Goal: Task Accomplishment & Management: Manage account settings

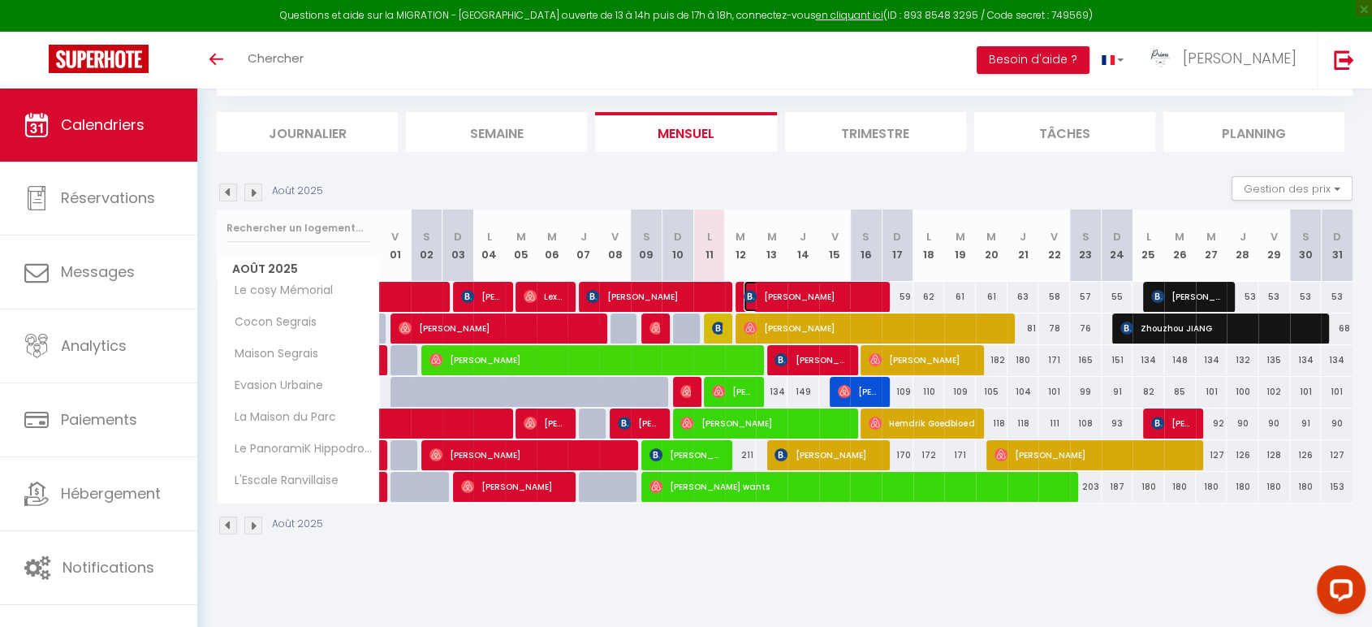
click at [820, 288] on span "[PERSON_NAME]" at bounding box center [812, 296] width 137 height 31
select select "OK"
select select "0"
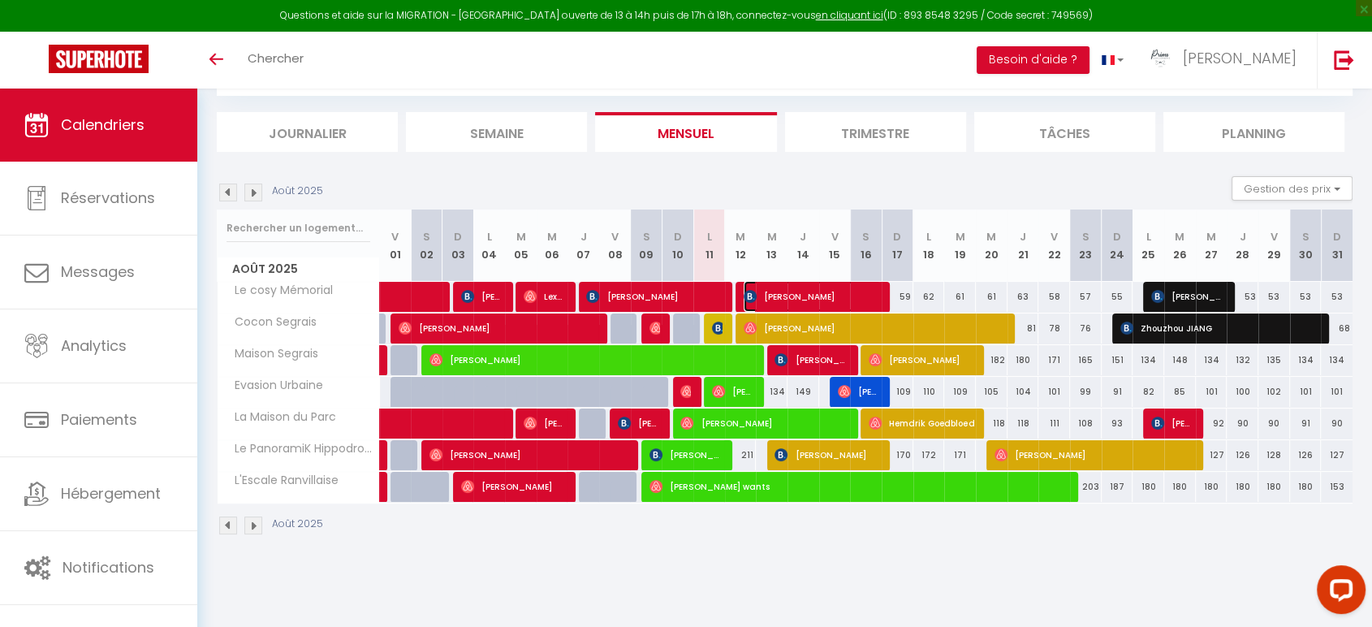
select select "1"
select select
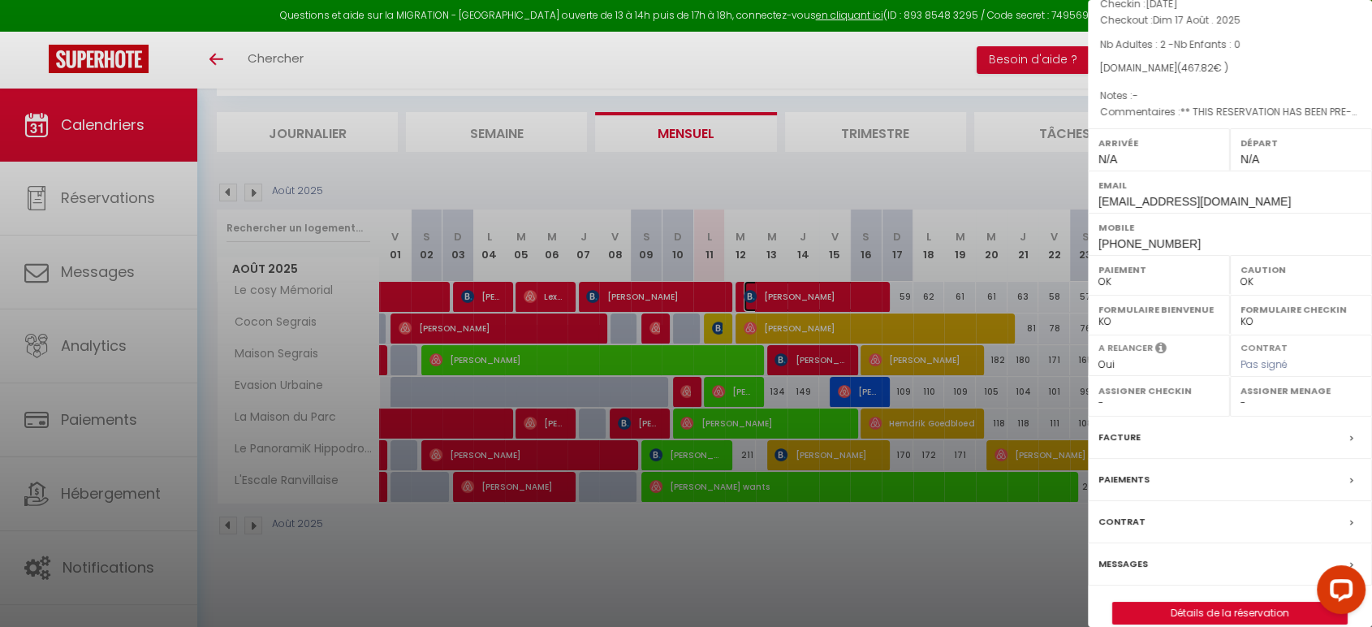
scroll to position [179, 0]
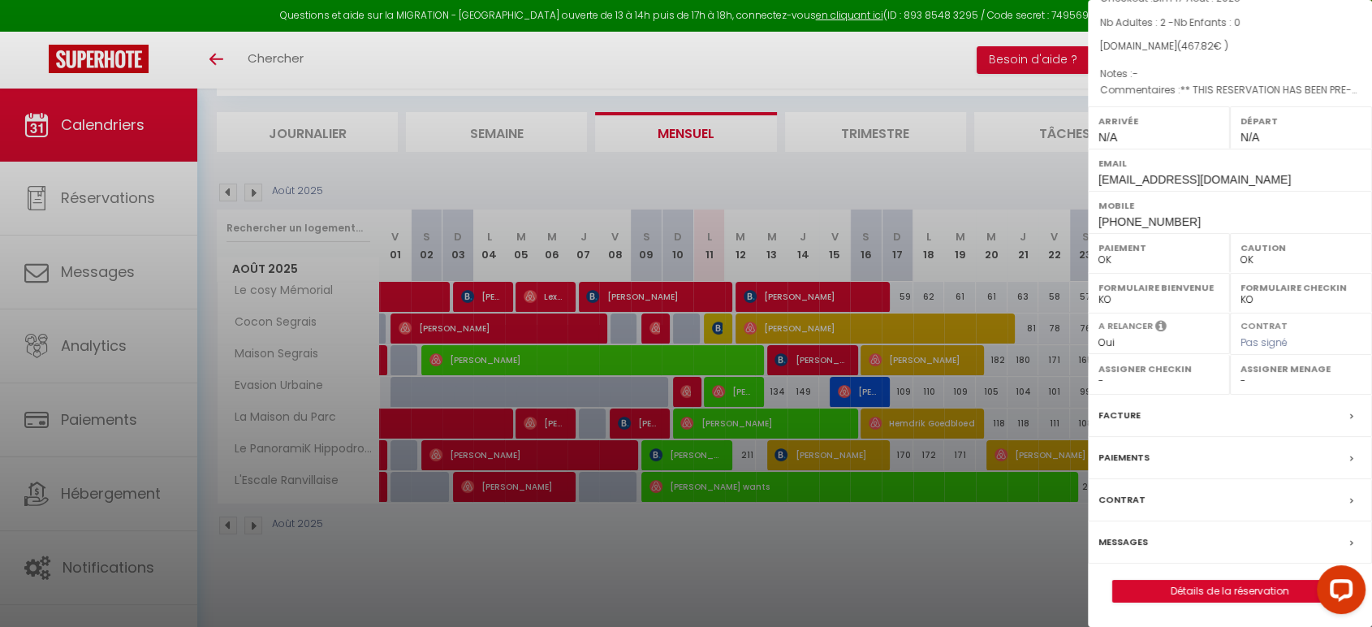
click at [1135, 544] on label "Messages" at bounding box center [1124, 542] width 50 height 17
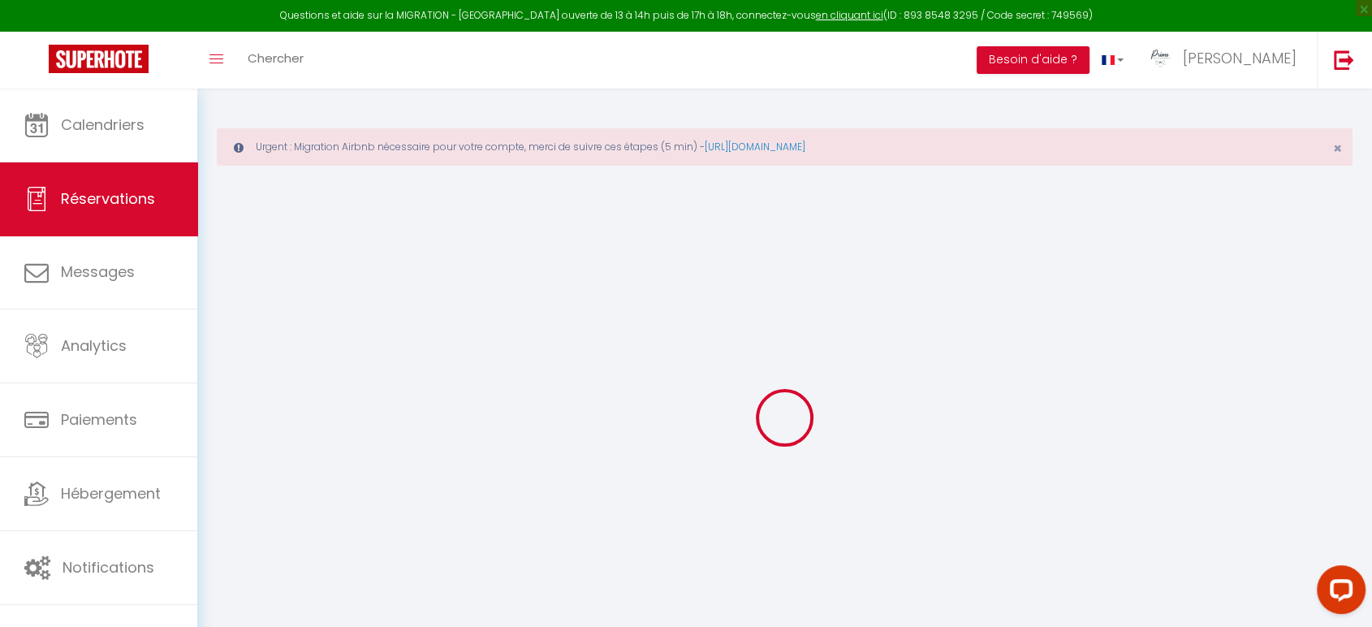
select select
checkbox input "false"
type textarea "** THIS RESERVATION HAS BEEN PRE-PAID ** BOOKING NOTE : Payment charge is EUR 6…"
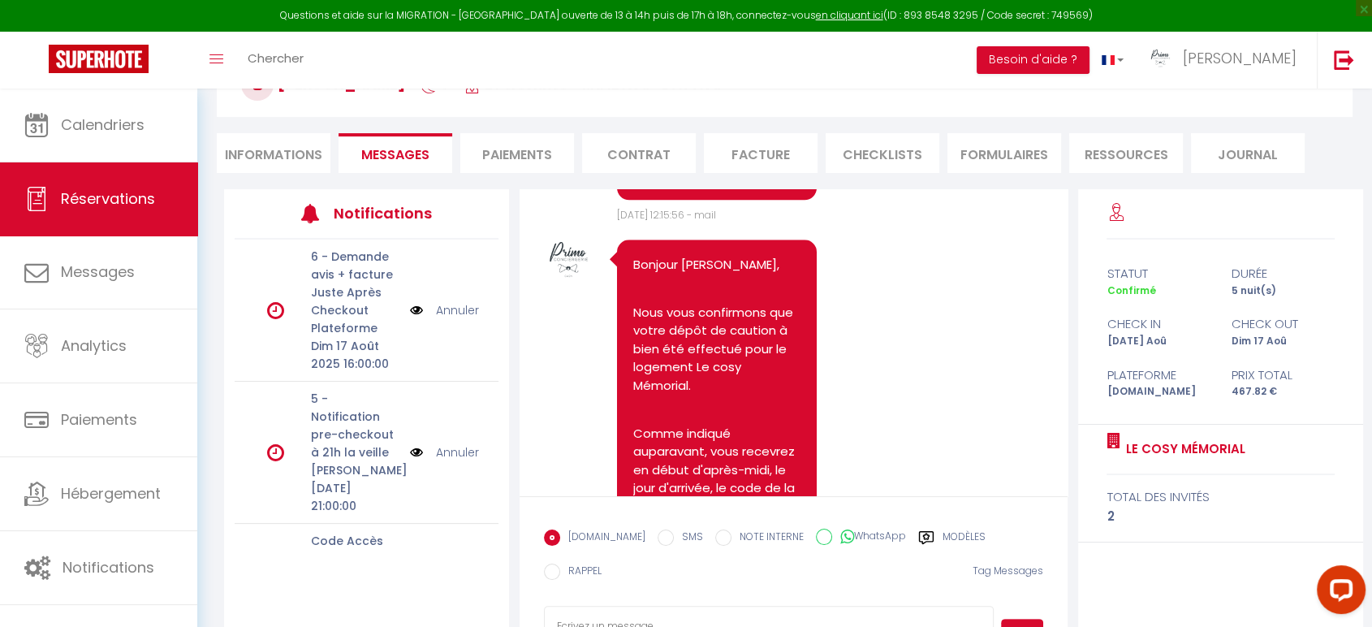
scroll to position [1918, 0]
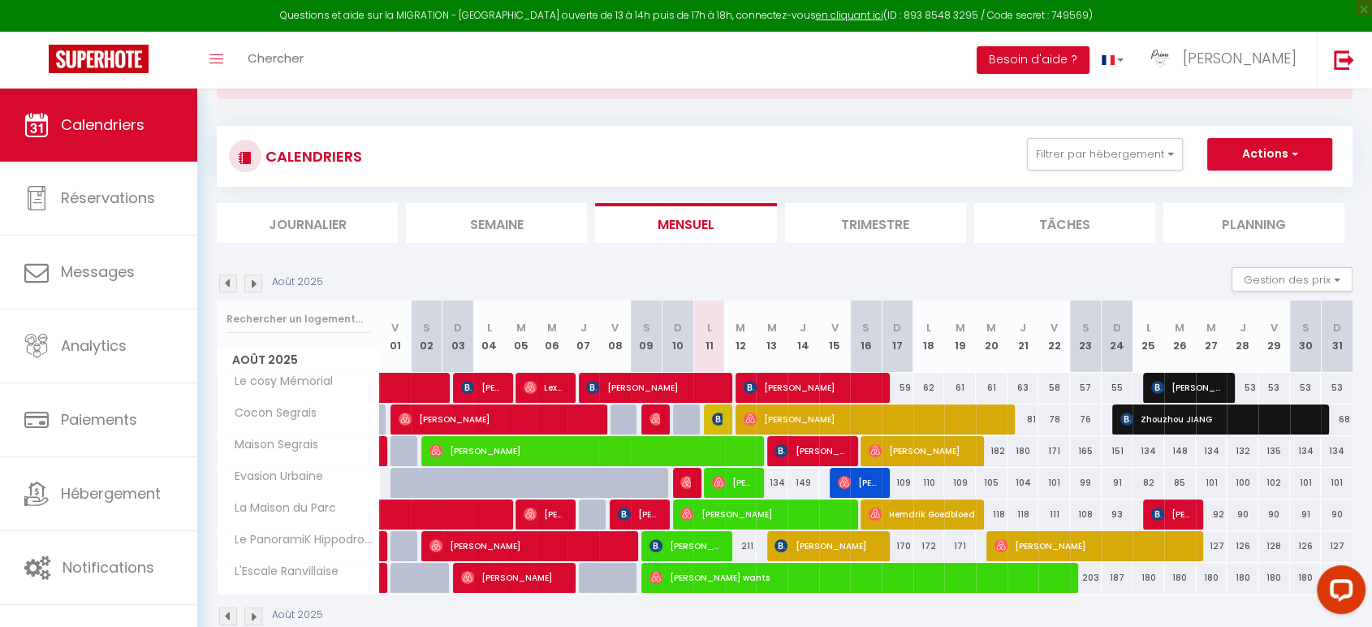
scroll to position [98, 0]
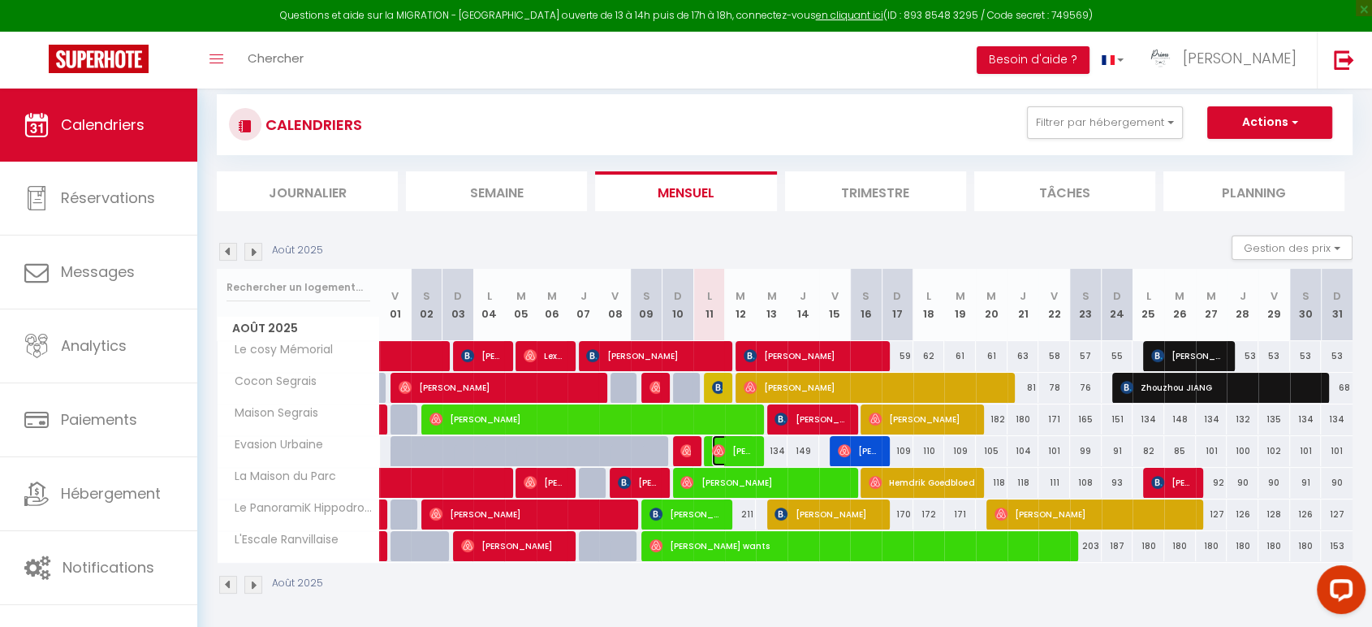
click at [746, 449] on span "Aurélien Fleury" at bounding box center [733, 450] width 42 height 31
select select "OK"
select select "1"
select select "0"
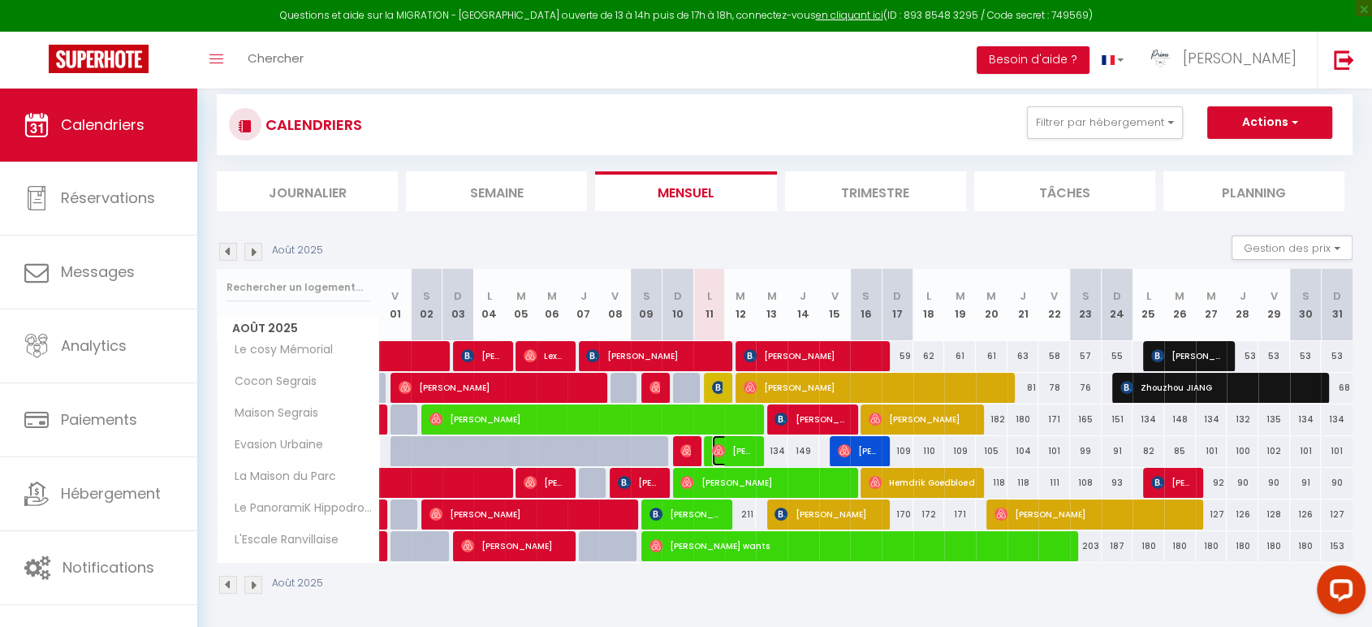
select select "1"
select select
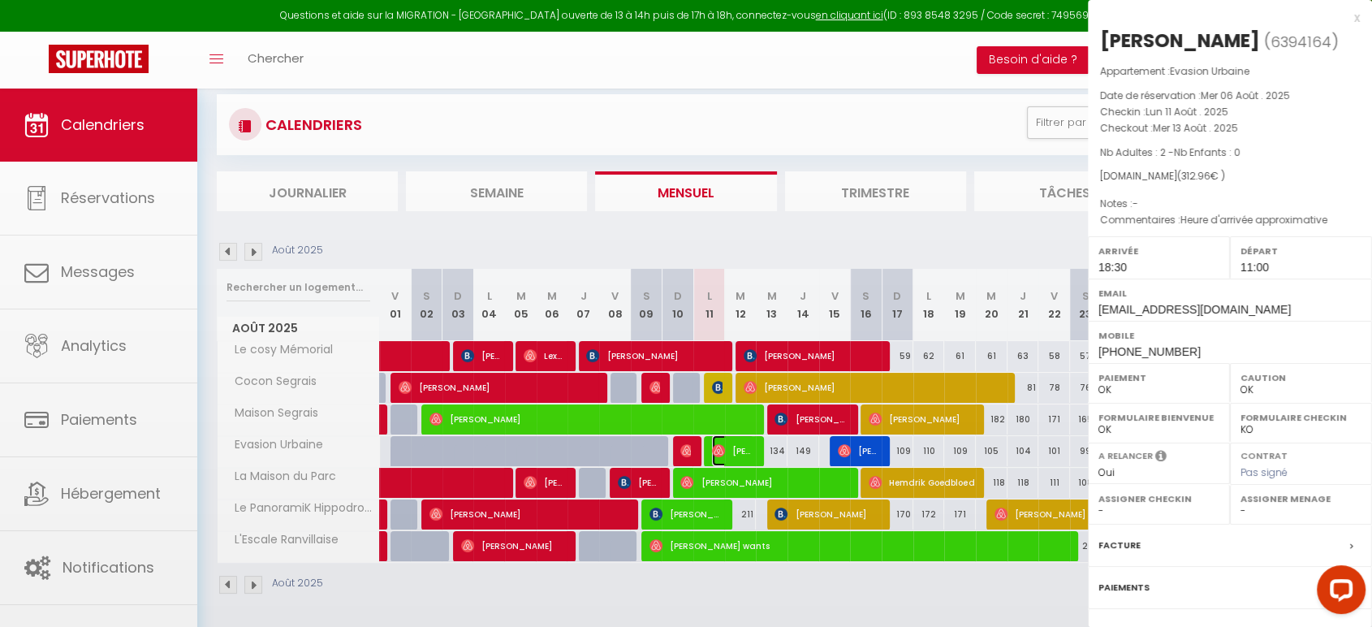
select select "41015"
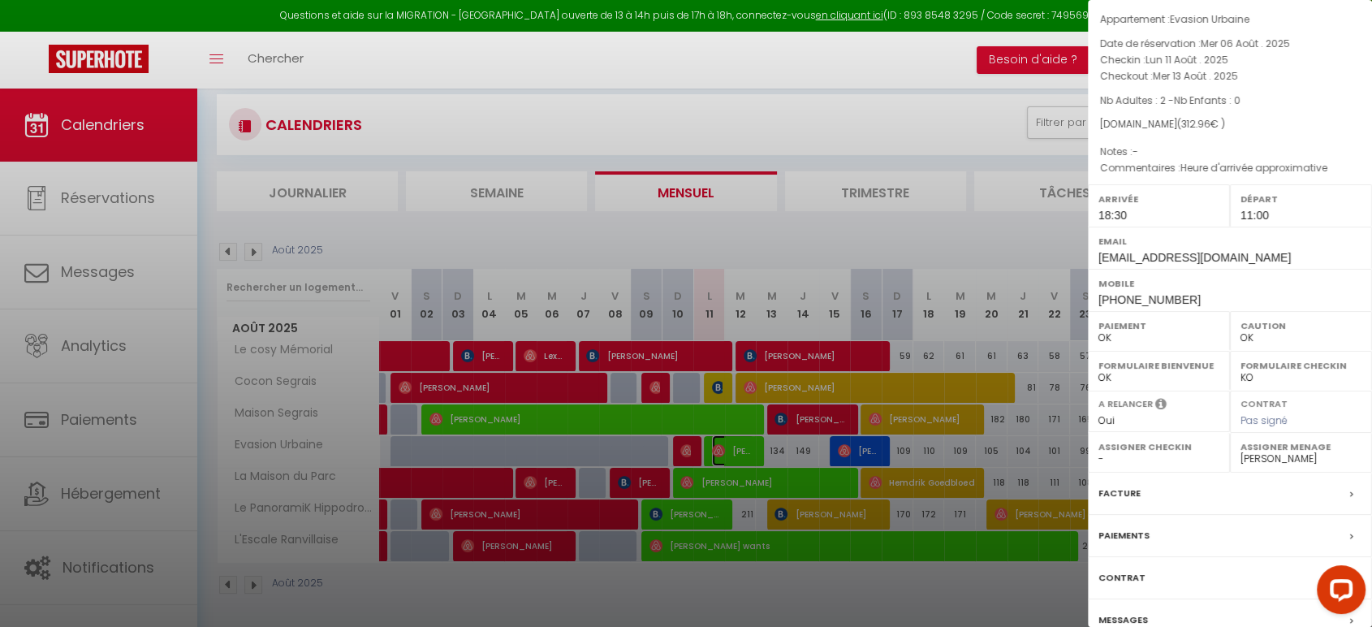
scroll to position [128, 0]
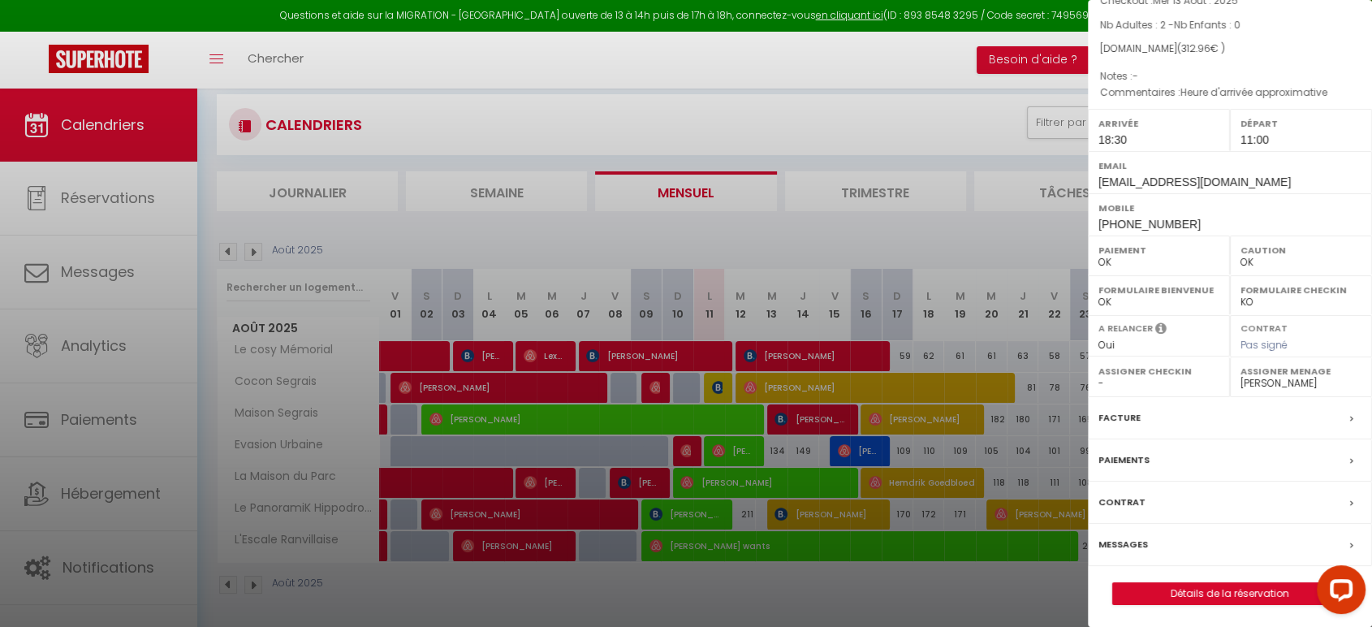
click at [1132, 546] on label "Messages" at bounding box center [1124, 544] width 50 height 17
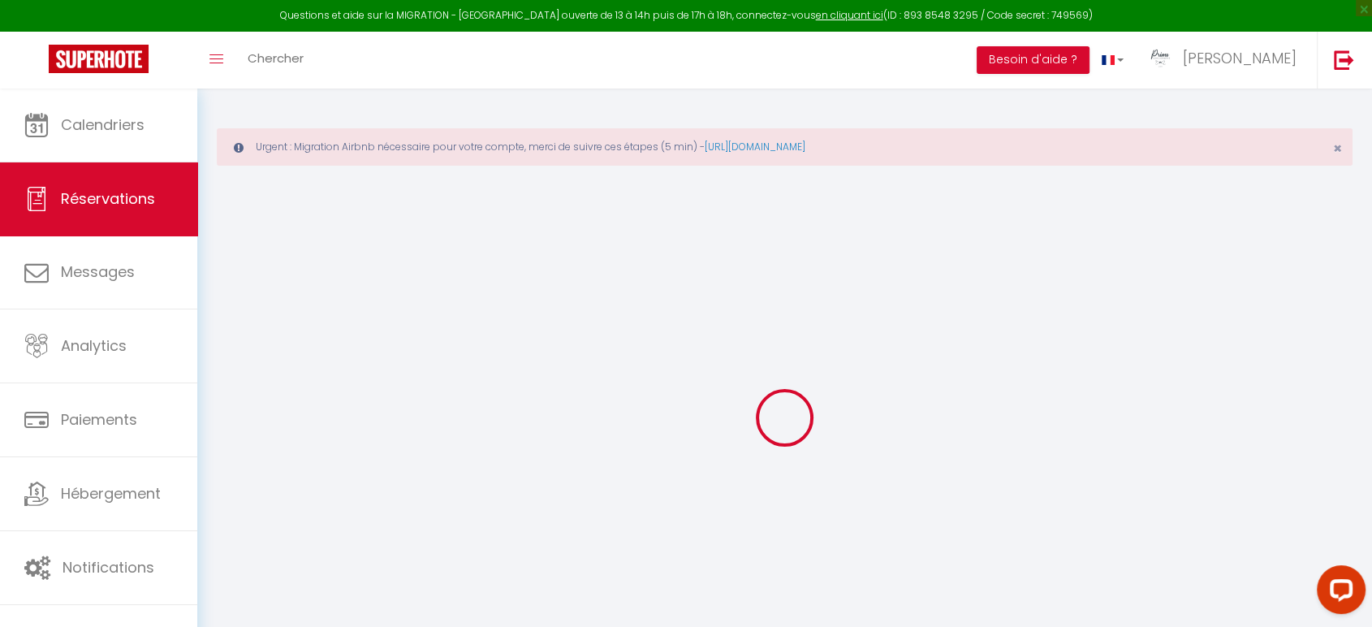
select select
checkbox input "false"
select select
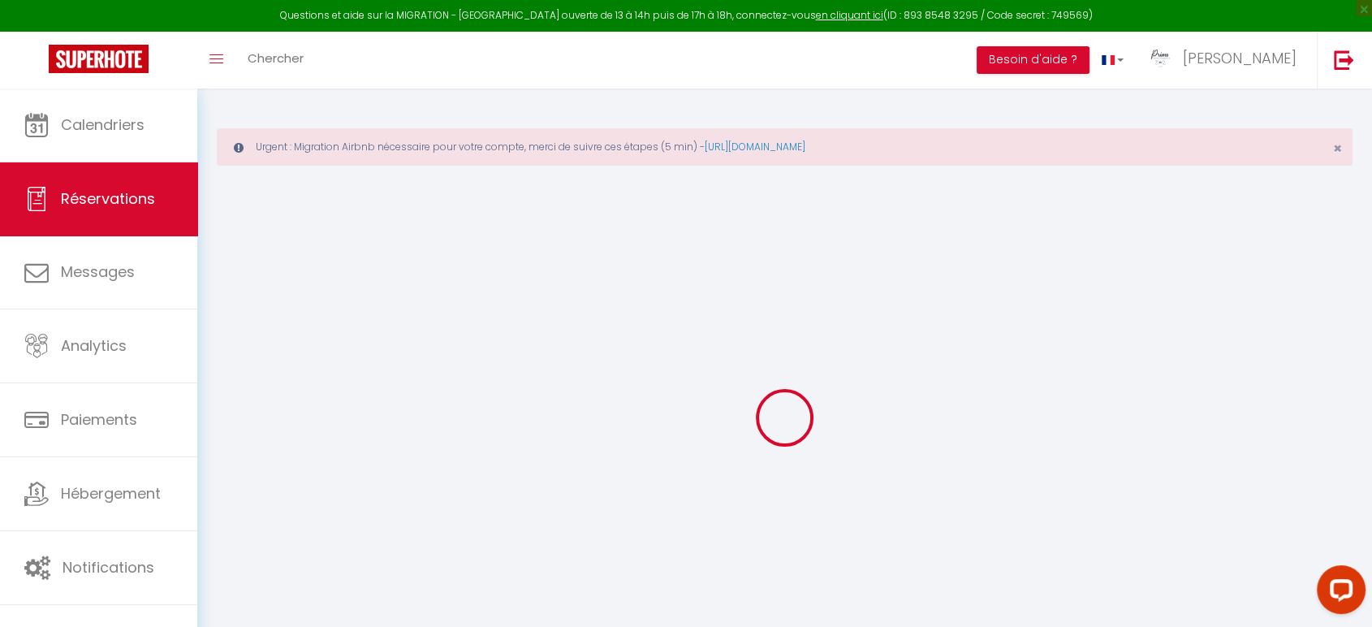
select select
checkbox input "false"
type textarea "Heure d'arrivée approximative"
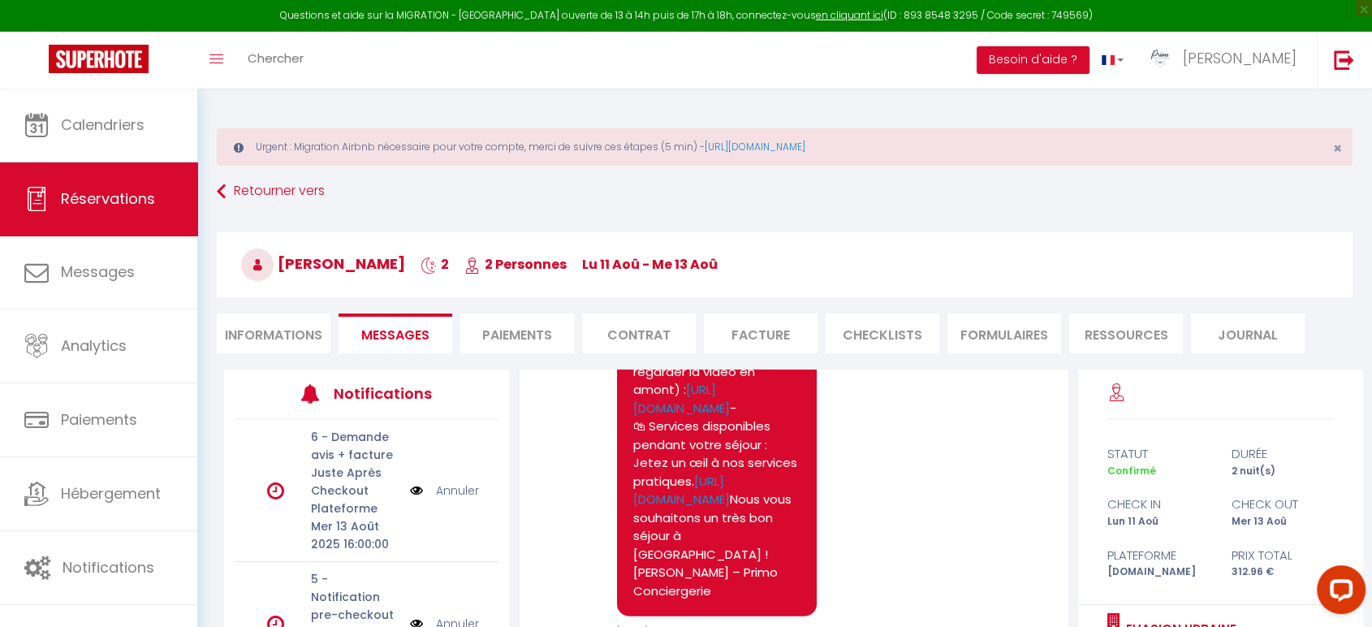
scroll to position [4023, 0]
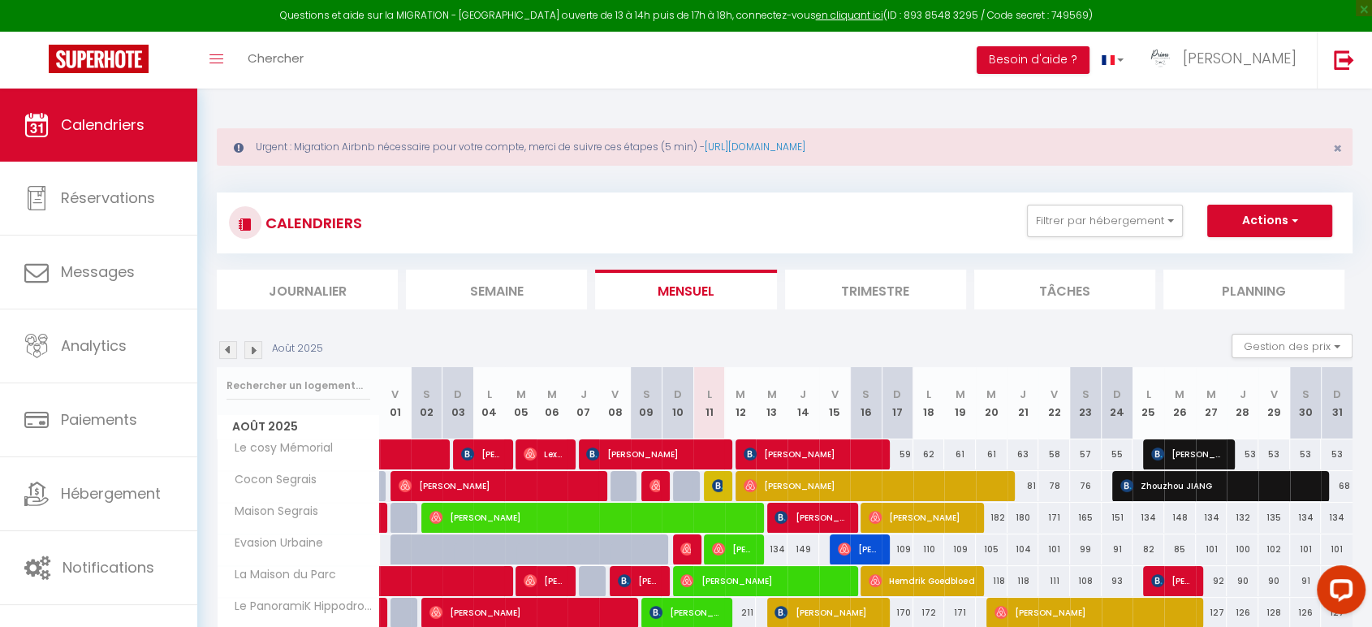
scroll to position [98, 0]
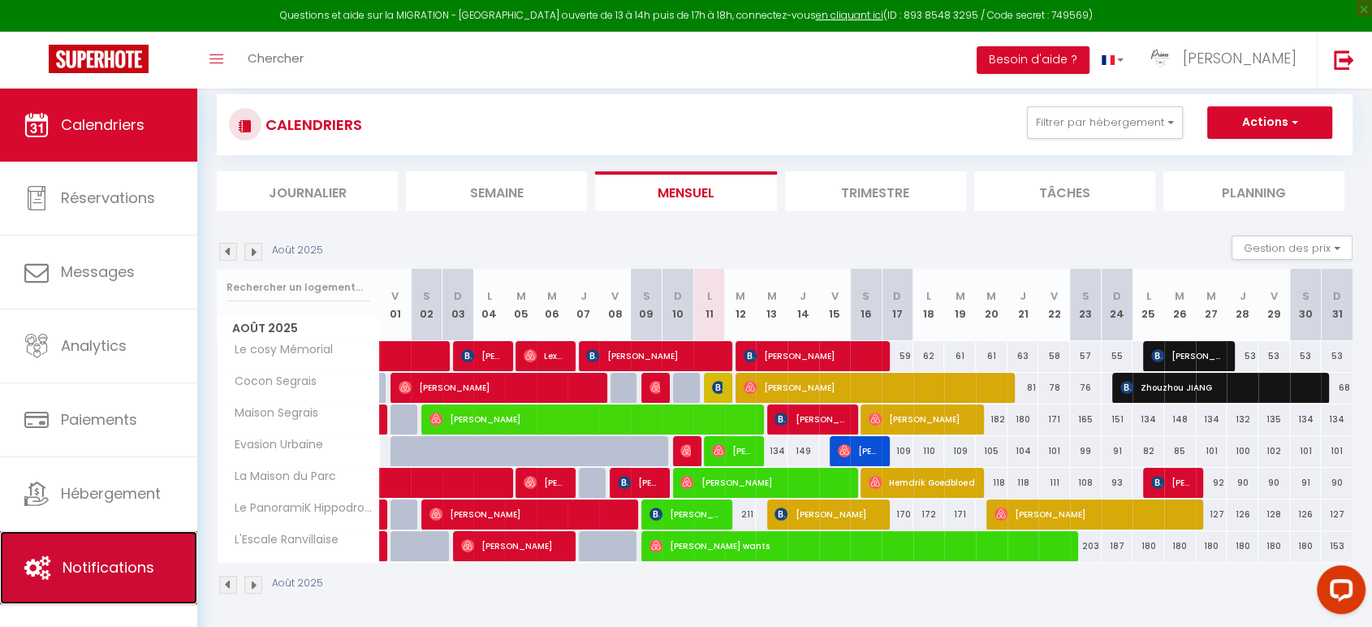
click at [90, 577] on link "Notifications" at bounding box center [98, 567] width 197 height 73
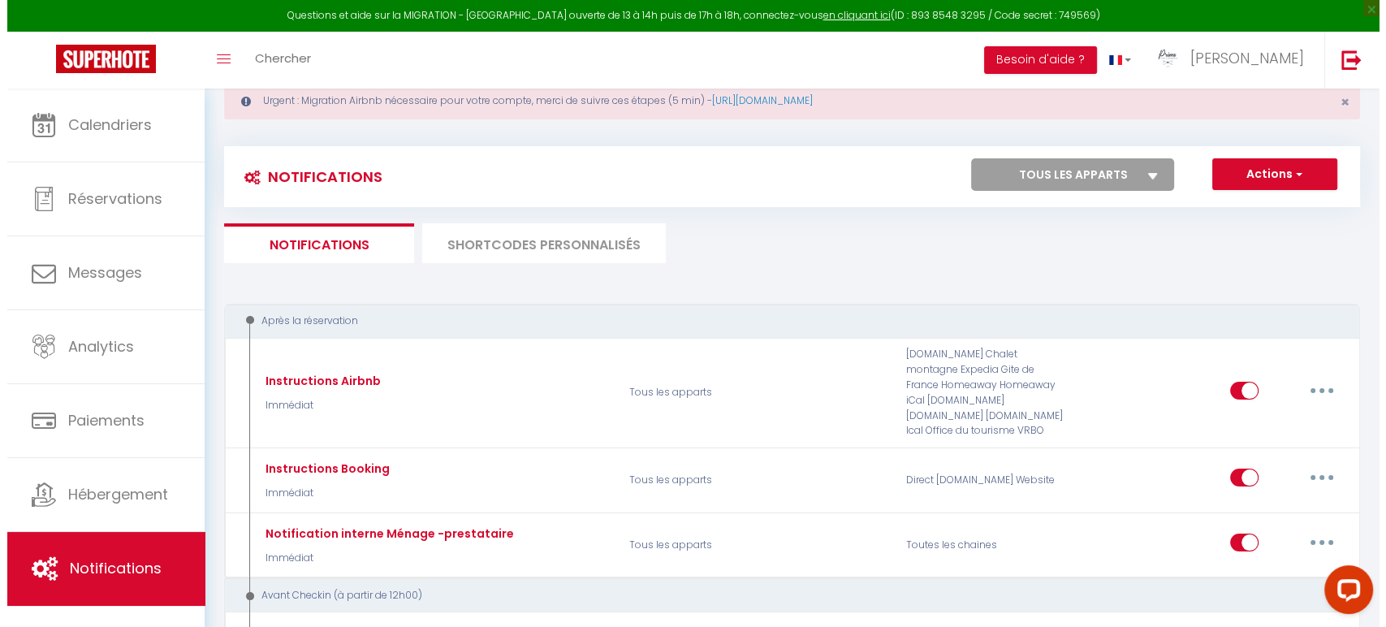
scroll to position [90, 0]
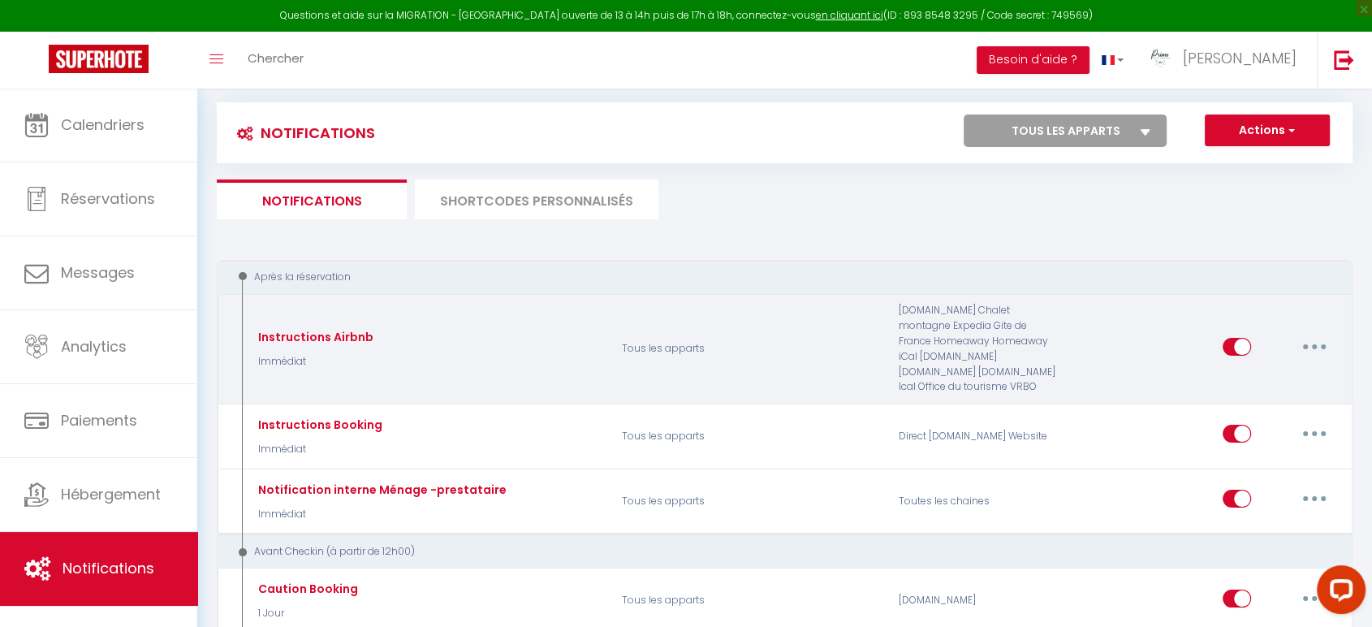
click at [1304, 340] on button "button" at bounding box center [1314, 347] width 45 height 26
click at [1265, 383] on link "Editer" at bounding box center [1272, 384] width 120 height 28
type input "Instructions Airbnb"
select select "Immédiat"
select select "if_booking_is_paid"
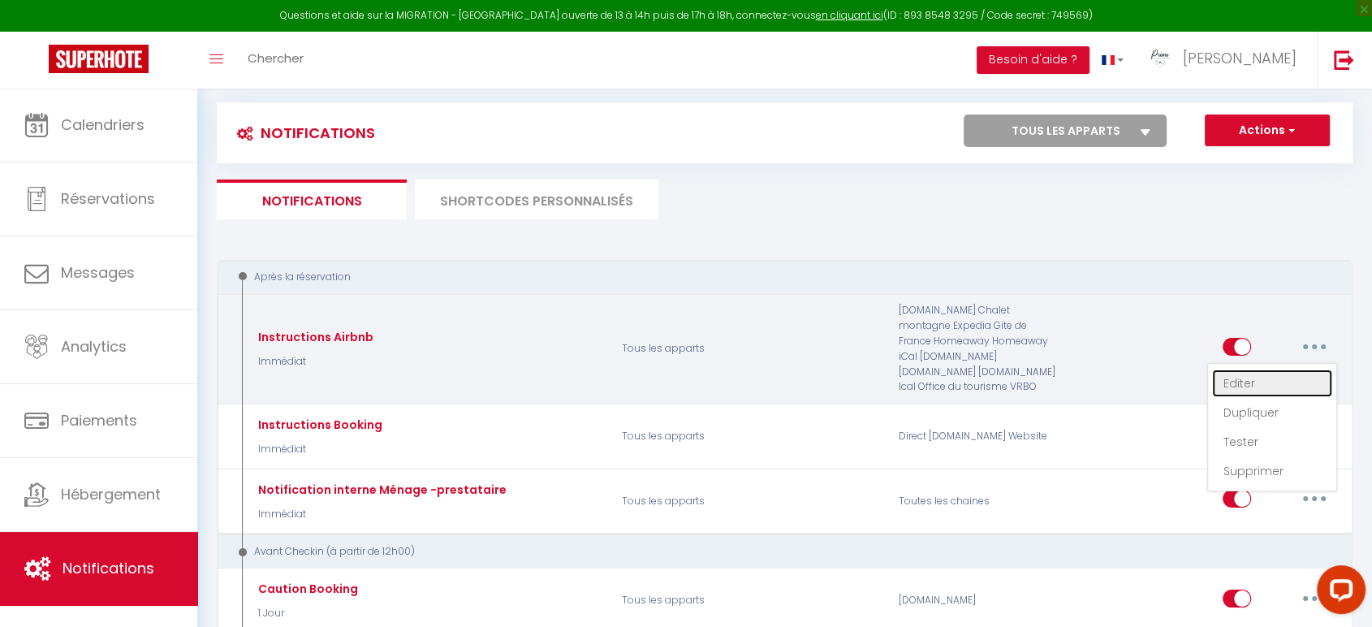
checkbox input "true"
checkbox input "false"
checkbox input "true"
radio input "true"
type input "Confirmation de votre réservation - [BOOKING:ID] - [GUEST:FIRST_NAME] [GUEST:LA…"
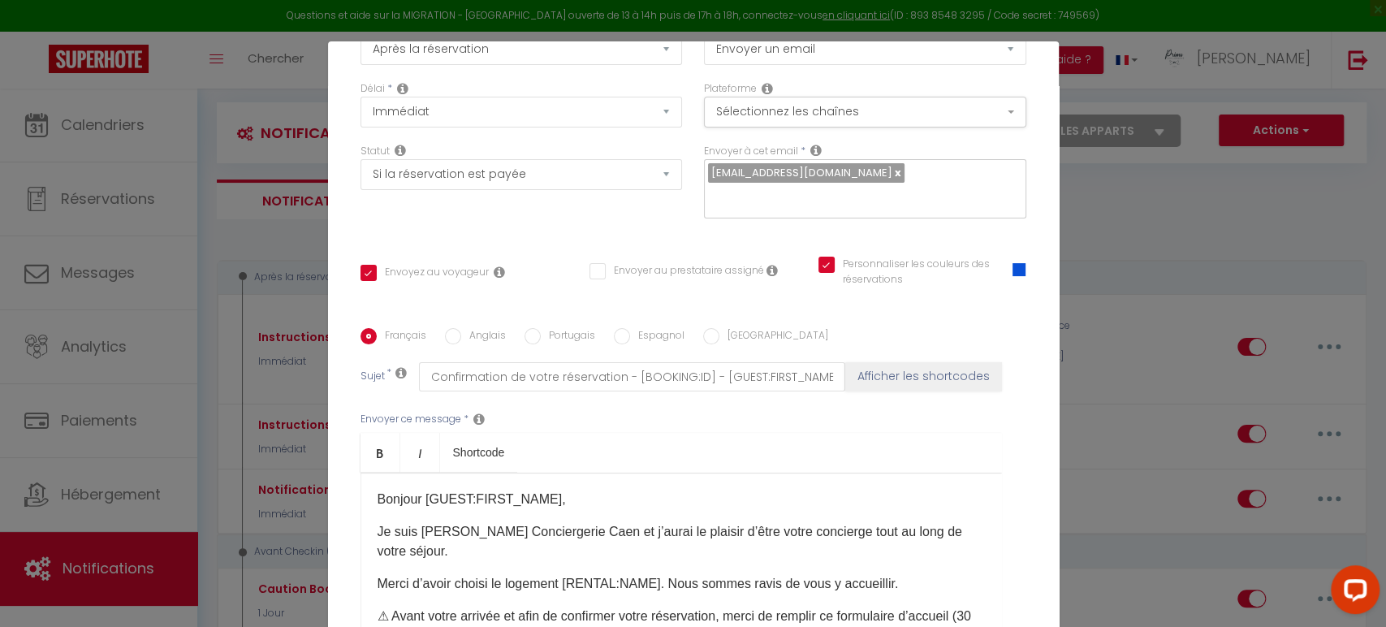
scroll to position [180, 0]
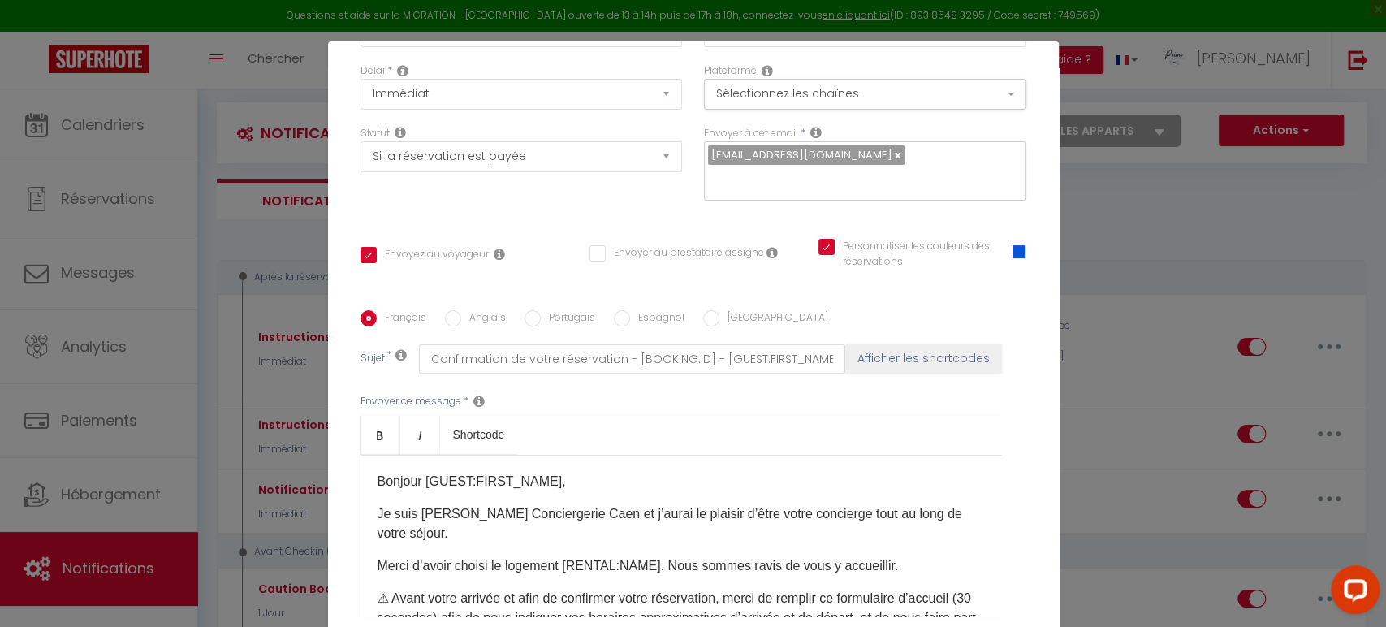
click at [1252, 201] on div "Modifier la notification × Titre * Instructions Airbnb Pour cet hébergement Sél…" at bounding box center [693, 313] width 1386 height 627
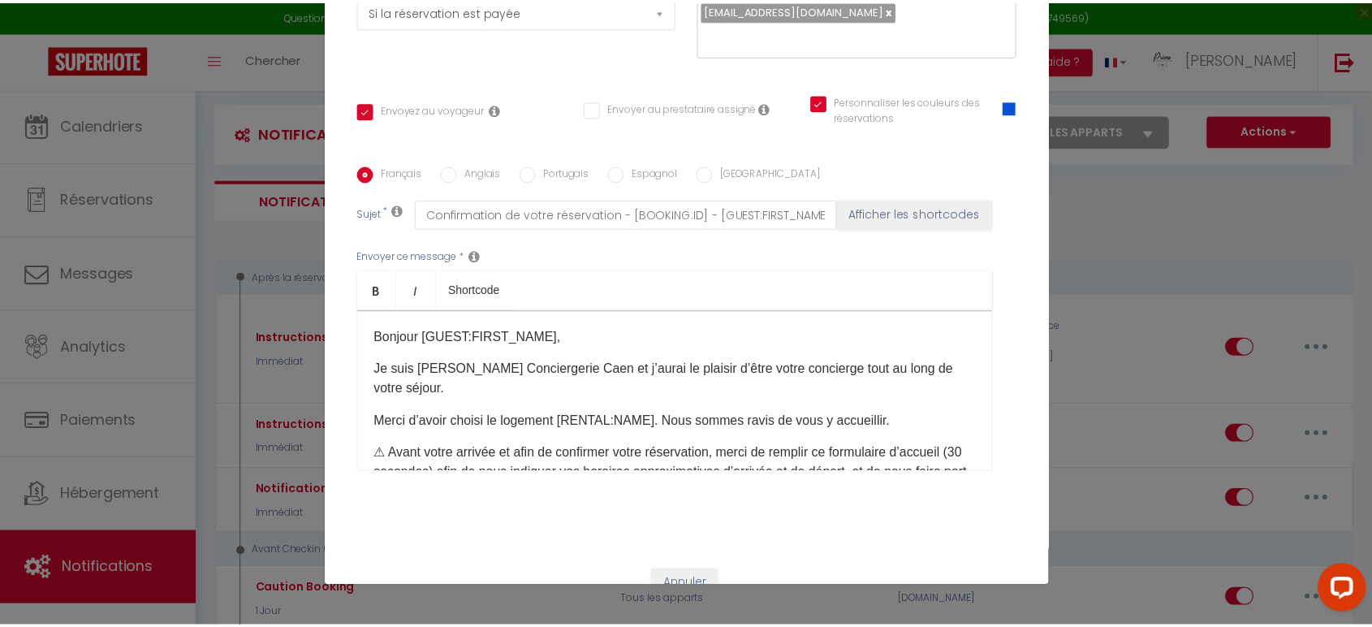
scroll to position [300, 0]
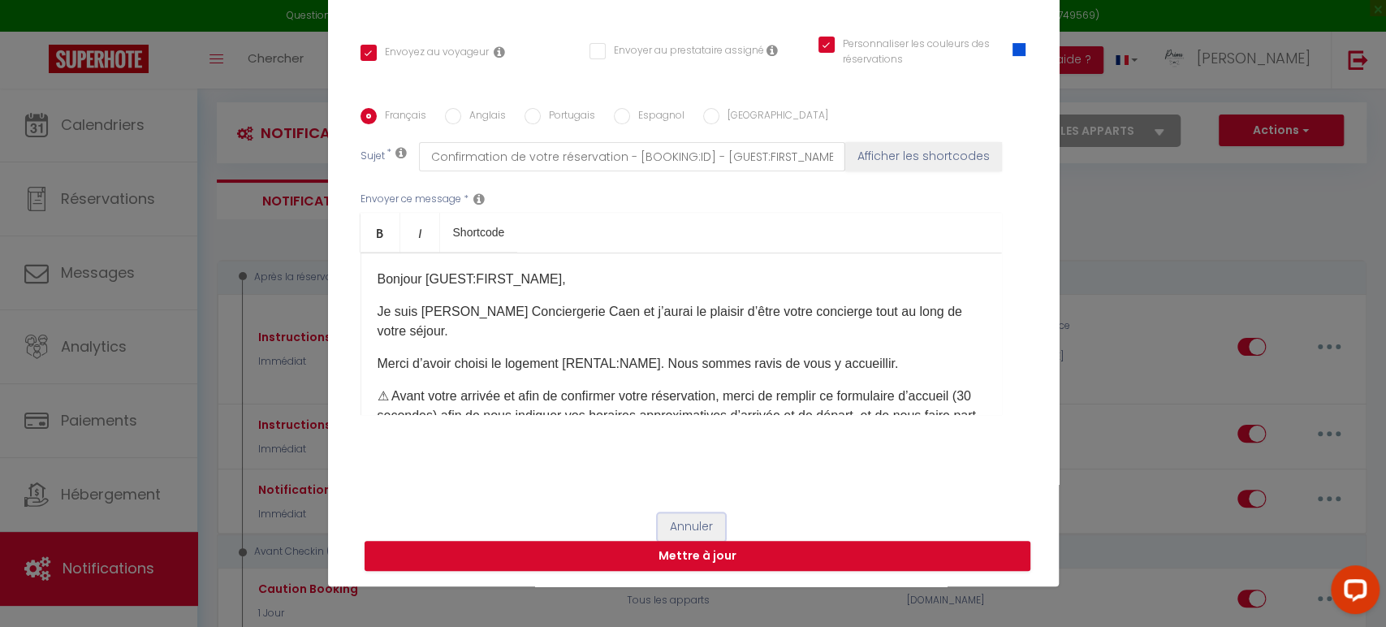
click at [682, 514] on button "Annuler" at bounding box center [691, 527] width 67 height 28
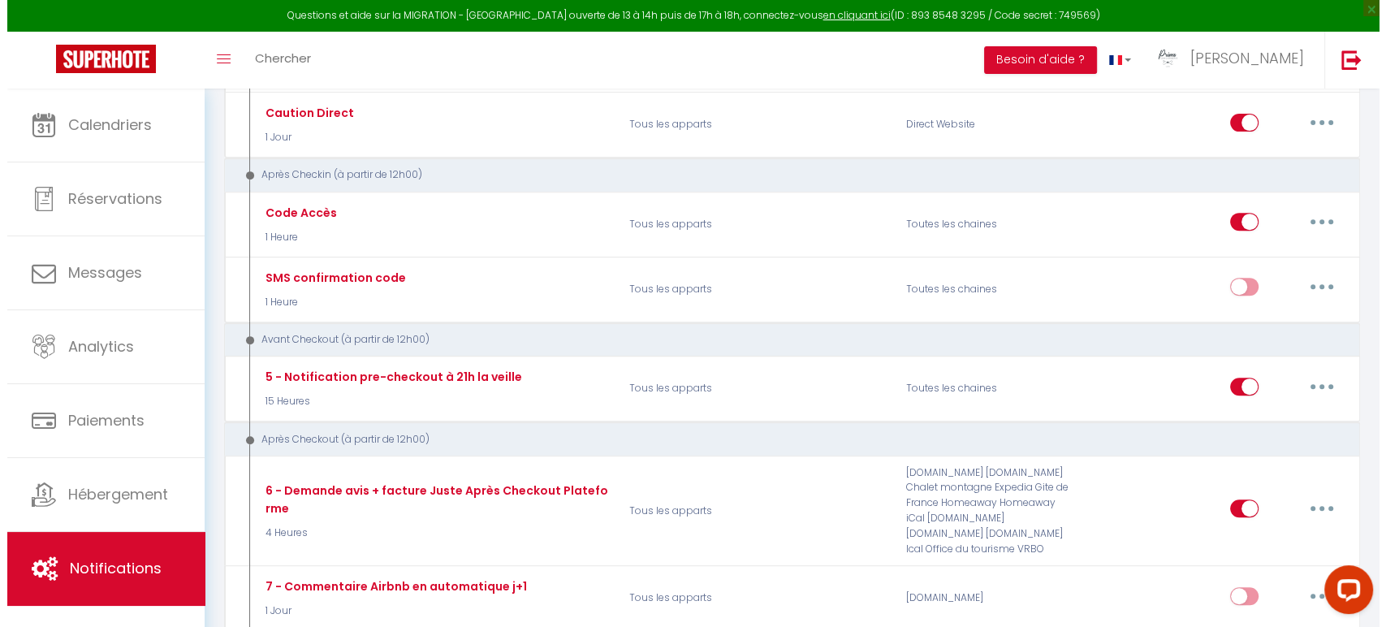
scroll to position [812, 0]
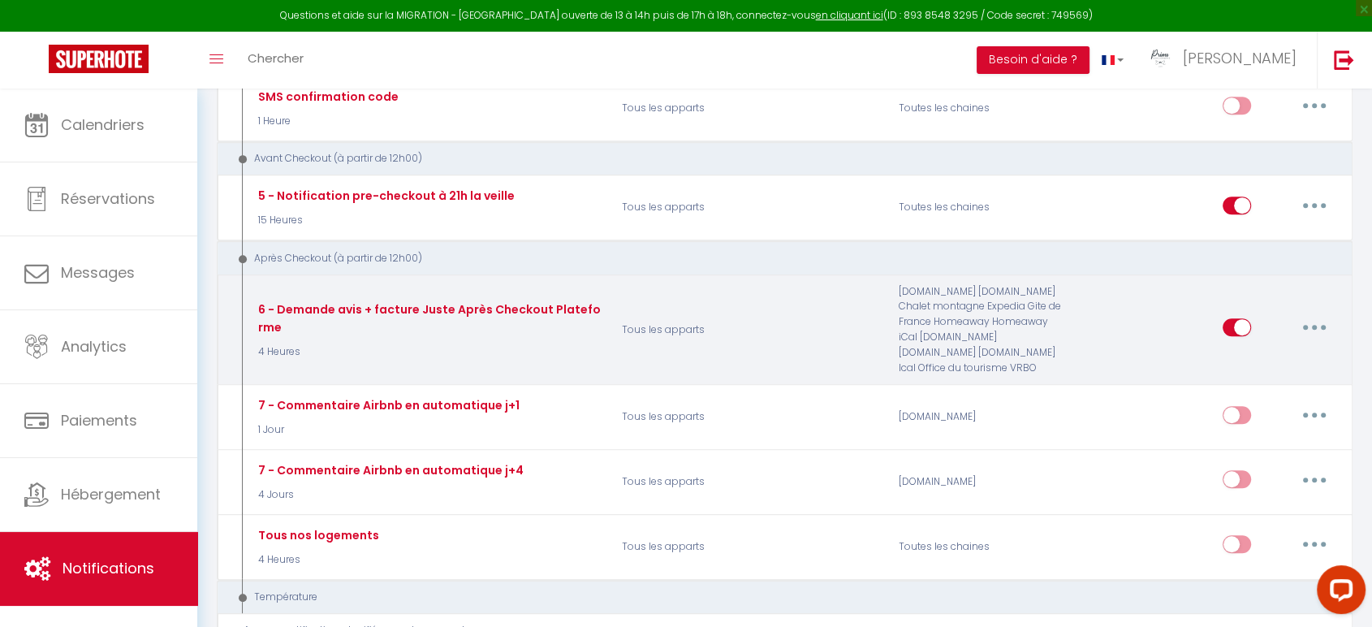
click at [1323, 321] on button "button" at bounding box center [1314, 327] width 45 height 26
click at [1263, 371] on link "Editer" at bounding box center [1272, 365] width 120 height 28
type input "6 - Demande avis + facture Juste Après Checkout Plateforme"
select select "5"
select select "4 Heures"
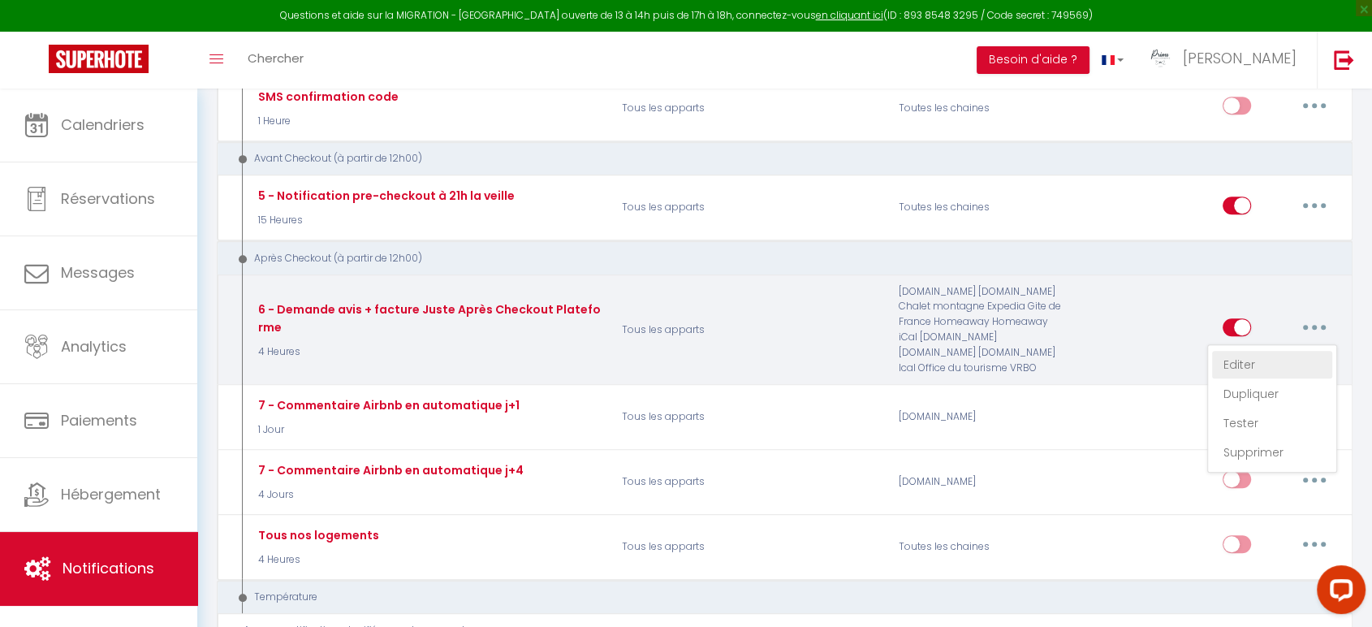
checkbox input "true"
checkbox input "false"
type input "Merci pour votre séjour [GUEST:FIRST_NAME]"
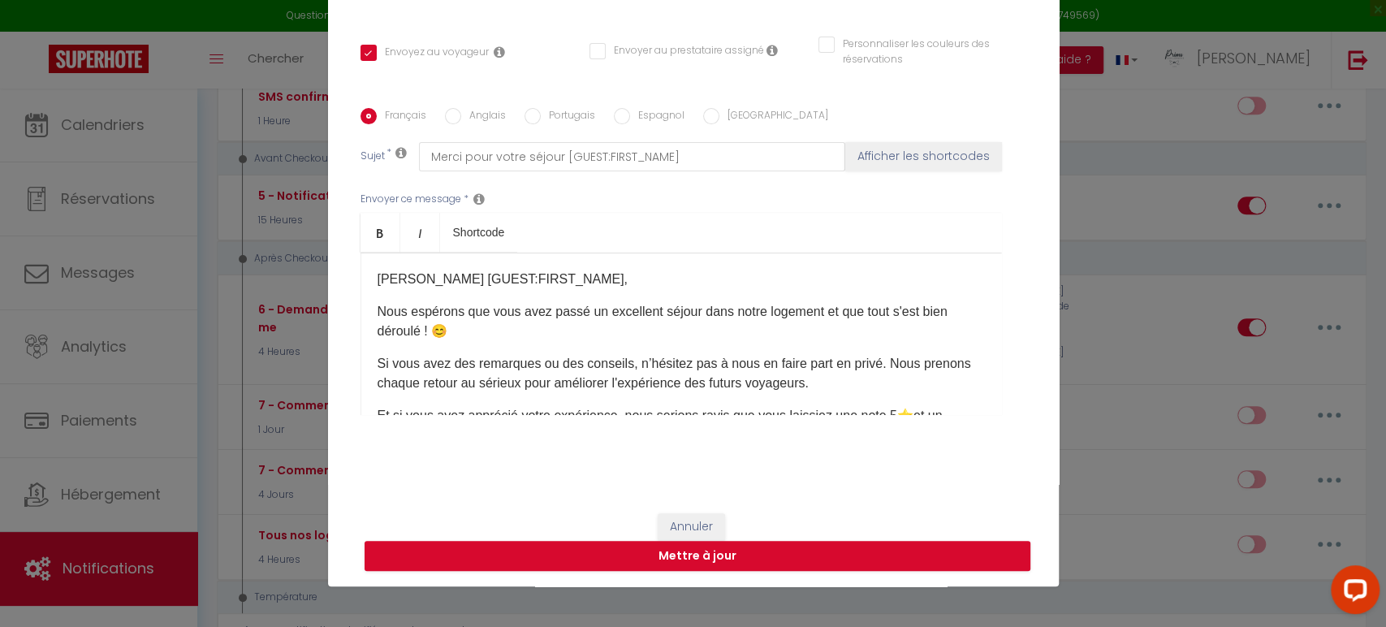
click at [482, 333] on p "Nous espérons que vous avez passé un excellent séjour dans notre logement et qu…" at bounding box center [681, 321] width 607 height 39
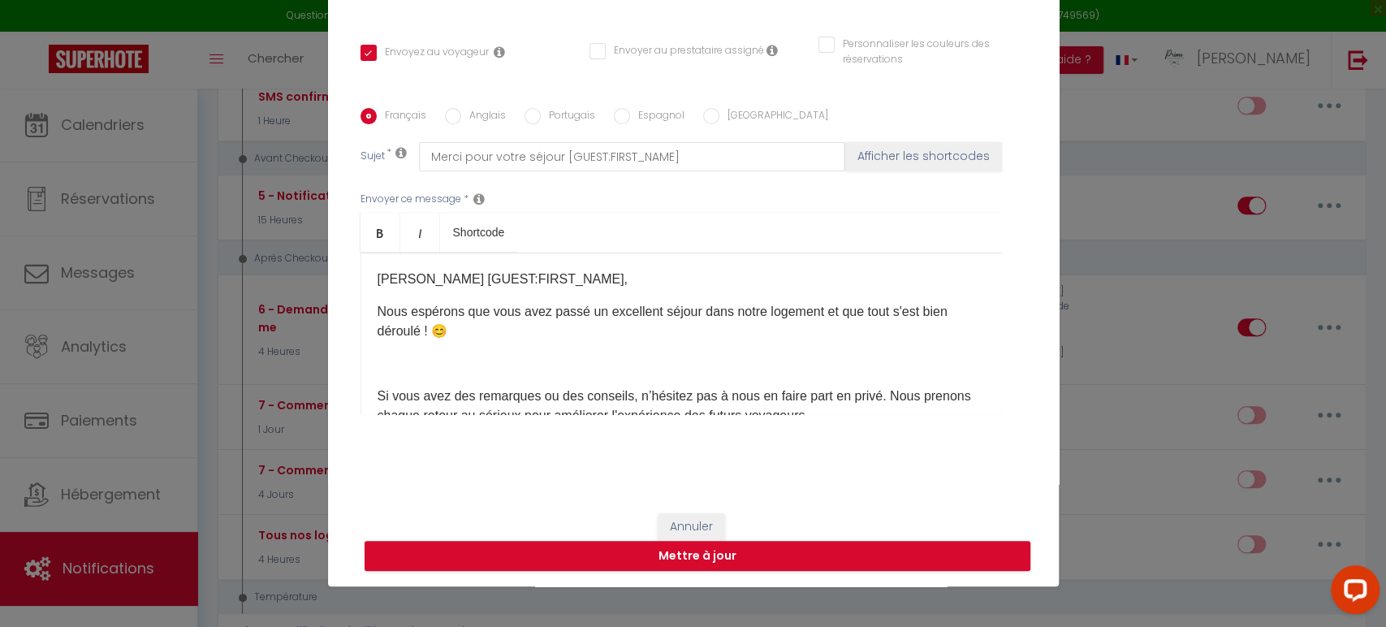
click at [724, 284] on p "Chers [GUEST:FIRST_NAME],​" at bounding box center [681, 279] width 607 height 19
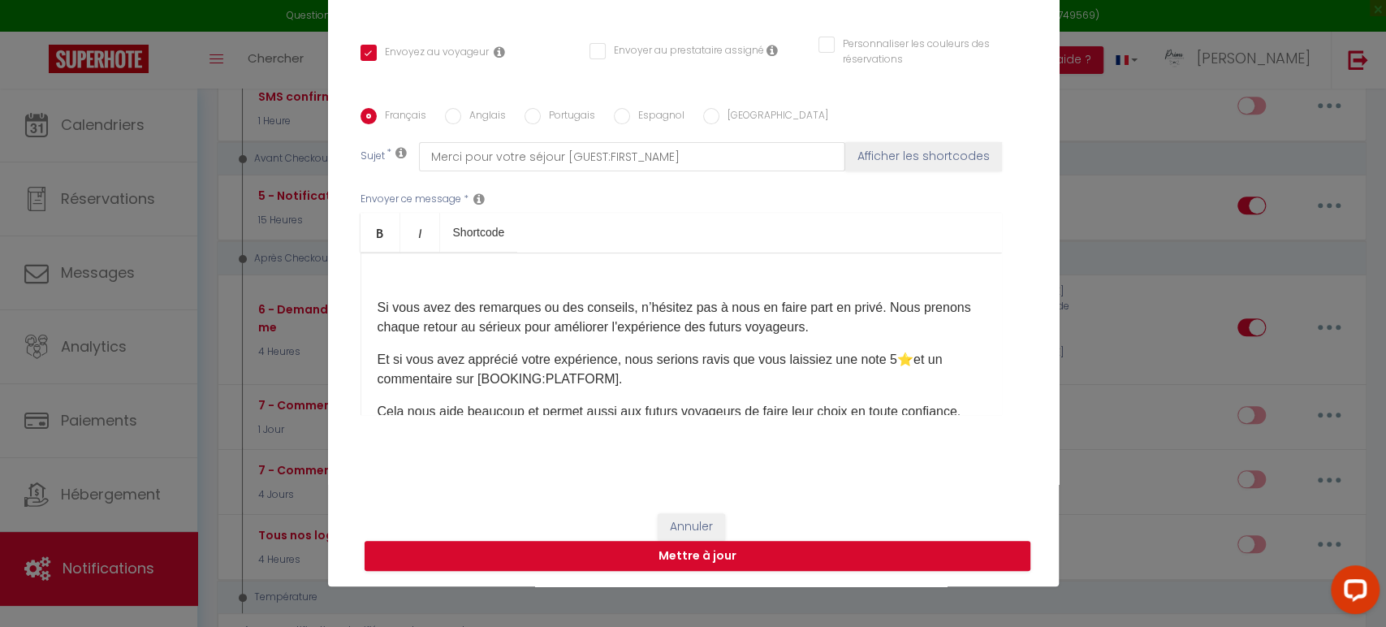
scroll to position [90, 0]
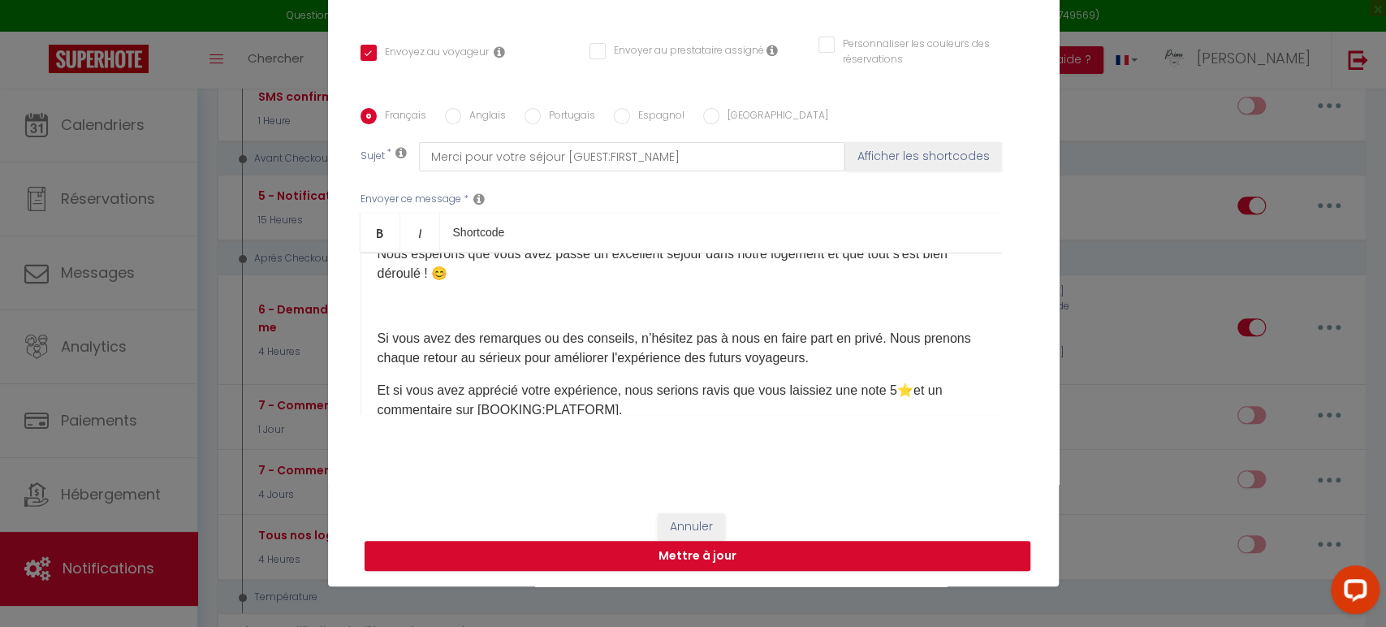
click at [897, 352] on p "Si vous avez des remarques ou des conseils, n’hésitez pas à nous en faire part …" at bounding box center [681, 348] width 607 height 39
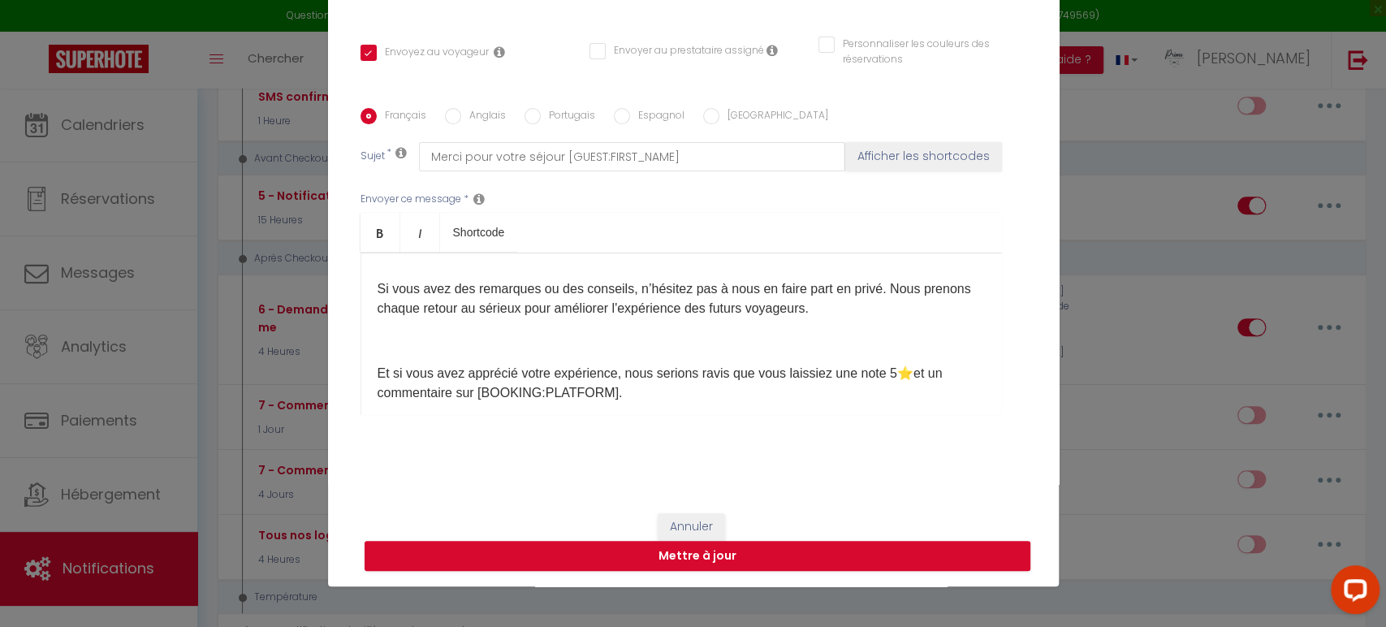
scroll to position [180, 0]
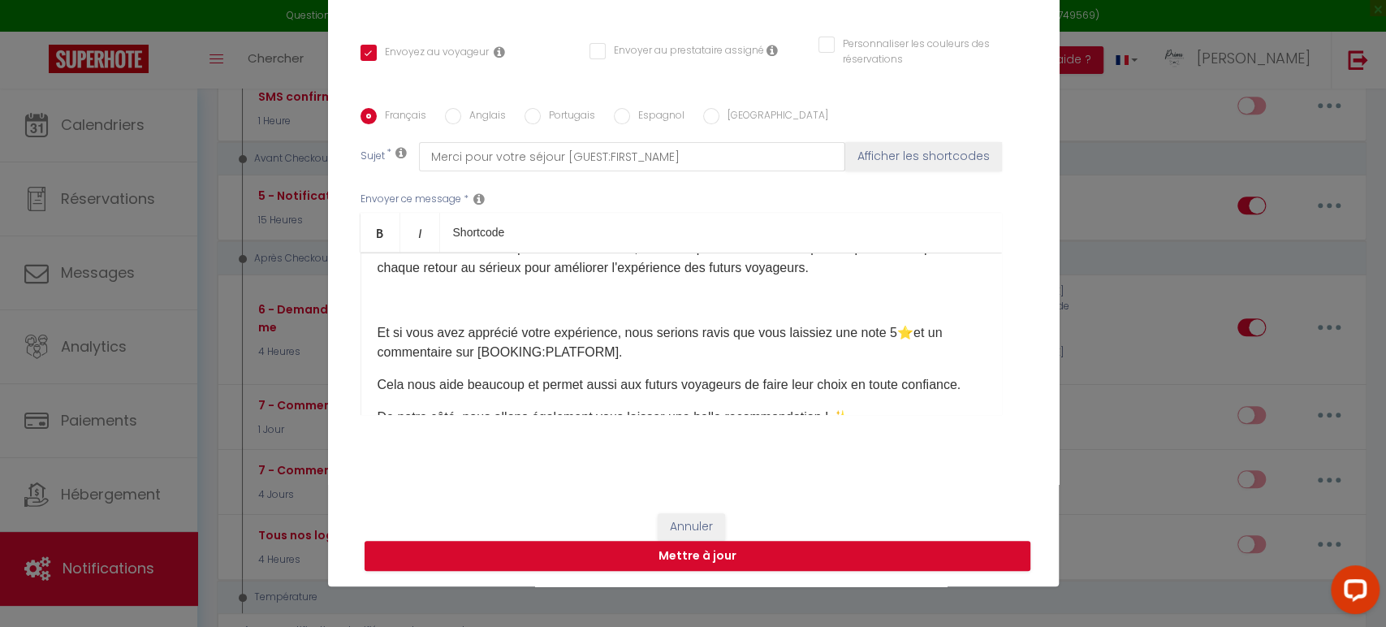
click at [703, 341] on p "​Et si vous avez apprécié votre expérience, nous serions ravis que vous laissie…" at bounding box center [681, 342] width 607 height 39
click at [696, 347] on p "​Et si vous avez apprécié votre expérience, nous serions ravis que vous laissie…" at bounding box center [681, 342] width 607 height 39
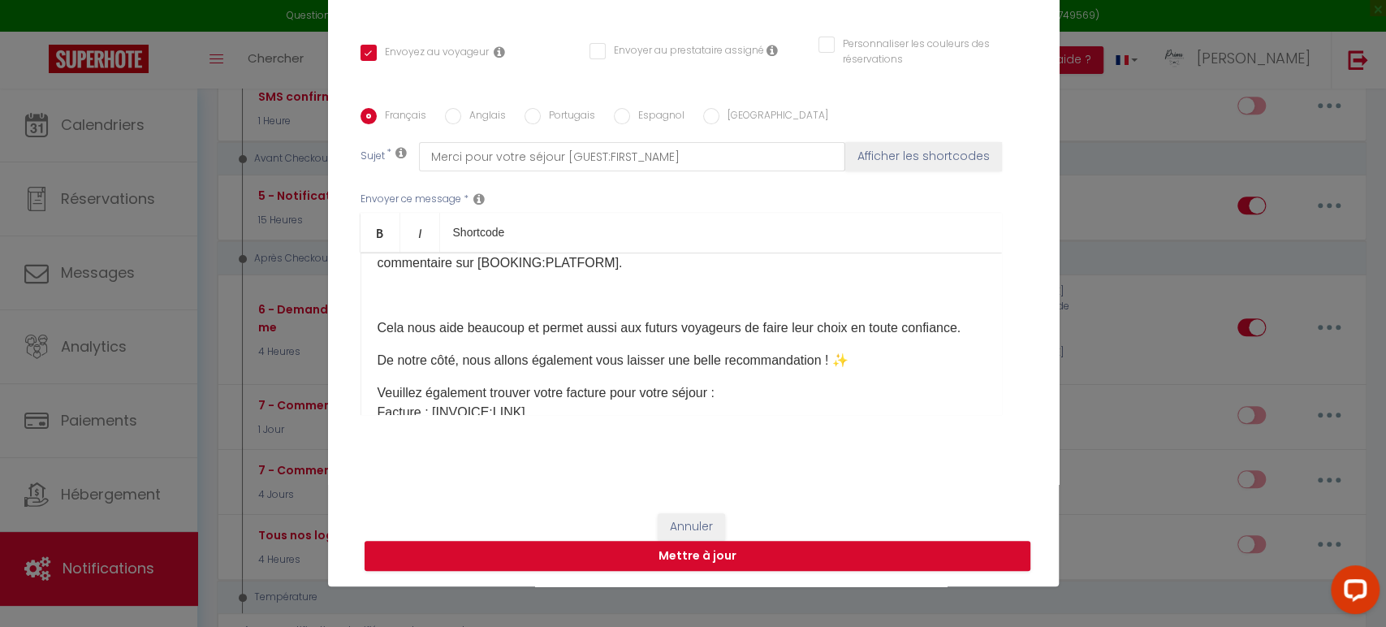
scroll to position [270, 0]
click at [695, 337] on p "Cela nous aide beaucoup et permet aussi aux futurs voyageurs de faire leur choi…" at bounding box center [681, 327] width 607 height 19
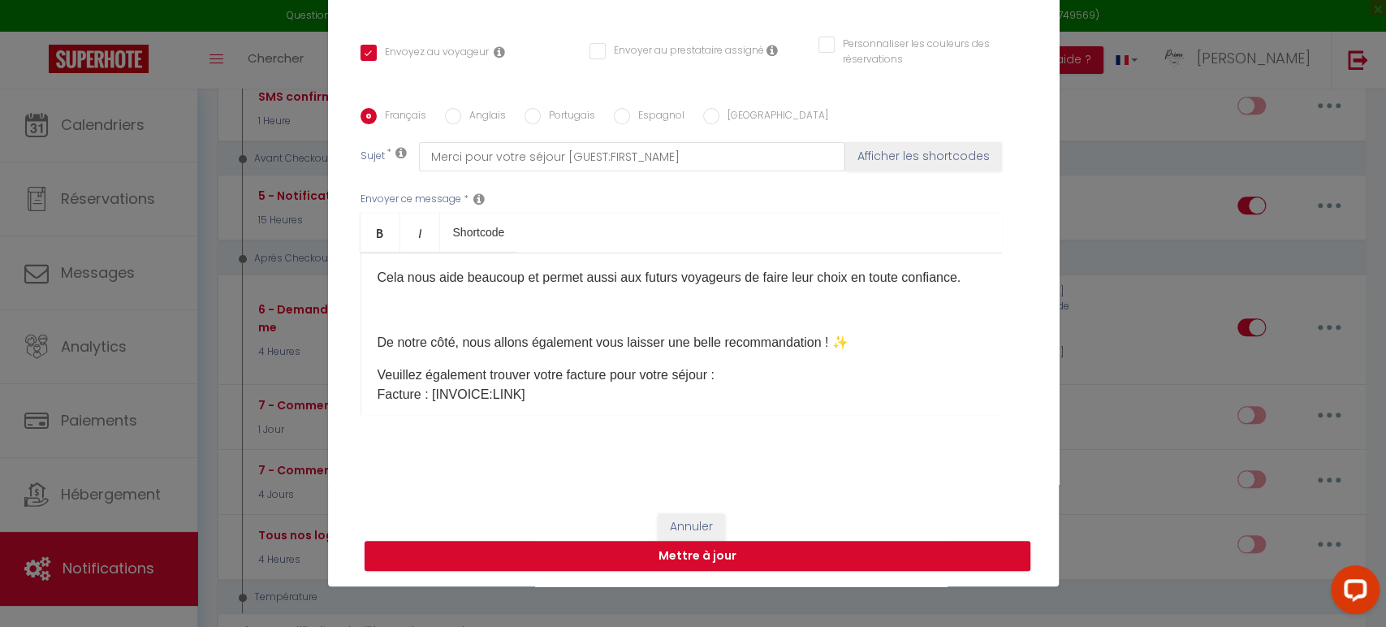
scroll to position [361, 0]
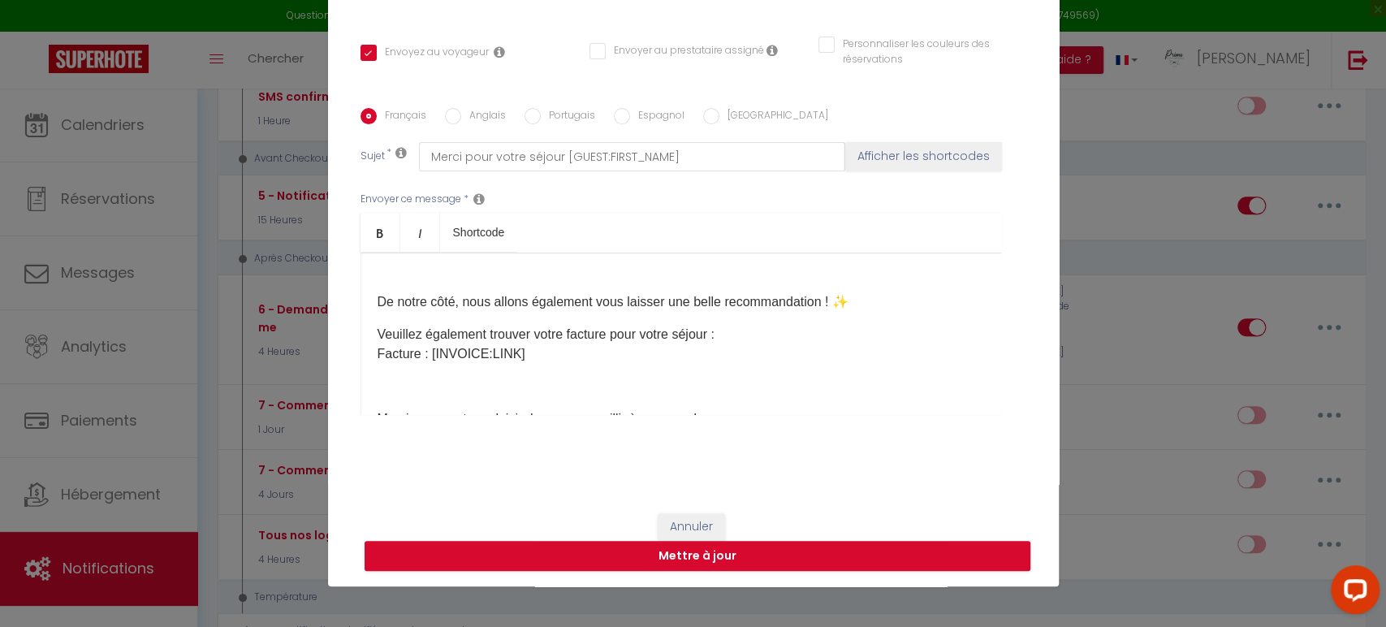
click at [864, 312] on p "De notre côté, nous allons également vous laisser une belle recommandation ! ​✨…" at bounding box center [681, 301] width 607 height 19
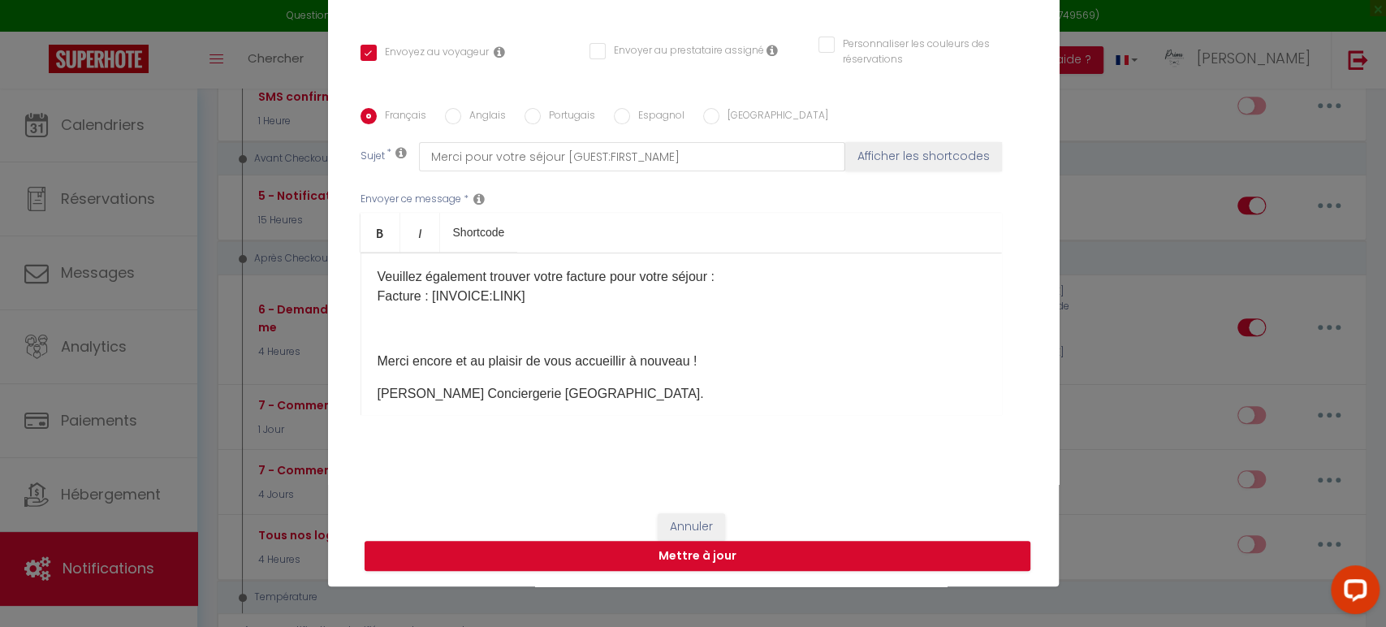
scroll to position [492, 0]
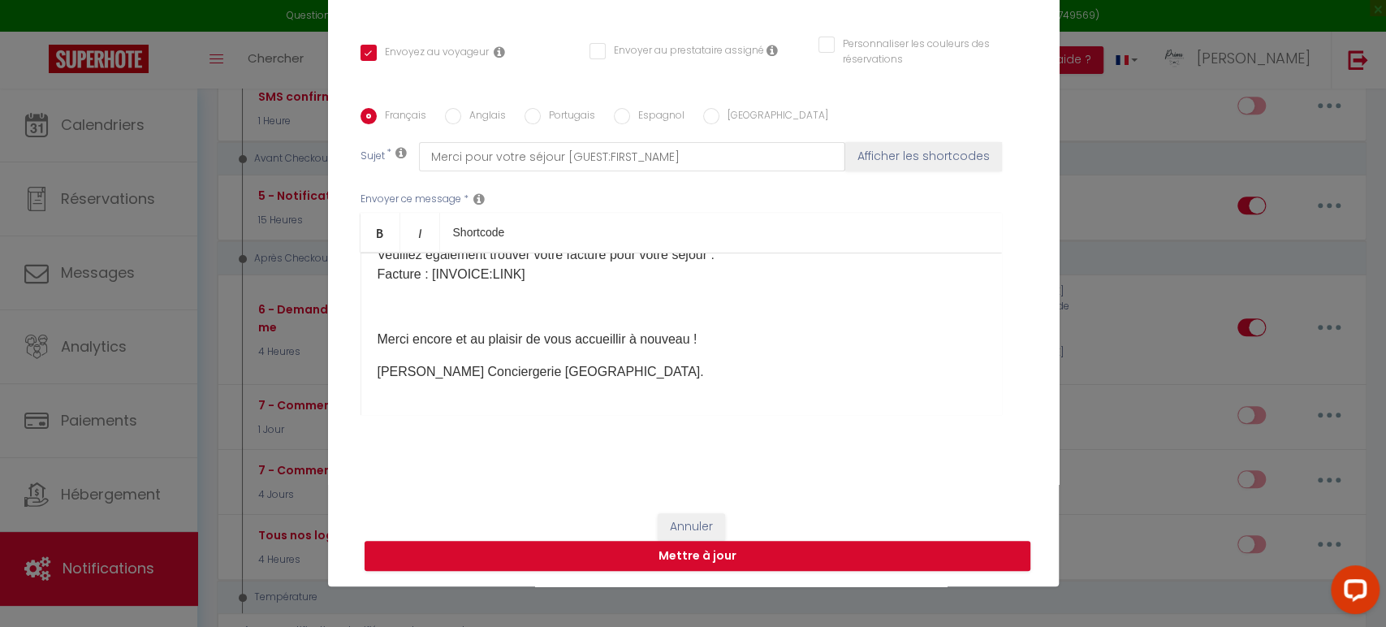
click at [754, 348] on div "Chers [GUEST:FIRST_NAME],​ Nous espérons que vous avez passé un excellent séjou…" at bounding box center [682, 334] width 642 height 162
click at [755, 330] on p "Merci encore et au plaisir de vous accueillir à nouveau !" at bounding box center [681, 339] width 607 height 19
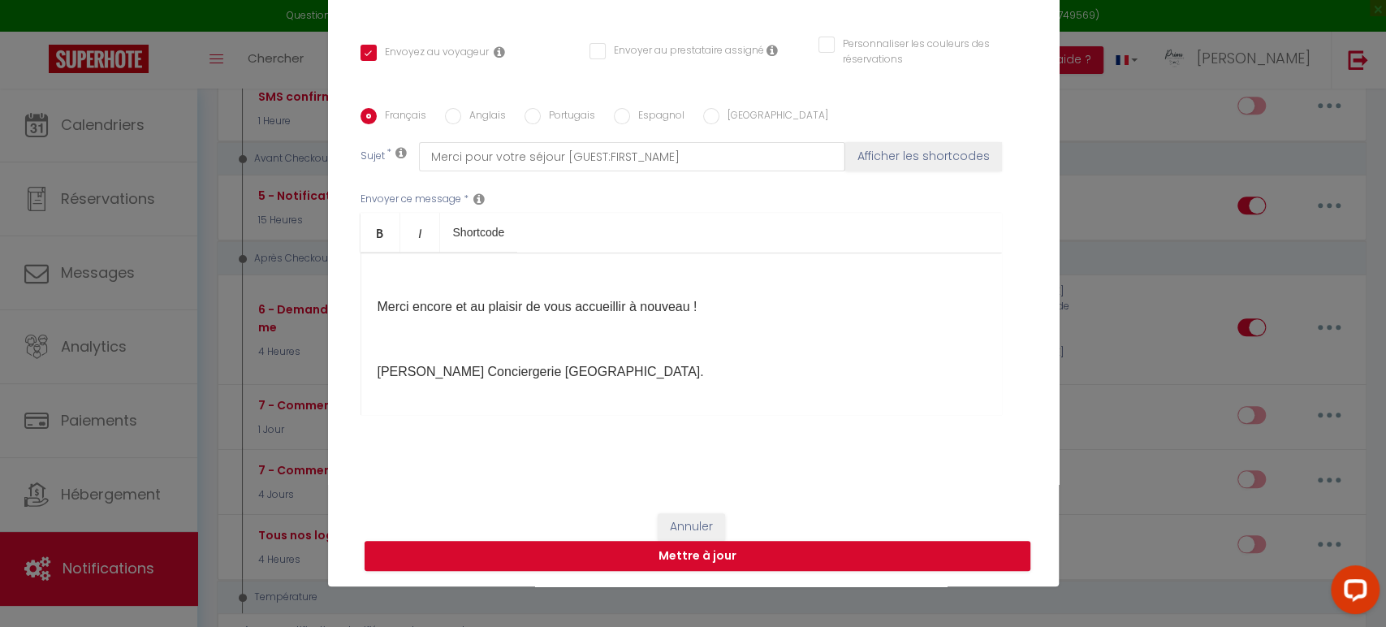
scroll to position [525, 0]
click at [586, 370] on p "Lucie - Primo Conciergerie Caen." at bounding box center [681, 371] width 607 height 19
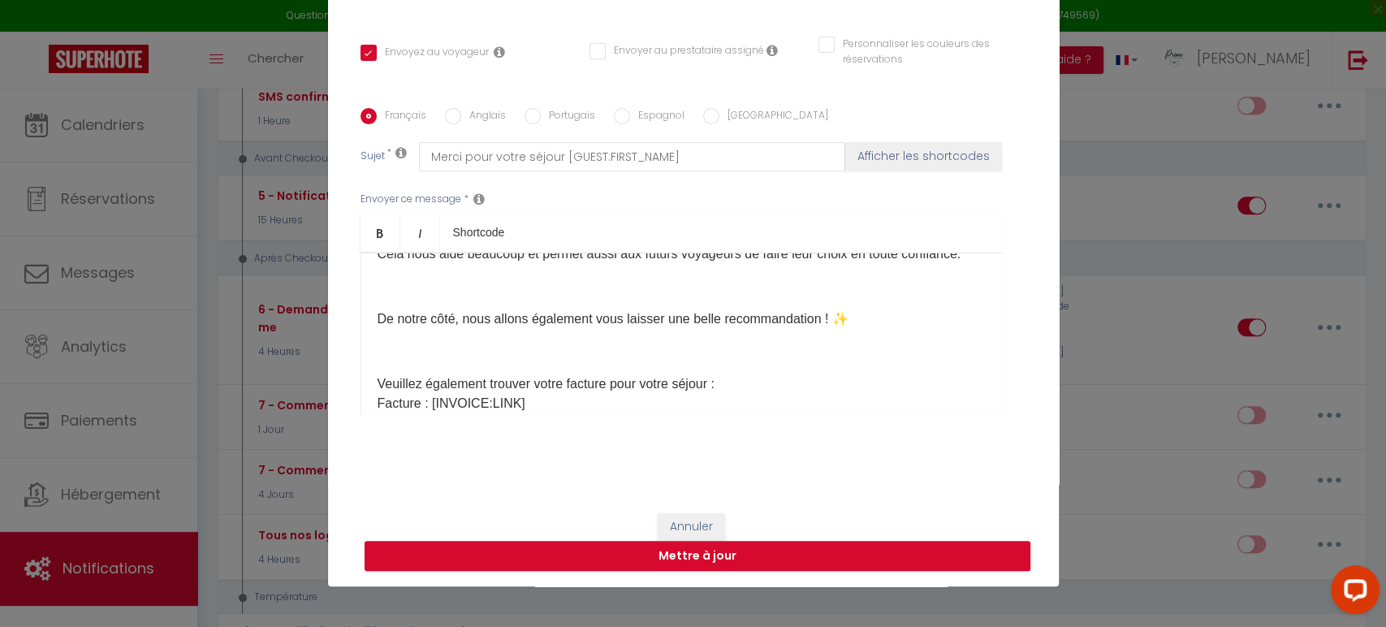
scroll to position [344, 0]
click at [474, 296] on p at bounding box center [681, 285] width 607 height 19
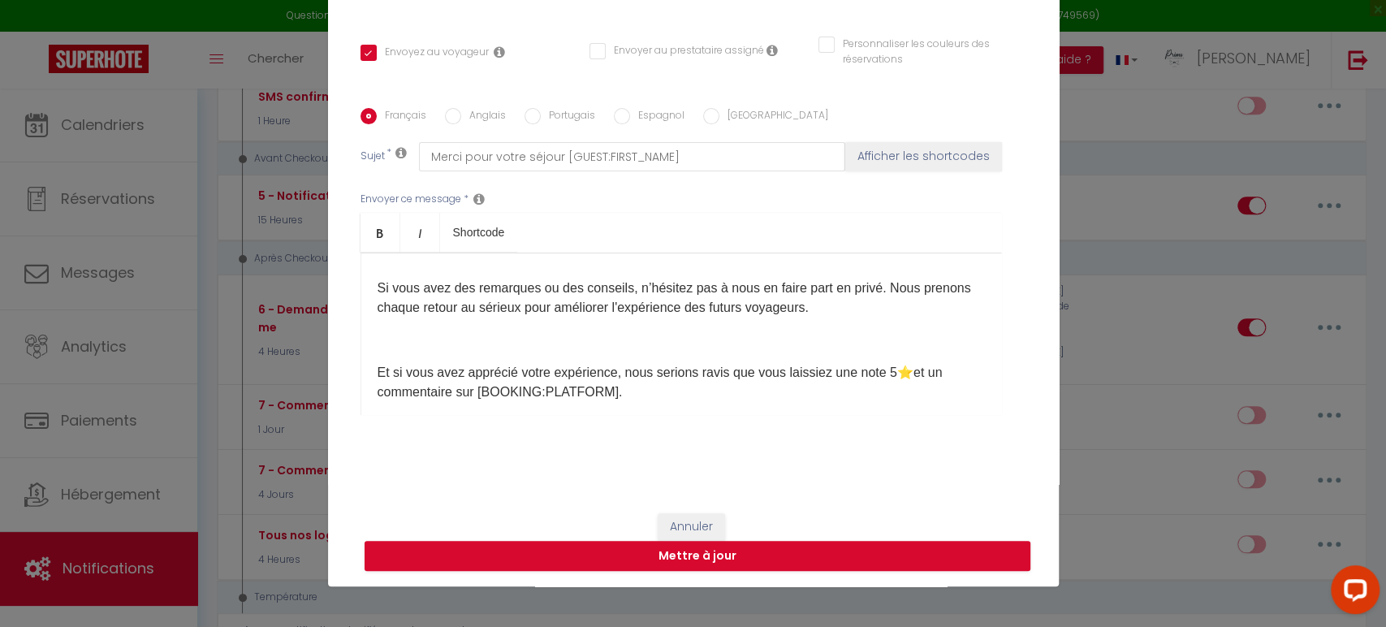
scroll to position [180, 0]
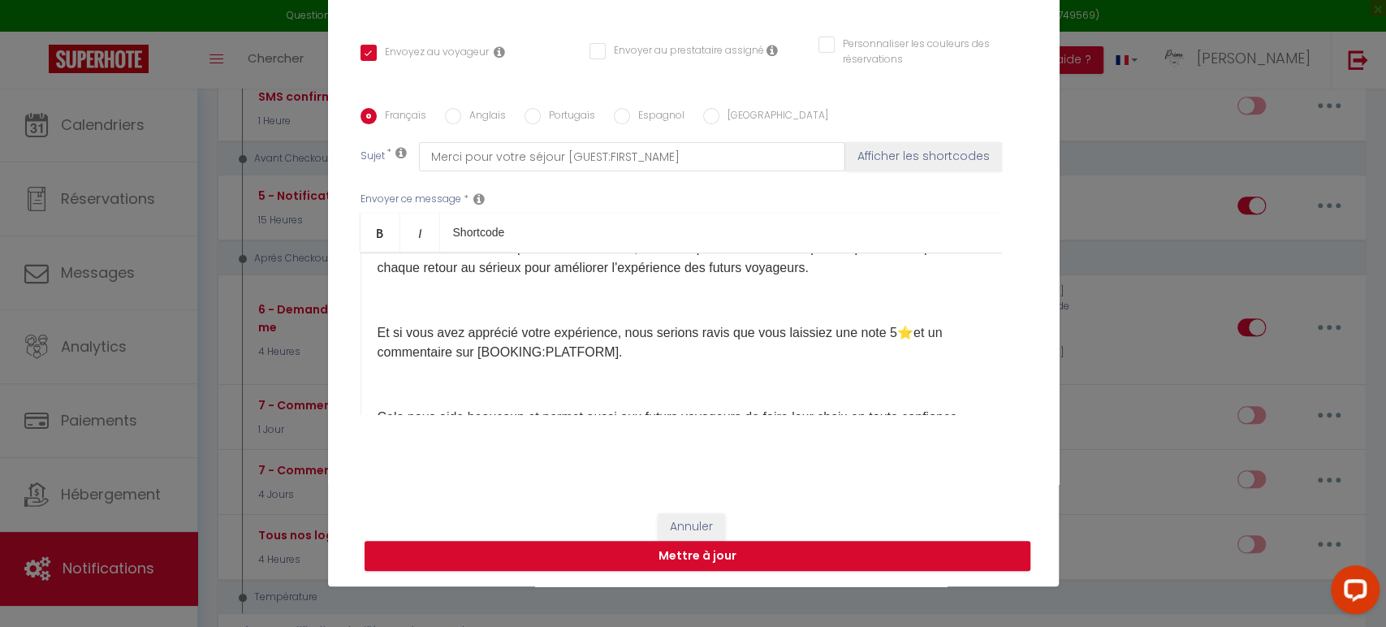
click at [455, 309] on p at bounding box center [681, 300] width 607 height 19
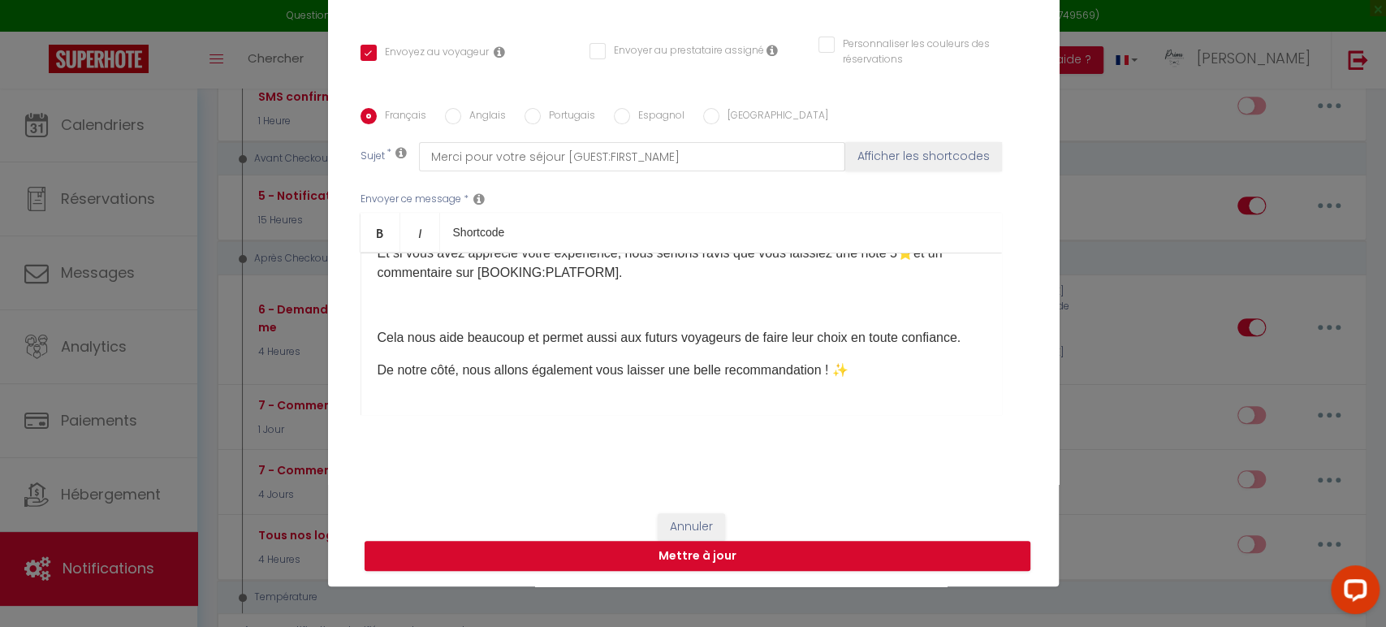
scroll to position [270, 0]
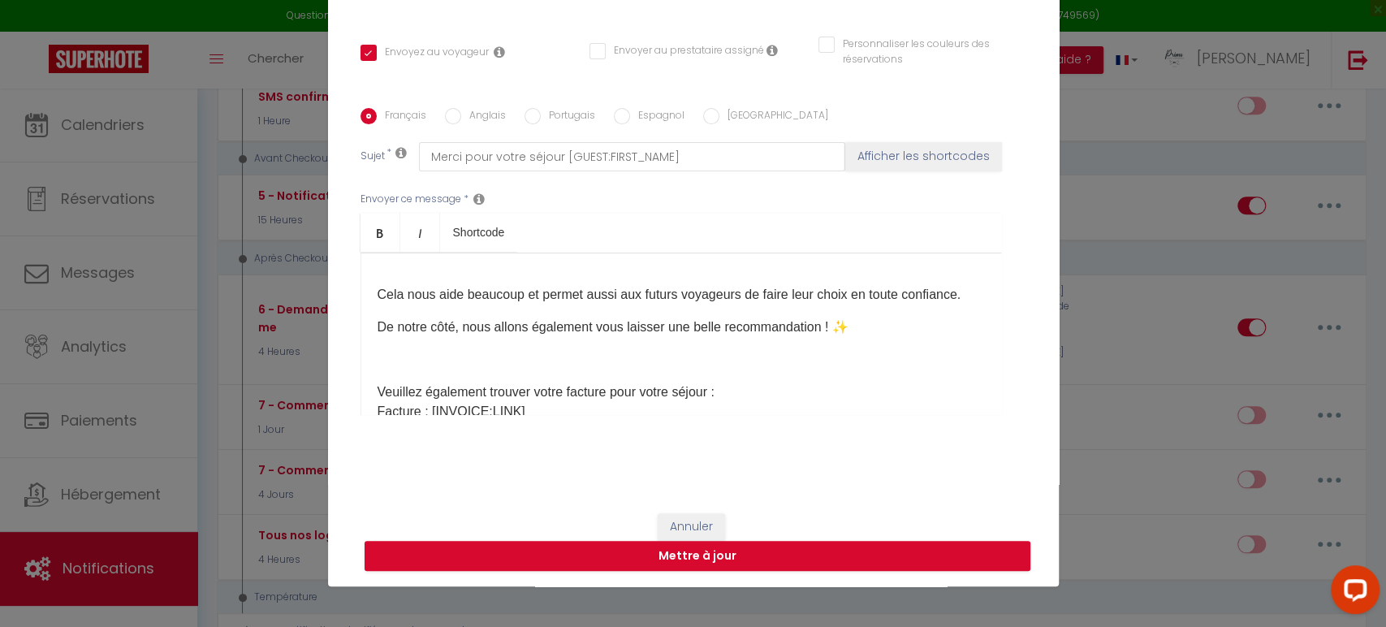
click at [369, 341] on div "Chers [GUEST:FIRST_NAME],​ Nous espérons que vous avez passé un excellent séjou…" at bounding box center [682, 334] width 642 height 162
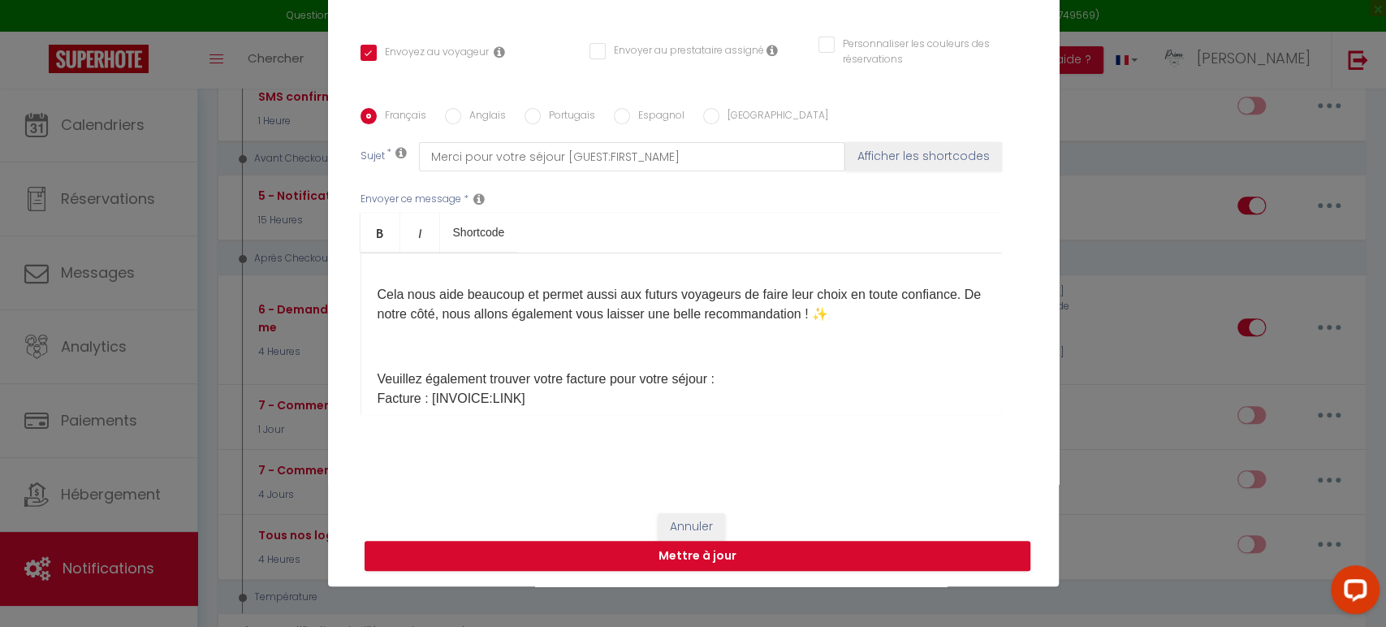
click at [524, 337] on p at bounding box center [681, 346] width 607 height 19
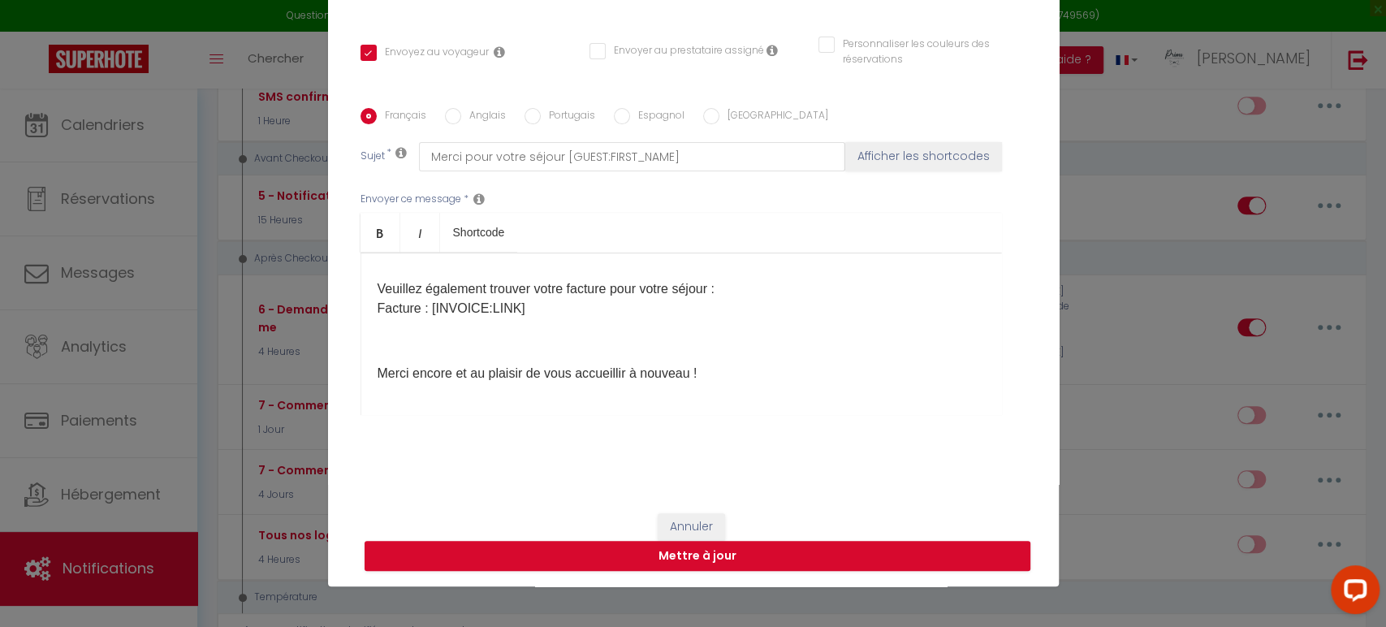
scroll to position [427, 0]
click at [684, 558] on button "Mettre à jour" at bounding box center [698, 556] width 666 height 31
checkbox input "true"
checkbox input "false"
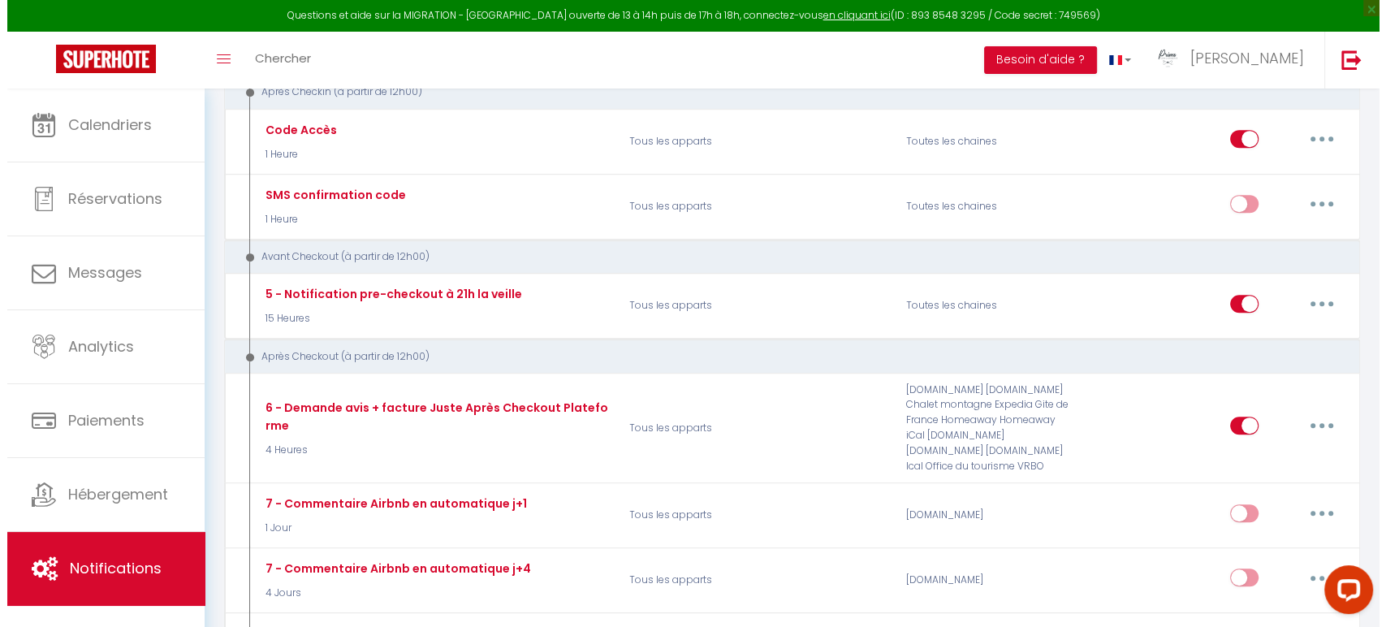
scroll to position [673, 0]
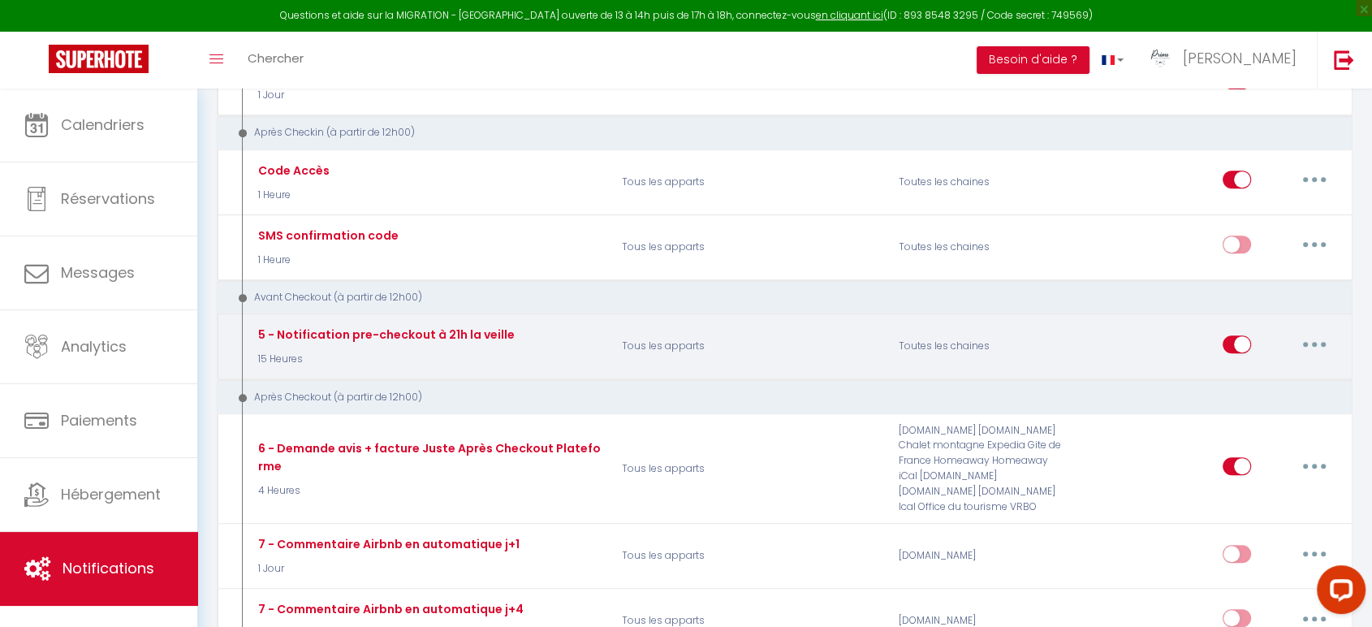
click at [1324, 333] on button "button" at bounding box center [1314, 344] width 45 height 26
click at [1276, 367] on link "Editer" at bounding box center [1272, 381] width 120 height 28
type input "5 - Notification pre-checkout à 21h la veille"
select select "4"
select select "15 Heures"
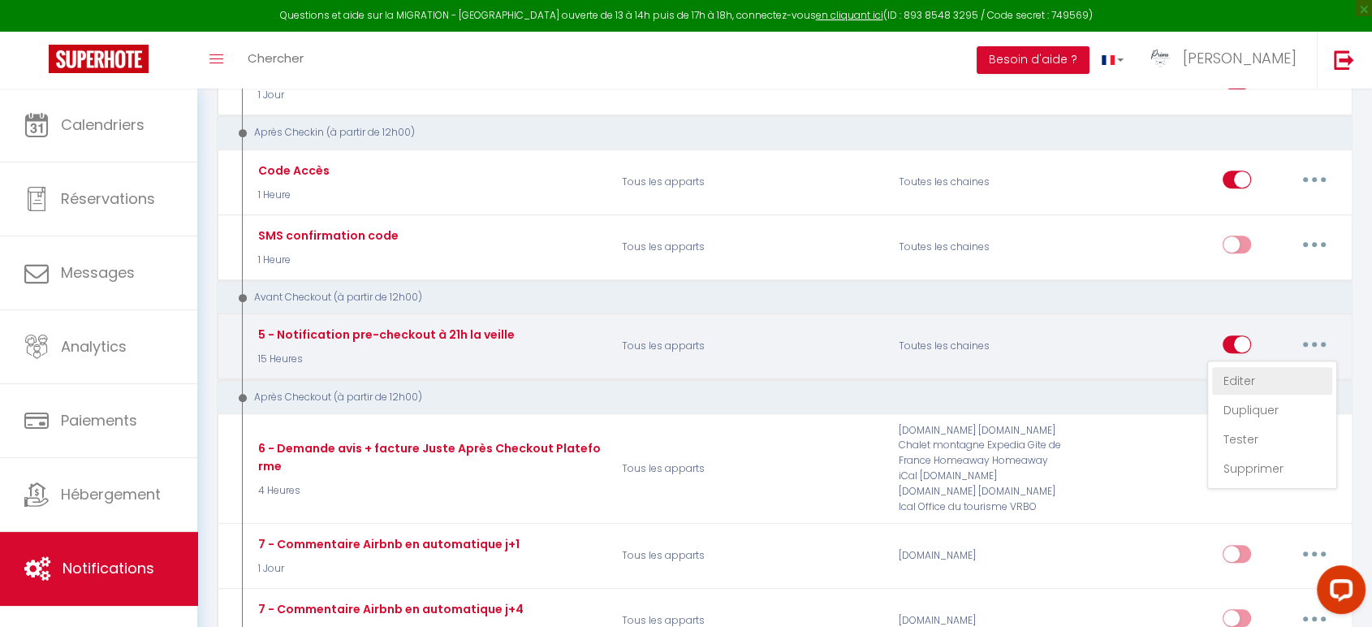
select select "if_booking_is_paid"
checkbox input "true"
checkbox input "false"
checkbox input "true"
radio input "true"
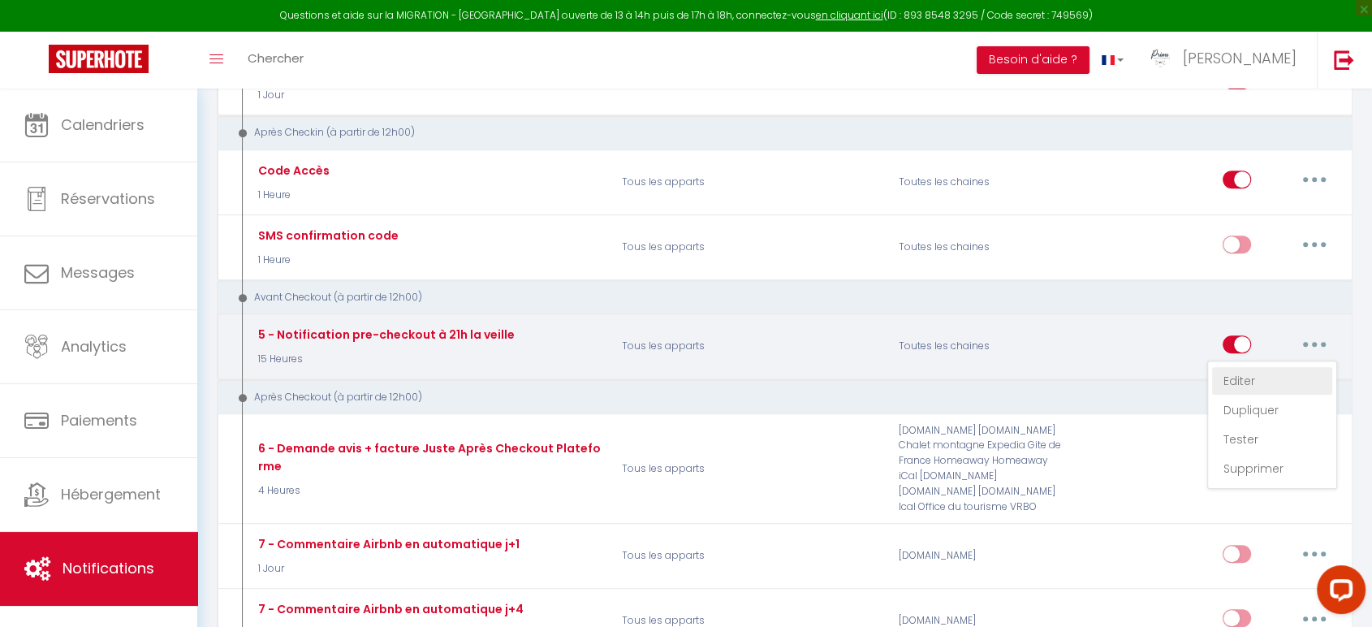
type input "Procédure pour votre départ - [RENTAL:NAME]"
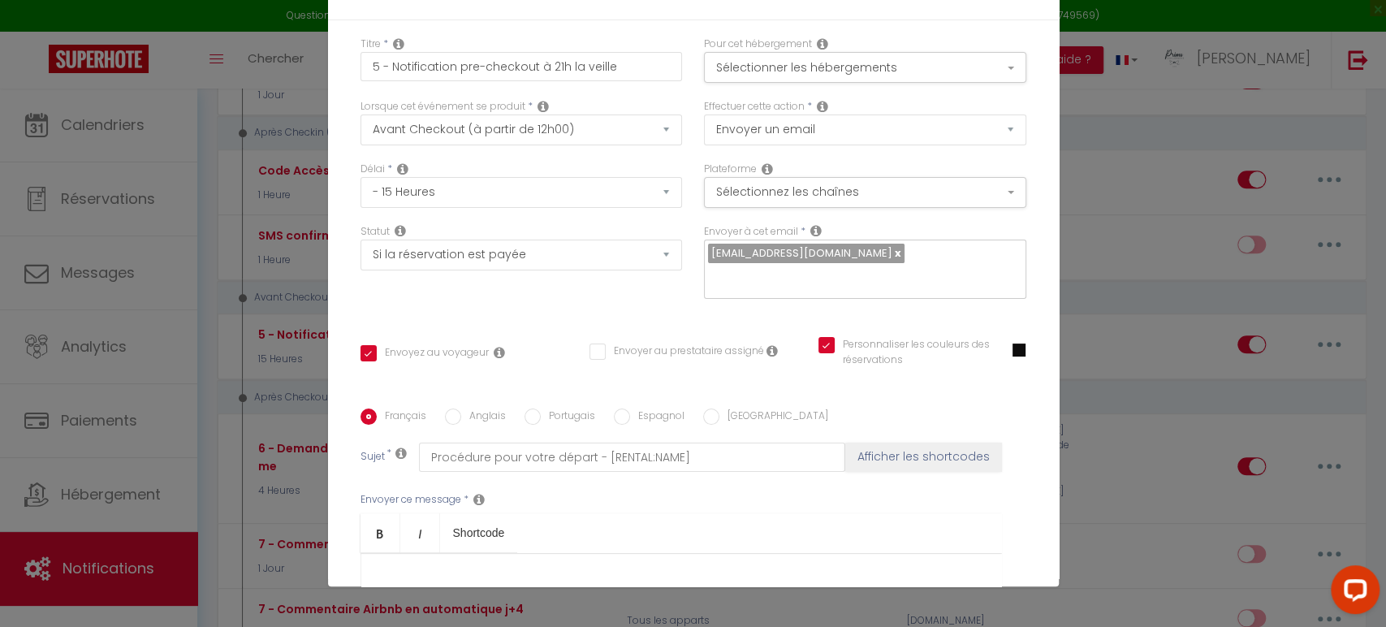
scroll to position [0, 0]
click at [642, 570] on p "Bonjour [GUEST:FIRST_NAME]," at bounding box center [681, 579] width 607 height 19
click at [623, 598] on p "N'hésitez pas à me contacter si besoin," at bounding box center [681, 607] width 607 height 19
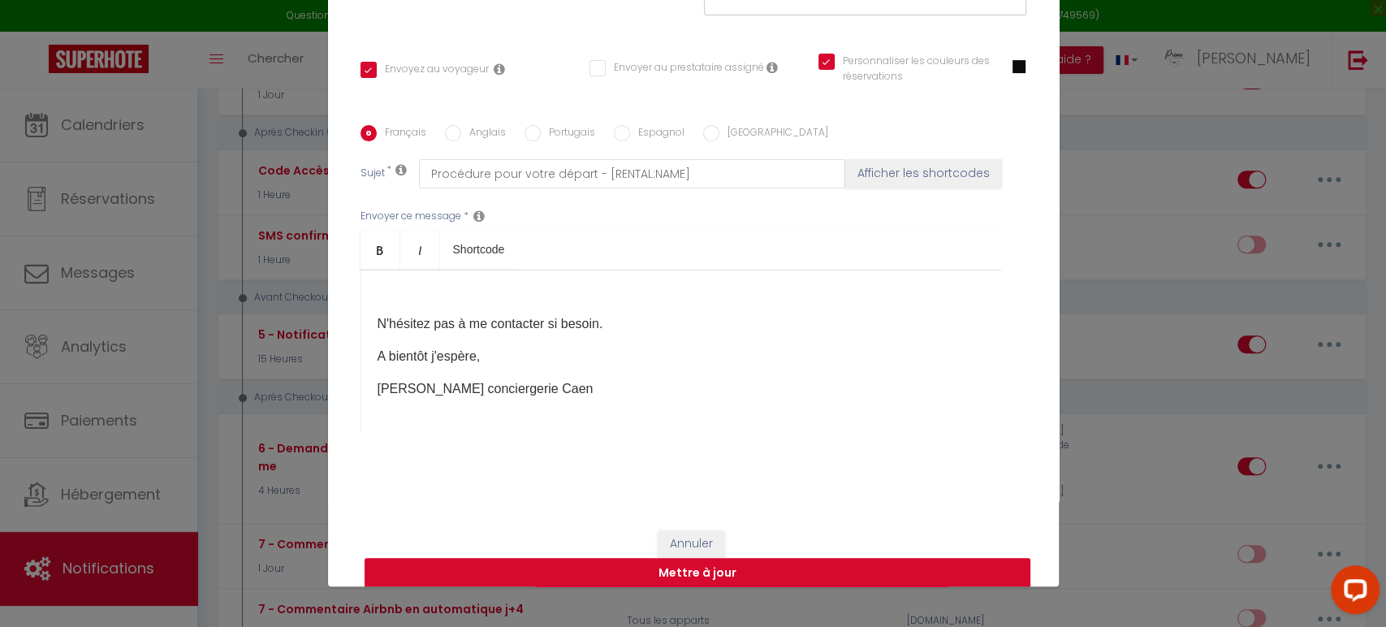
click at [682, 569] on button "Mettre à jour" at bounding box center [698, 573] width 666 height 31
checkbox input "true"
checkbox input "false"
checkbox input "true"
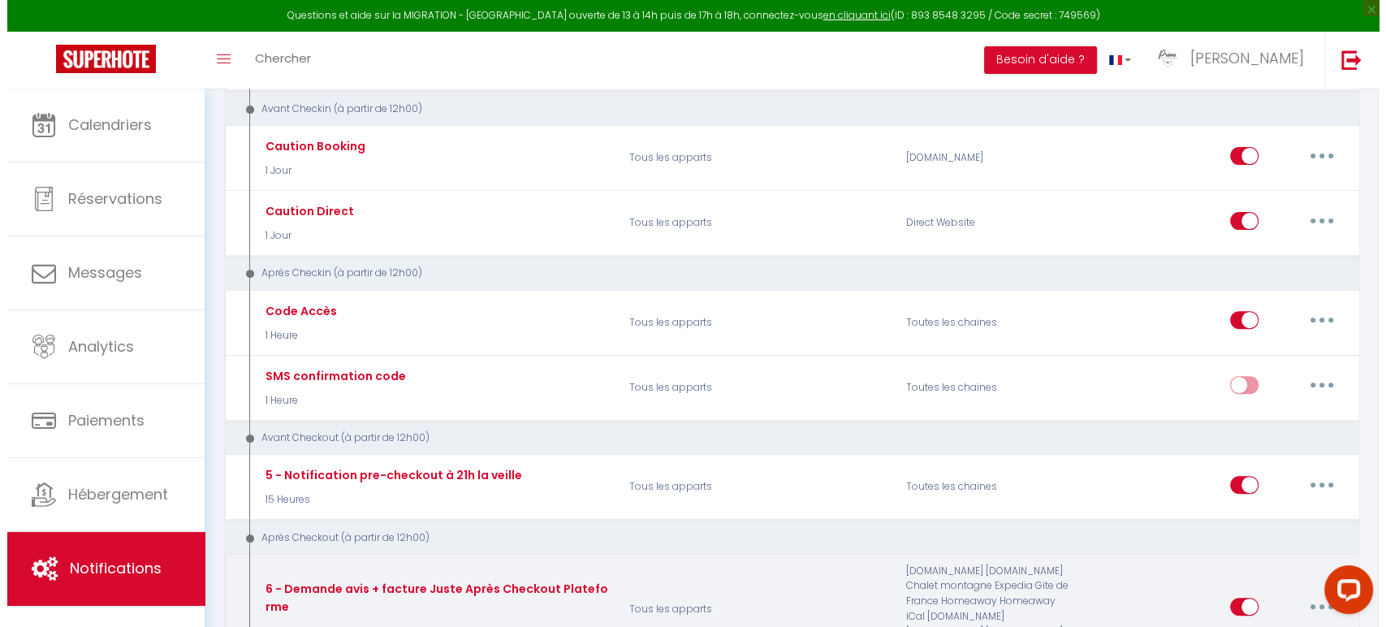
scroll to position [493, 0]
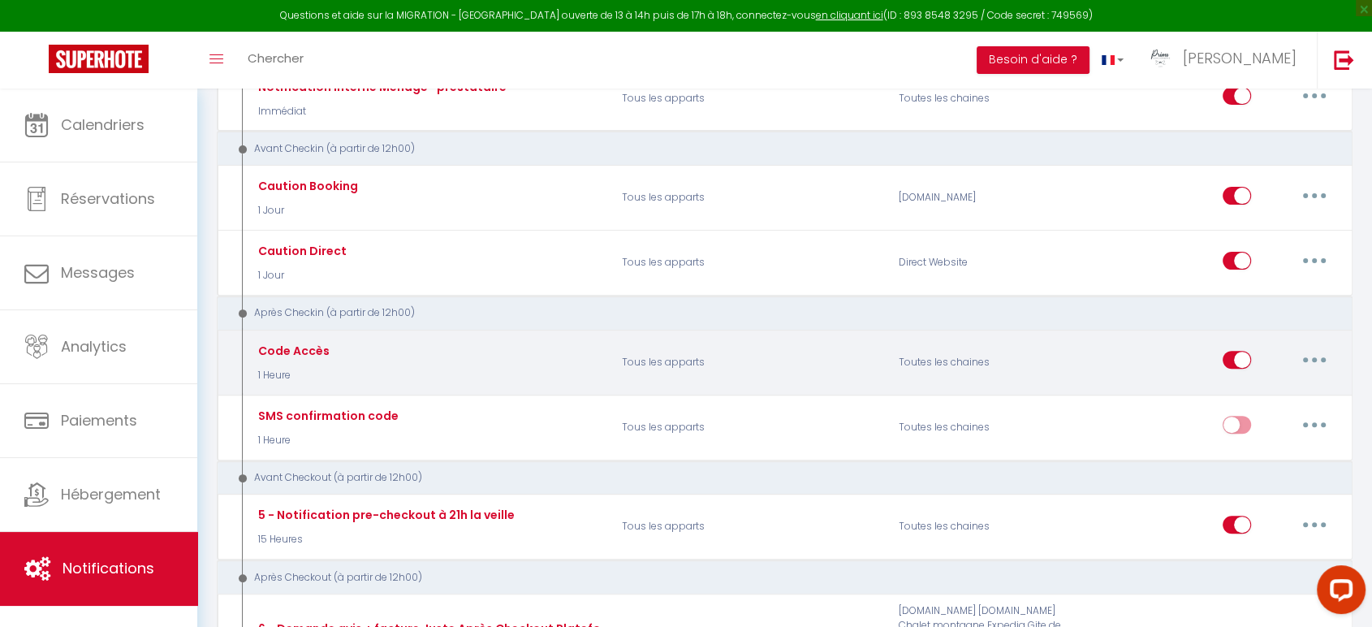
click at [1315, 361] on button "button" at bounding box center [1314, 360] width 45 height 26
click at [1267, 393] on link "Editer" at bounding box center [1272, 397] width 120 height 28
type input "Code Accès"
select select "3"
select select "1 Heure"
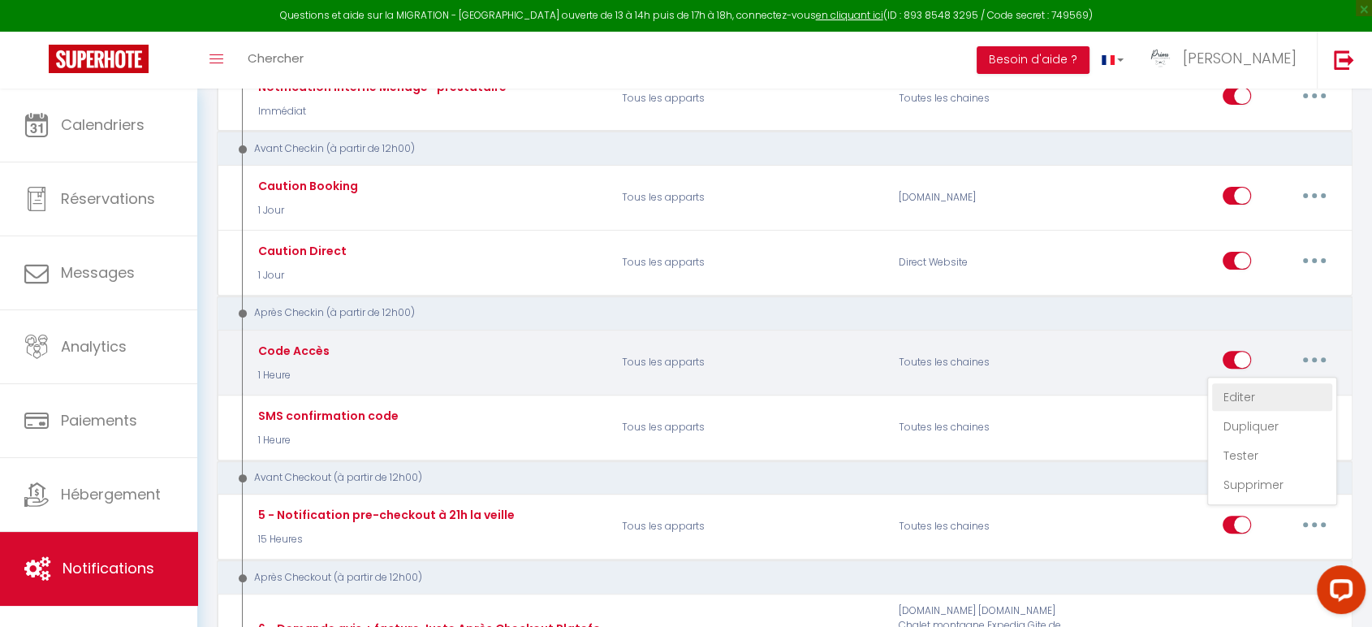
select select "if_deposit_is_paid"
checkbox input "true"
checkbox input "false"
checkbox input "true"
radio input "true"
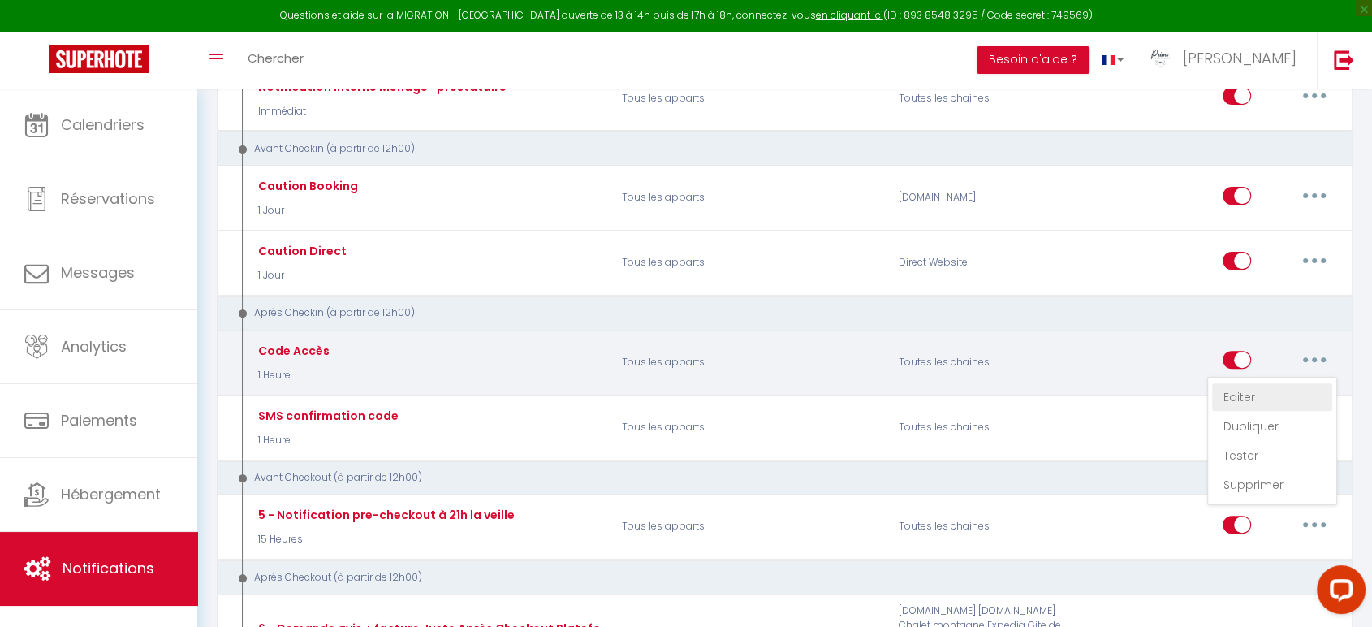
type input "Code d'accès et instructions d'arrivée"
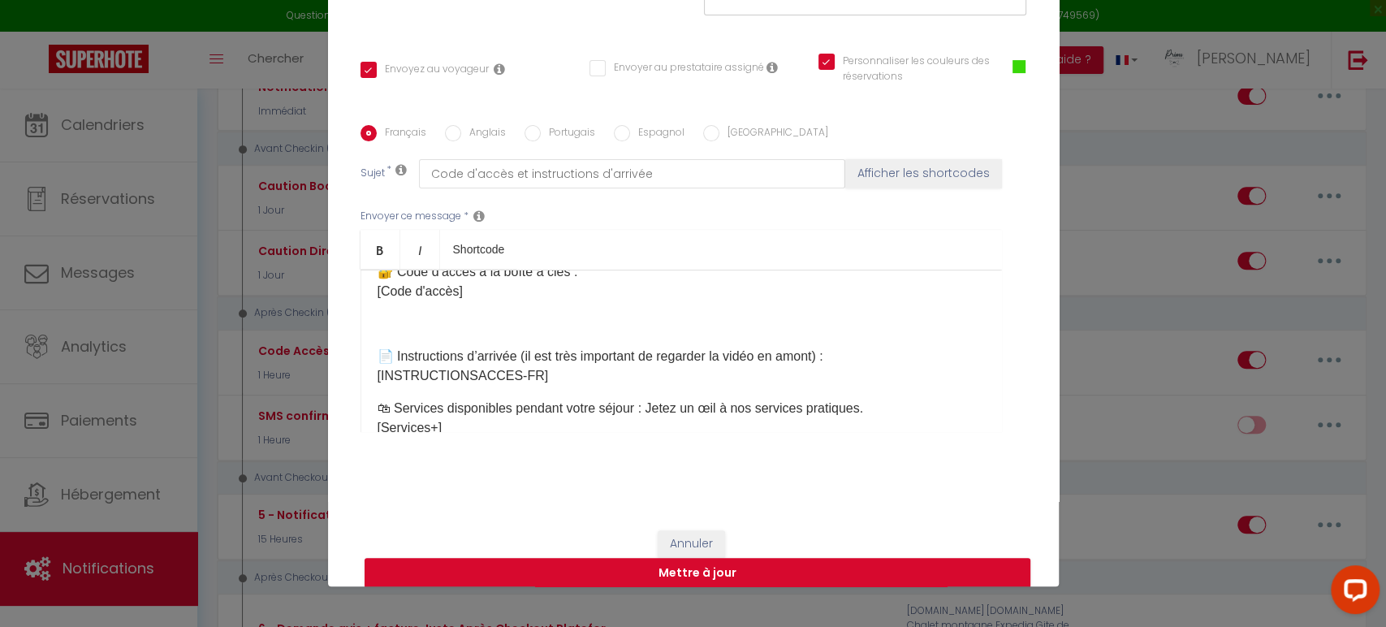
scroll to position [193, 0]
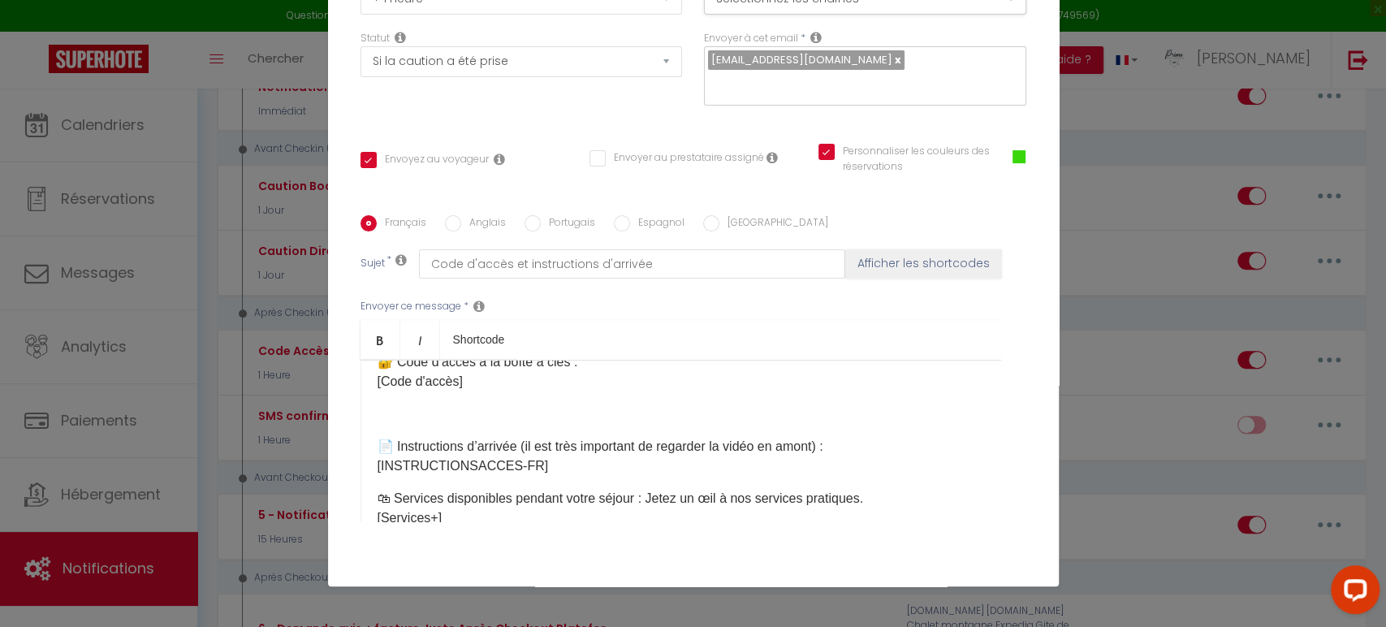
click at [823, 447] on p "📄 Instructions d’arrivée (il est très important de regarder la vidéo en amont) …" at bounding box center [681, 456] width 607 height 39
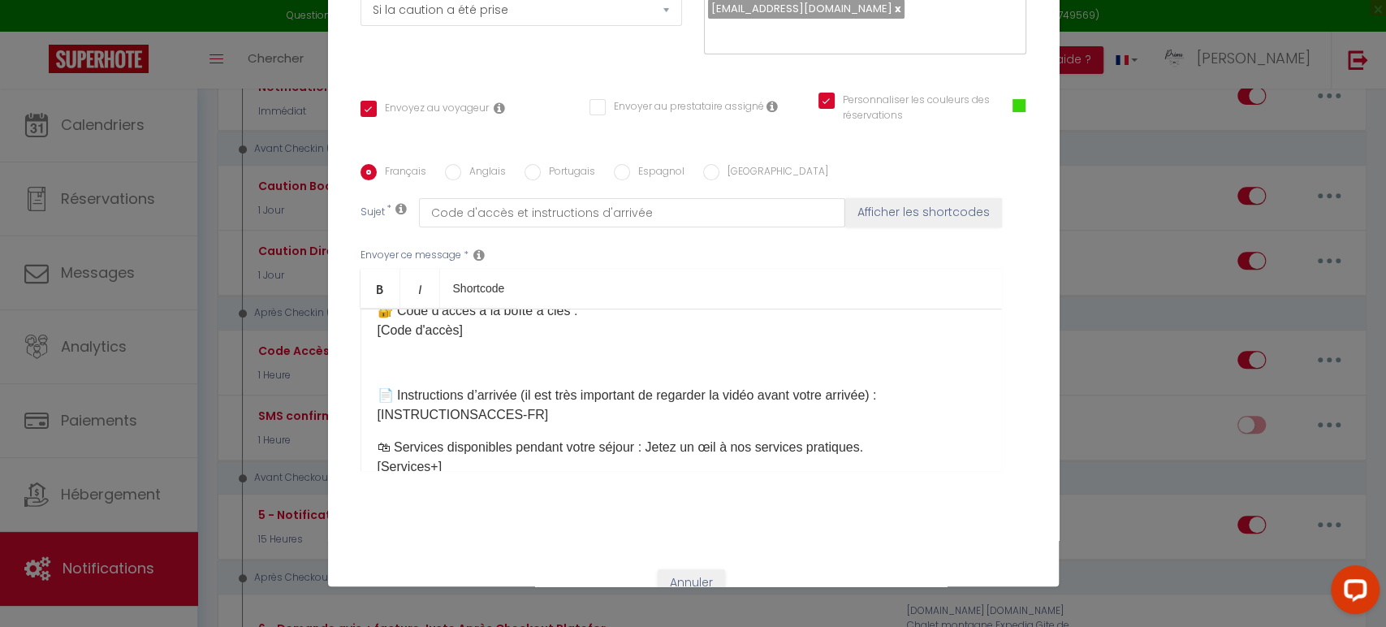
scroll to position [244, 0]
click at [520, 389] on p "📄 Instructions d’arrivée (il est très important de regarder la vidéo avant votr…" at bounding box center [681, 405] width 607 height 39
click at [618, 401] on p "📄 Instructions d’arrivée autonome (il est très important de regarder la vidéo a…" at bounding box center [681, 405] width 607 height 39
click at [575, 406] on p "📄 Instructions d’arrivée autonome (il est très important de regarder la vidéo a…" at bounding box center [681, 405] width 607 height 39
click at [573, 391] on p "📄 Instructions d’arrivée autonome (il est très important de regarder la vidéo a…" at bounding box center [681, 405] width 607 height 39
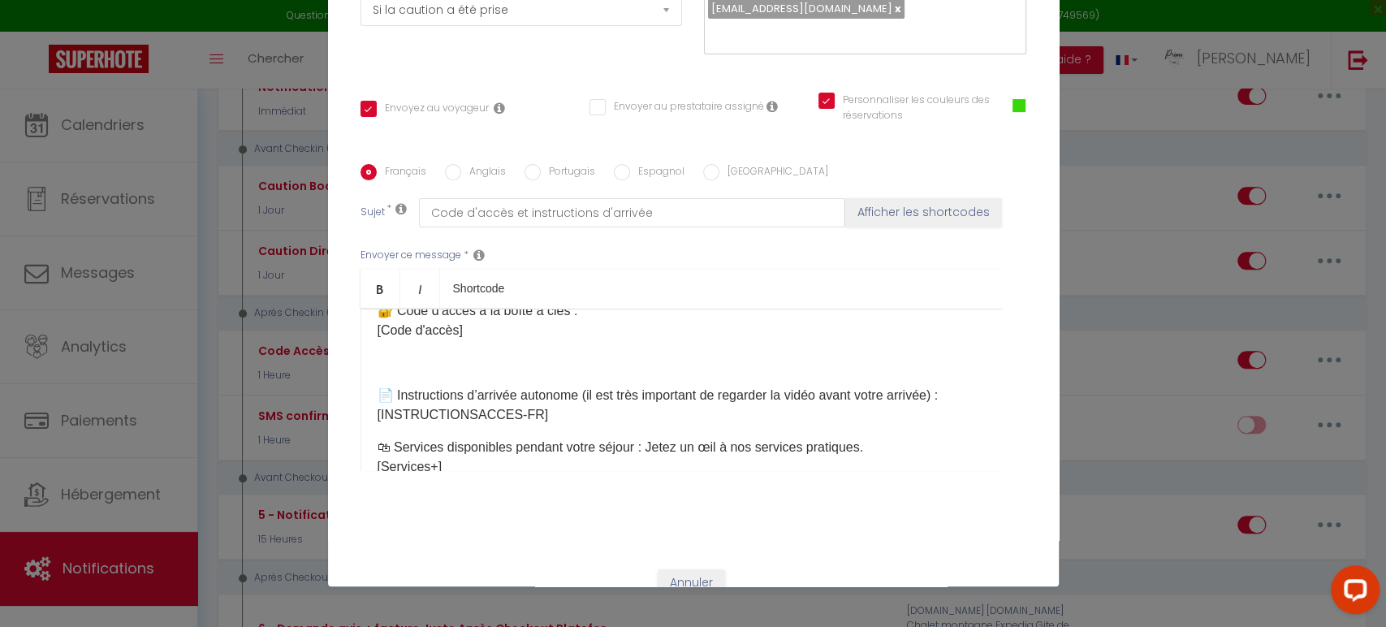
drag, startPoint x: 585, startPoint y: 391, endPoint x: 578, endPoint y: 413, distance: 22.9
click at [585, 391] on p "📄 Instructions d’arrivée autonome (il est très important de regarder la vidéo a…" at bounding box center [681, 405] width 607 height 39
click at [580, 401] on p "📄 Instructions d’arrivée autonome (il est très important de regarder la vidéo a…" at bounding box center [681, 405] width 607 height 39
click at [616, 395] on p "📄 Instructions d’arrivée autonome (il est très important de regarder la vidéo a…" at bounding box center [681, 405] width 607 height 39
click at [623, 391] on p "📄 Instructions d’arrivée autonome (il est très important de regarder la vidéo a…" at bounding box center [681, 405] width 607 height 39
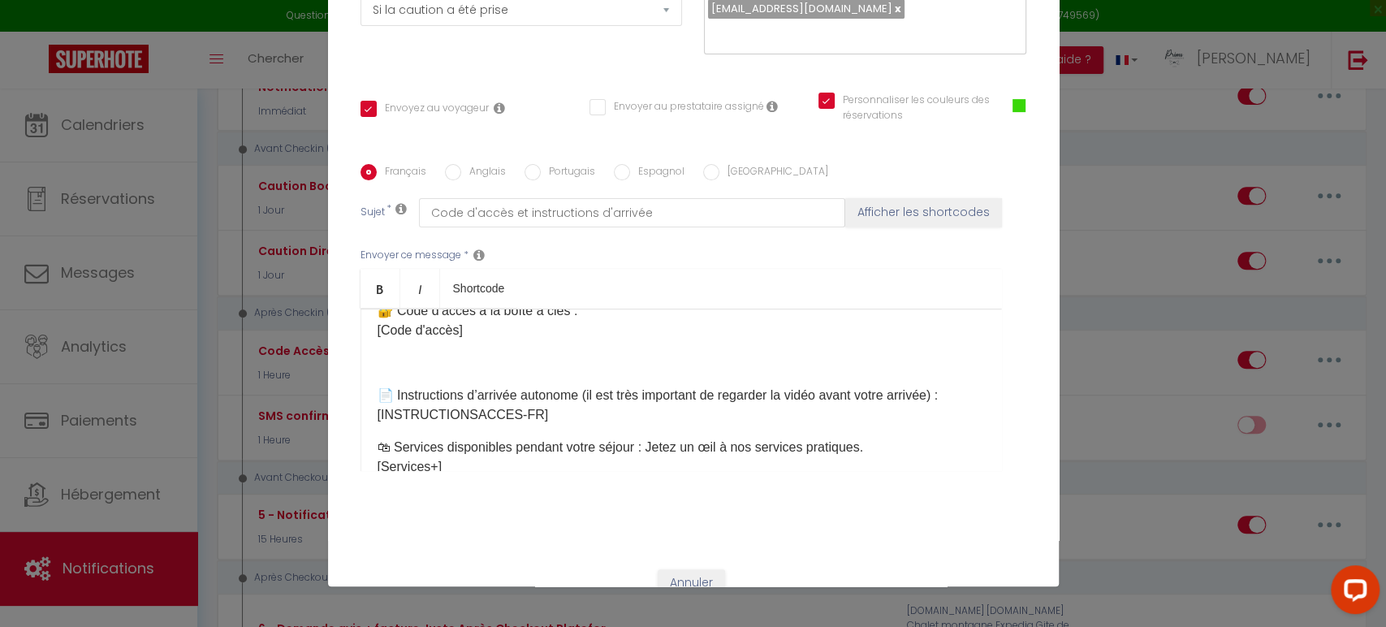
click at [646, 396] on p "📄 Instructions d’arrivée autonome (il est très important de regarder la vidéo a…" at bounding box center [681, 405] width 607 height 39
drag, startPoint x: 582, startPoint y: 393, endPoint x: 521, endPoint y: 395, distance: 60.9
click at [521, 395] on p "📄 Instructions d’arrivée autonome (il est important de regarder la vidéo avant …" at bounding box center [681, 405] width 607 height 39
click at [374, 286] on icon "Bold" at bounding box center [380, 289] width 13 height 13
click at [551, 434] on div "​​Bonjour [GUEST:FIRST_NAME], Votre séjour commence ici : voici ce qu’il faut s…" at bounding box center [682, 390] width 642 height 162
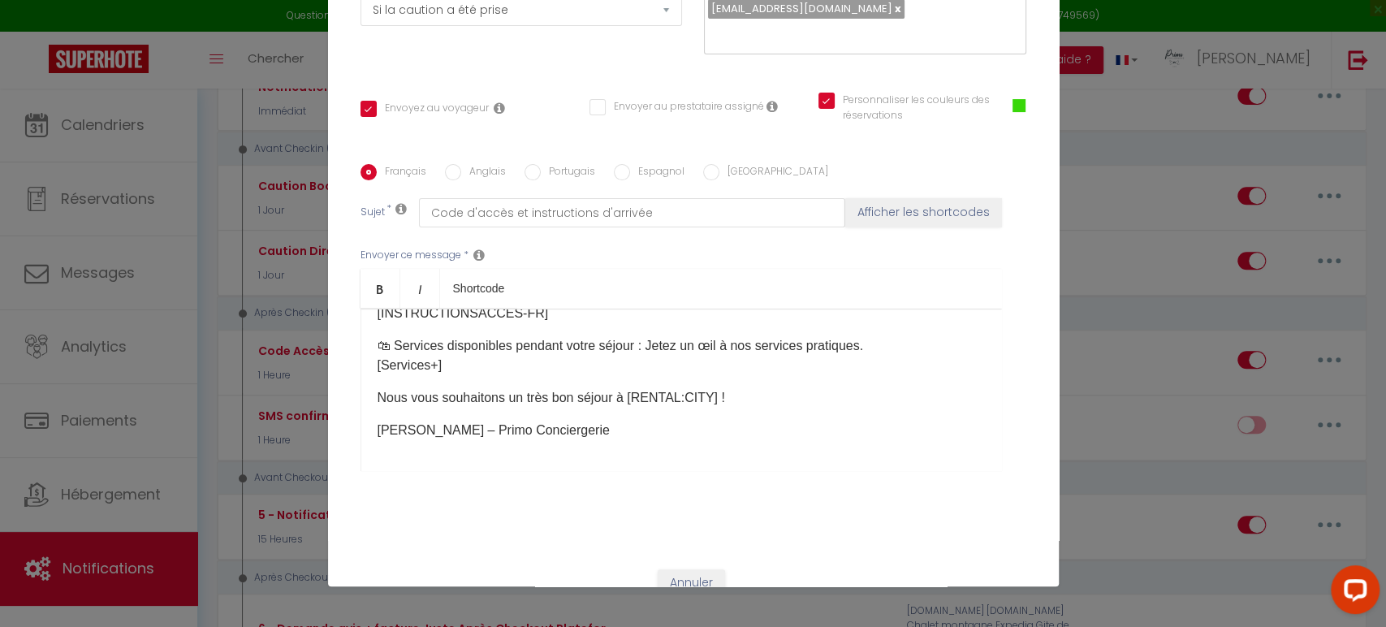
scroll to position [310, 0]
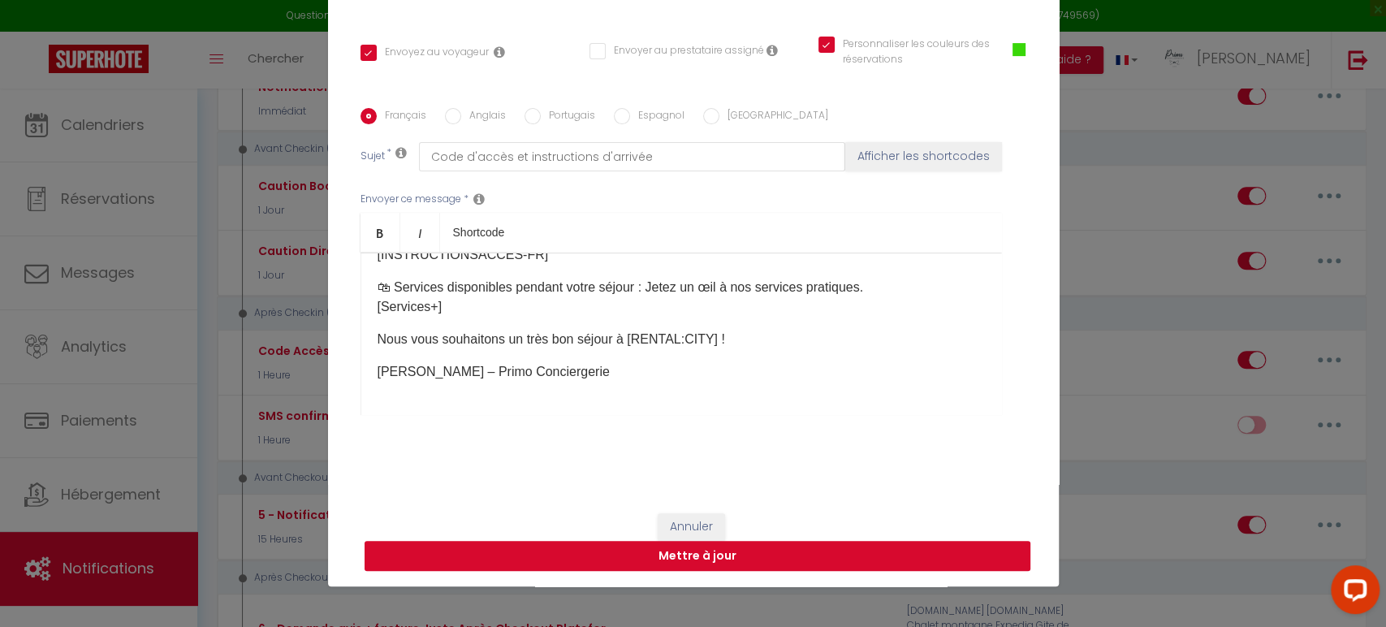
click at [693, 556] on button "Mettre à jour" at bounding box center [698, 556] width 666 height 31
checkbox input "true"
checkbox input "false"
checkbox input "true"
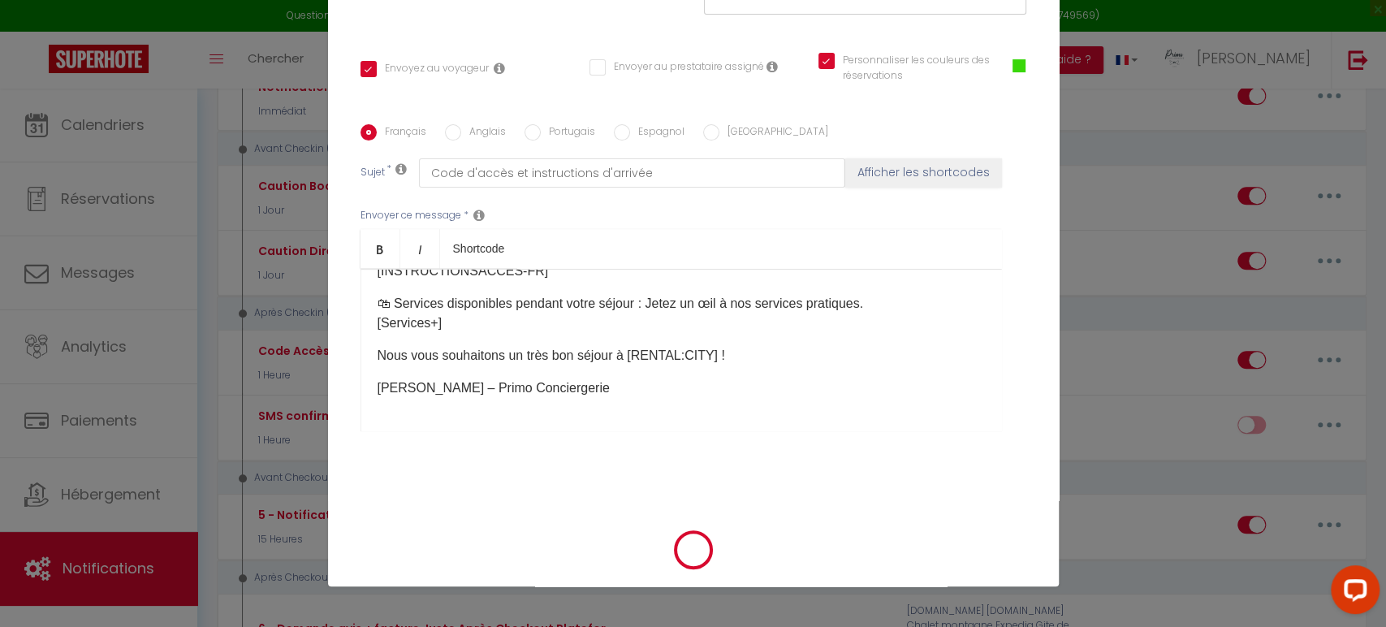
scroll to position [283, 0]
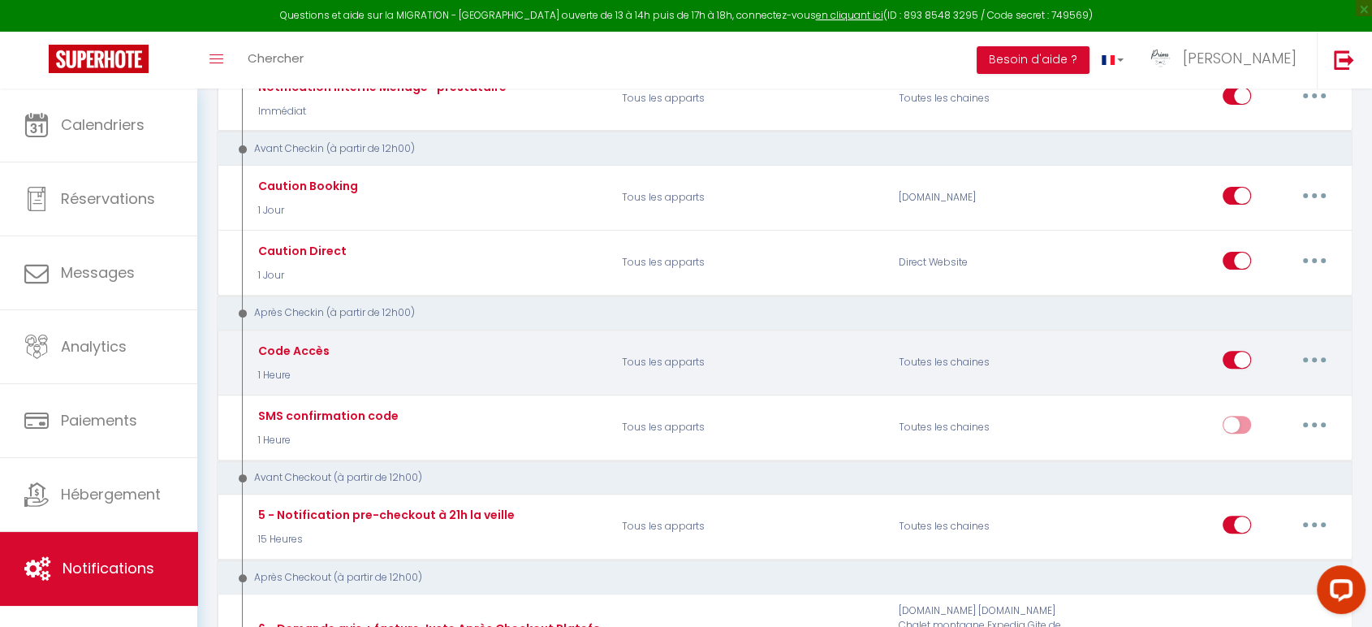
click at [1307, 360] on button "button" at bounding box center [1314, 360] width 45 height 26
click at [1251, 389] on link "Editer" at bounding box center [1272, 397] width 120 height 28
type input "Code Accès"
select select "3"
select select "1 Heure"
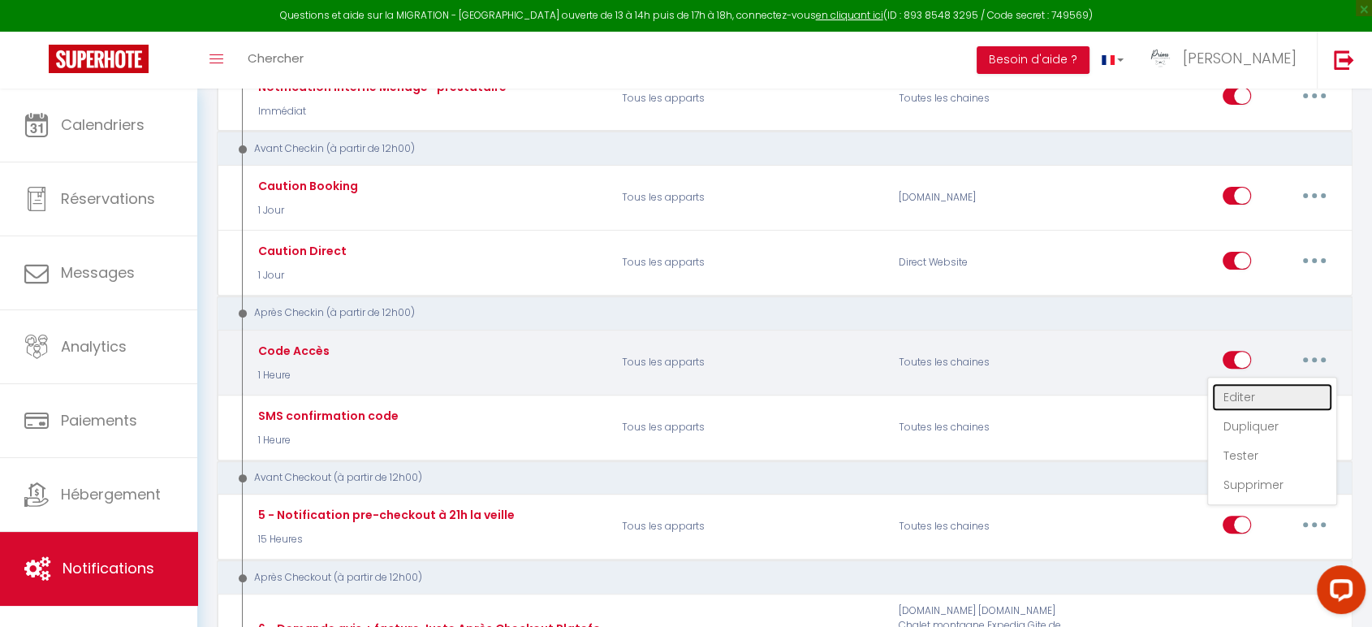
select select "if_deposit_is_paid"
checkbox input "true"
checkbox input "false"
checkbox input "true"
radio input "true"
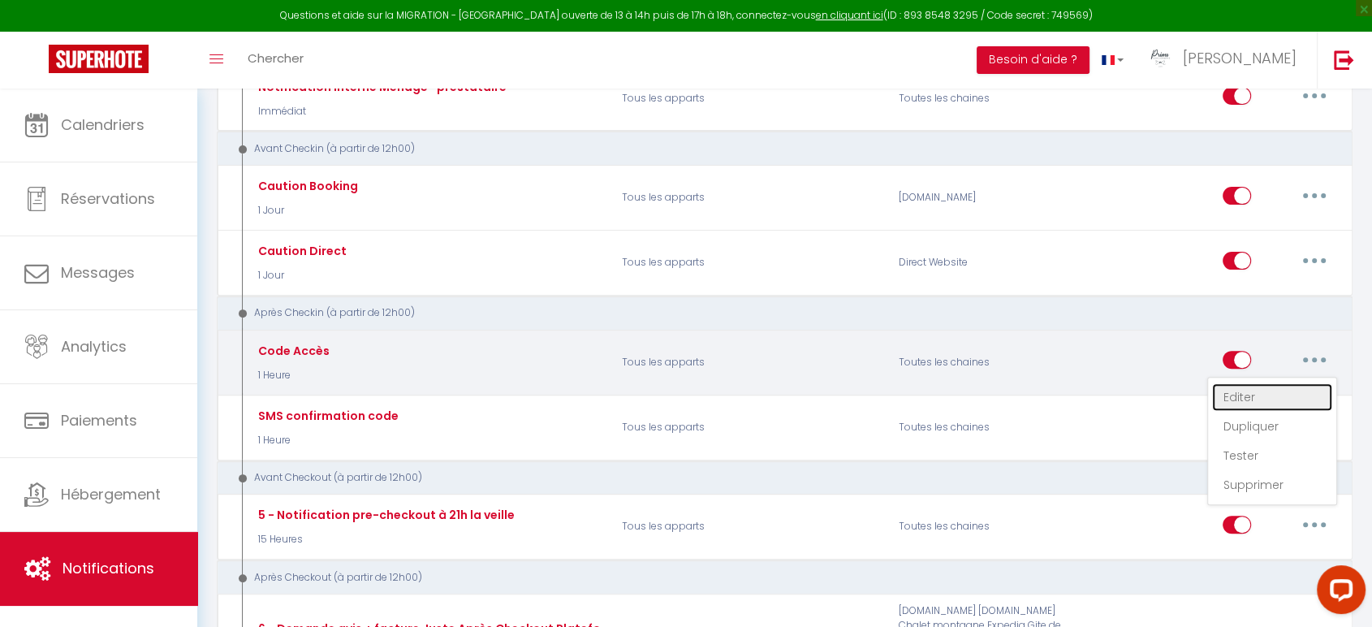
type input "Code d'accès et instructions d'arrivée"
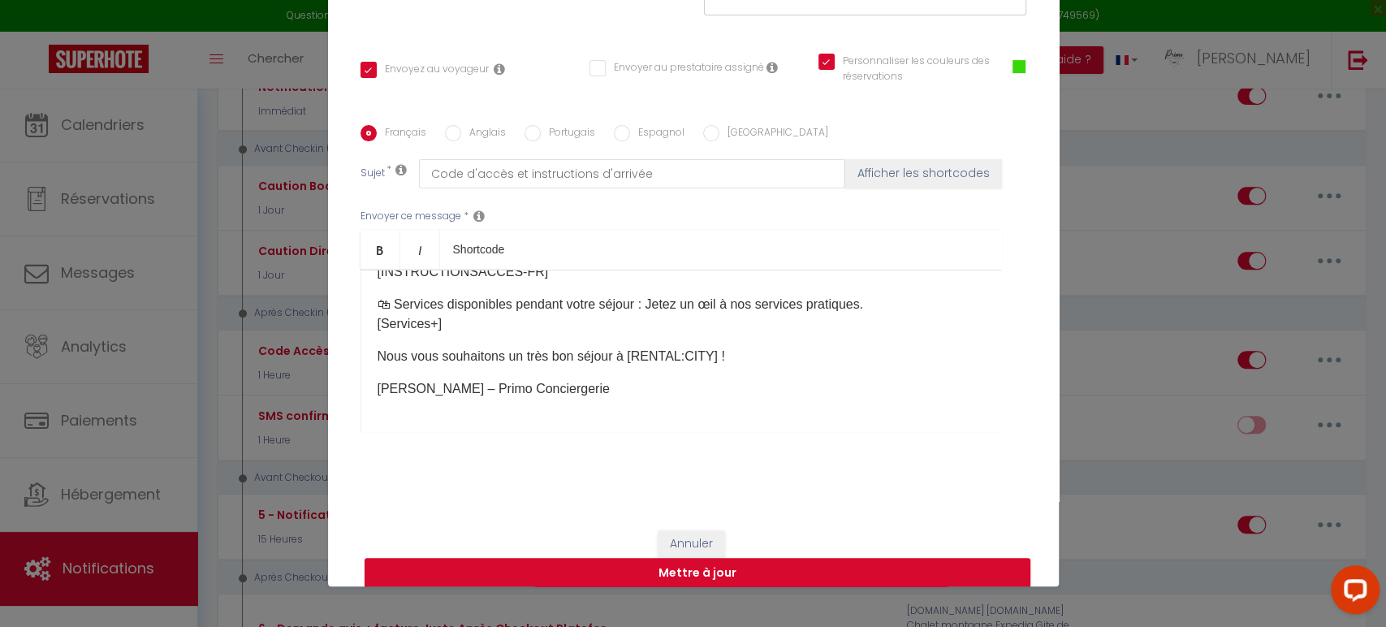
click at [756, 354] on p "Nous vous souhaitons un très bon séjour à [RENTAL:CITY] !" at bounding box center [681, 356] width 607 height 19
click at [751, 359] on p "Nous vous souhaitons un très bon séjour à [RENTAL:CITY] !" at bounding box center [681, 356] width 607 height 19
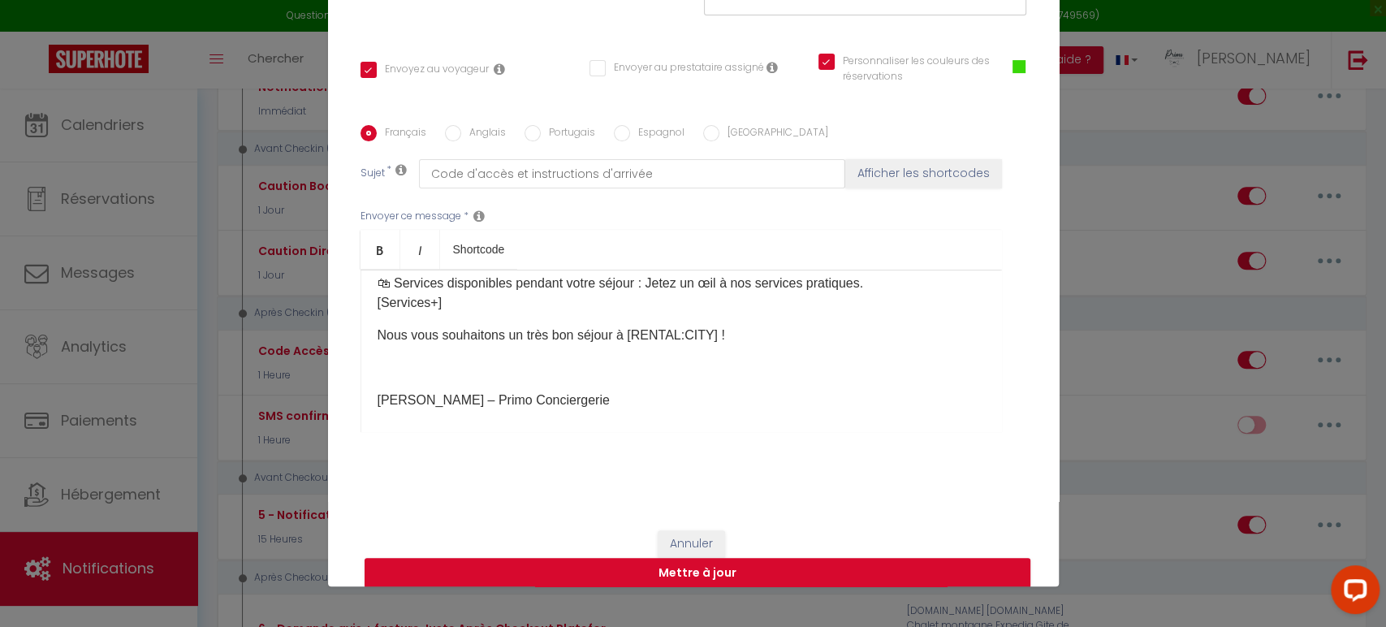
scroll to position [343, 0]
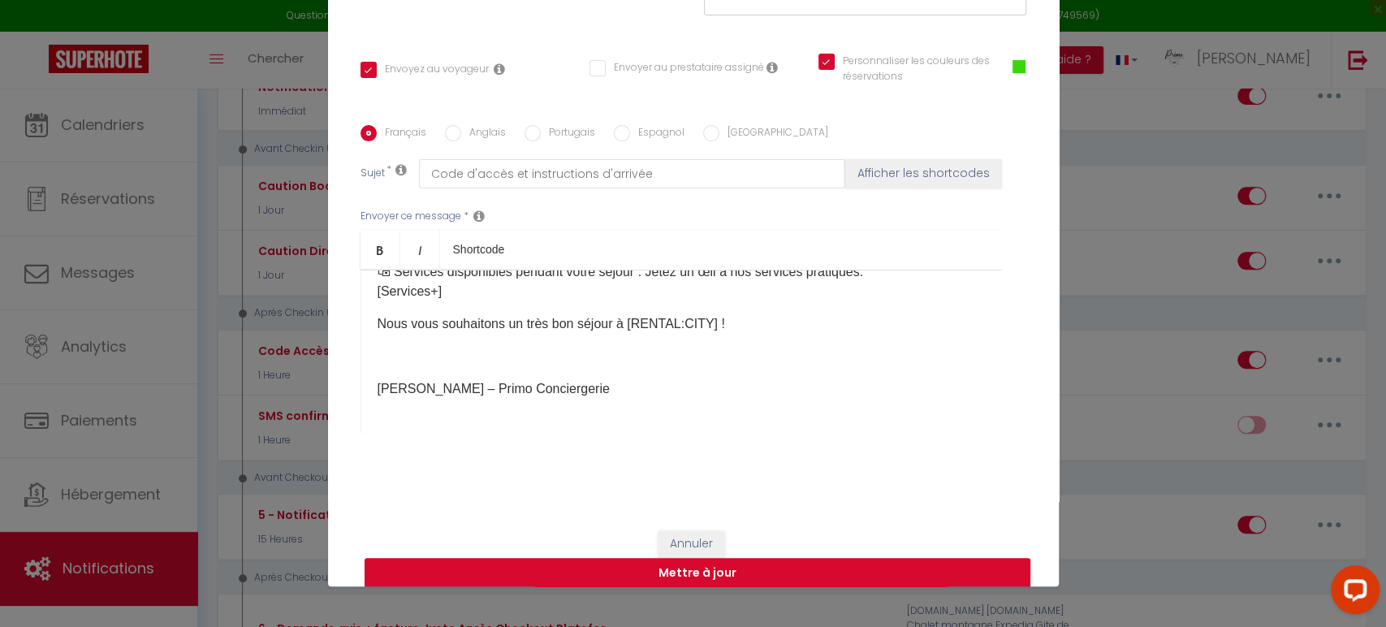
click at [695, 570] on button "Mettre à jour" at bounding box center [698, 573] width 666 height 31
checkbox input "true"
checkbox input "false"
checkbox input "true"
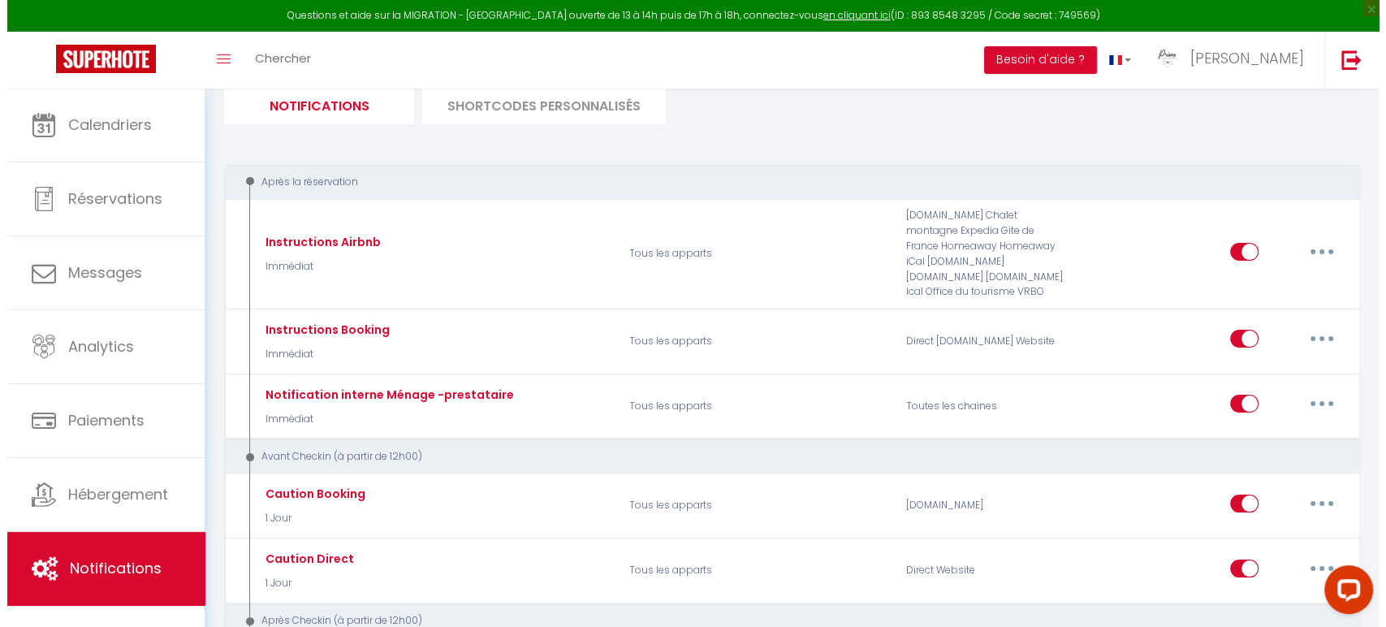
scroll to position [132, 0]
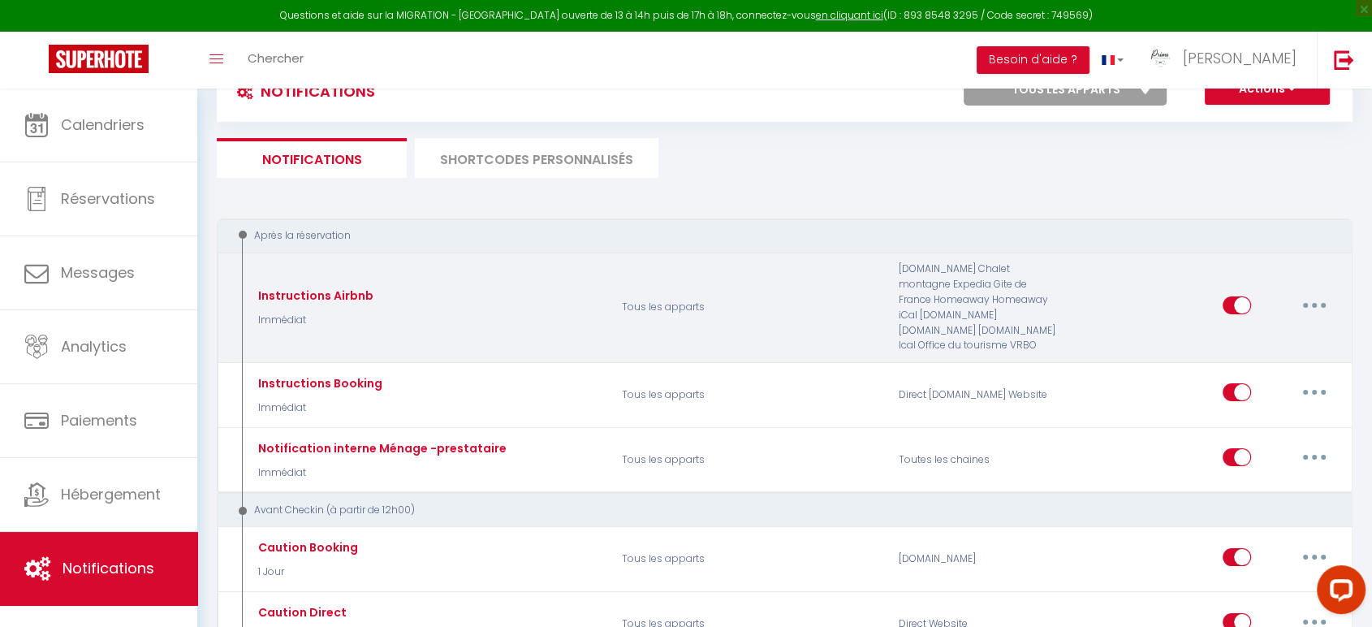
click at [1307, 303] on button "button" at bounding box center [1314, 305] width 45 height 26
click at [1276, 336] on link "Editer" at bounding box center [1272, 342] width 120 height 28
type input "Instructions Airbnb"
select select "Immédiat"
select select "if_booking_is_paid"
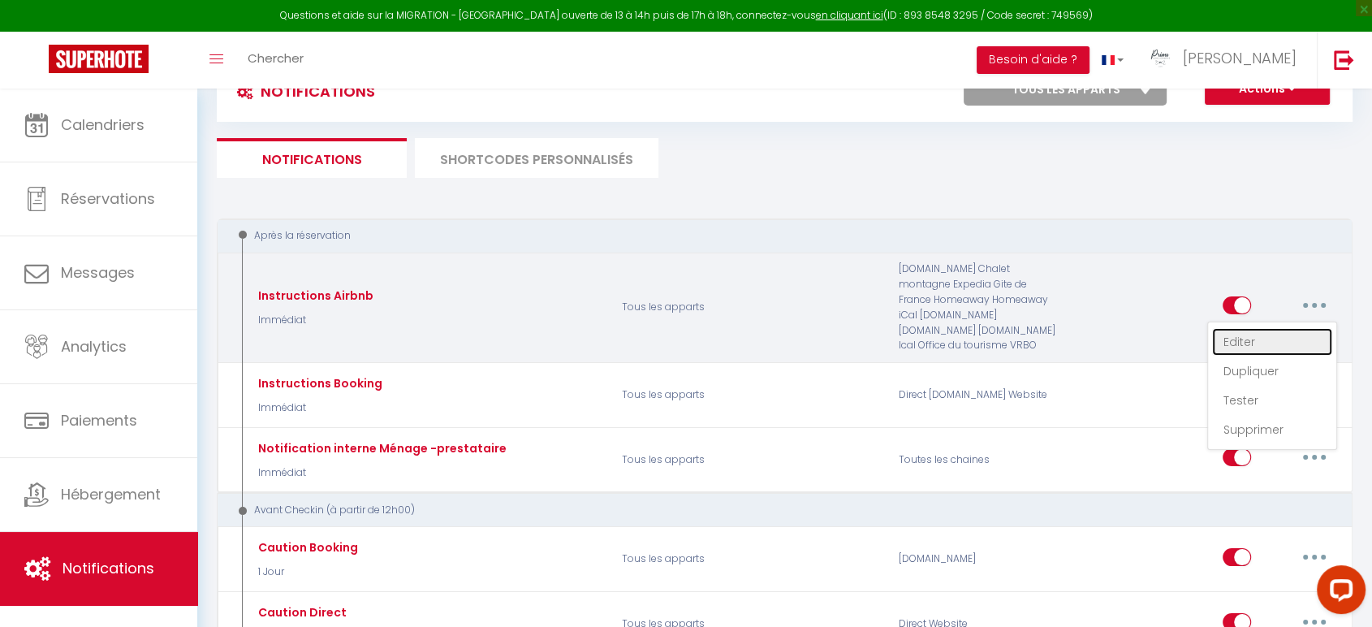
checkbox input "true"
checkbox input "false"
checkbox input "true"
radio input "true"
type input "Confirmation de votre réservation - [BOOKING:ID] - [GUEST:FIRST_NAME] [GUEST:LA…"
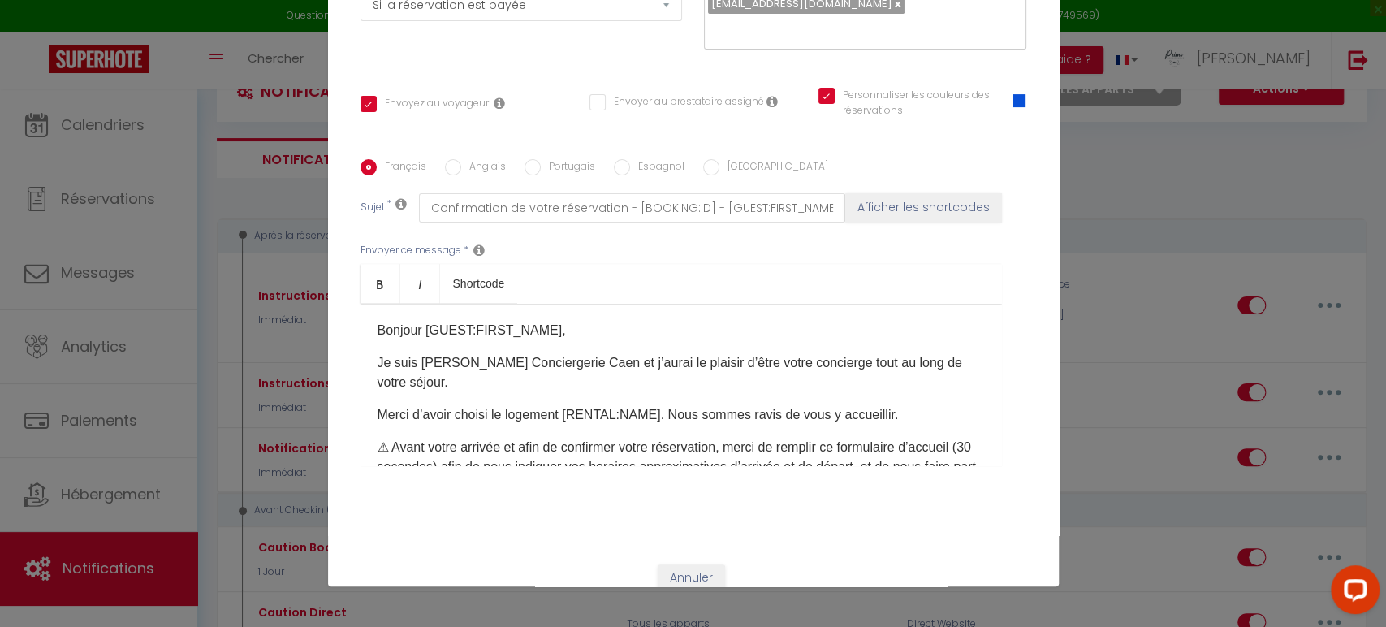
scroll to position [260, 0]
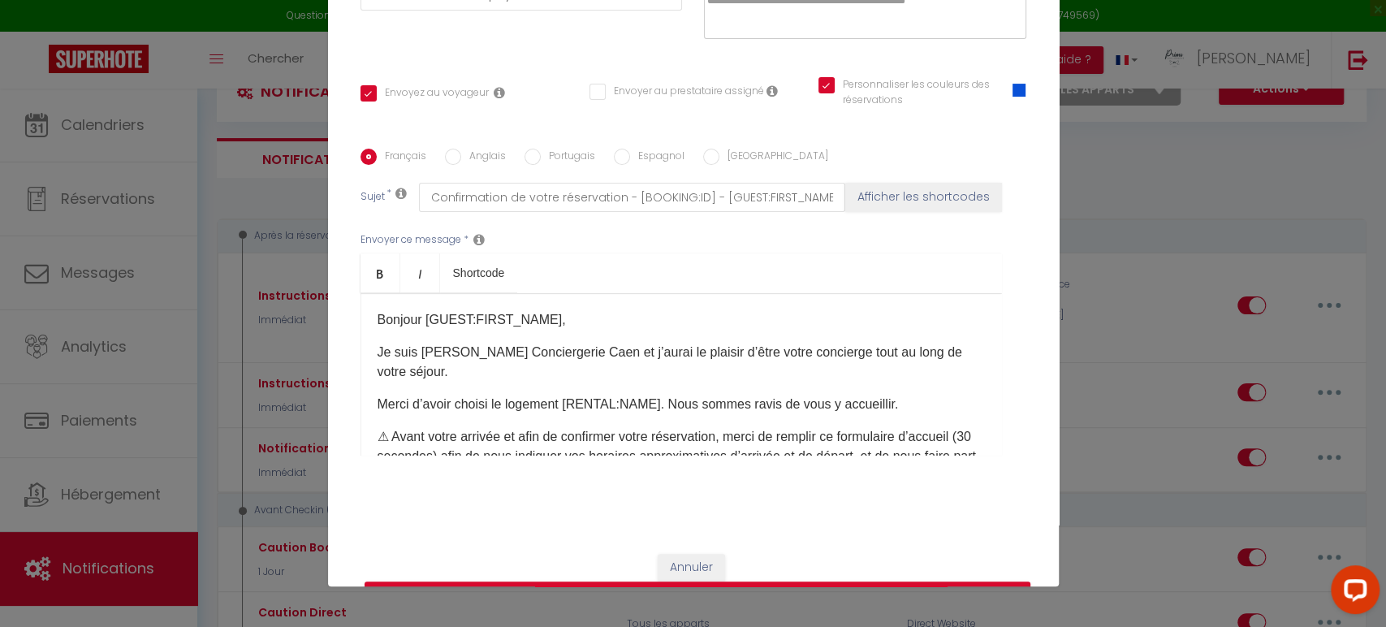
drag, startPoint x: 470, startPoint y: 375, endPoint x: 615, endPoint y: 347, distance: 147.3
click at [615, 347] on p "Je suis Lucie de Primo Conciergerie Caen et j’aurai le plaisir d’être votre con…" at bounding box center [681, 362] width 607 height 39
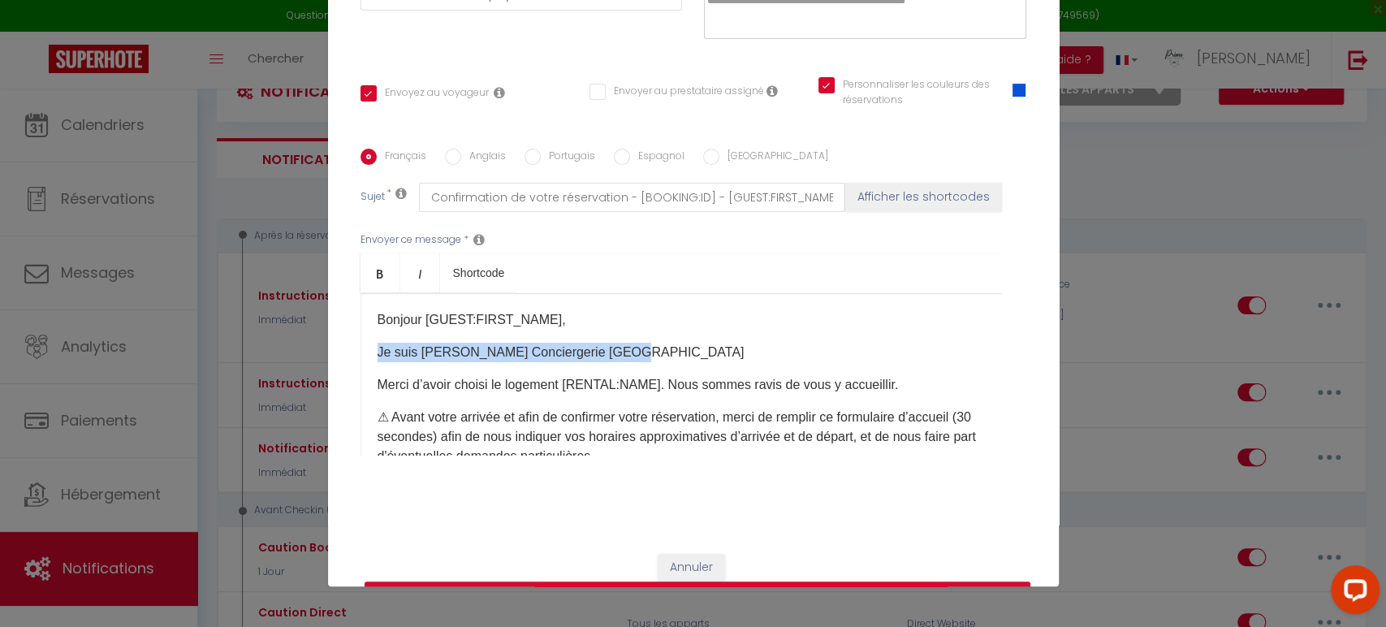
drag, startPoint x: 629, startPoint y: 352, endPoint x: 368, endPoint y: 350, distance: 260.7
click at [368, 350] on div "Bonjour [GUEST:FIRST_NAME], Je suis Lucie de Primo Conciergerie Caen Merci d’av…" at bounding box center [682, 374] width 642 height 162
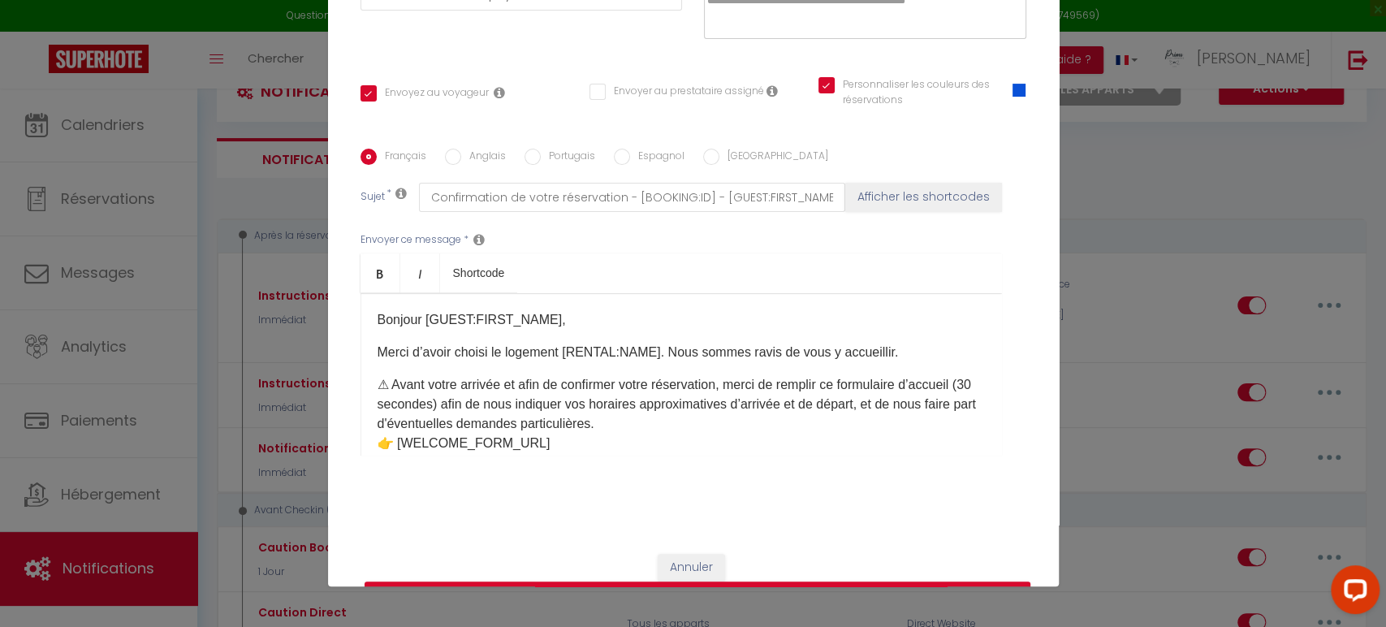
click at [548, 317] on p "Bonjour [GUEST:FIRST_NAME]," at bounding box center [681, 319] width 607 height 19
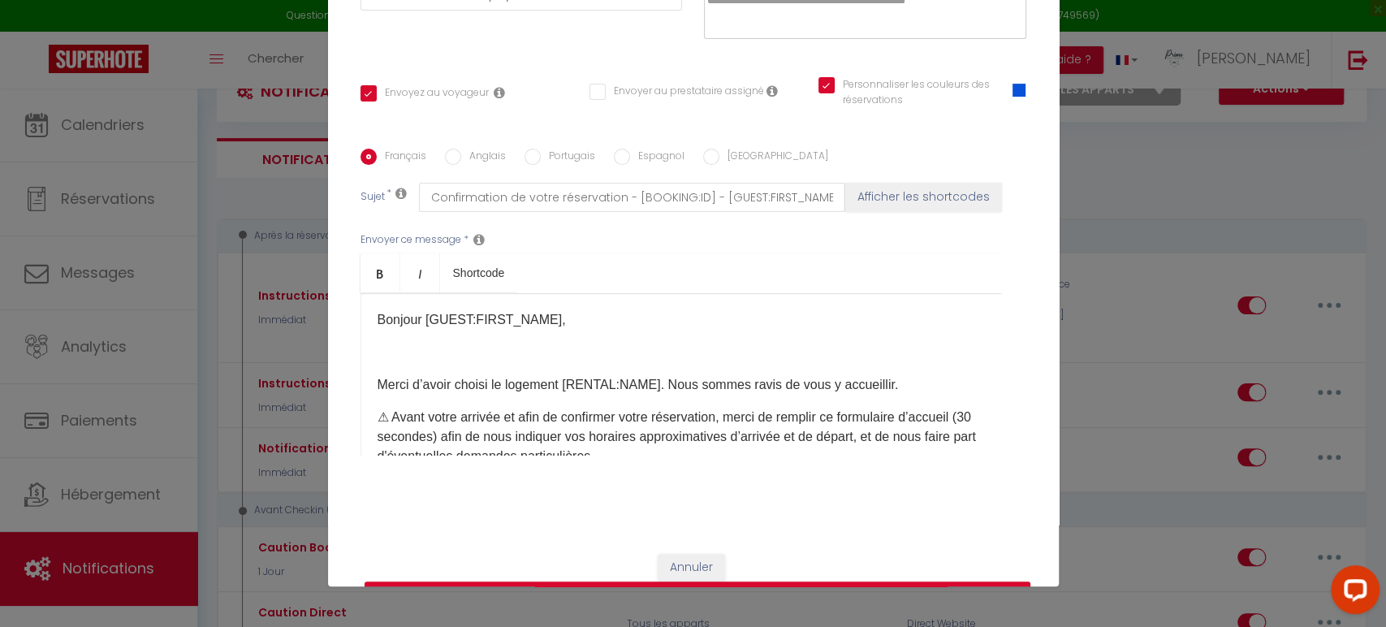
drag, startPoint x: 882, startPoint y: 384, endPoint x: 900, endPoint y: 393, distance: 20.0
click at [882, 383] on p "Merci d’avoir choisi le logement [RENTAL:NAME]. Nous sommes ravis de vous y acc…" at bounding box center [681, 384] width 607 height 19
drag, startPoint x: 890, startPoint y: 374, endPoint x: 893, endPoint y: 388, distance: 14.8
click at [893, 388] on p "Merci d’avoir choisi le logement [RENTAL:NAME]. Nous sommes ravis de vous y acc…" at bounding box center [681, 384] width 607 height 19
click at [906, 379] on p "Merci d’avoir choisi le logement [RENTAL:NAME]. Nous sommes ravis de vous y acc…" at bounding box center [681, 384] width 607 height 19
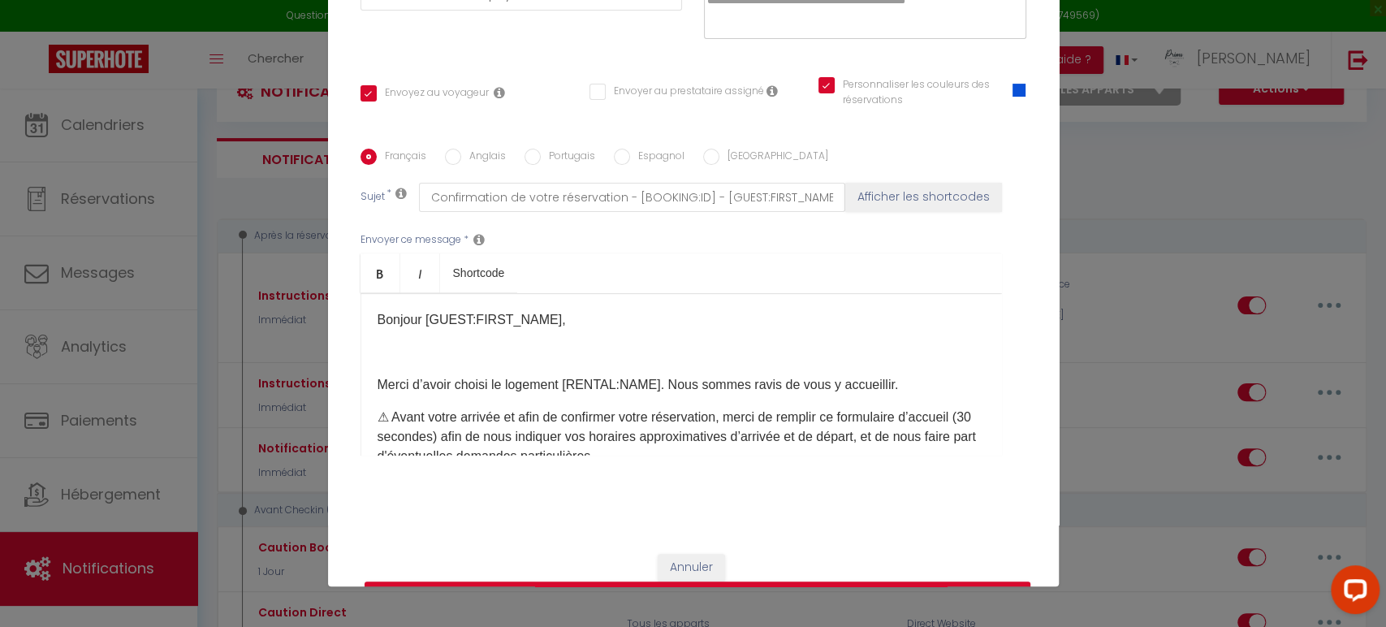
click at [653, 381] on p "Merci d’avoir choisi le logement [RENTAL:NAME]. Nous sommes ravis de vous y acc…" at bounding box center [681, 384] width 607 height 19
click at [665, 383] on p "Merci d’avoir choisi le logement [RENTAL:NAME]. Nous sommes ravis de vous y acc…" at bounding box center [681, 384] width 607 height 19
click at [660, 375] on p "Merci d’avoir choisi le logement [RENTAL:NAME]. Nous sommes ravis de vous y acc…" at bounding box center [681, 384] width 607 height 19
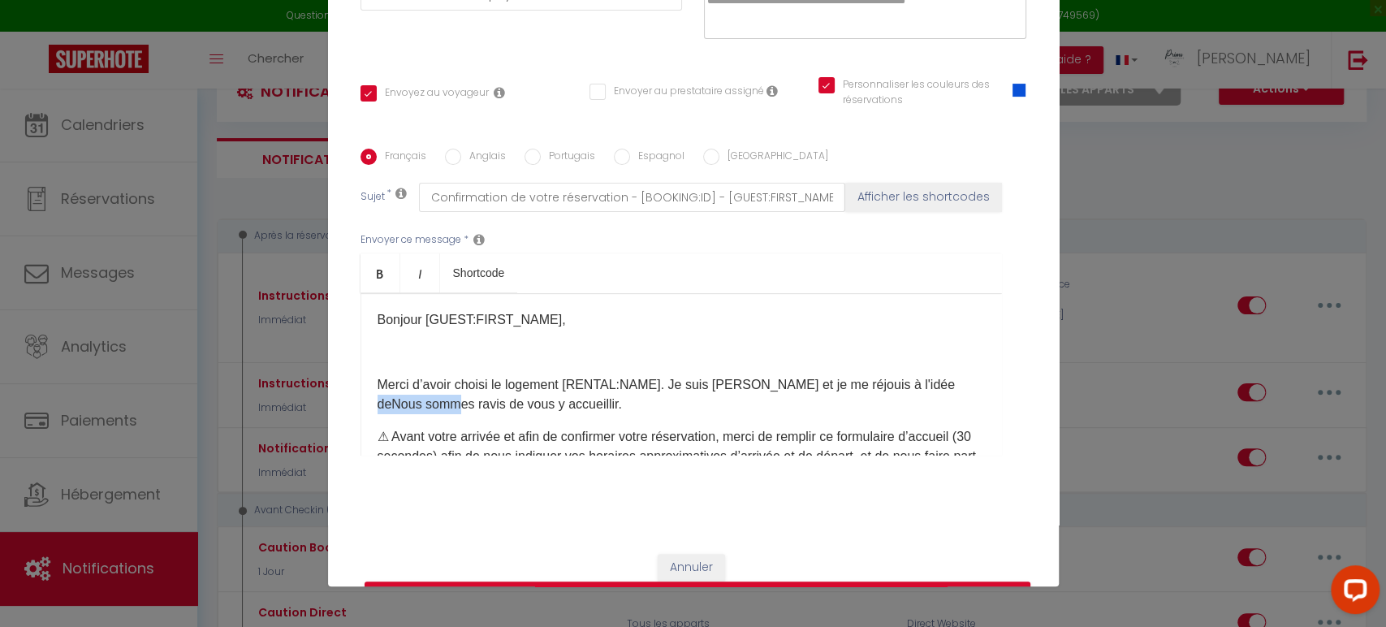
drag, startPoint x: 448, startPoint y: 404, endPoint x: 365, endPoint y: 413, distance: 83.4
click at [362, 410] on div "Bonjour [GUEST:FIRST_NAME], Merci d’avoir choisi le logement [RENTAL:NAME]. Je …" at bounding box center [682, 374] width 642 height 162
click at [512, 405] on p "Merci d’avoir choisi le logement [RENTAL:NAME]. Je suis Lucie et je me réjouis …" at bounding box center [681, 394] width 607 height 39
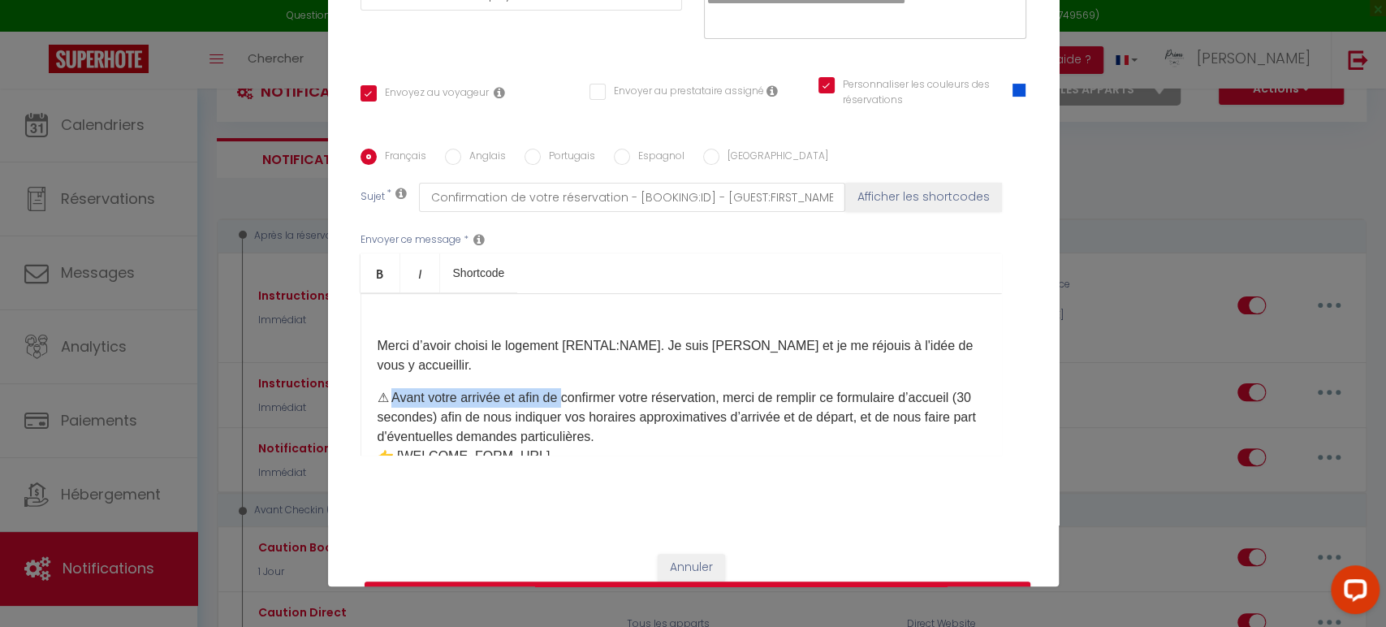
drag, startPoint x: 559, startPoint y: 392, endPoint x: 385, endPoint y: 400, distance: 174.0
click at [385, 400] on p "⚠ Avant votre arrivée et afin de confirmer votre réservation, merci de remplir …" at bounding box center [681, 427] width 607 height 78
click at [467, 371] on p "Merci d’avoir choisi le logement [RENTAL:NAME]. Je suis Lucie et je me réjouis …" at bounding box center [681, 355] width 607 height 39
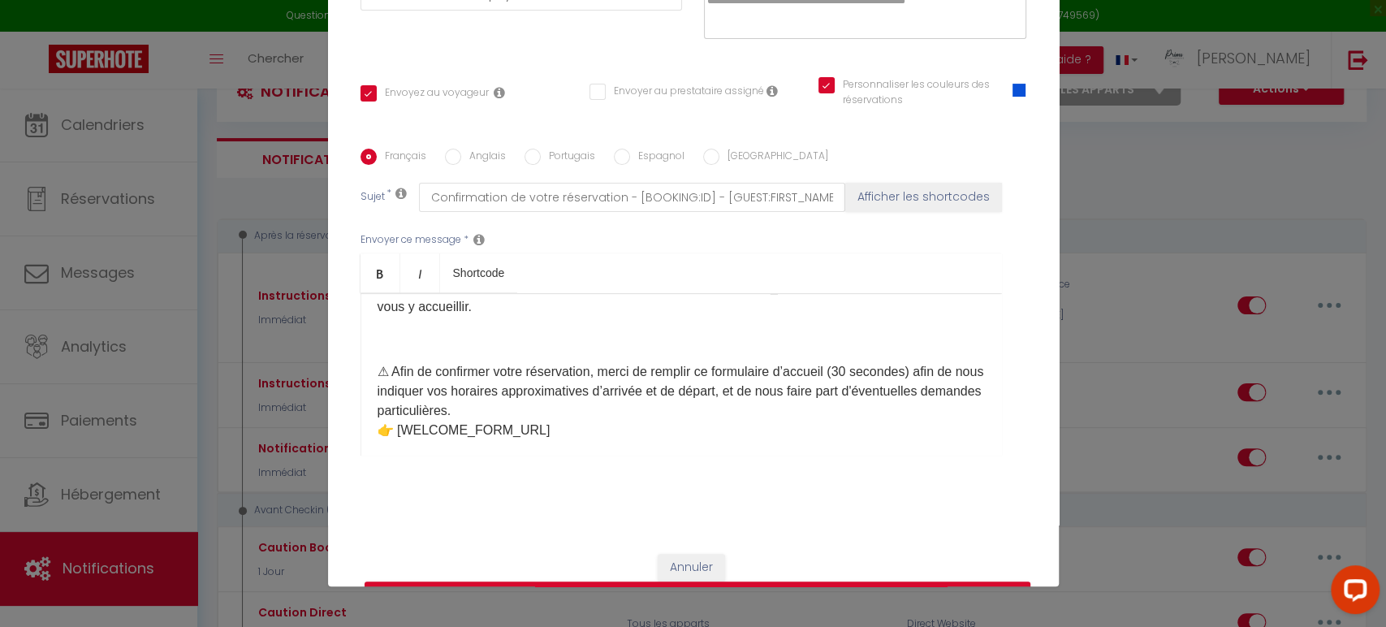
scroll to position [129, 0]
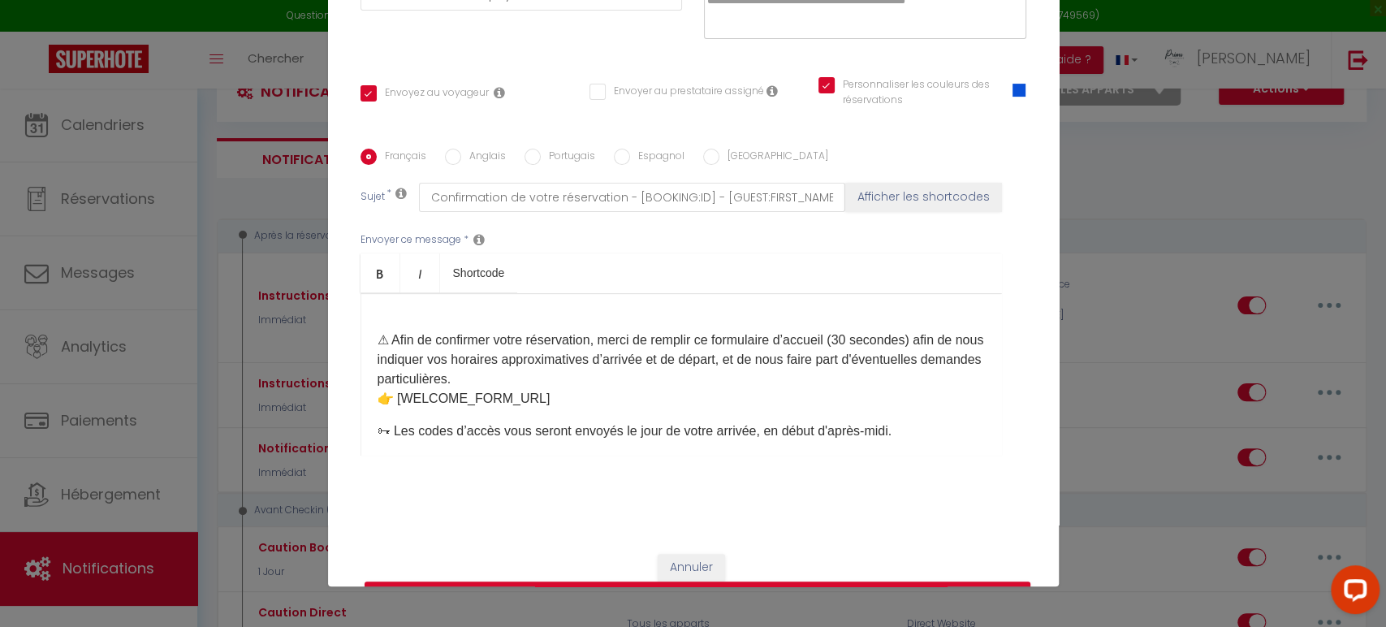
click at [720, 341] on p "⚠ Afin de confirmer votre réservation, merci de remplir ce formulaire d’accueil…" at bounding box center [681, 370] width 607 height 78
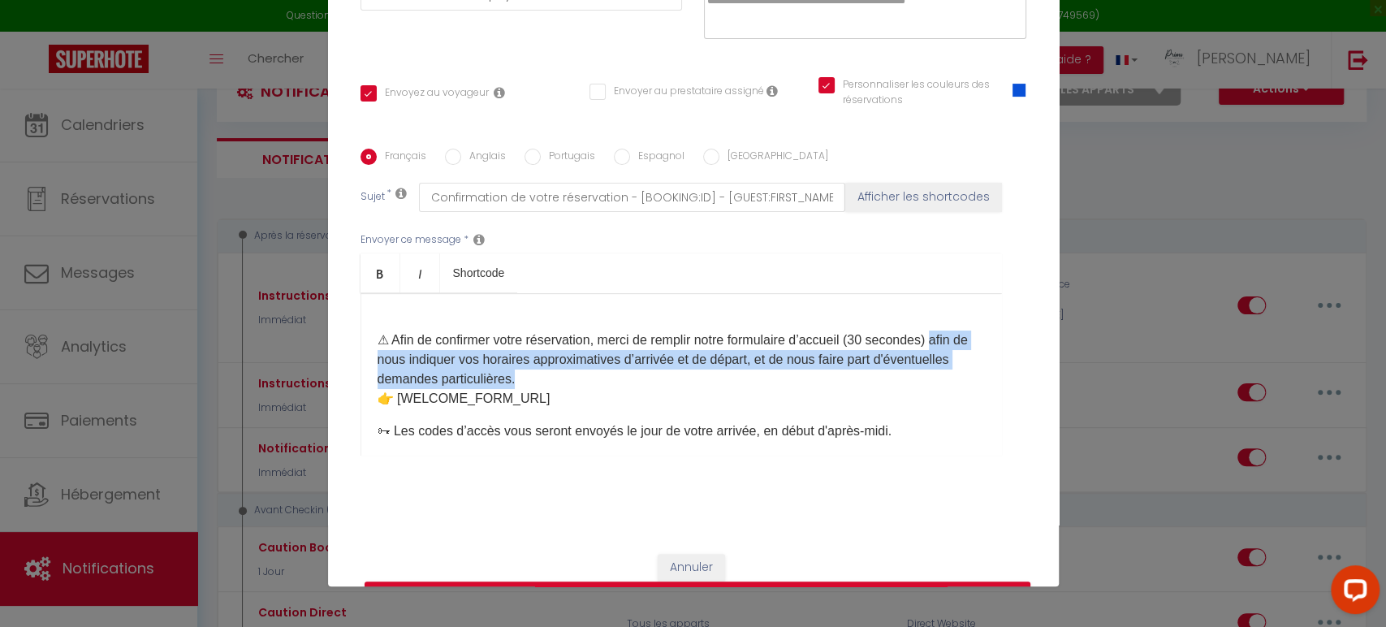
drag, startPoint x: 617, startPoint y: 375, endPoint x: 361, endPoint y: 357, distance: 257.3
click at [361, 357] on div "Bonjour [GUEST:FIRST_NAME], Merci d’avoir choisi le logement [RENTAL:NAME]. Je …" at bounding box center [682, 374] width 642 height 162
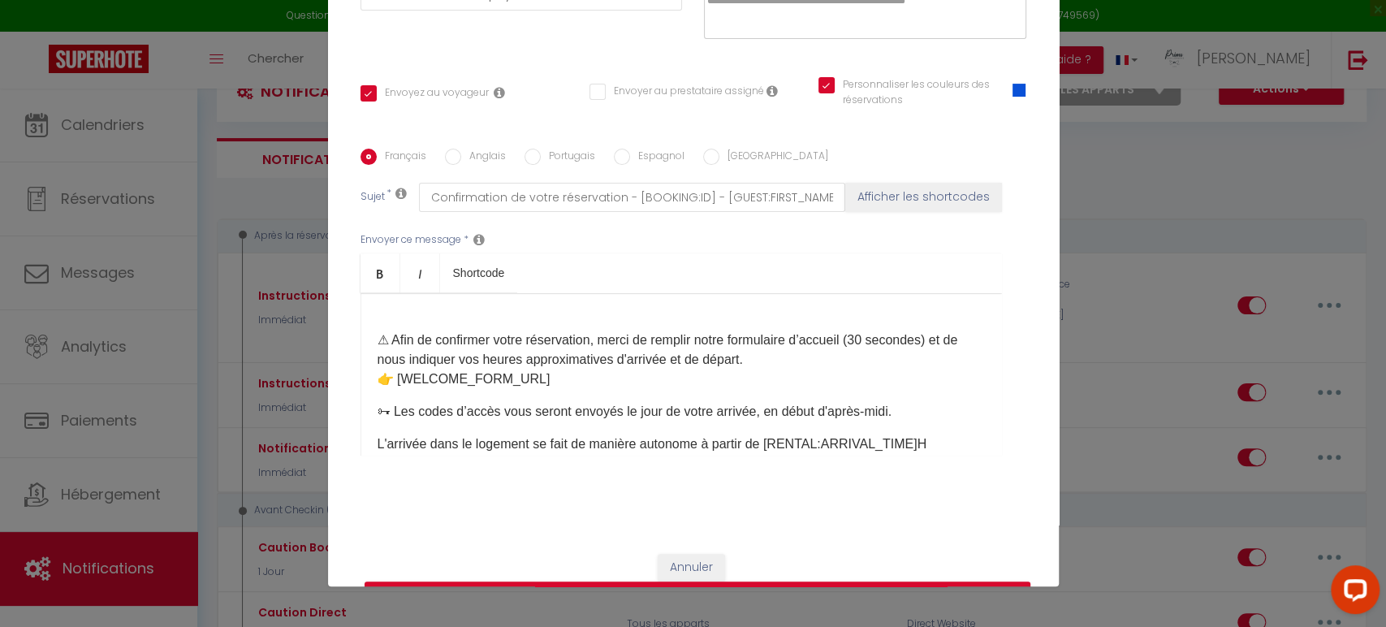
click at [670, 378] on p "⚠ Afin de confirmer votre réservation, merci de remplir notre formulaire d’accu…" at bounding box center [681, 360] width 607 height 58
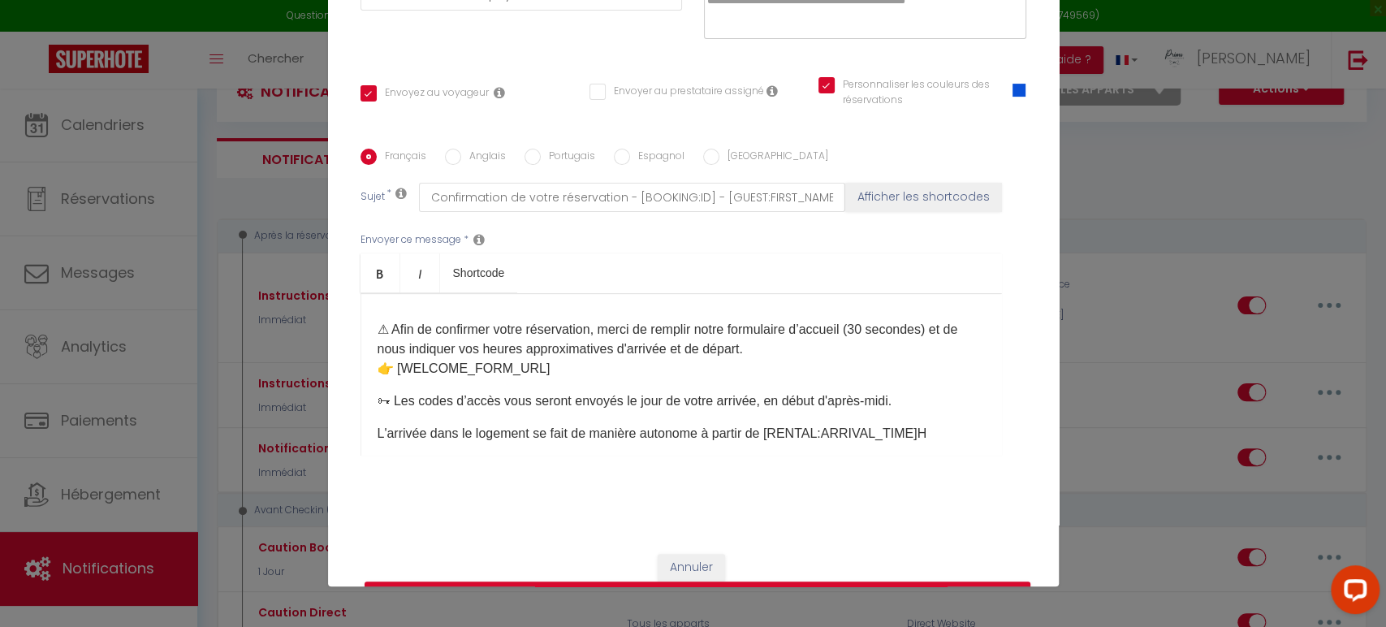
scroll to position [180, 0]
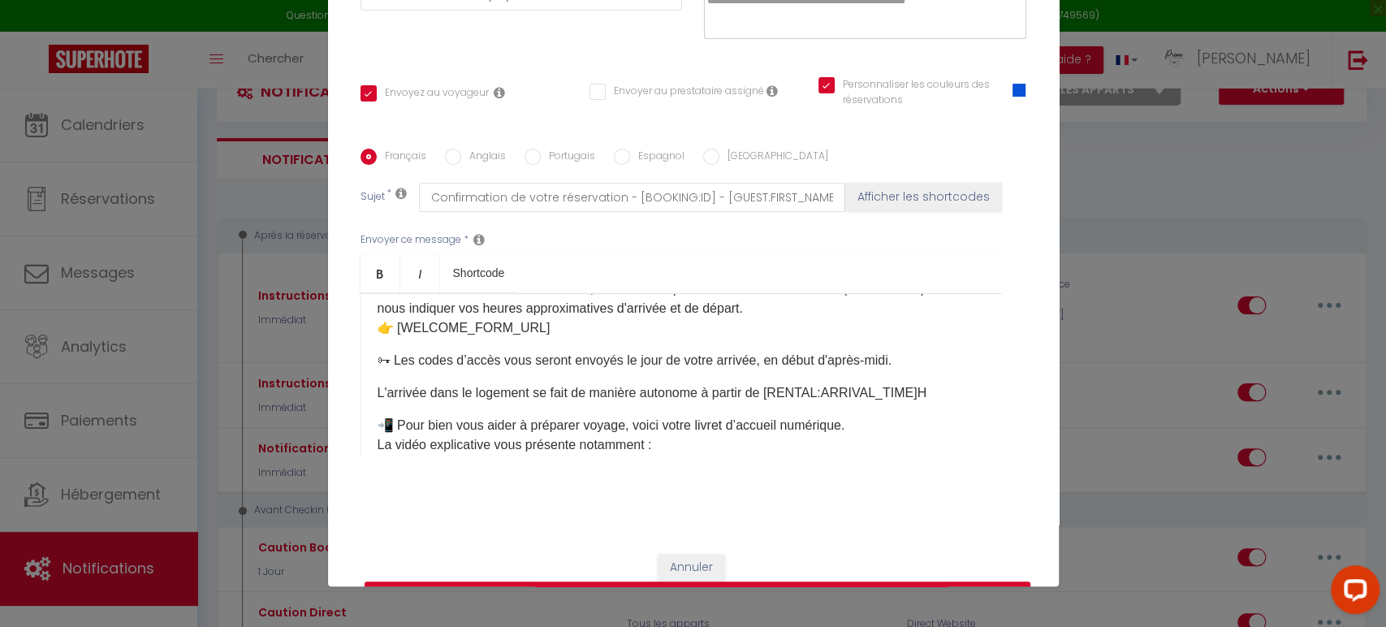
click at [611, 334] on p "⚠ Afin de confirmer votre réservation, merci de remplir notre formulaire d’accu…" at bounding box center [681, 308] width 607 height 58
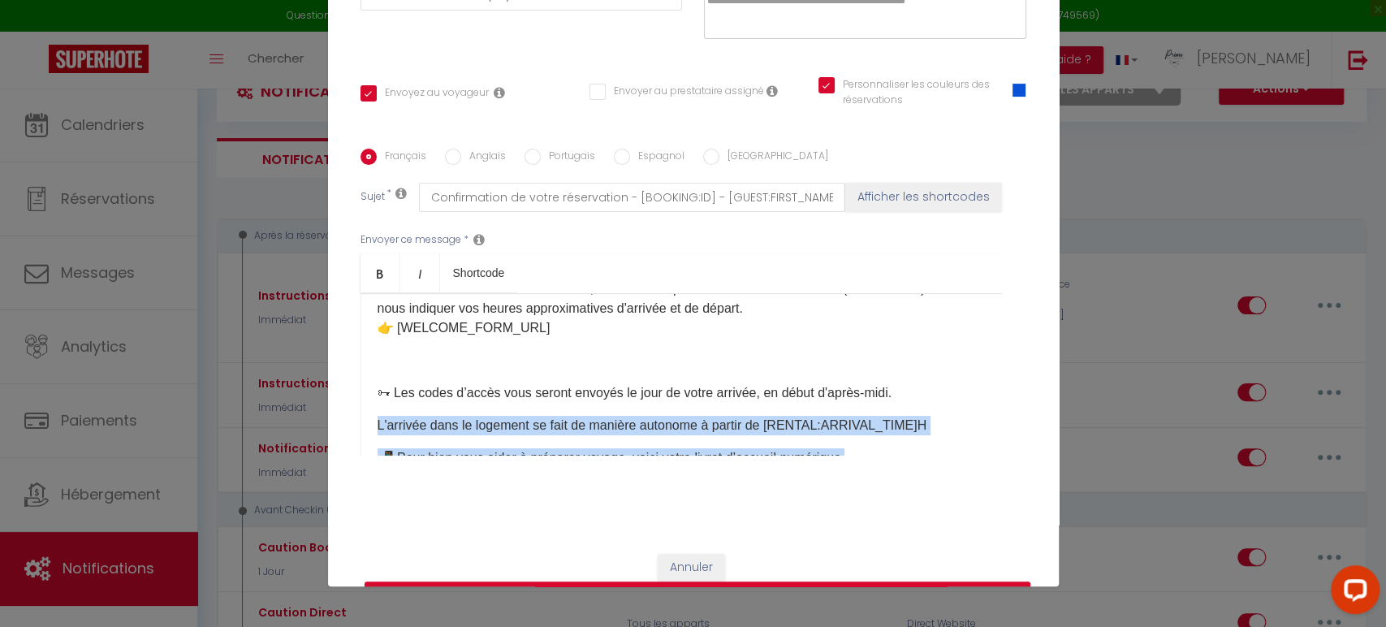
scroll to position [253, 0]
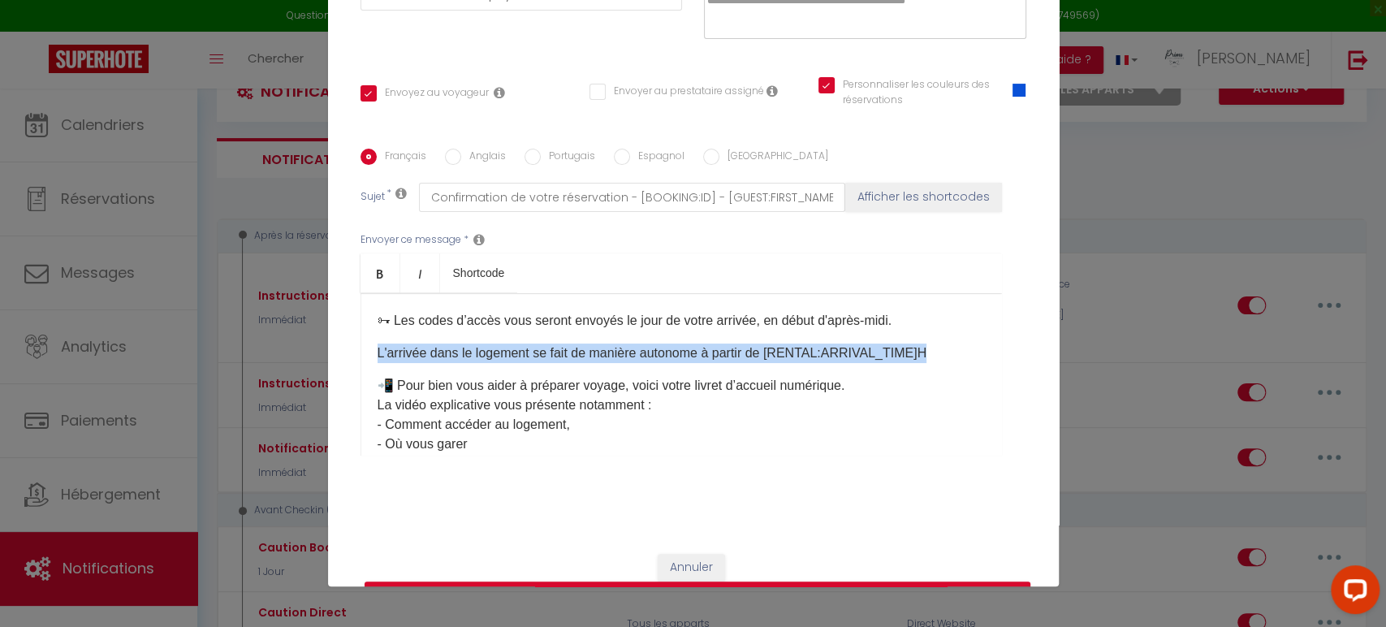
drag, startPoint x: 365, startPoint y: 420, endPoint x: 931, endPoint y: 357, distance: 570.4
click at [931, 357] on div "Bonjour [GUEST:FIRST_NAME], Merci d’avoir choisi le logement [RENTAL:NAME]. Je …" at bounding box center [682, 374] width 642 height 162
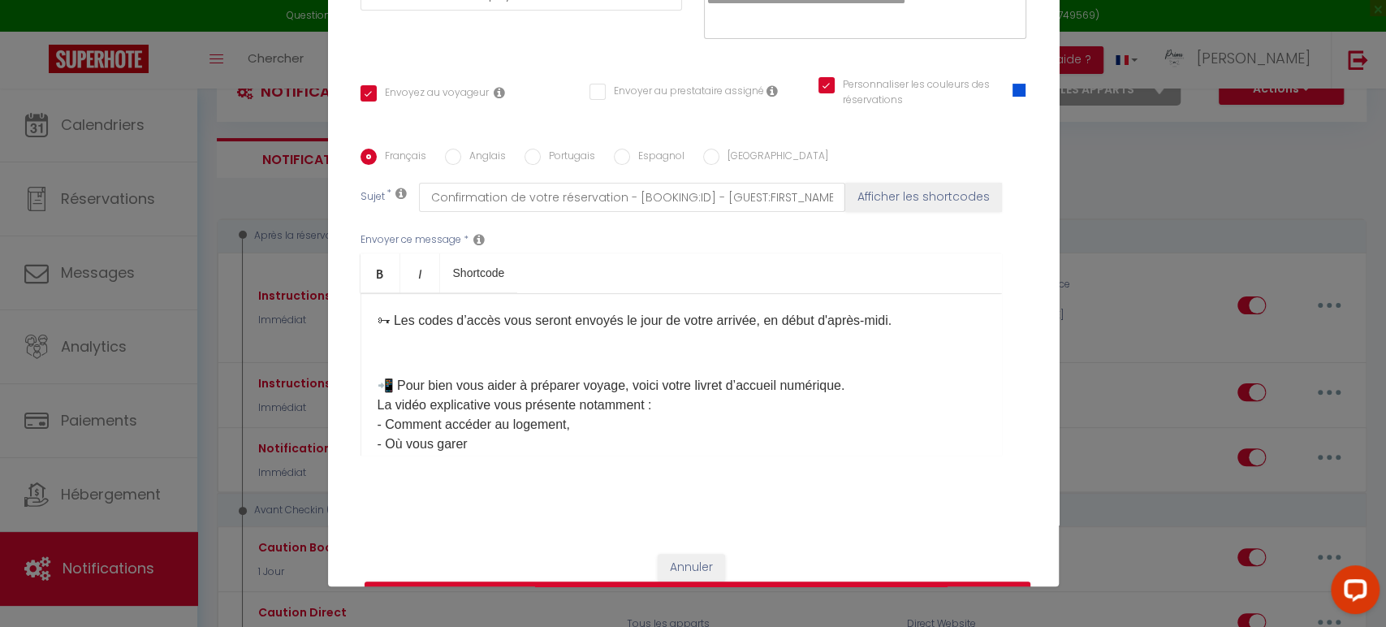
click at [388, 318] on p "🗝 Les codes d’accès vous seront envoyés le jour de votre arrivée, en début d'ap…" at bounding box center [681, 320] width 607 height 19
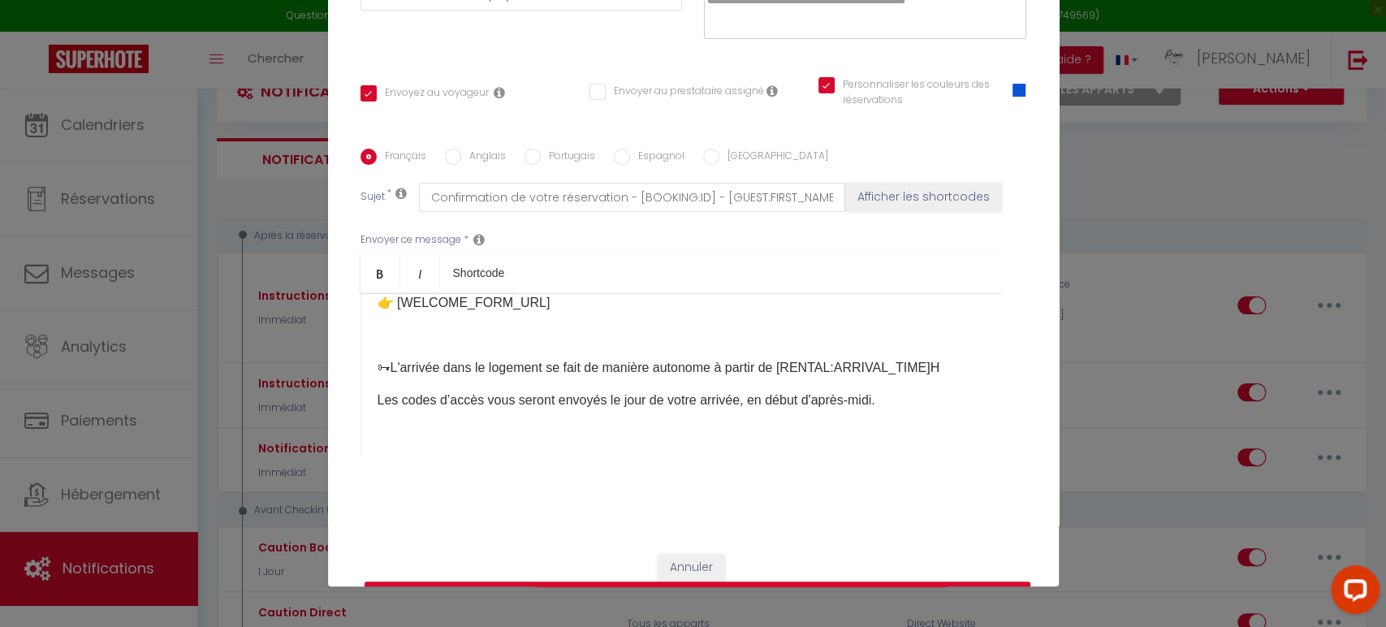
scroll to position [162, 0]
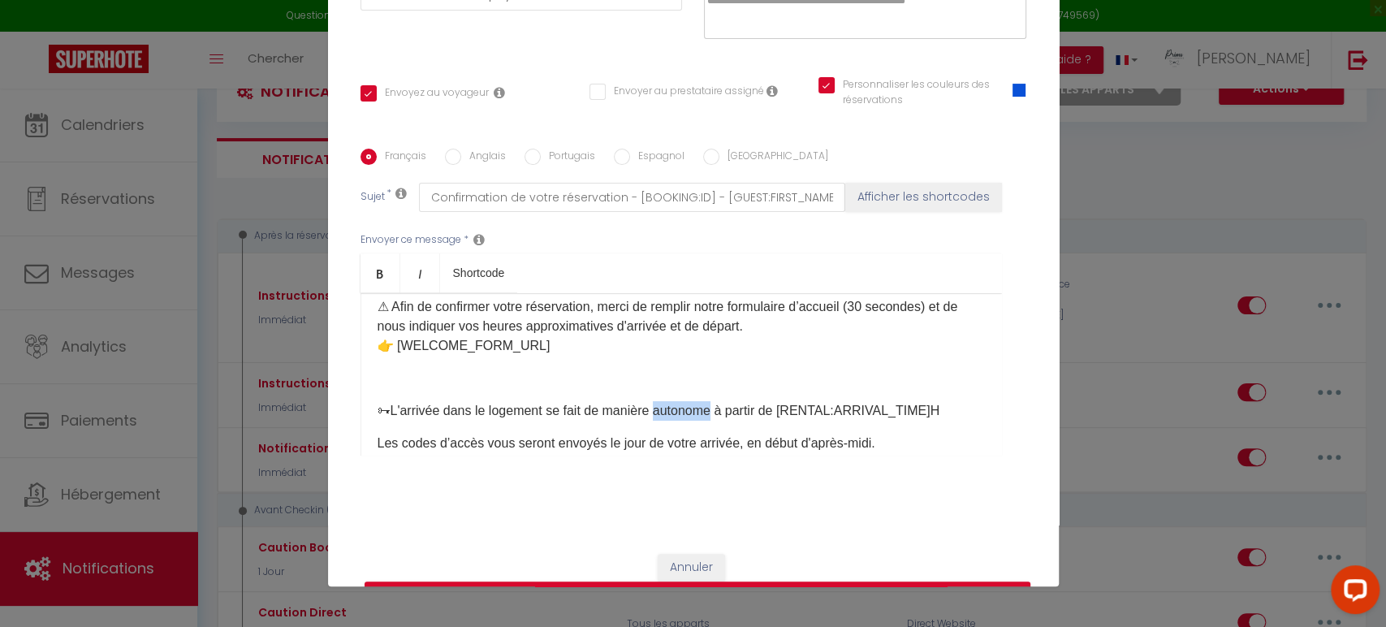
drag, startPoint x: 712, startPoint y: 410, endPoint x: 656, endPoint y: 412, distance: 56.1
click at [656, 412] on p "🗝 L'arrivée dans le logement se fait de manière autonome à partir de [RENTAL:AR…" at bounding box center [681, 410] width 607 height 19
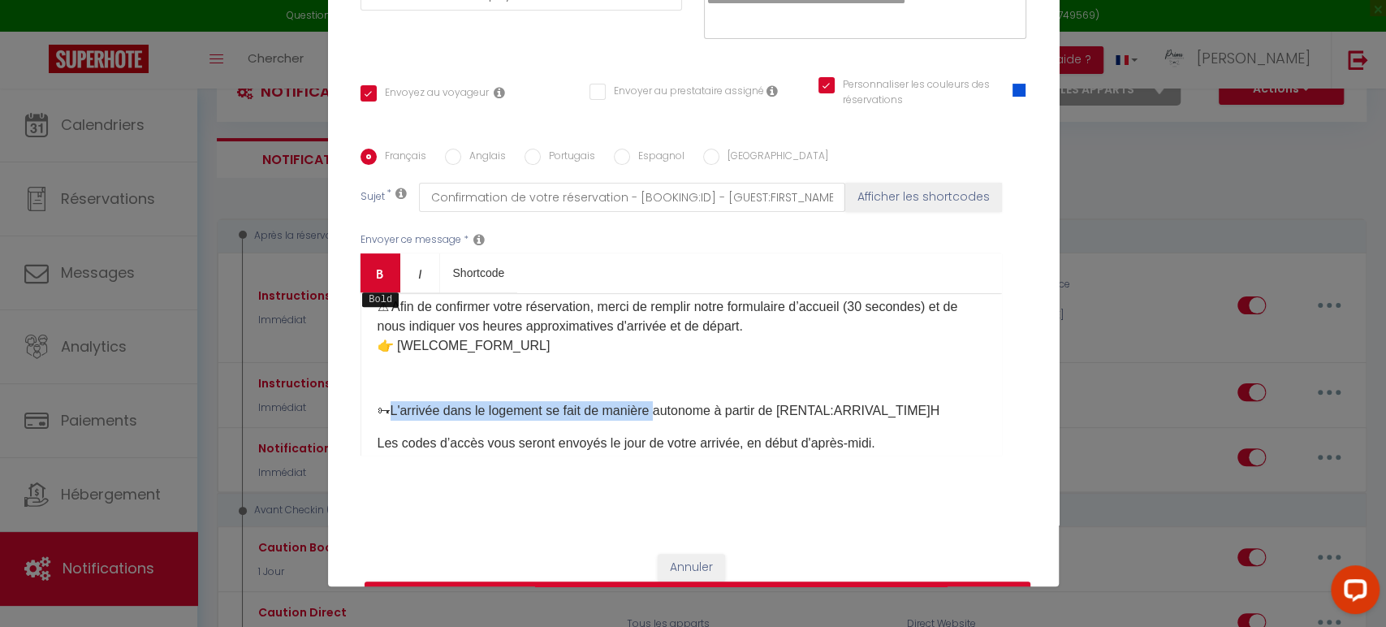
click at [364, 282] on link "Bold" at bounding box center [381, 272] width 40 height 39
click at [776, 426] on div "Bonjour [GUEST:FIRST_NAME], Merci d’avoir choisi le logement [RENTAL:NAME]. Je …" at bounding box center [682, 374] width 642 height 162
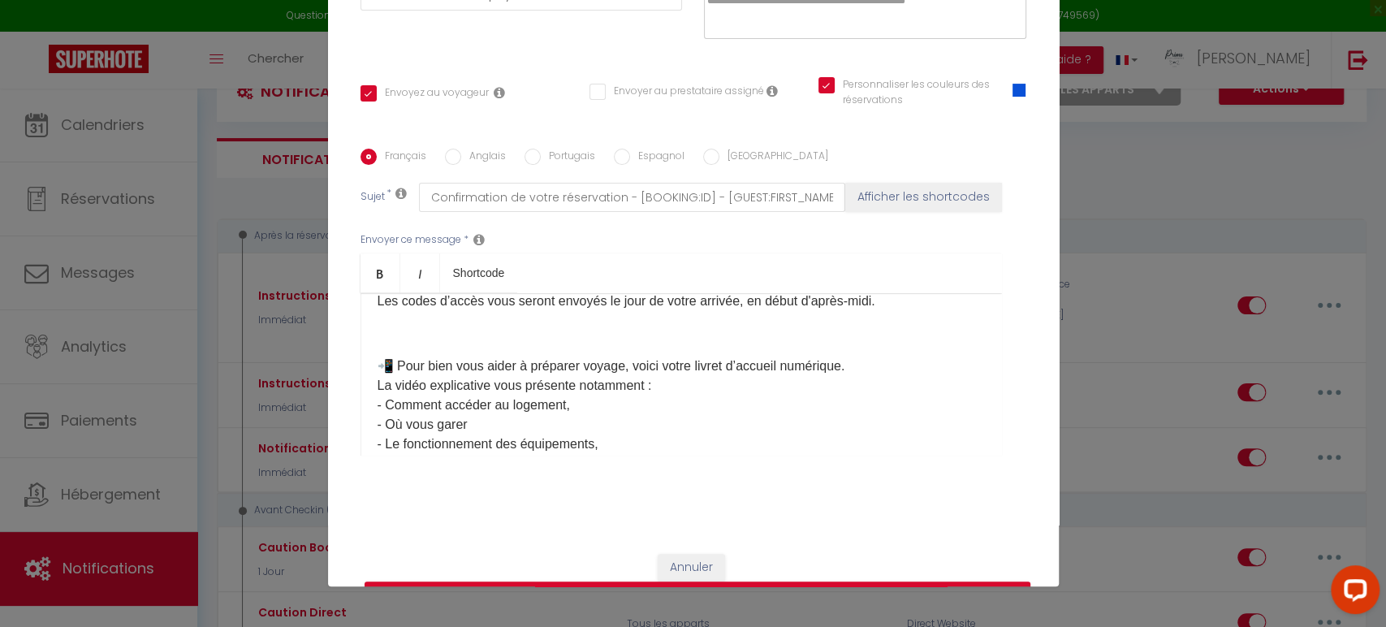
scroll to position [309, 0]
click at [888, 359] on p "📲 Pour bien vous aider à préparer voyage, voici votre livret d’accueil numériqu…" at bounding box center [681, 420] width 607 height 136
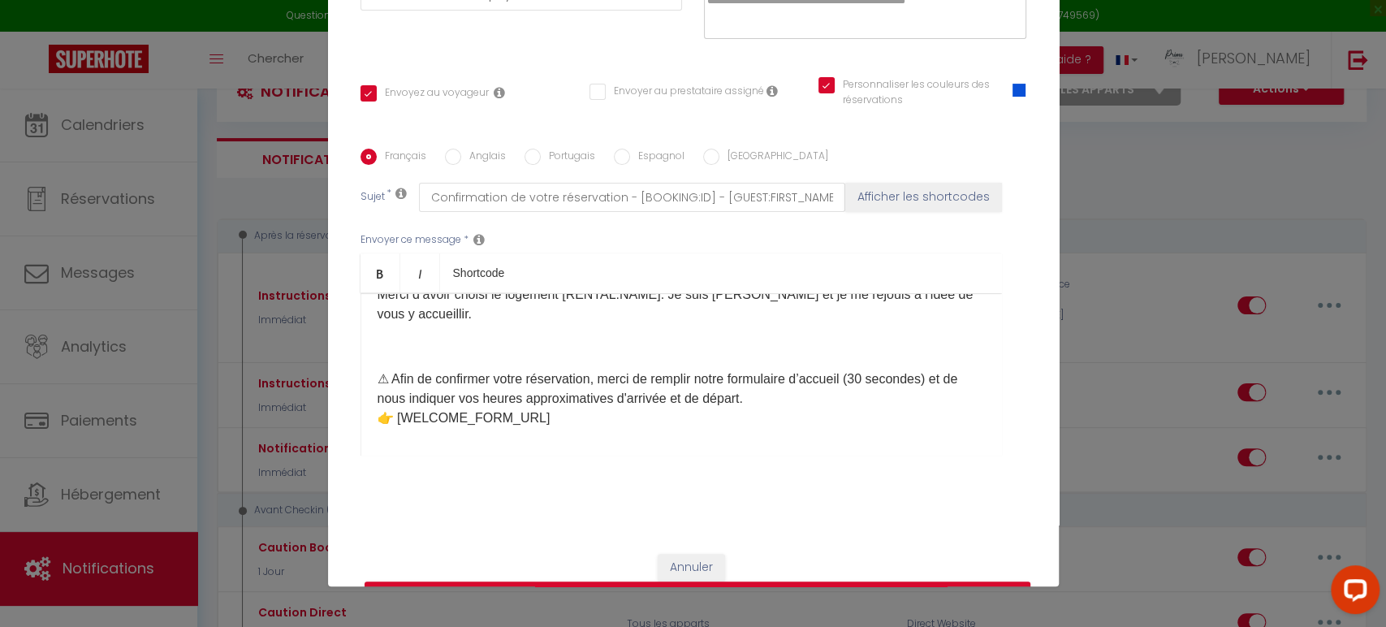
scroll to position [0, 0]
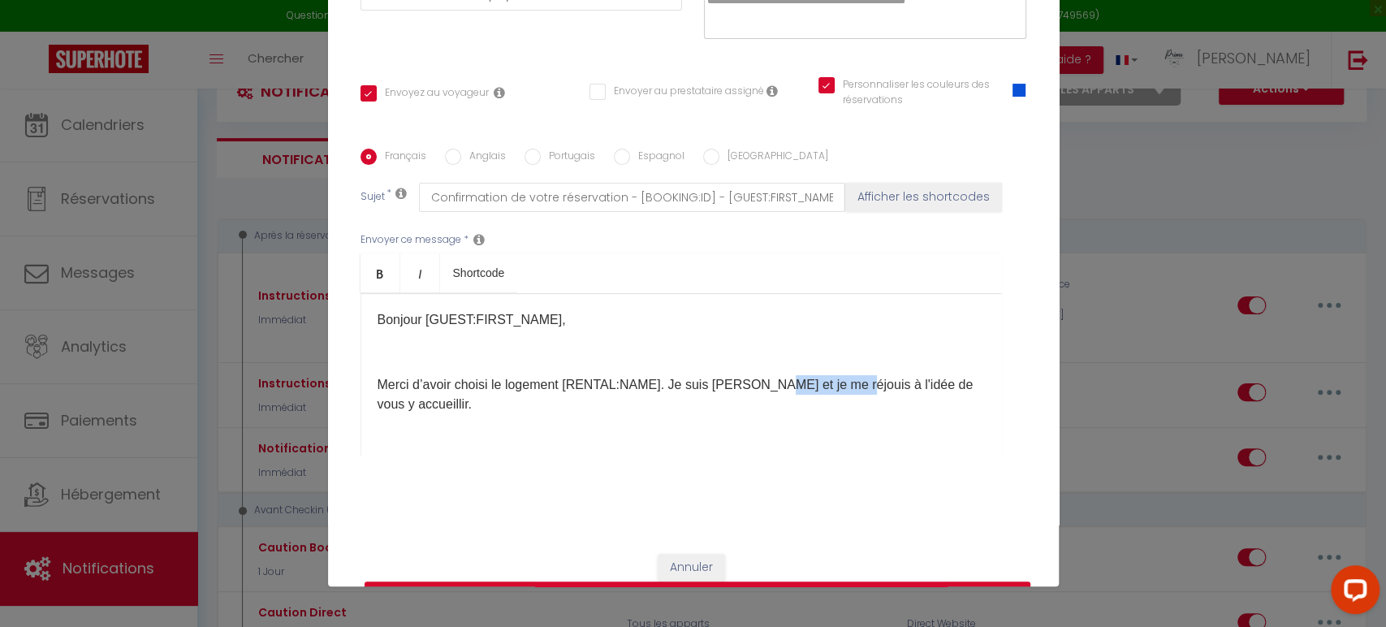
drag, startPoint x: 759, startPoint y: 387, endPoint x: 823, endPoint y: 383, distance: 63.5
click at [840, 386] on p "Merci d’avoir choisi le logement [RENTAL:NAME]. Je suis Lucie et je me réjouis …" at bounding box center [681, 394] width 607 height 39
drag, startPoint x: 747, startPoint y: 383, endPoint x: 735, endPoint y: 383, distance: 12.2
click at [747, 382] on p "Merci d’avoir choisi le logement [RENTAL:NAME]. Je suis Lucie et je me réjouis …" at bounding box center [681, 394] width 607 height 39
drag, startPoint x: 732, startPoint y: 385, endPoint x: 741, endPoint y: 393, distance: 12.1
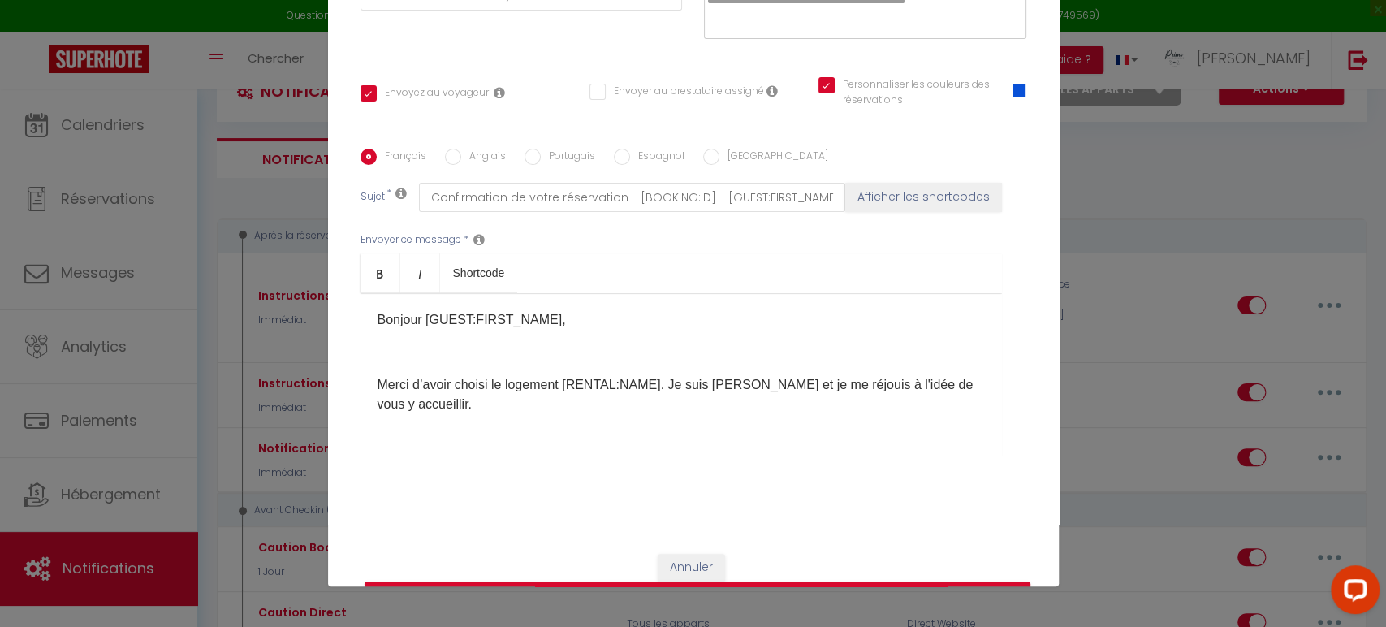
click at [732, 387] on p "Merci d’avoir choisi le logement [RENTAL:NAME]. Je suis Lucie et je me réjouis …" at bounding box center [681, 394] width 607 height 39
drag, startPoint x: 669, startPoint y: 407, endPoint x: 345, endPoint y: 404, distance: 324.0
click at [345, 404] on div "Titre * Instructions Airbnb Pour cet hébergement Sélectionner les hébergements …" at bounding box center [693, 148] width 731 height 777
click at [363, 402] on div "Bonjour [GUEST:FIRST_NAME], Merci d’avoir choisi le logement [RENTAL:NAME]. Je …" at bounding box center [682, 374] width 642 height 162
click at [484, 401] on p "Merci d’avoir choisi le logement [RENTAL:NAME]. Je suis Lucie de Primo concierg…" at bounding box center [681, 394] width 607 height 39
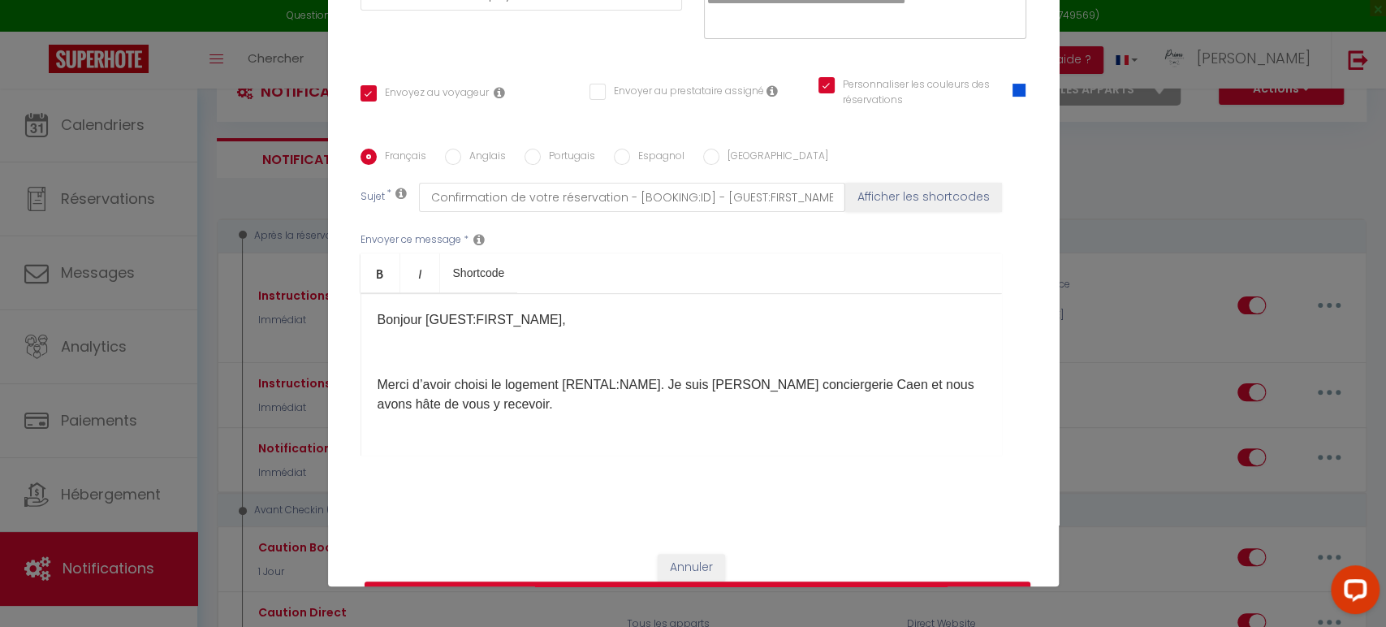
click at [633, 400] on p "Merci d’avoir choisi le logement [RENTAL:NAME]. Je suis Lucie de Primo concierg…" at bounding box center [681, 394] width 607 height 39
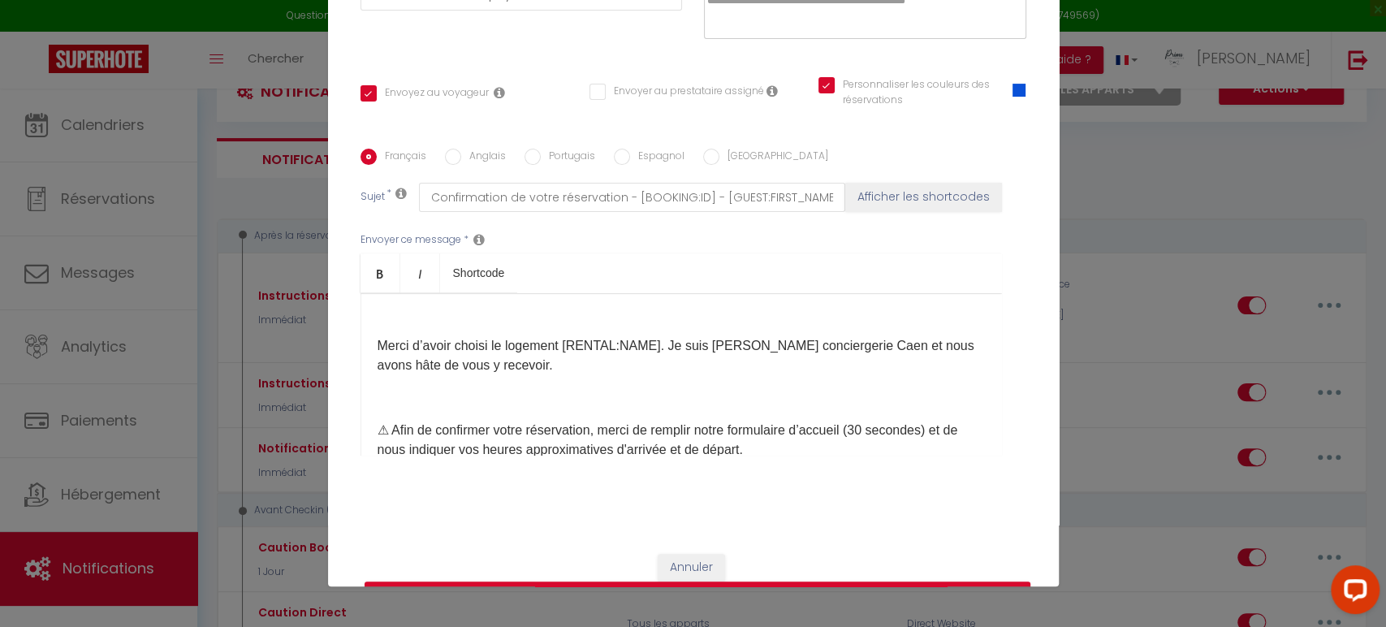
scroll to position [9, 0]
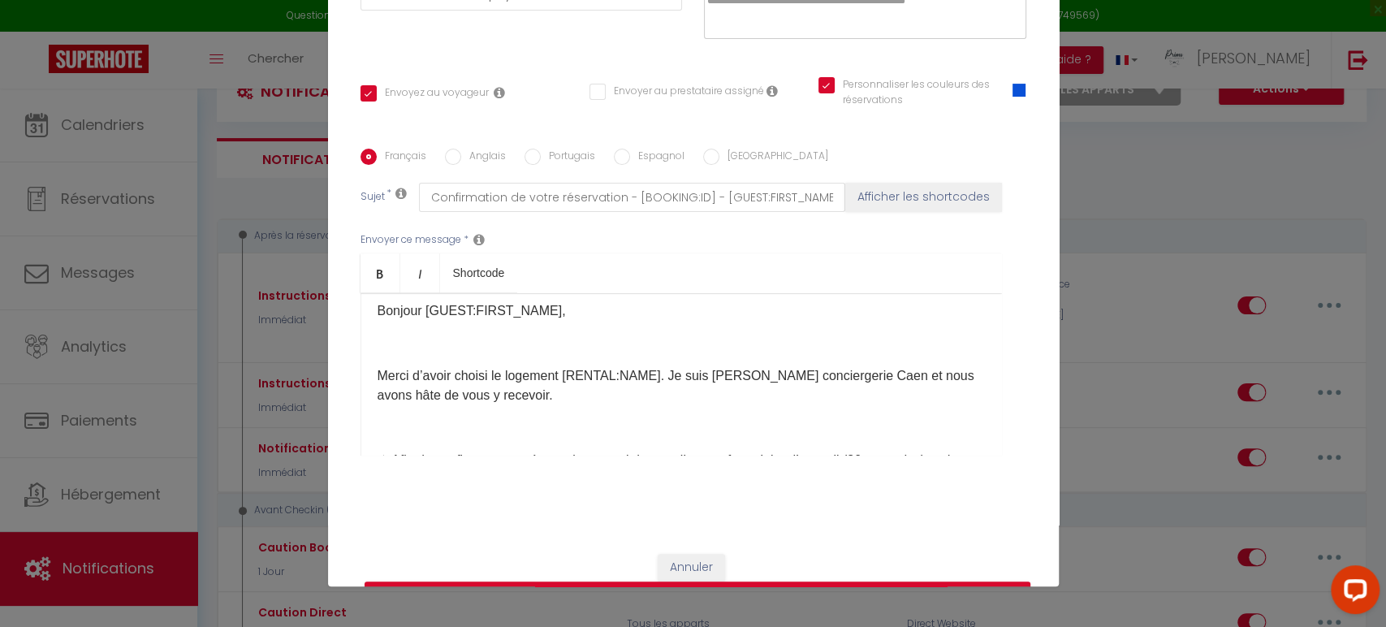
click at [949, 376] on p "Merci d’avoir choisi le logement [RENTAL:NAME]. Je suis Lucie de Primo concierg…" at bounding box center [681, 385] width 607 height 39
click at [404, 395] on p "Merci d’avoir choisi le logement [RENTAL:NAME]. Je suis Lucie de Primo concierg…" at bounding box center [681, 385] width 607 height 39
click at [504, 385] on p "Merci d’avoir choisi le logement [RENTAL:NAME]. Je suis Lucie de Primo concierg…" at bounding box center [681, 385] width 607 height 39
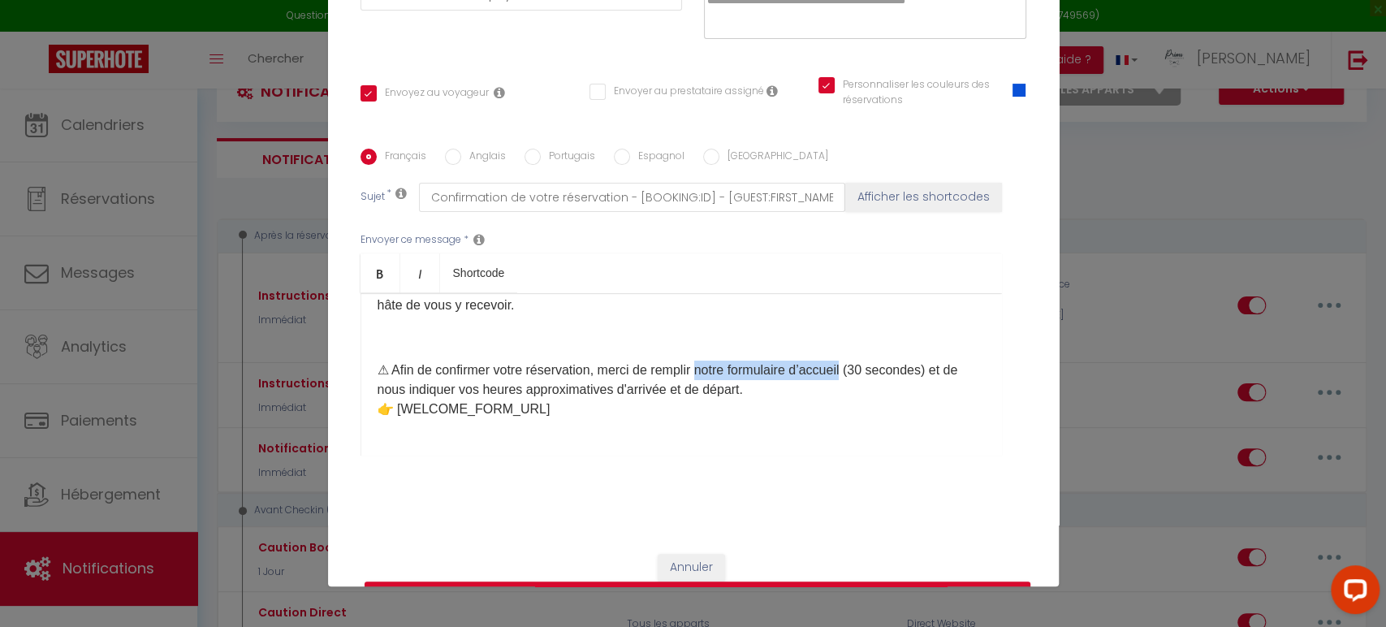
drag, startPoint x: 857, startPoint y: 366, endPoint x: 702, endPoint y: 371, distance: 155.2
click at [702, 371] on p "⚠ Afin de confirmer votre réservation, merci de remplir notre formulaire d’accu…" at bounding box center [681, 390] width 607 height 58
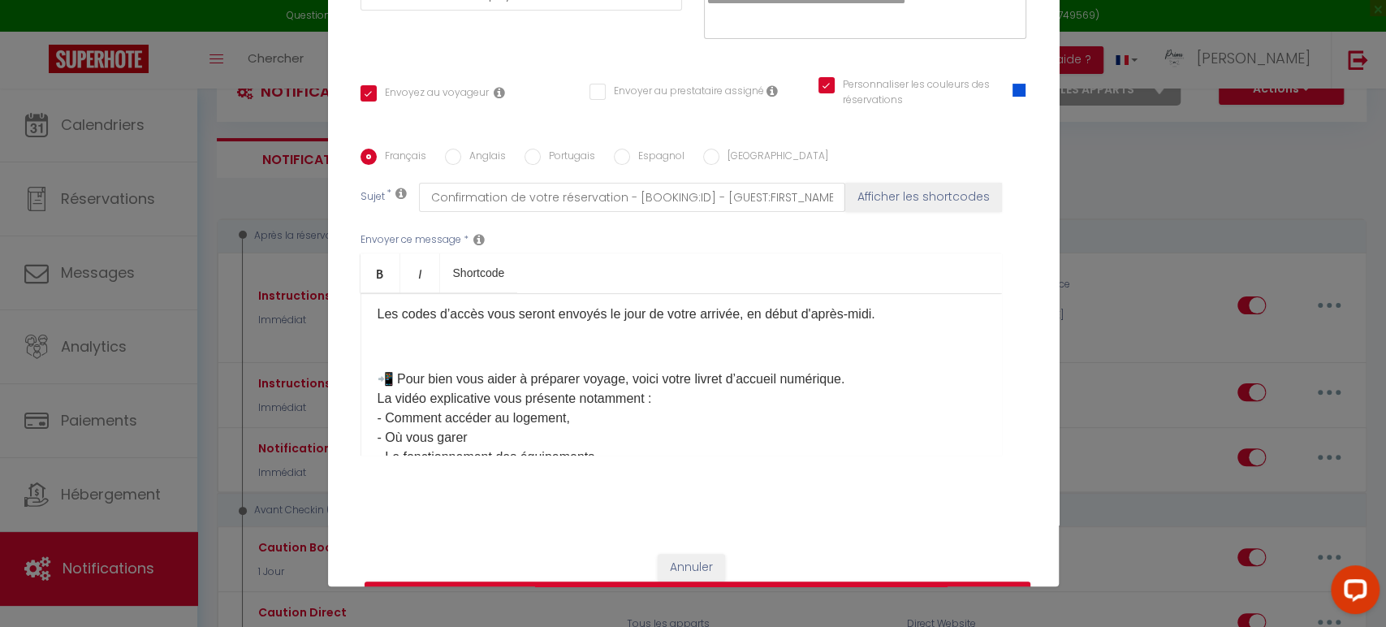
scroll to position [296, 0]
click at [365, 395] on div "Bonjour [GUEST:FIRST_NAME], Merci d’avoir choisi le logement [RENTAL:NAME]. Je …" at bounding box center [682, 374] width 642 height 162
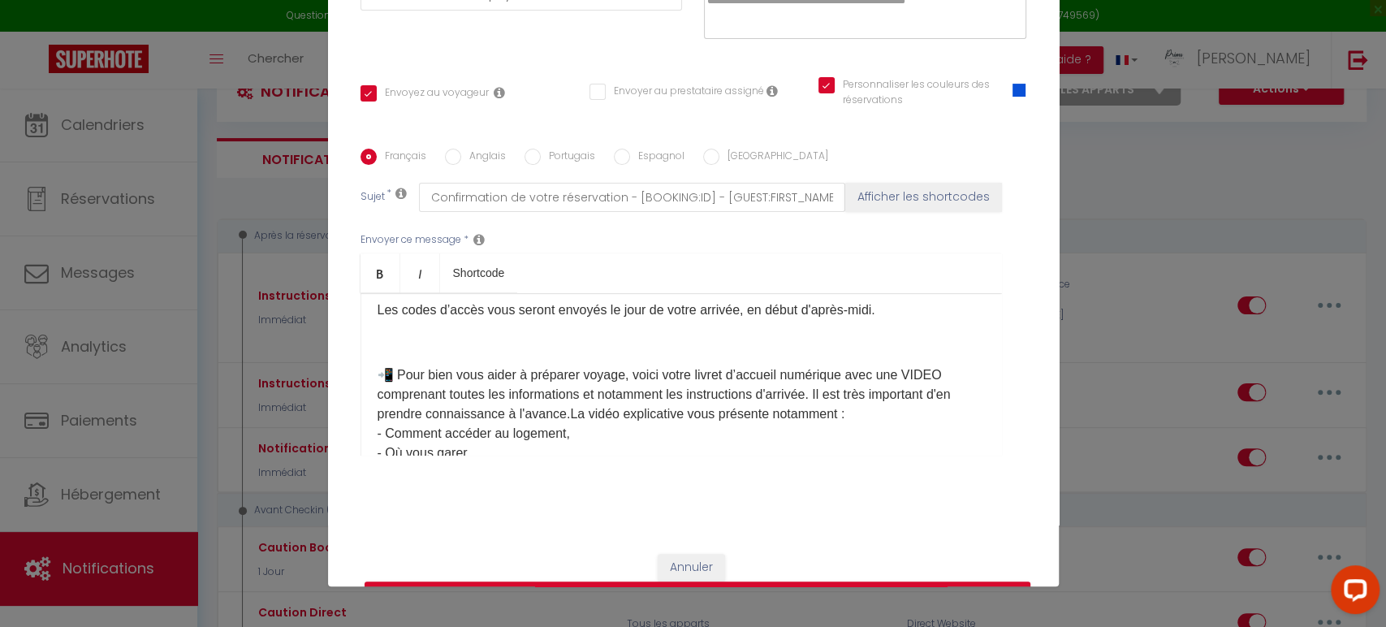
scroll to position [386, 0]
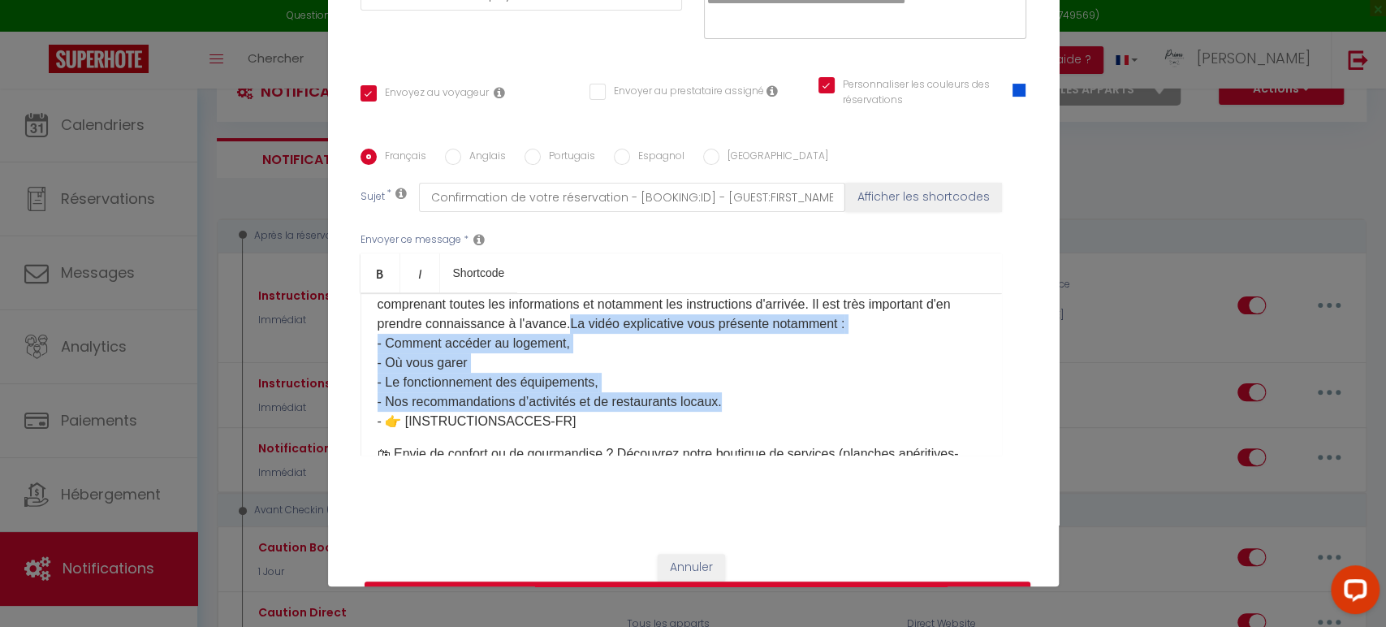
drag, startPoint x: 737, startPoint y: 400, endPoint x: 592, endPoint y: 324, distance: 163.1
click at [592, 324] on p "📲 Pour bien vous aider à préparer voyage, voici votre livret d’accueil numériqu…" at bounding box center [681, 353] width 607 height 156
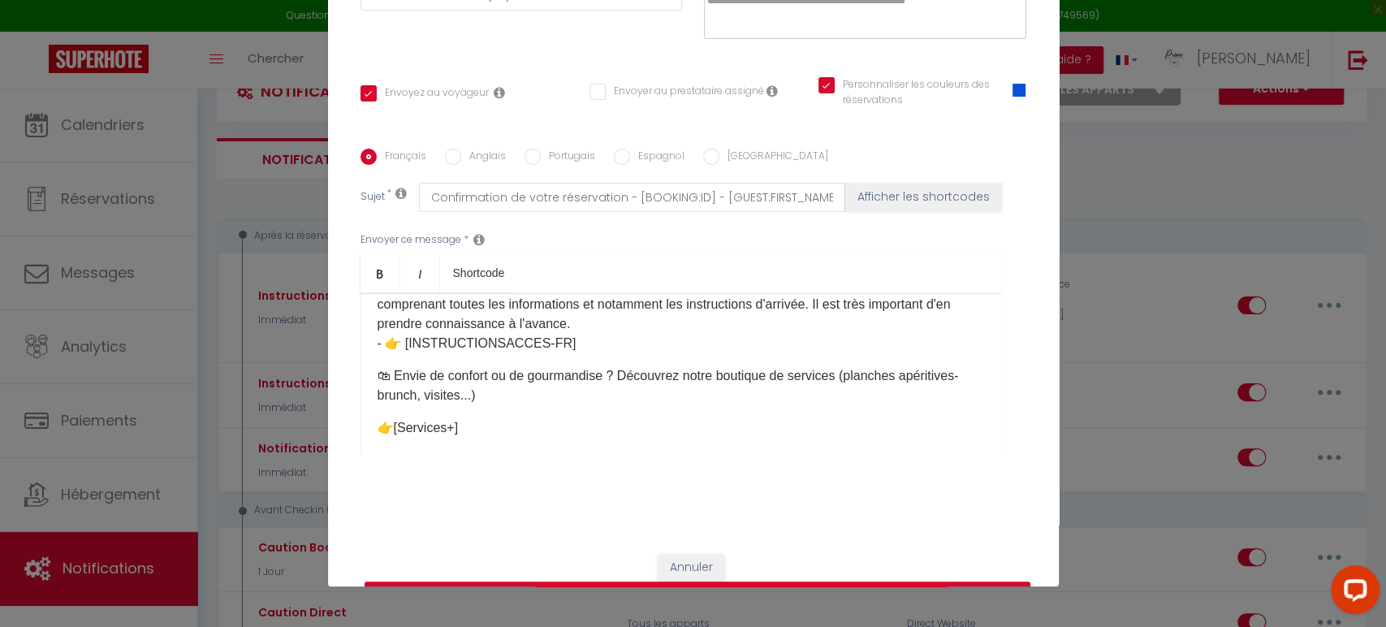
click at [378, 343] on p "📲 Pour bien vous aider à préparer voyage, voici votre livret d’accueil numériqu…" at bounding box center [681, 314] width 607 height 78
drag, startPoint x: 378, startPoint y: 344, endPoint x: 357, endPoint y: 414, distance: 73.7
click at [378, 343] on p "📲 Pour bien vous aider à préparer voyage, voici votre livret d’accueil numériqu…" at bounding box center [681, 314] width 607 height 78
click at [657, 338] on p "📲 Pour bien vous aider à préparer voyage, voici votre livret d’accueil numériqu…" at bounding box center [681, 314] width 607 height 78
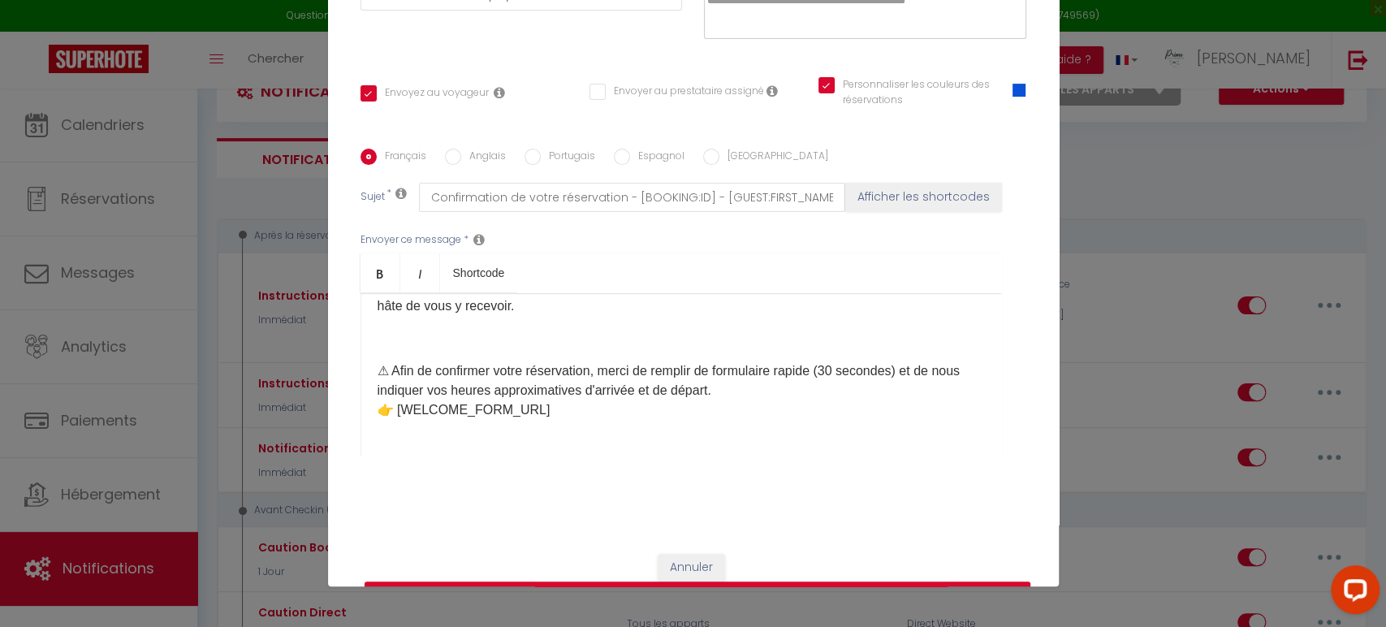
scroll to position [102, 0]
click at [711, 368] on p "⚠ Afin de confirmer votre réservation, merci de remplir de formulaire rapide (3…" at bounding box center [681, 386] width 607 height 58
click at [750, 392] on p "⚠ Afin de confirmer votre réservation, merci de remplir ce formulaire rapide (3…" at bounding box center [681, 386] width 607 height 58
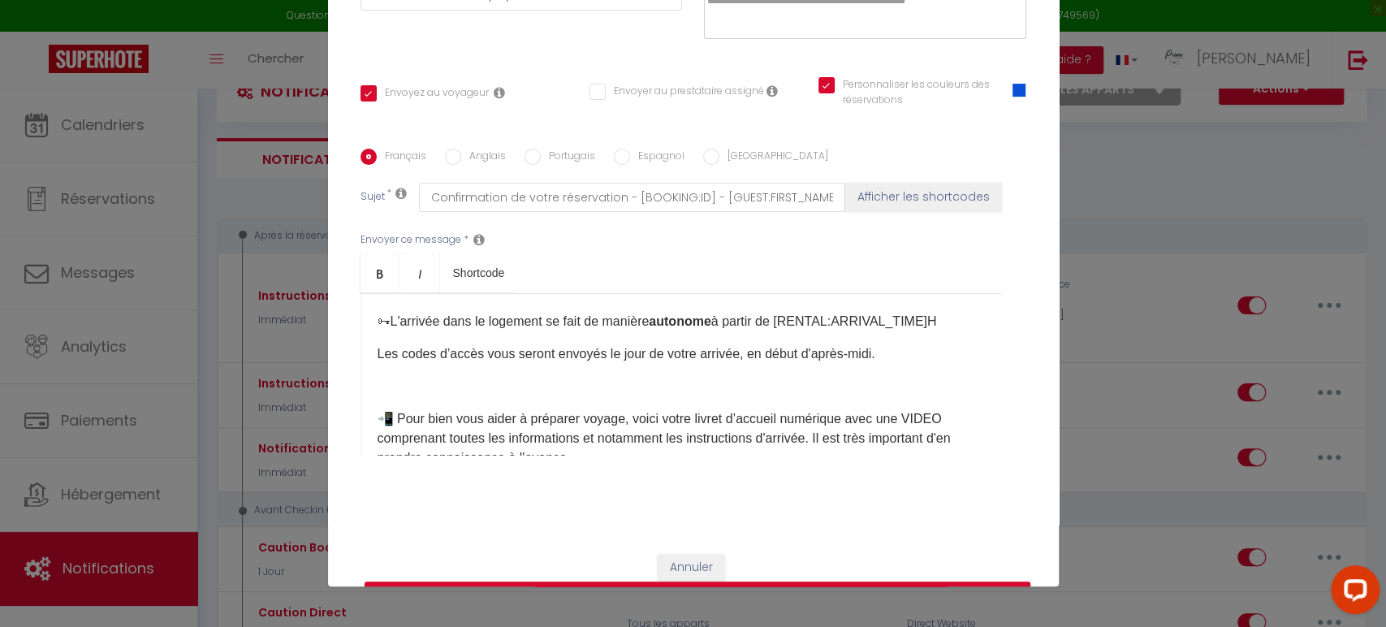
scroll to position [299, 0]
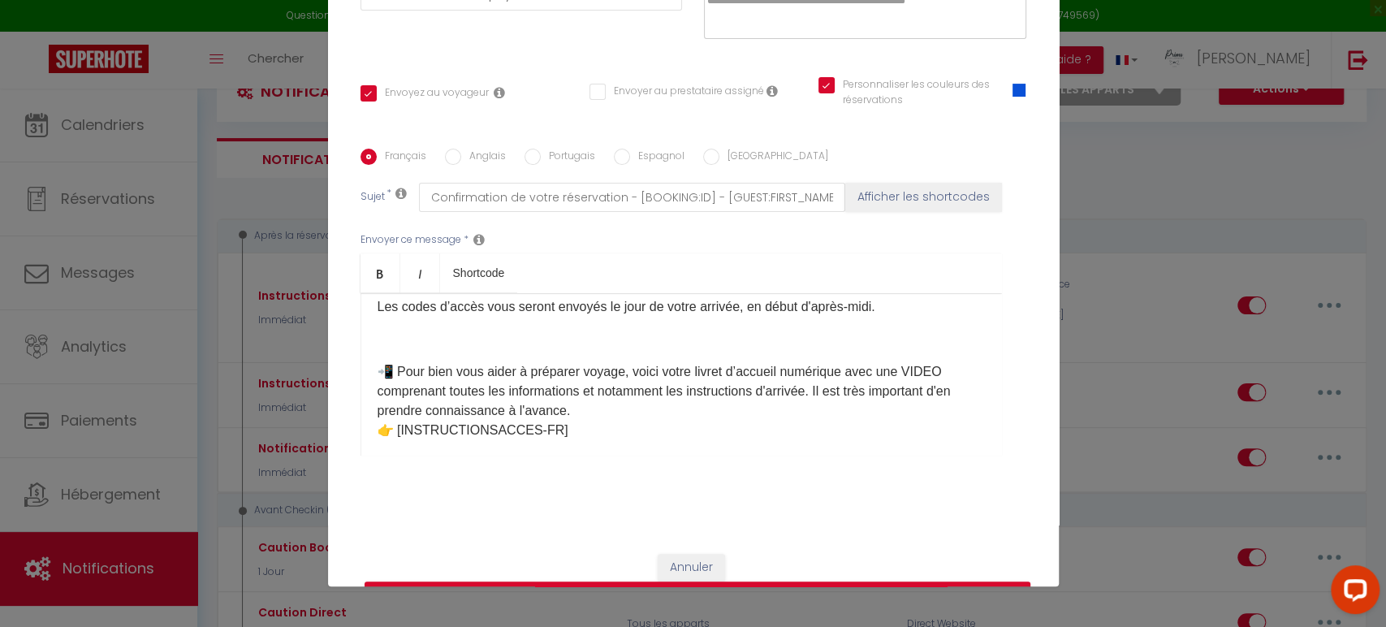
click at [573, 372] on p "📲 Pour bien vous aider à préparer voyage, voici votre livret d’accueil numériqu…" at bounding box center [681, 401] width 607 height 78
drag, startPoint x: 681, startPoint y: 409, endPoint x: 668, endPoint y: 393, distance: 20.3
click at [682, 409] on p "📲 Pour bien vous aider à préparer votre voyage, voici votre livret d’accueil nu…" at bounding box center [681, 401] width 607 height 78
click at [659, 370] on p "📲 Pour bien vous aider à préparer votre voyage, voici votre livret d’accueil nu…" at bounding box center [681, 401] width 607 height 78
drag, startPoint x: 858, startPoint y: 388, endPoint x: 910, endPoint y: 407, distance: 55.2
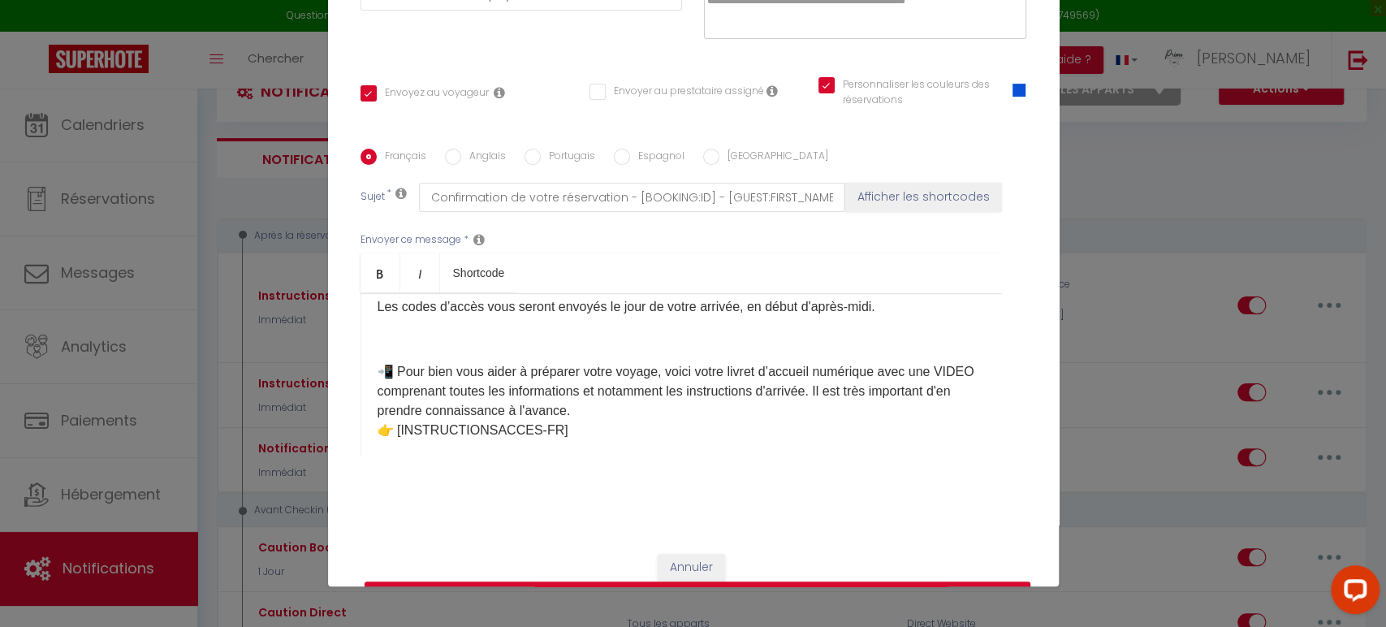
click at [910, 407] on p "📲 Pour bien vous aider à préparer votre voyage, voici votre livret d’accueil nu…" at bounding box center [681, 401] width 607 height 78
click at [383, 271] on link "Bold" at bounding box center [381, 272] width 40 height 39
click at [742, 434] on p "📲 Pour bien vous aider à préparer votre voyage, voici votre livret d’accueil nu…" at bounding box center [681, 401] width 607 height 78
drag, startPoint x: 478, startPoint y: 387, endPoint x: 618, endPoint y: 391, distance: 140.6
click at [618, 391] on p "📲 Pour bien vous aider à préparer votre voyage, voici votre livret d’accueil nu…" at bounding box center [681, 401] width 607 height 78
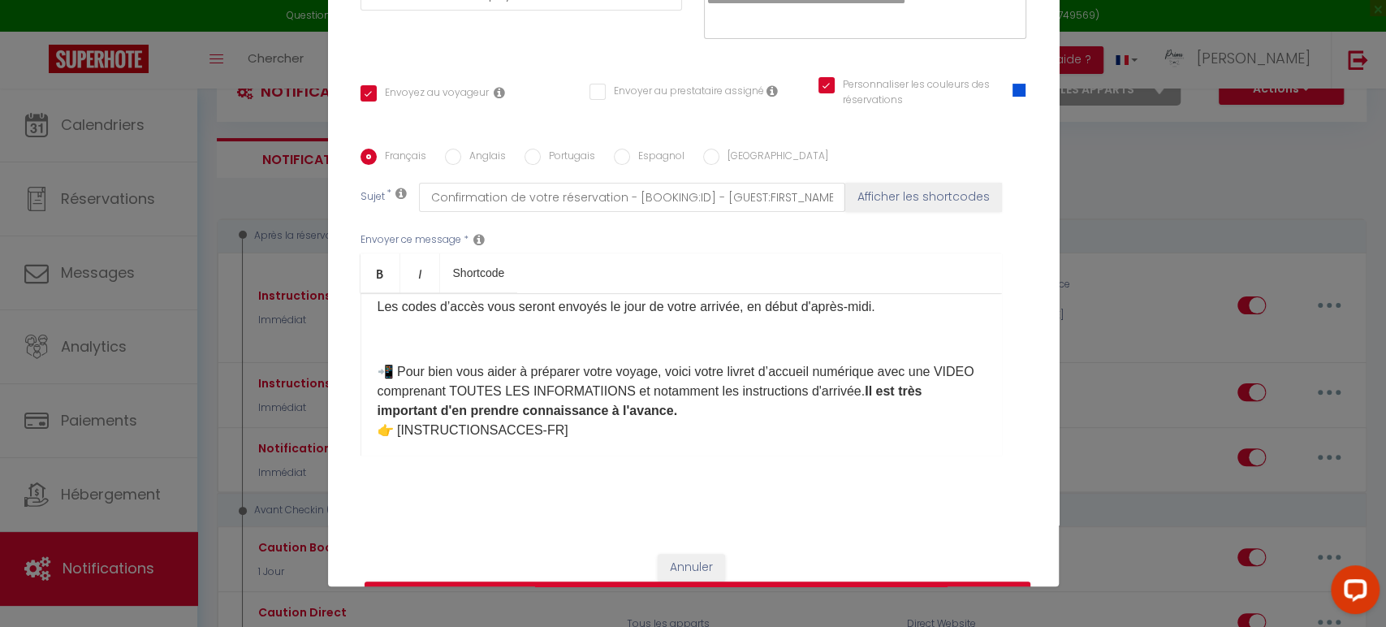
drag, startPoint x: 618, startPoint y: 392, endPoint x: 621, endPoint y: 409, distance: 17.4
click at [618, 391] on p "📲 Pour bien vous aider à préparer votre voyage, voici votre livret d’accueil nu…" at bounding box center [681, 401] width 607 height 78
click at [707, 413] on p "📲 Pour bien vous aider à préparer votre voyage, voici votre livret d’accueil nu…" at bounding box center [681, 401] width 607 height 78
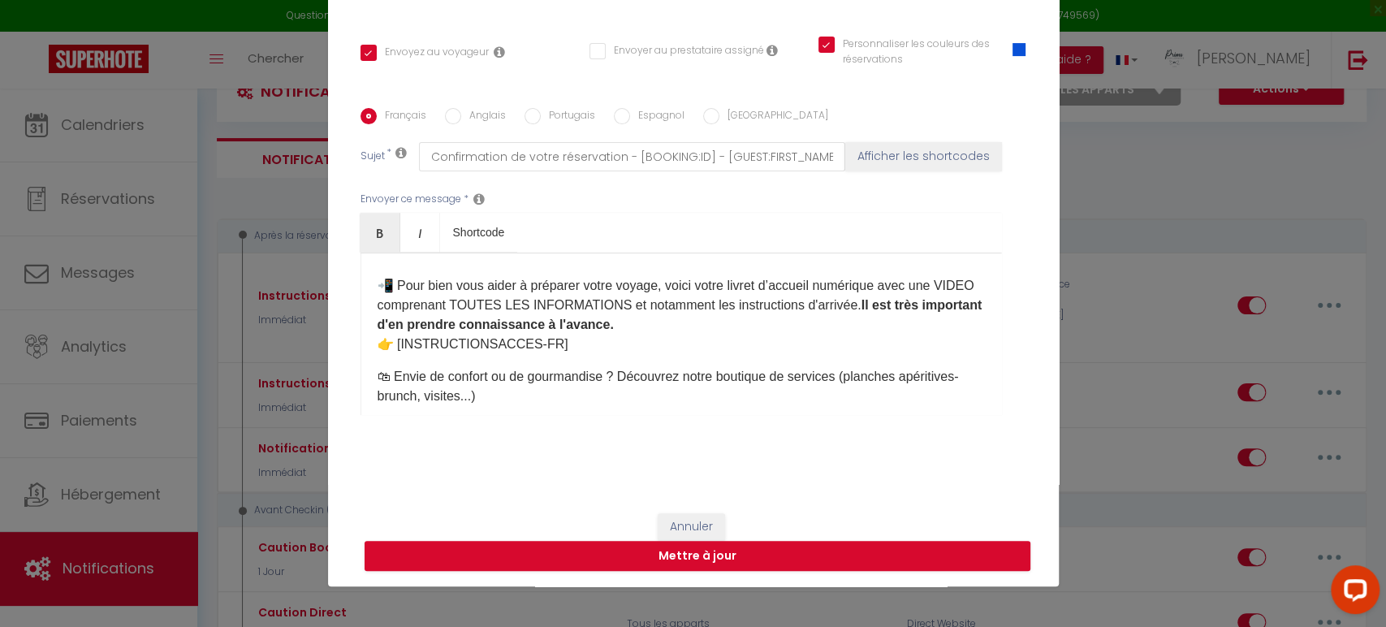
scroll to position [531, 0]
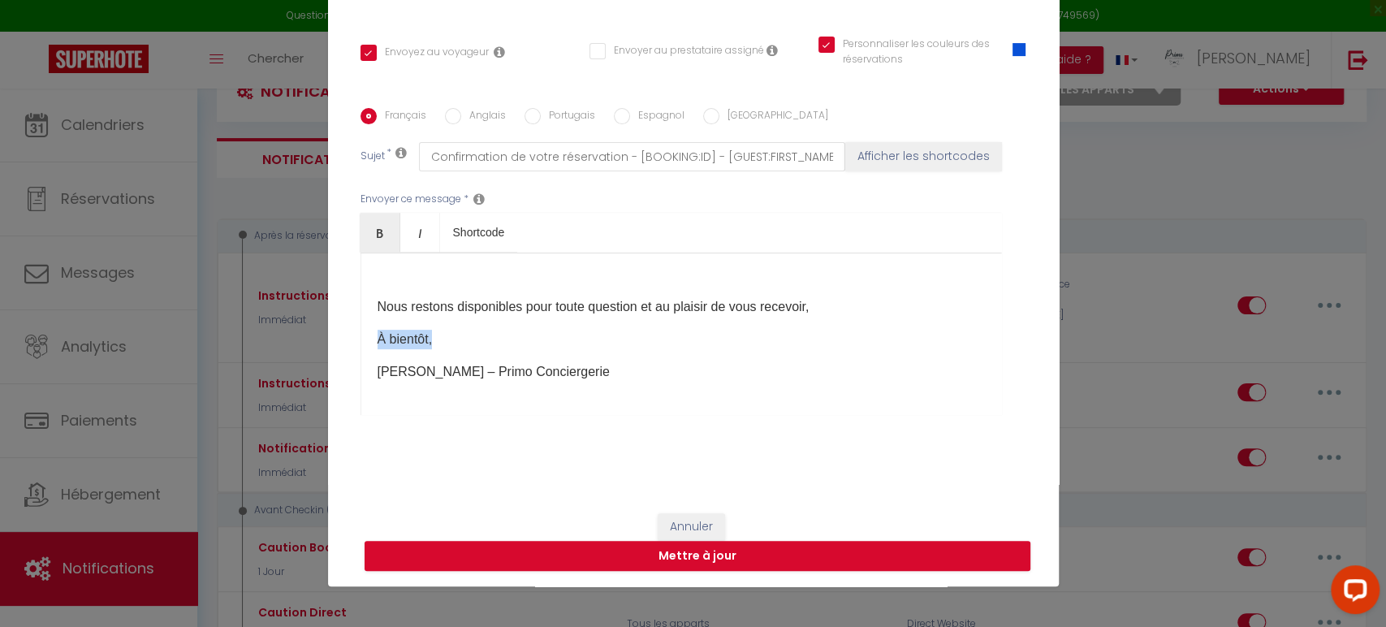
drag, startPoint x: 474, startPoint y: 345, endPoint x: 326, endPoint y: 342, distance: 147.8
click at [328, 342] on div "Titre * Instructions Airbnb Pour cet hébergement Sélectionner les hébergements …" at bounding box center [693, 108] width 731 height 777
click at [560, 382] on div "Bonjour [GUEST:FIRST_NAME], Merci d’avoir choisi le logement [RENTAL:NAME]. Je …" at bounding box center [682, 334] width 642 height 162
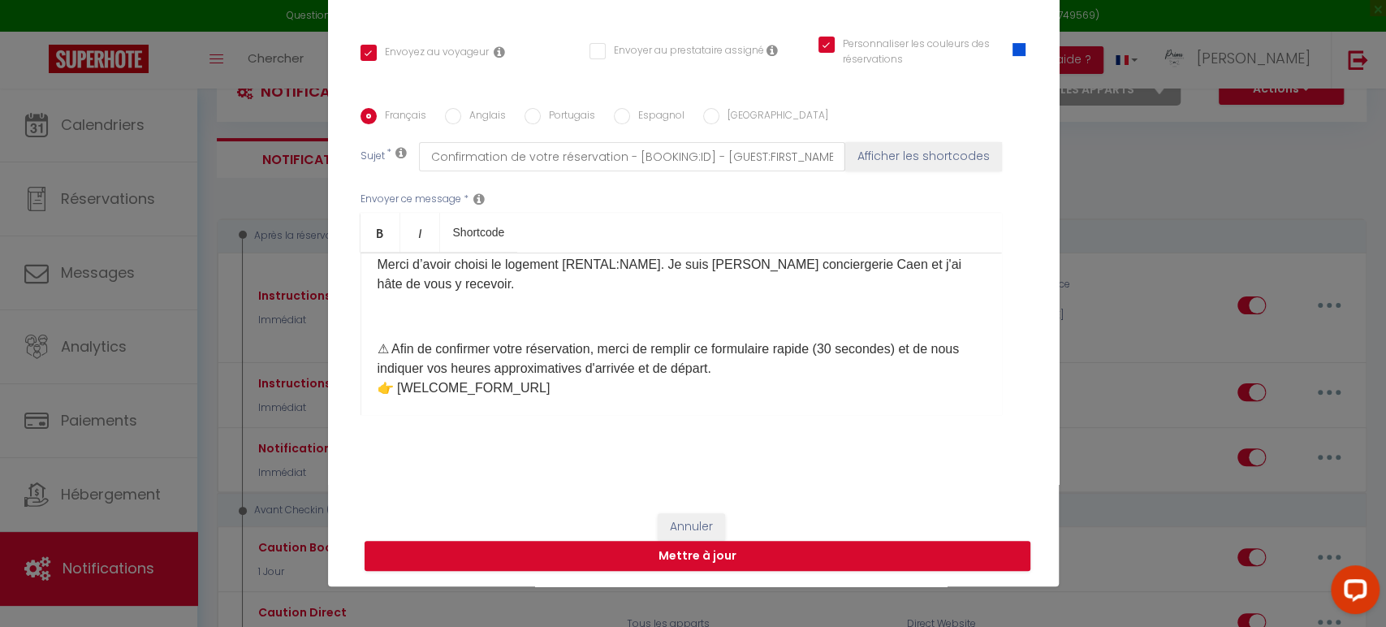
scroll to position [0, 0]
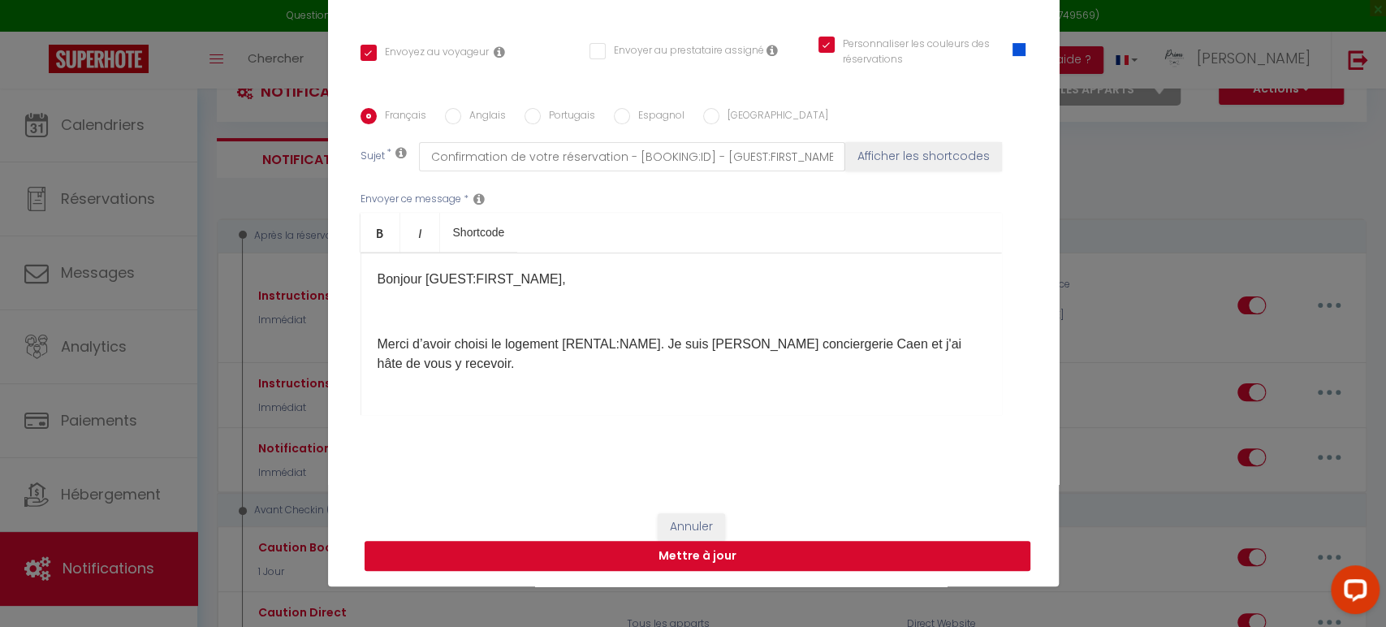
click at [715, 554] on button "Mettre à jour" at bounding box center [698, 556] width 666 height 31
checkbox input "true"
checkbox input "false"
checkbox input "true"
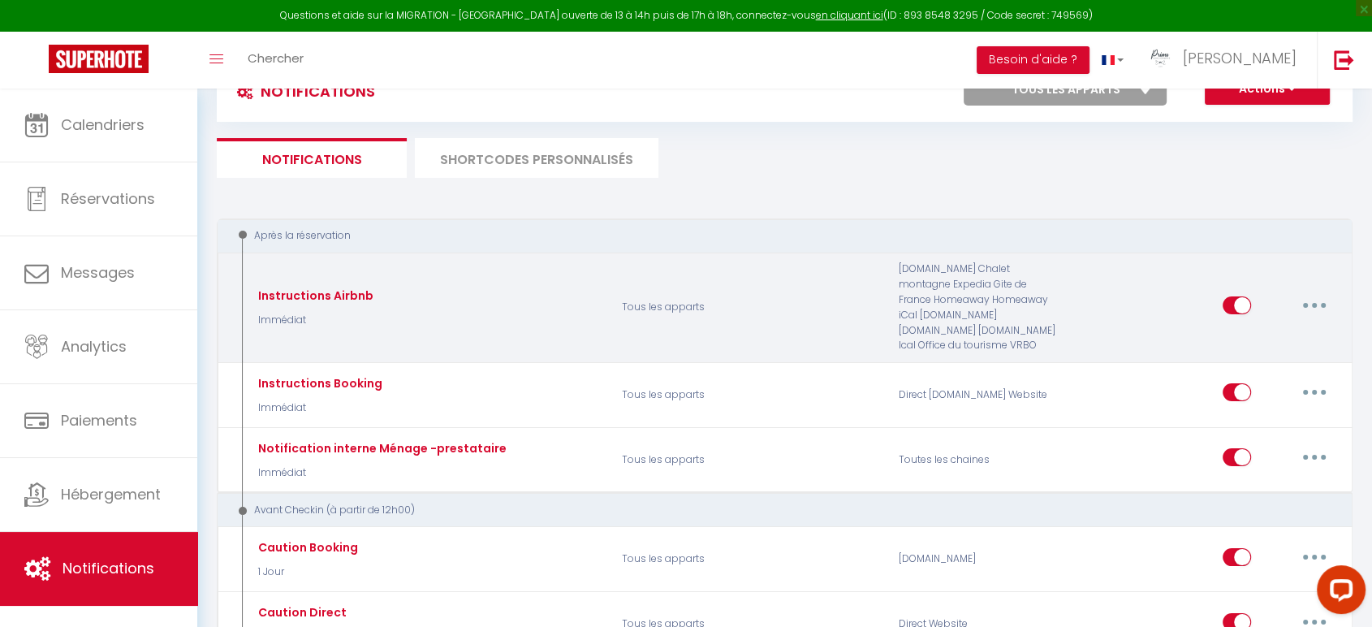
click at [1316, 294] on button "button" at bounding box center [1314, 305] width 45 height 26
click at [1278, 336] on link "Editer" at bounding box center [1272, 342] width 120 height 28
type input "Instructions Airbnb"
select select "Immédiat"
select select "if_booking_is_paid"
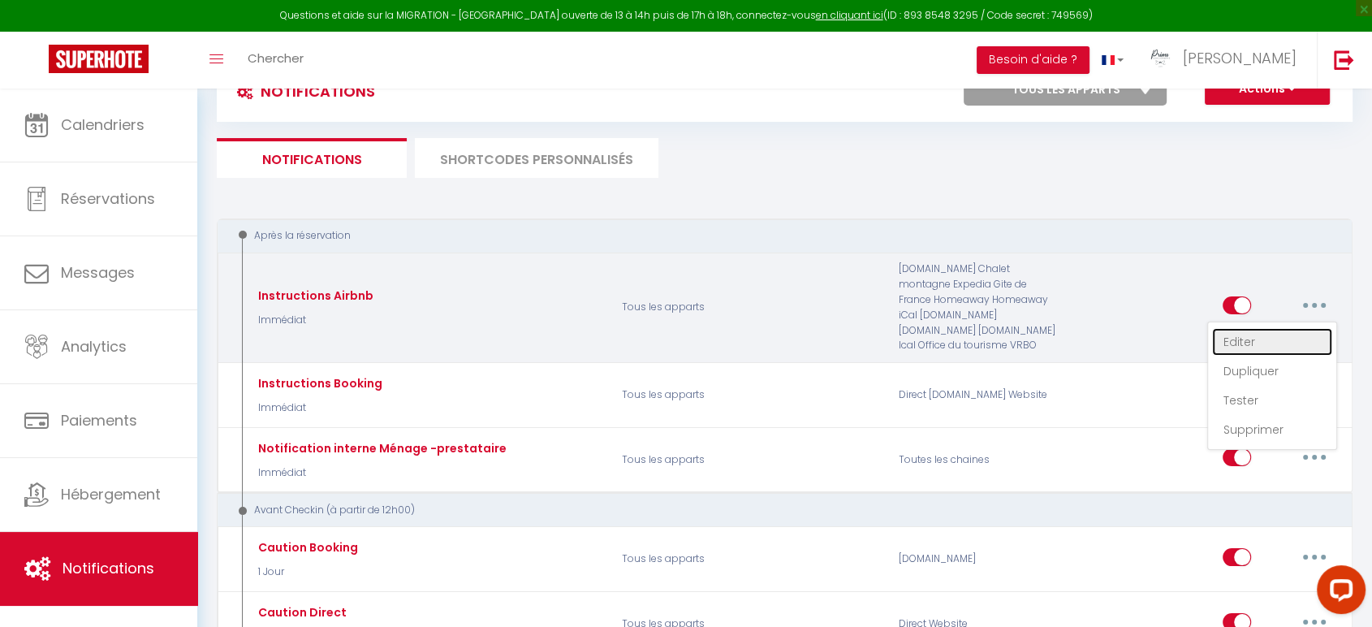
checkbox input "true"
checkbox input "false"
checkbox input "true"
radio input "true"
type input "Confirmation de votre réservation - [BOOKING:ID] - [GUEST:FIRST_NAME] [GUEST:LA…"
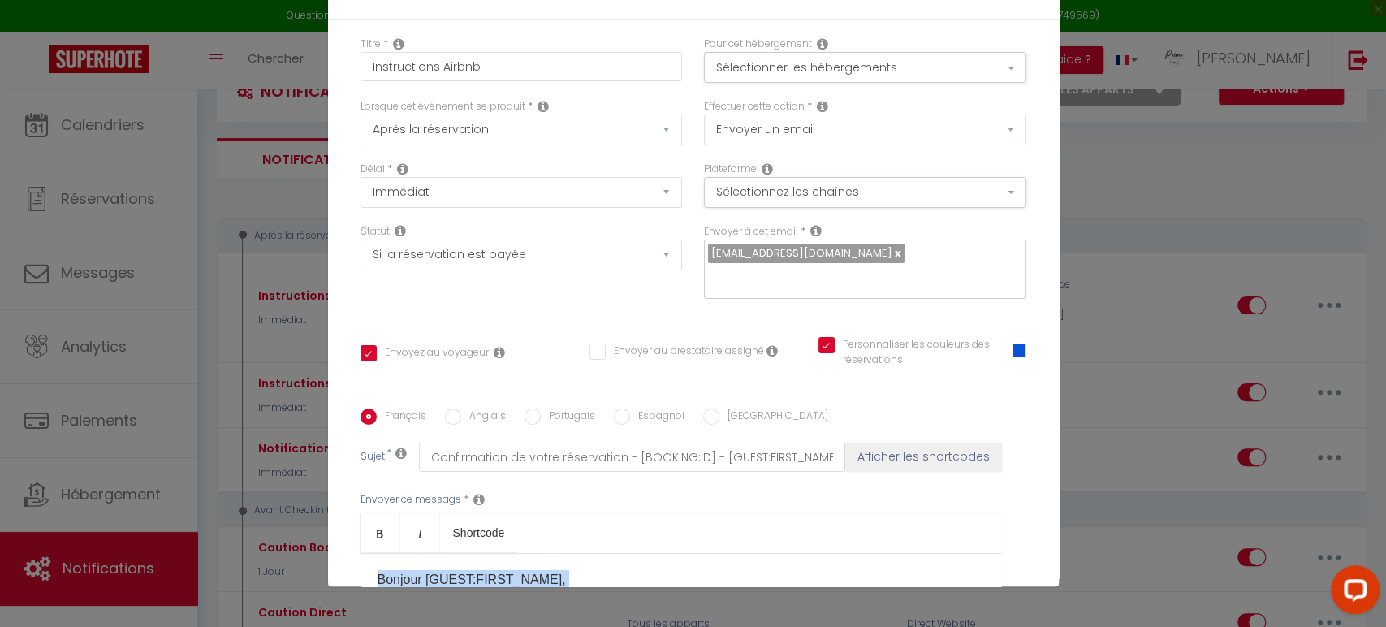
drag, startPoint x: 637, startPoint y: 394, endPoint x: 253, endPoint y: 177, distance: 441.1
click at [253, 177] on div "Modifier la notification × Titre * Instructions Airbnb Pour cet hébergement Sél…" at bounding box center [693, 313] width 1386 height 627
copy div "Bonjour [GUEST:FIRST_NAME], Merci d’avoir choisi le logement [RENTAL:NAME]. Je …"
click at [651, 553] on div "Bonjour [GUEST:FIRST_NAME], Merci d’avoir choisi le logement [RENTAL:NAME]. Je …" at bounding box center [682, 634] width 642 height 162
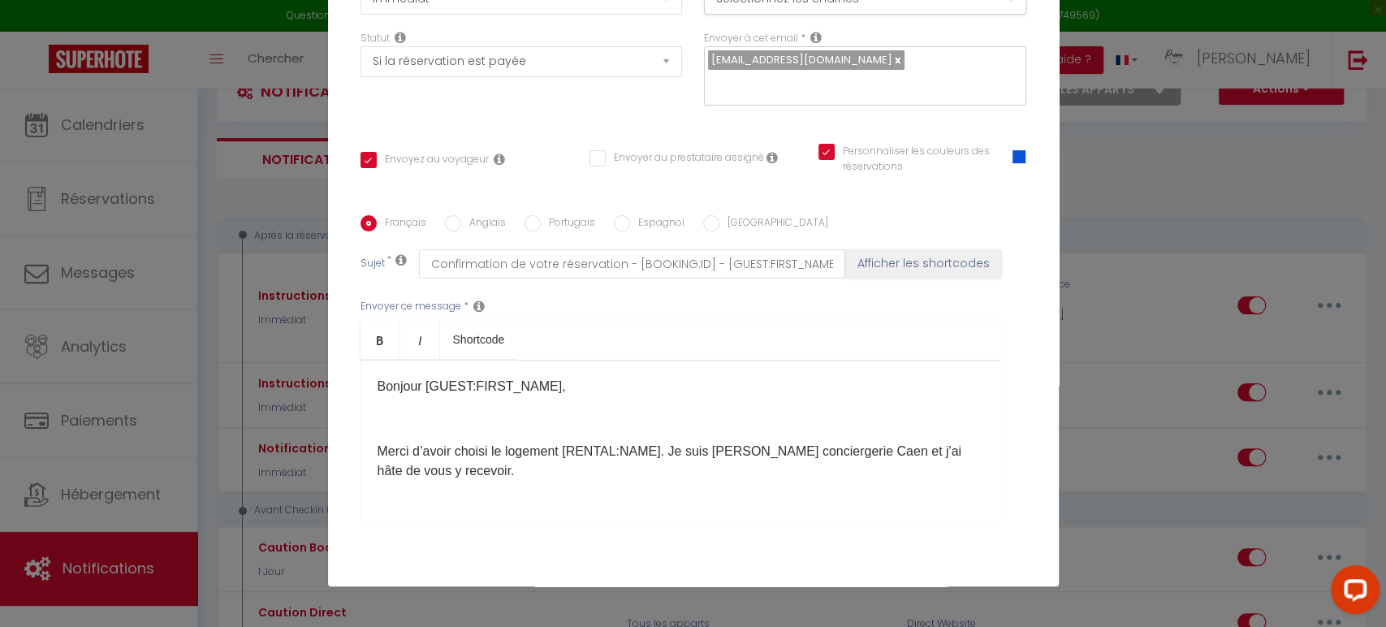
click at [445, 216] on input "Anglais" at bounding box center [453, 223] width 16 height 16
radio input "true"
checkbox input "true"
checkbox input "false"
checkbox input "true"
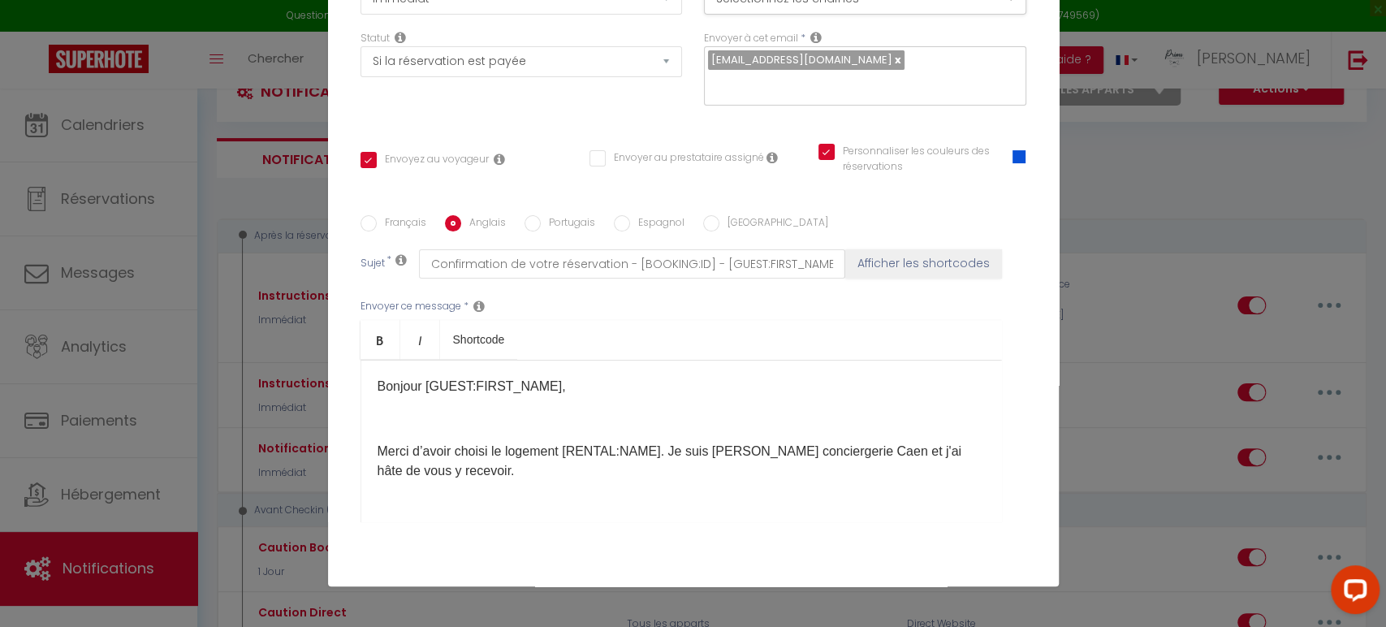
type input "Please Confirm your booking - [BOOKING:ID] - [GUEST:FIRST_NAME] [GUEST:LAST_NAM…"
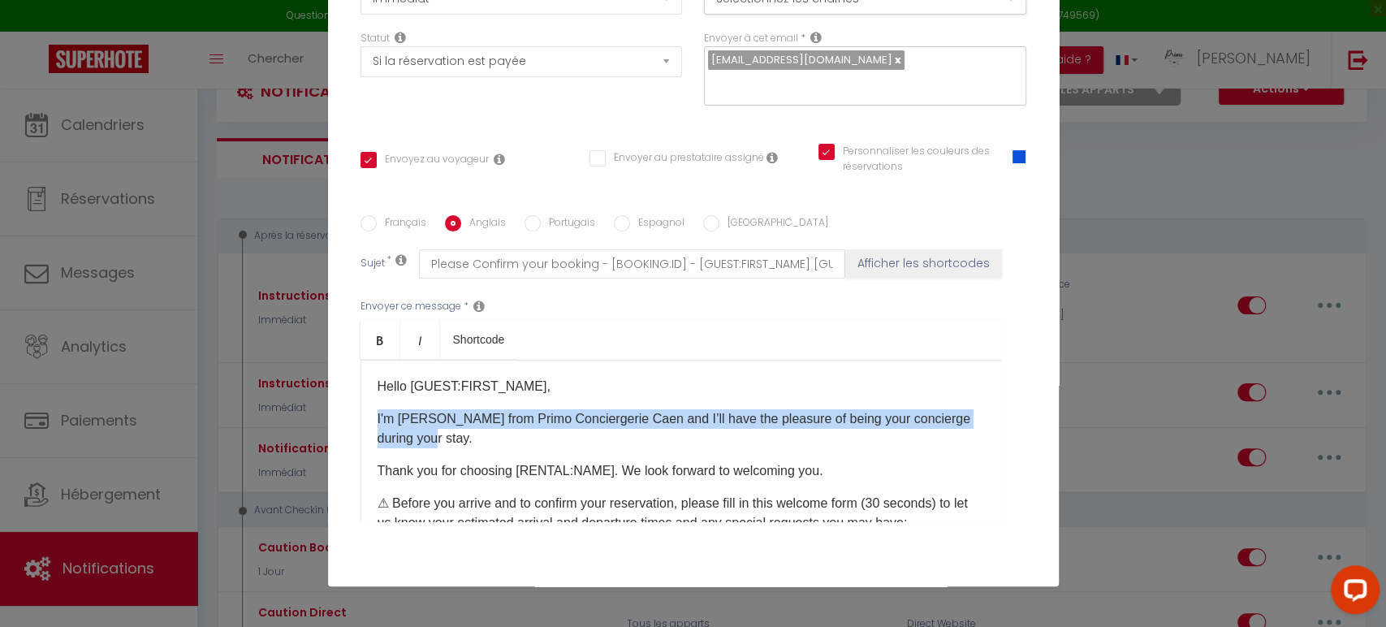
drag, startPoint x: 441, startPoint y: 440, endPoint x: 494, endPoint y: 425, distance: 55.0
click at [369, 421] on div "Hello [GUEST:FIRST_NAME], I'm Lucie from Primo Conciergerie Caen and I’ll have …" at bounding box center [682, 441] width 642 height 162
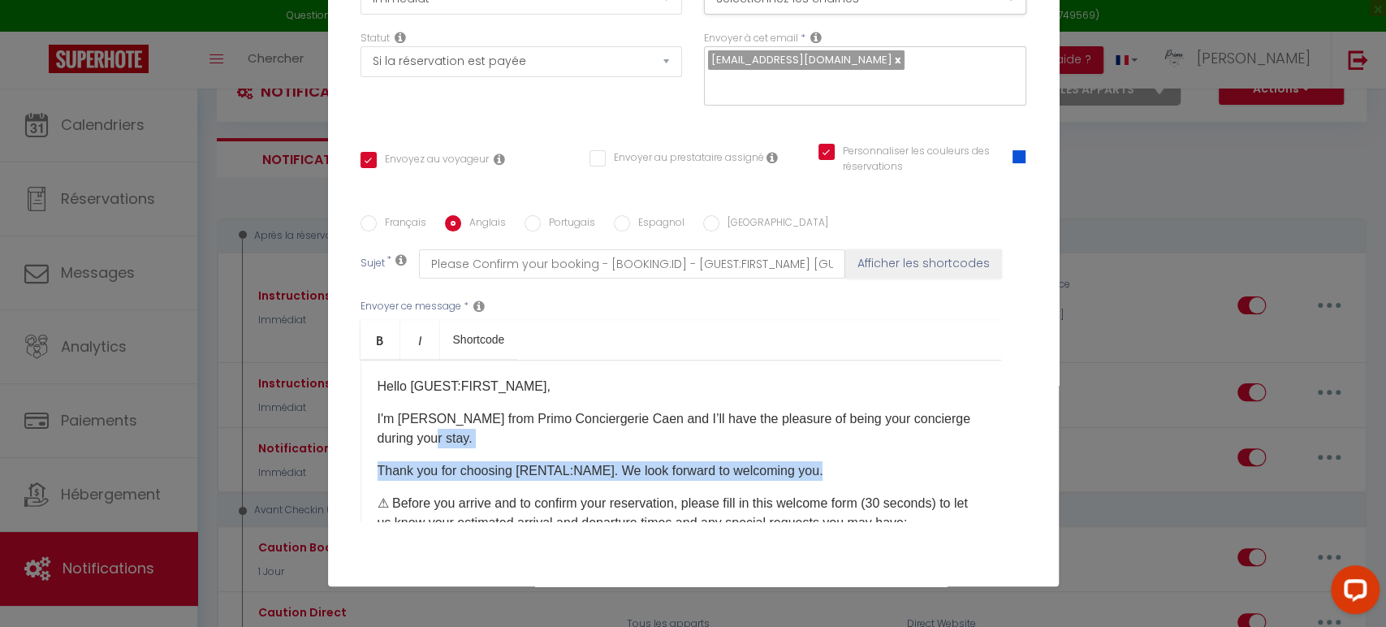
drag, startPoint x: 820, startPoint y: 466, endPoint x: 481, endPoint y: 431, distance: 341.3
click at [481, 431] on div "Hello [GUEST:FIRST_NAME], I'm Lucie from Primo Conciergerie Caen and I’ll have …" at bounding box center [682, 441] width 642 height 162
click at [500, 447] on p "I'm Lucie from Primo Conciergerie Caen and I’ll have the pleasure of being your…" at bounding box center [681, 428] width 607 height 39
drag, startPoint x: 478, startPoint y: 432, endPoint x: 462, endPoint y: 427, distance: 17.0
click at [476, 430] on p "I'm Lucie from Primo Conciergerie Caen and I’ll have the pleasure of being your…" at bounding box center [681, 428] width 607 height 39
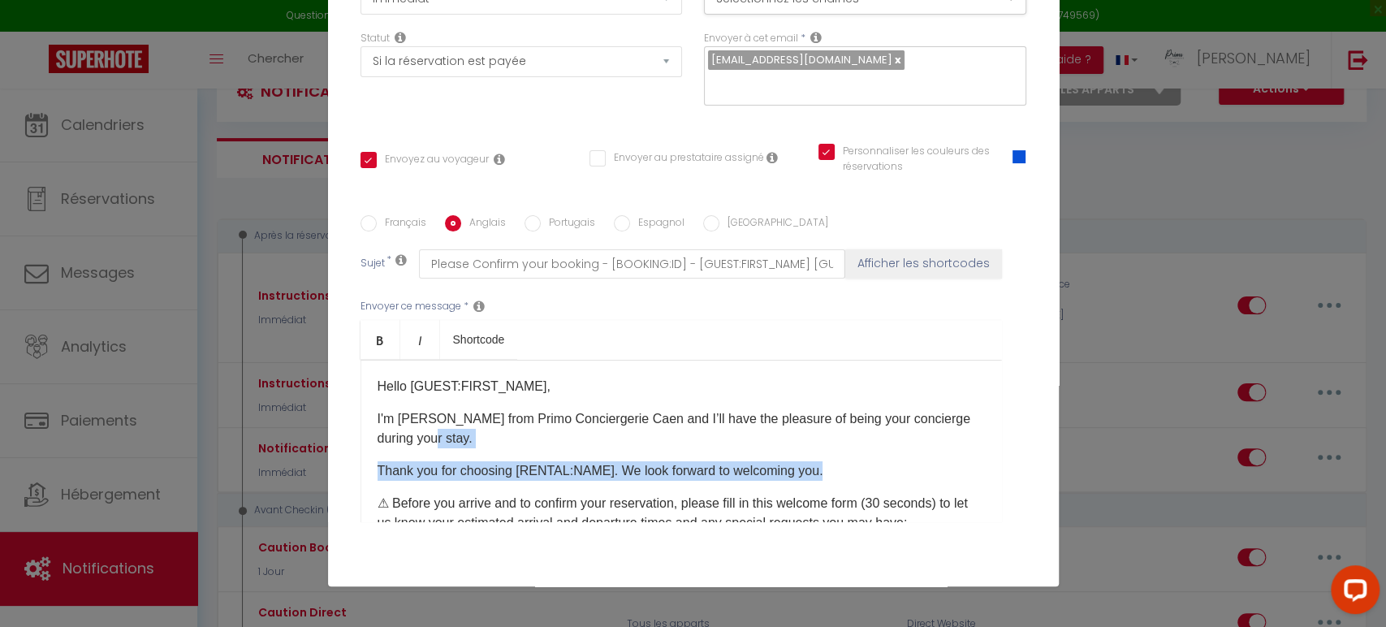
click at [428, 443] on p "I'm Lucie from Primo Conciergerie Caen and I’ll have the pleasure of being your…" at bounding box center [681, 428] width 607 height 39
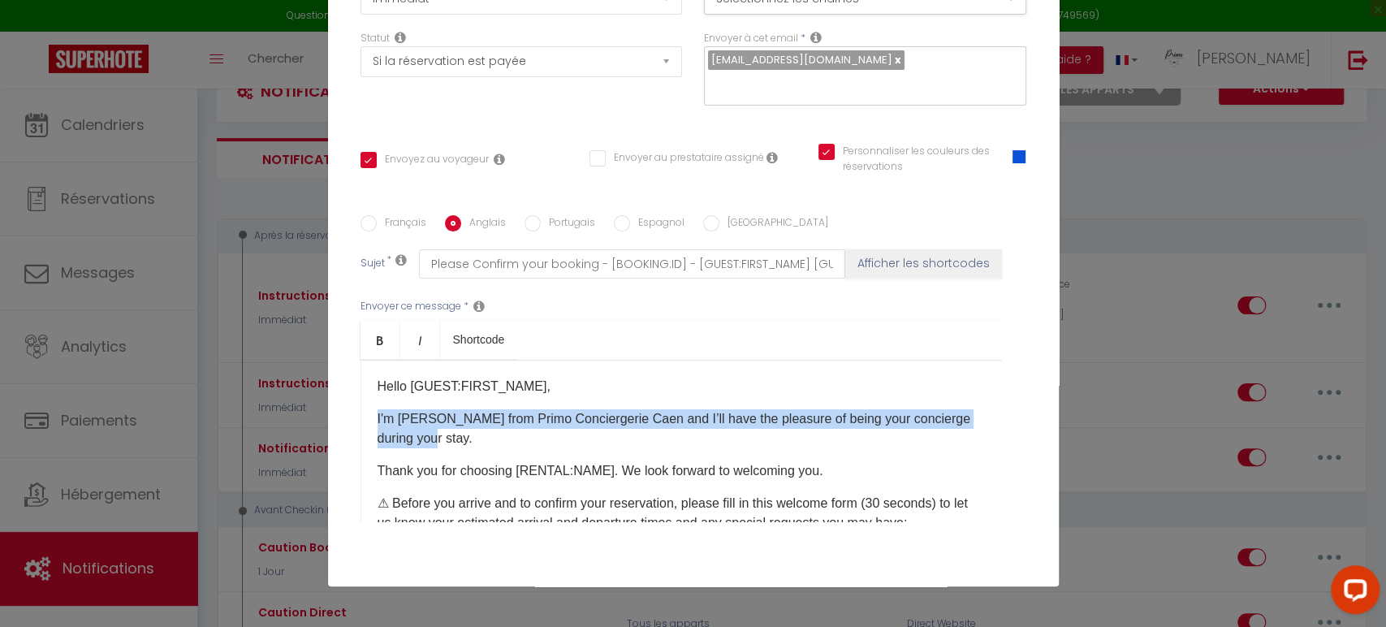
drag, startPoint x: 433, startPoint y: 439, endPoint x: 368, endPoint y: 421, distance: 67.2
click at [368, 421] on div "Hello [GUEST:FIRST_NAME], I'm Lucie from Primo Conciergerie Caen and I’ll have …" at bounding box center [682, 441] width 642 height 162
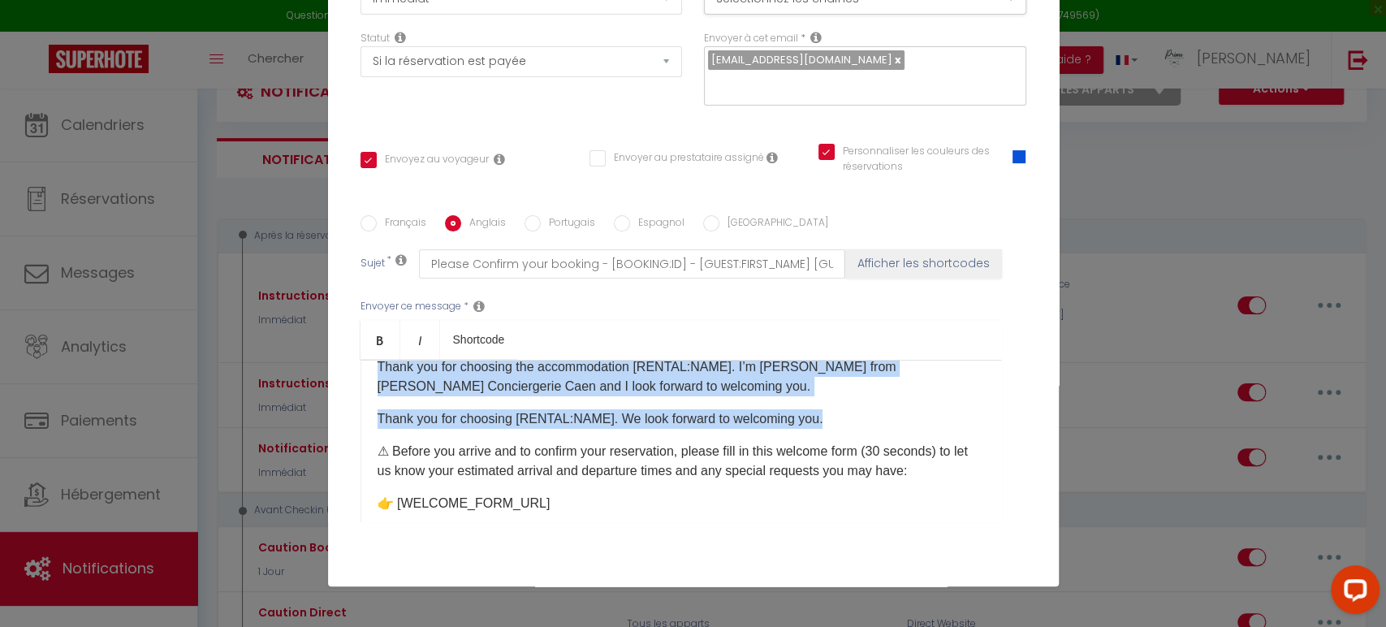
scroll to position [15, 0]
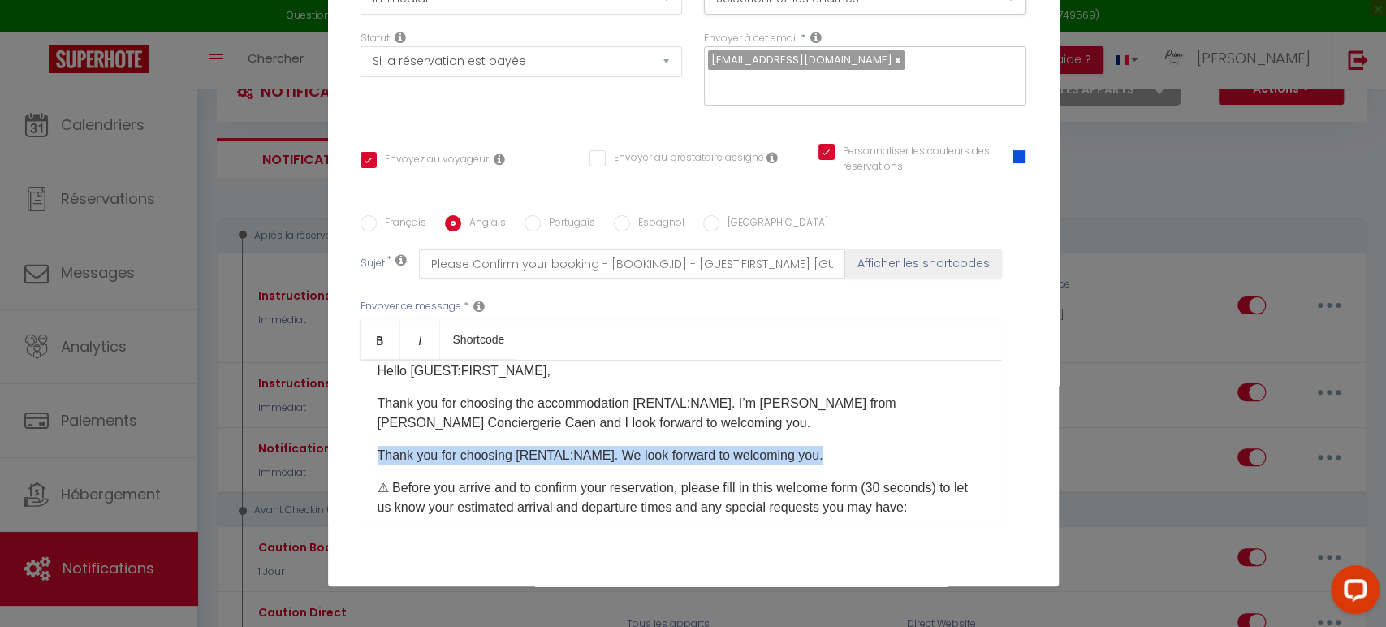
drag, startPoint x: 832, startPoint y: 371, endPoint x: 344, endPoint y: 447, distance: 493.9
click at [344, 447] on div "Titre * Instructions Airbnb Pour cet hébergement Sélectionner les hébergements …" at bounding box center [693, 215] width 731 height 777
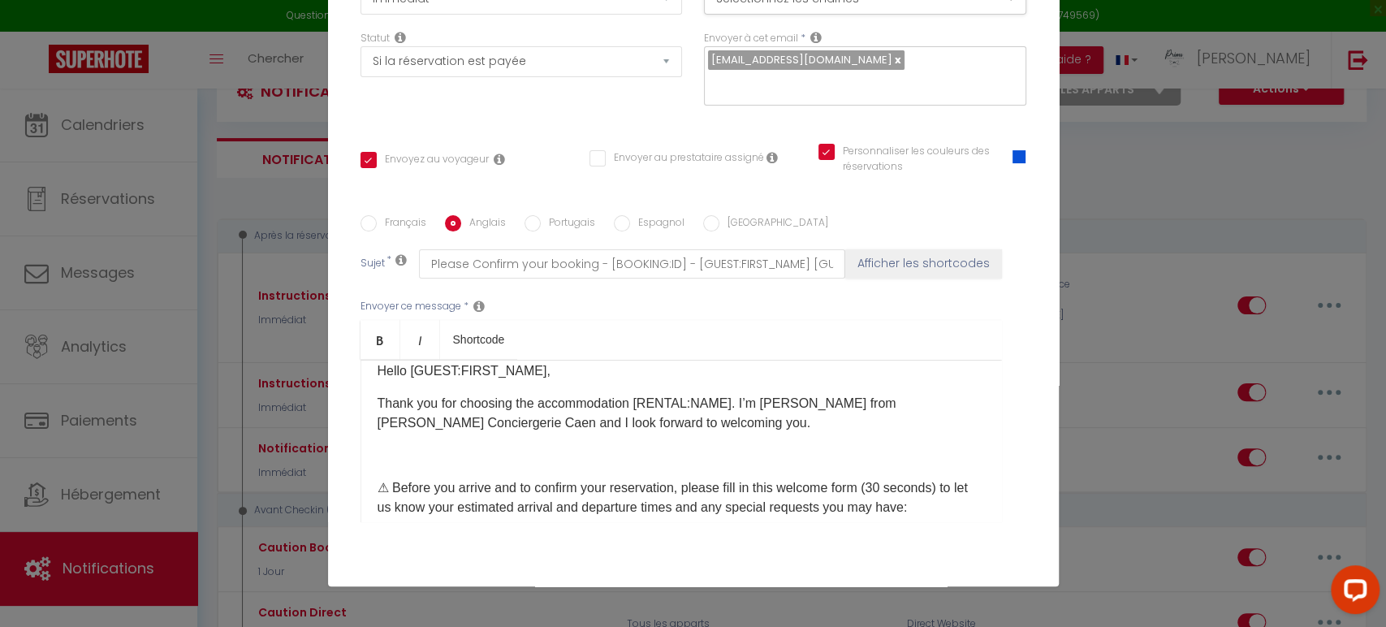
scroll to position [106, 0]
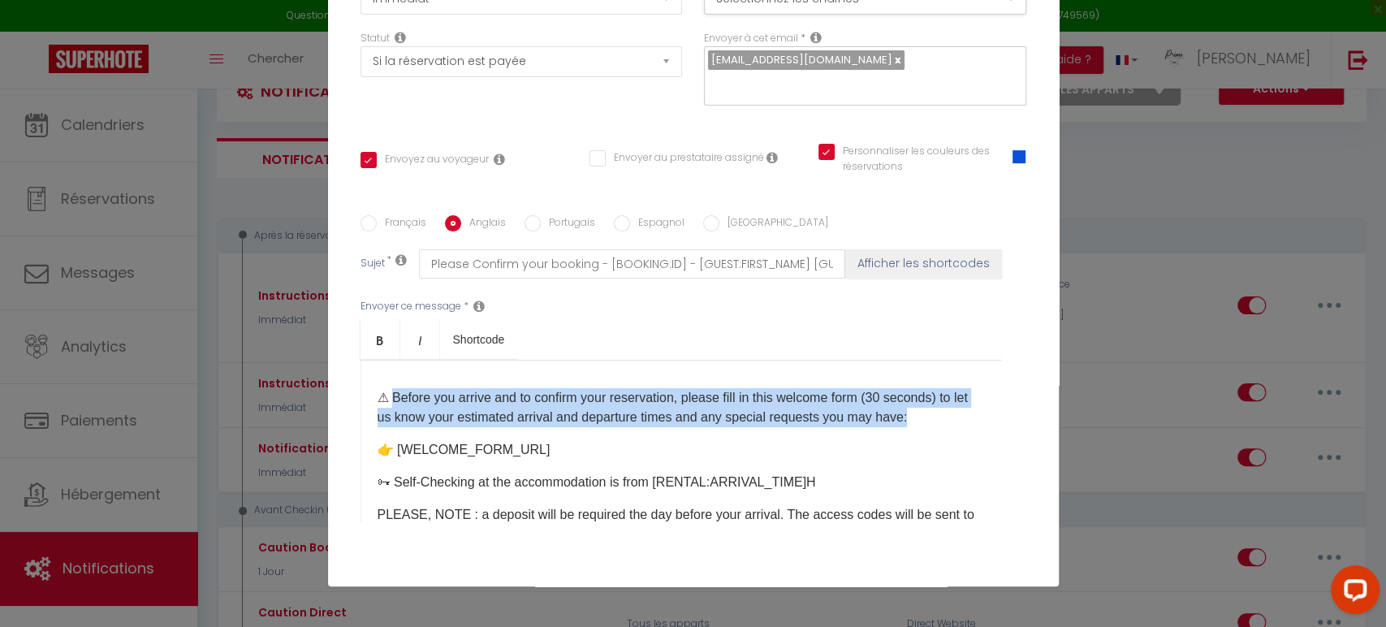
drag, startPoint x: 388, startPoint y: 396, endPoint x: 942, endPoint y: 418, distance: 554.3
click at [942, 418] on p "⚠ Before you arrive and to confirm your reservation, please fill in this welcom…" at bounding box center [681, 407] width 607 height 39
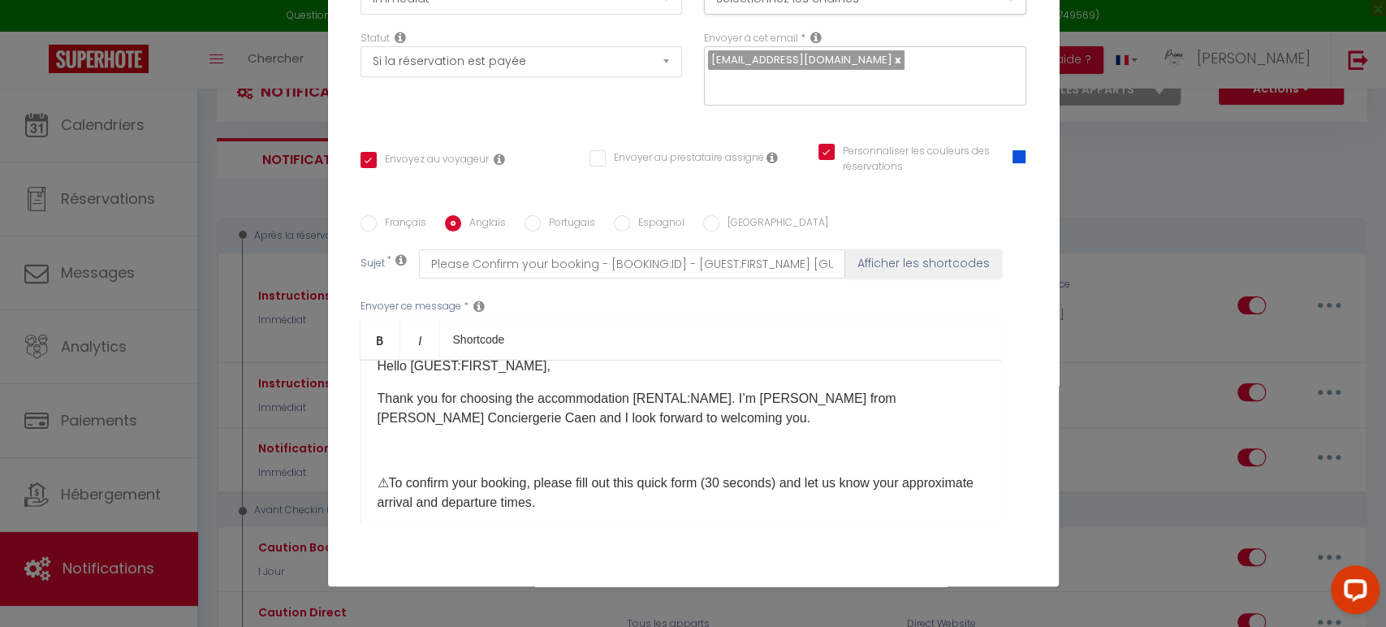
scroll to position [0, 0]
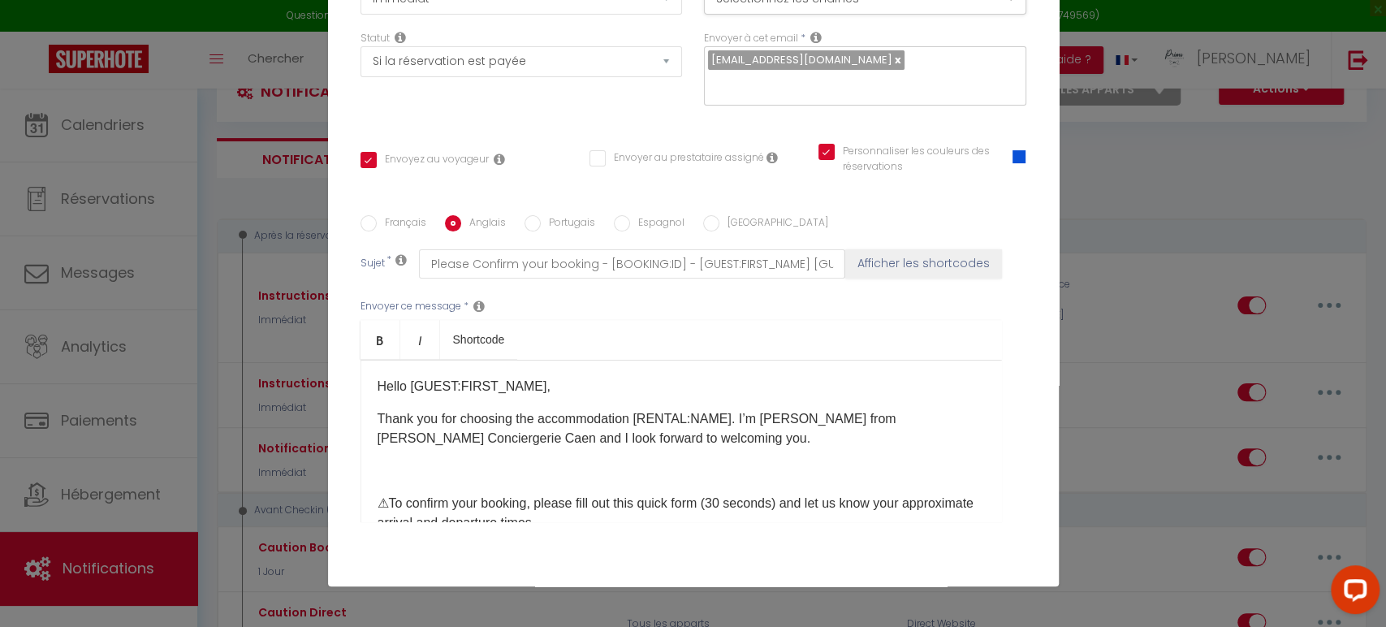
click at [449, 472] on p at bounding box center [681, 470] width 607 height 19
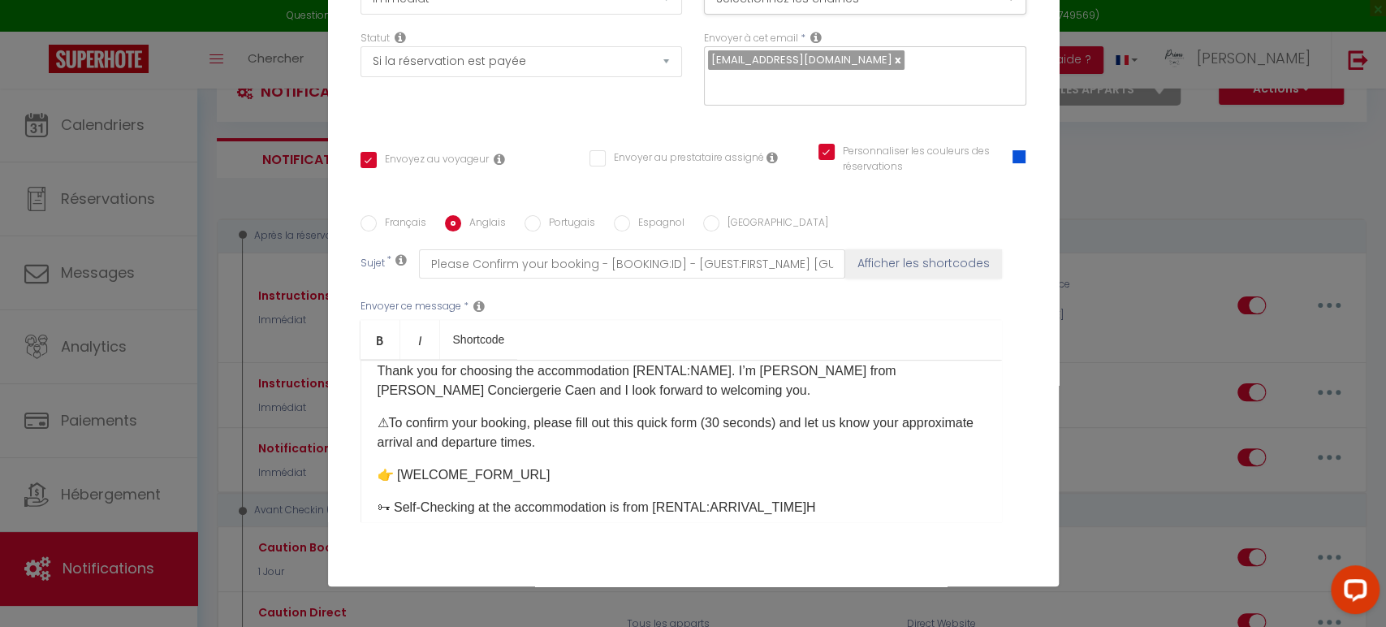
scroll to position [90, 0]
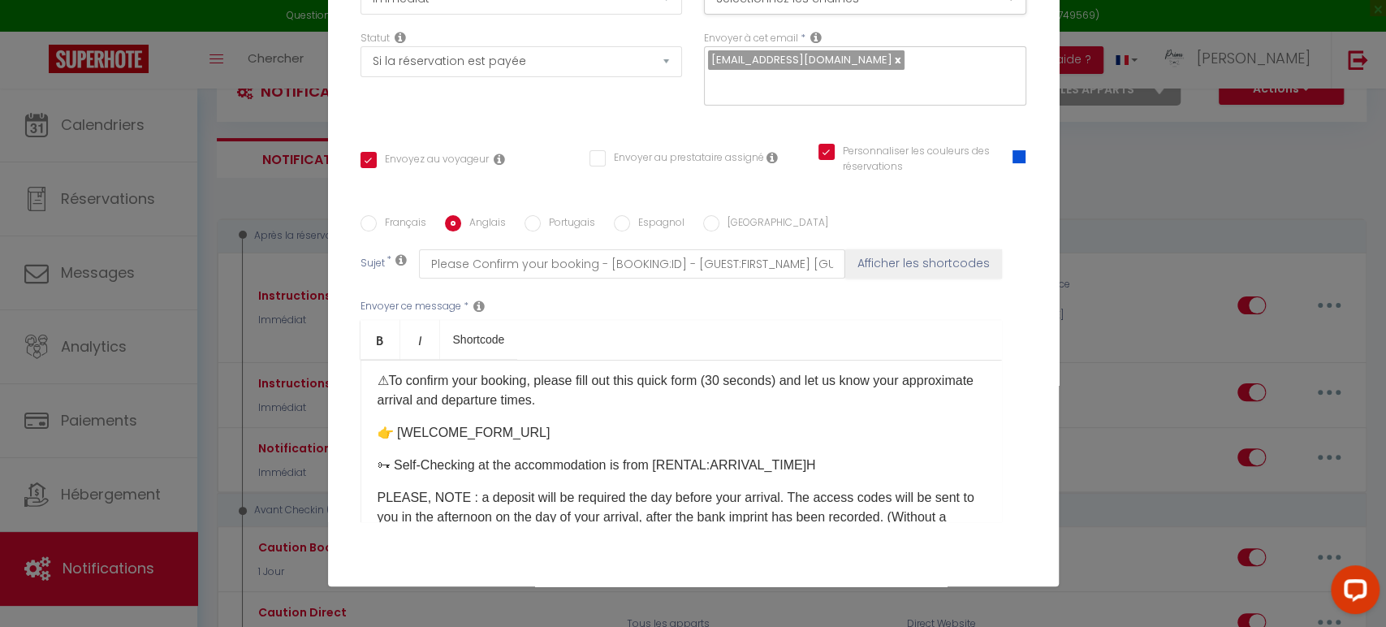
click at [639, 434] on p "👉 [WELCOME_FORM_URL]" at bounding box center [681, 432] width 607 height 19
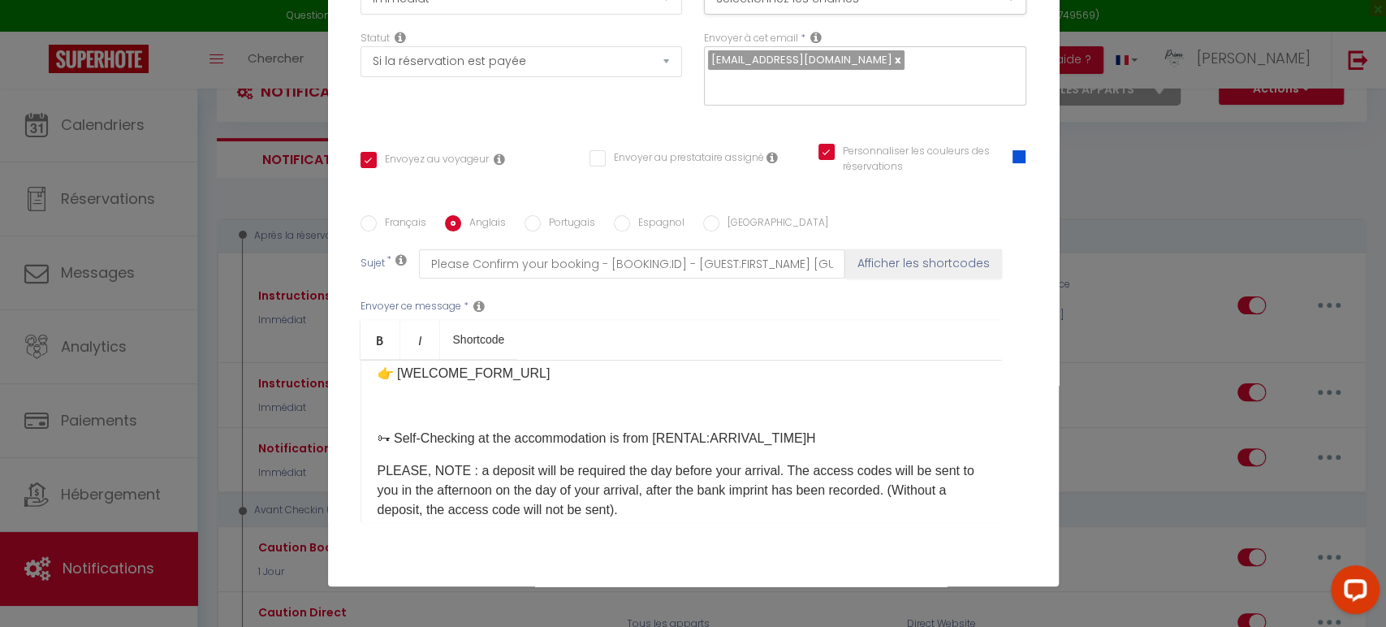
scroll to position [180, 0]
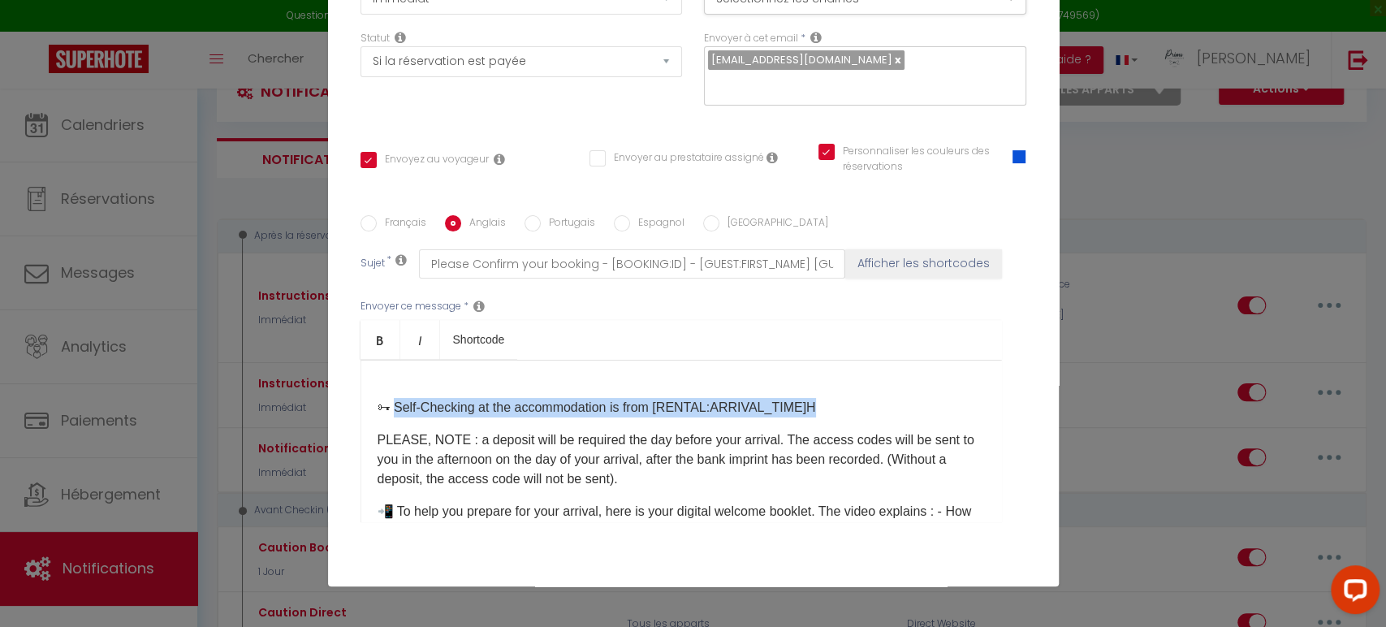
drag, startPoint x: 388, startPoint y: 407, endPoint x: 795, endPoint y: 400, distance: 406.9
click at [795, 400] on p "🗝 Self-Checking at the accommodation is from [RENTAL:ARRIVAL_TIME]H​" at bounding box center [681, 407] width 607 height 19
click at [828, 403] on p "🗝 Self-Checking at the accommodation is from [RENTAL:ARRIVAL_TIME]H​" at bounding box center [681, 407] width 607 height 19
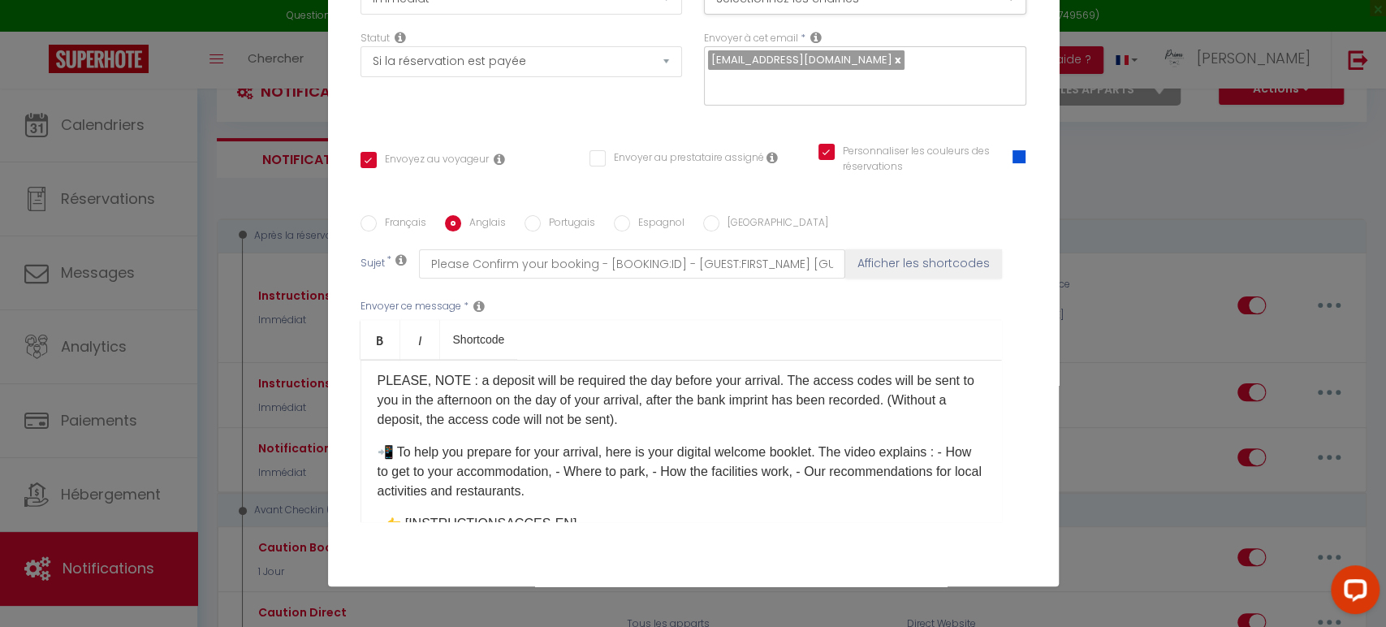
scroll to position [270, 0]
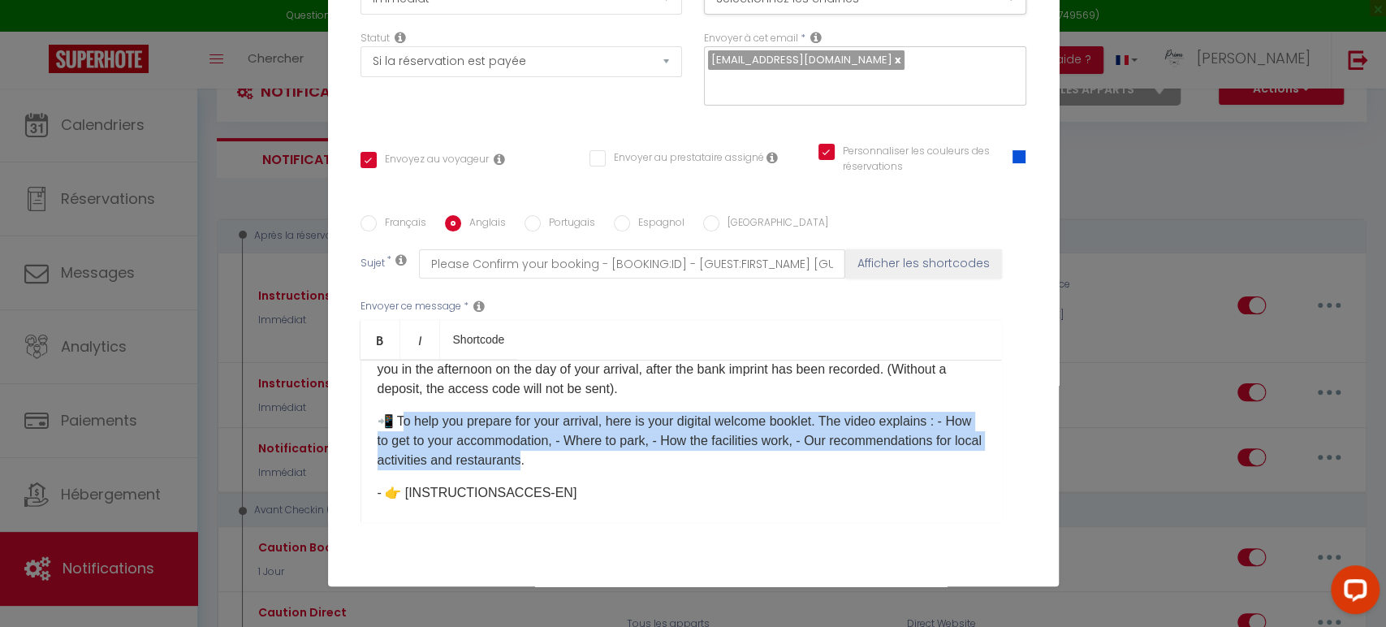
drag, startPoint x: 395, startPoint y: 414, endPoint x: 655, endPoint y: 443, distance: 260.7
click at [667, 445] on p "📲 To help you prepare for your arrival, here is your digital welcome booklet. T…" at bounding box center [681, 441] width 607 height 58
drag, startPoint x: 390, startPoint y: 417, endPoint x: 689, endPoint y: 460, distance: 302.1
click at [689, 460] on p "📲 To help you prepare for your arrival, here is your digital welcome booklet. T…" at bounding box center [681, 441] width 607 height 58
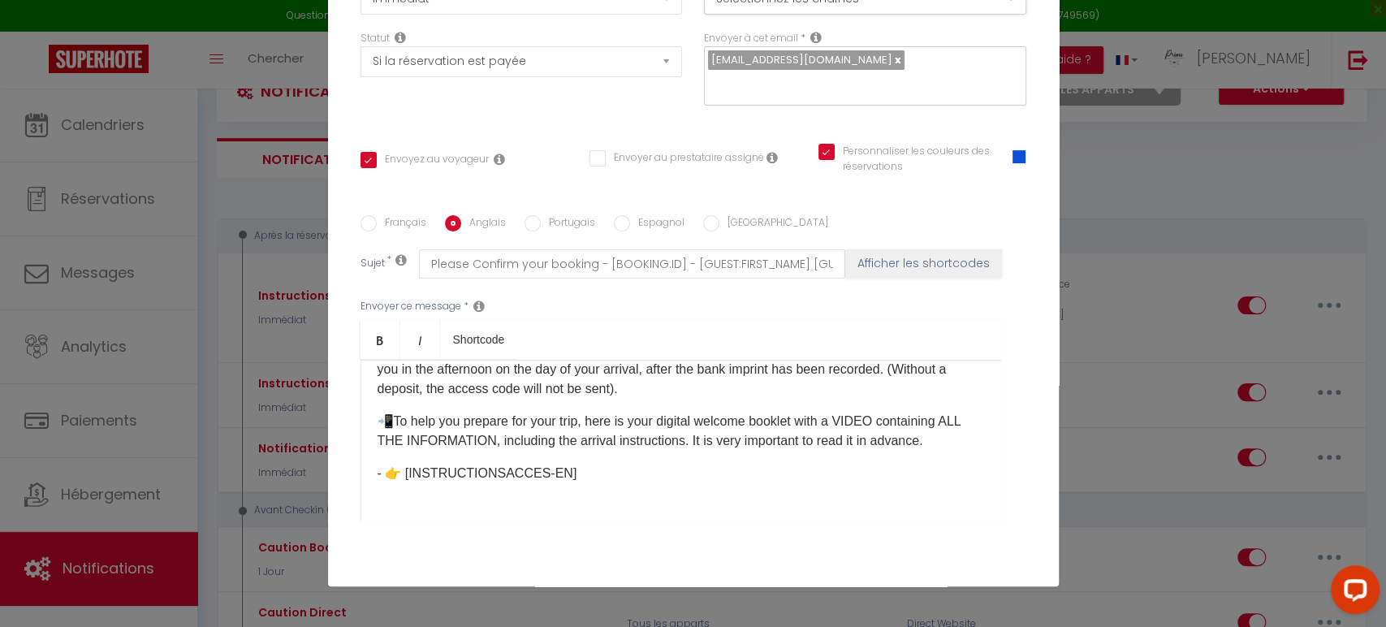
click at [380, 479] on p "- 👉 [INSTRUCTIONSACCES-EN]" at bounding box center [681, 473] width 607 height 19
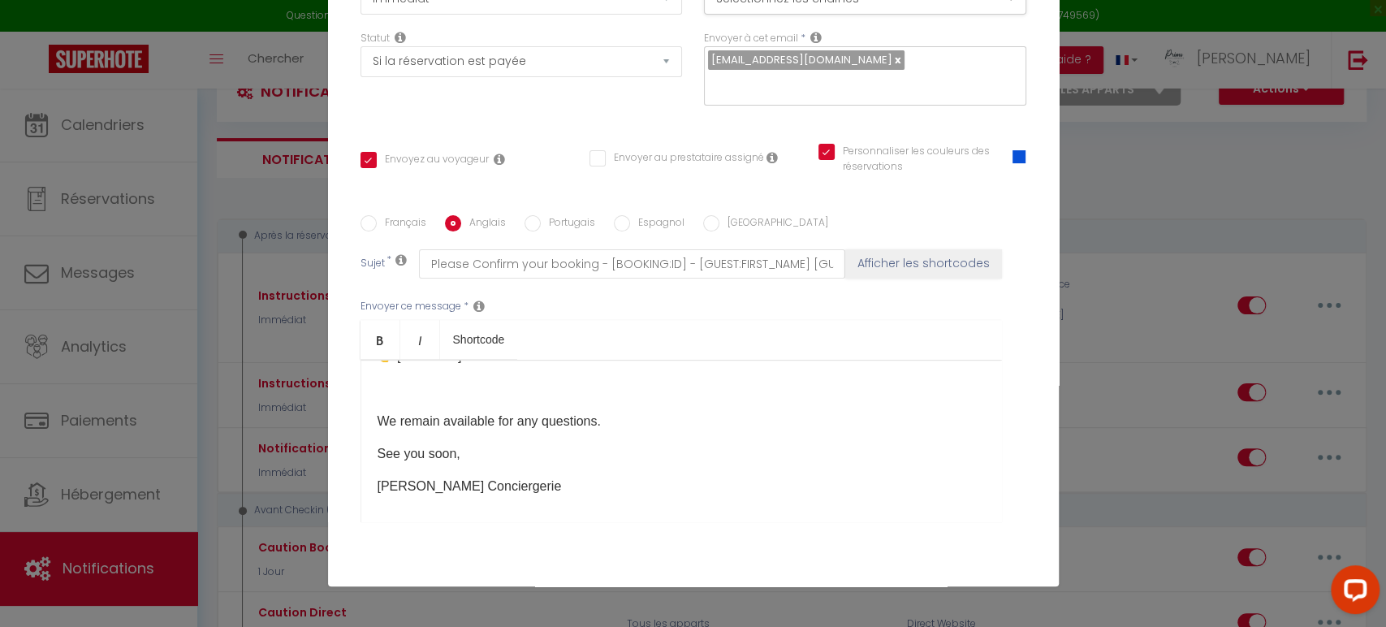
scroll to position [499, 0]
drag, startPoint x: 480, startPoint y: 450, endPoint x: 315, endPoint y: 444, distance: 165.0
click at [315, 444] on div "Modifier la notification × Titre * Instructions Airbnb Pour cet hébergement Sél…" at bounding box center [693, 313] width 1386 height 627
drag, startPoint x: 487, startPoint y: 445, endPoint x: 511, endPoint y: 447, distance: 23.6
click at [487, 444] on p "See you soon," at bounding box center [681, 446] width 607 height 19
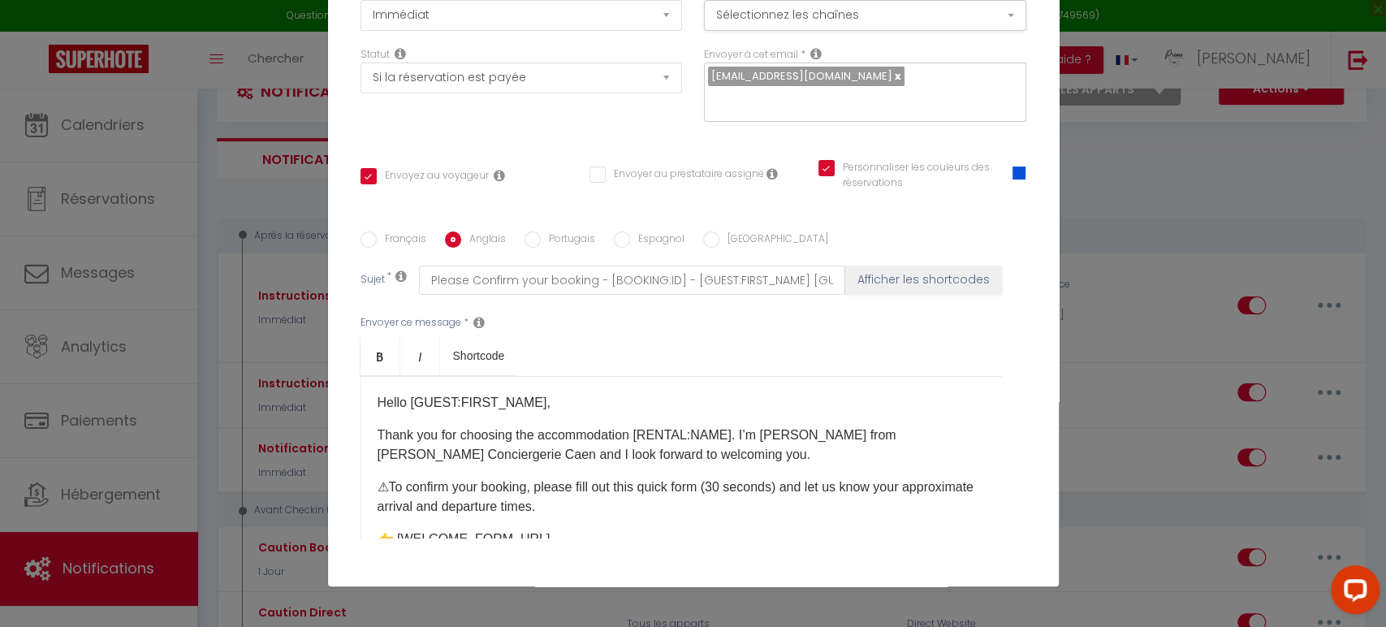
scroll to position [180, 0]
click at [616, 408] on p "Hello [GUEST:FIRST_NAME]," at bounding box center [681, 399] width 607 height 19
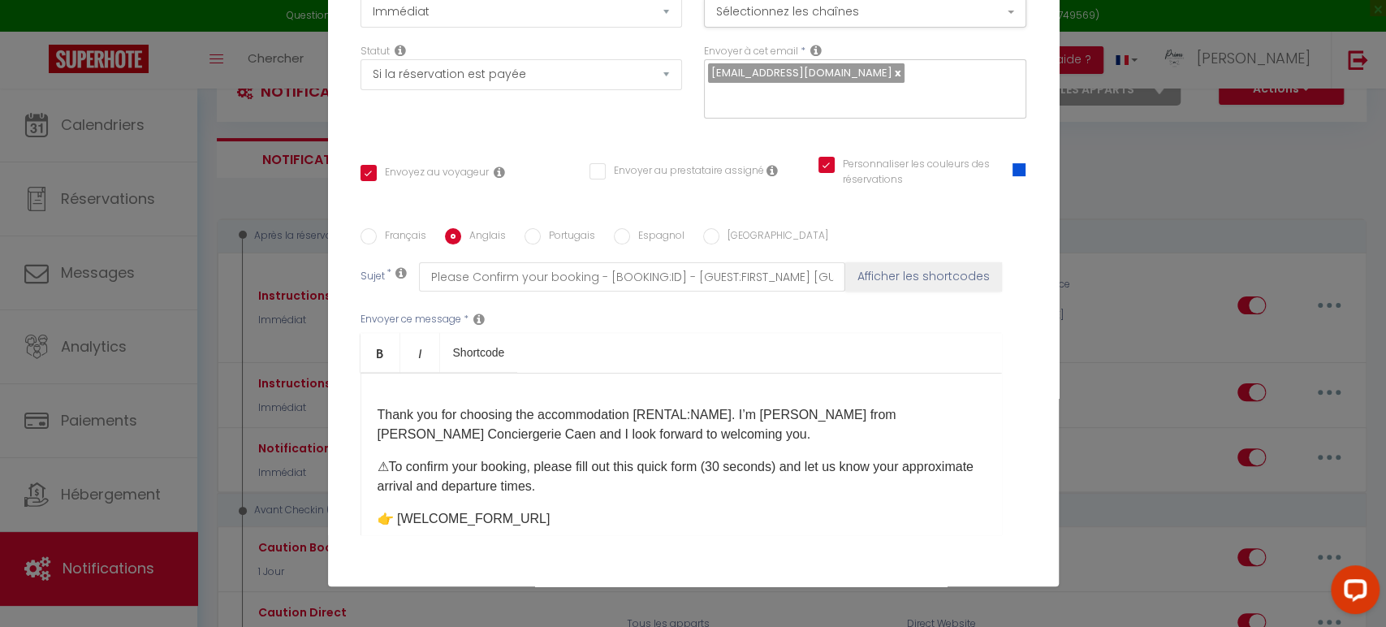
scroll to position [90, 0]
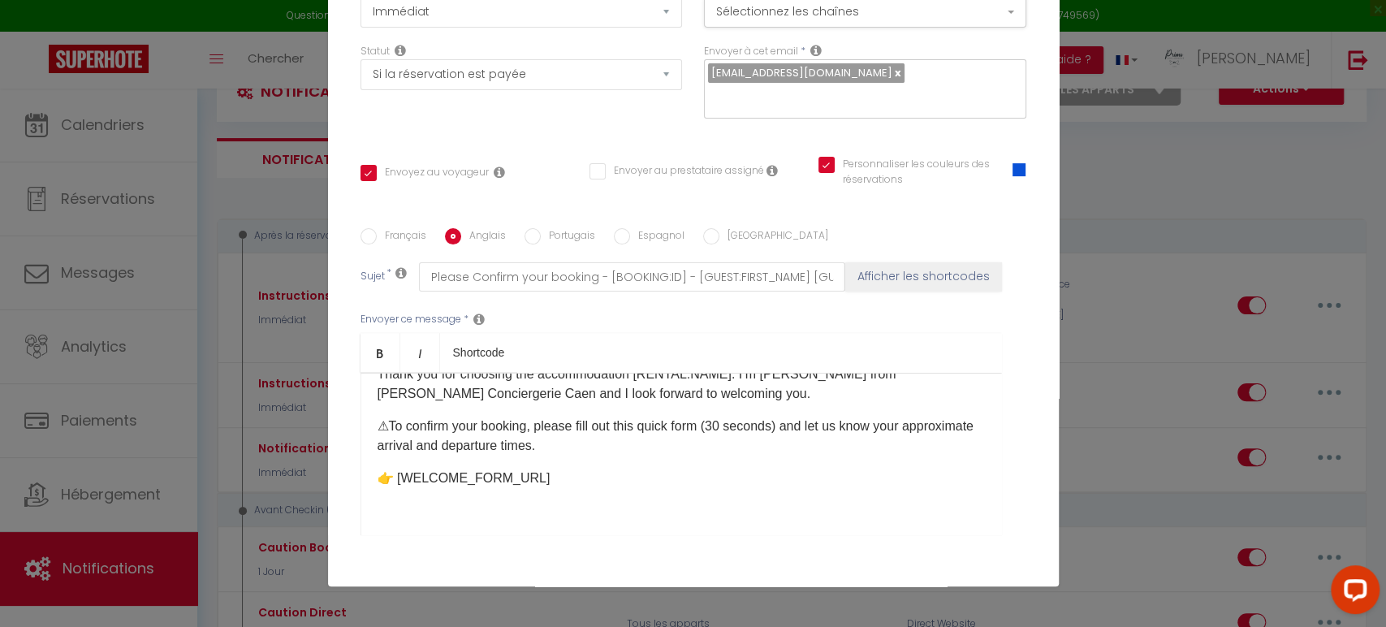
click at [682, 392] on p "Thank you for choosing the accommodation [RENTAL:NAME]. I’m Lucie from Primo Co…" at bounding box center [681, 384] width 607 height 39
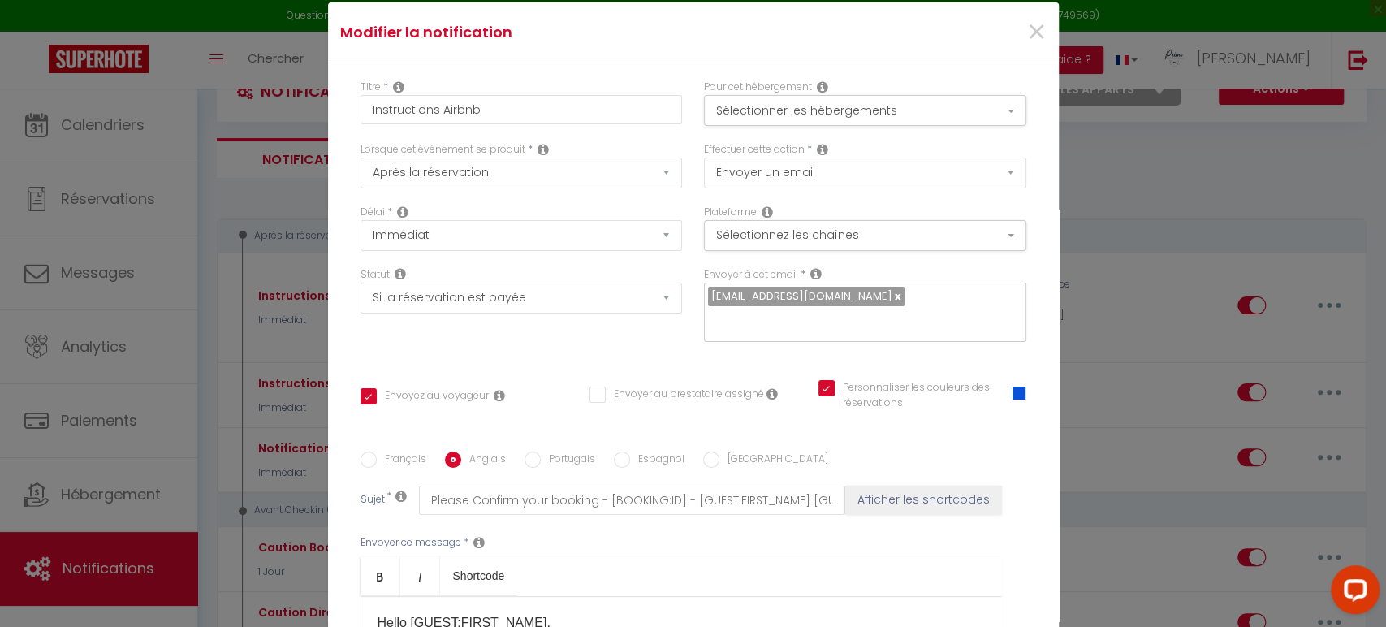
scroll to position [0, 0]
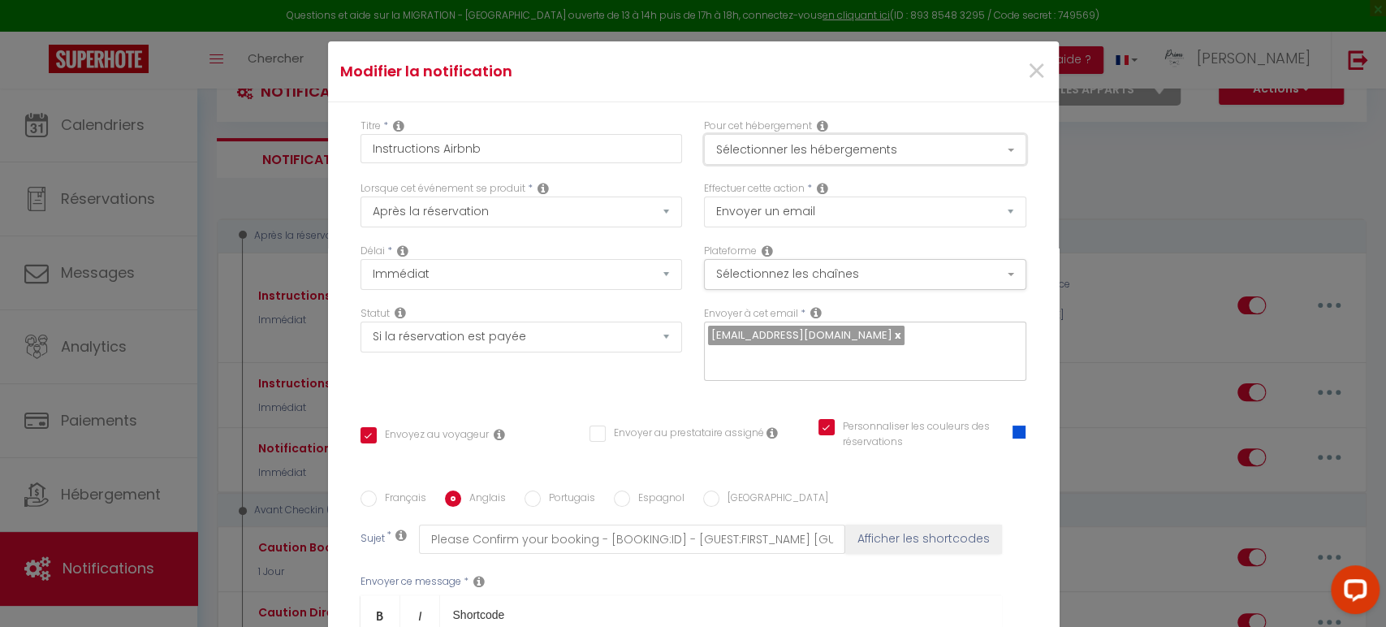
click at [931, 150] on button "Sélectionner les hébergements" at bounding box center [865, 149] width 322 height 31
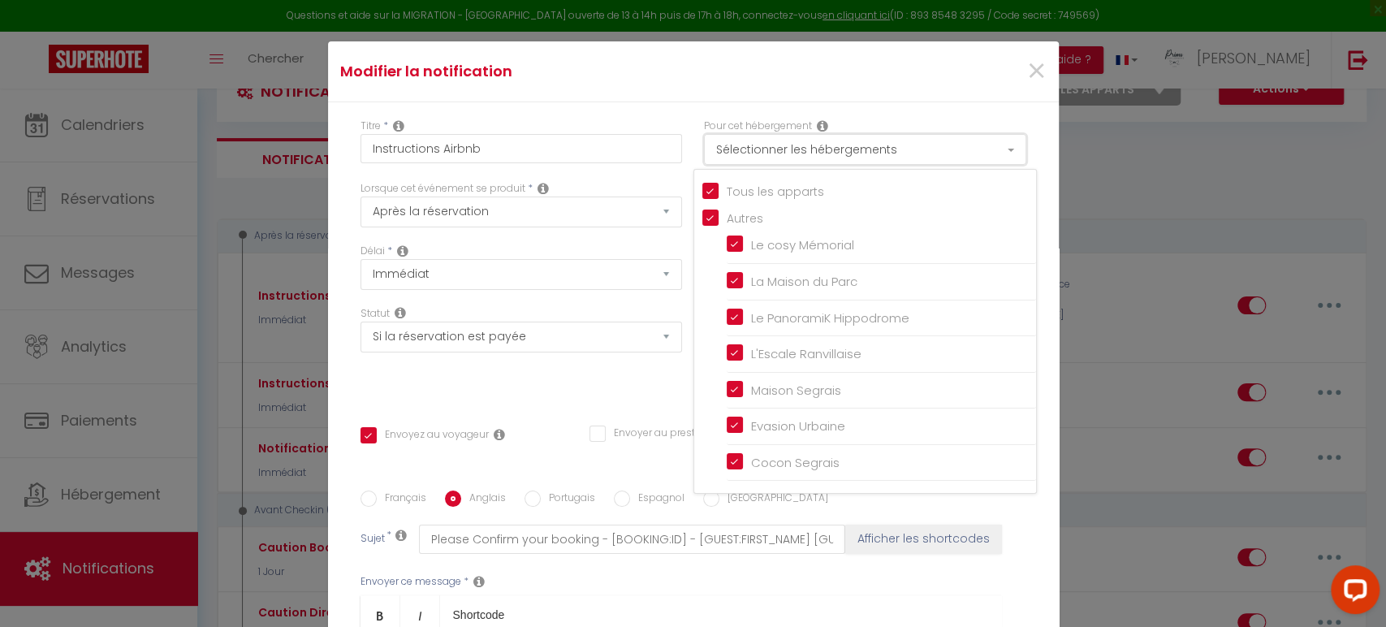
click at [931, 150] on button "Sélectionner les hébergements" at bounding box center [865, 149] width 322 height 31
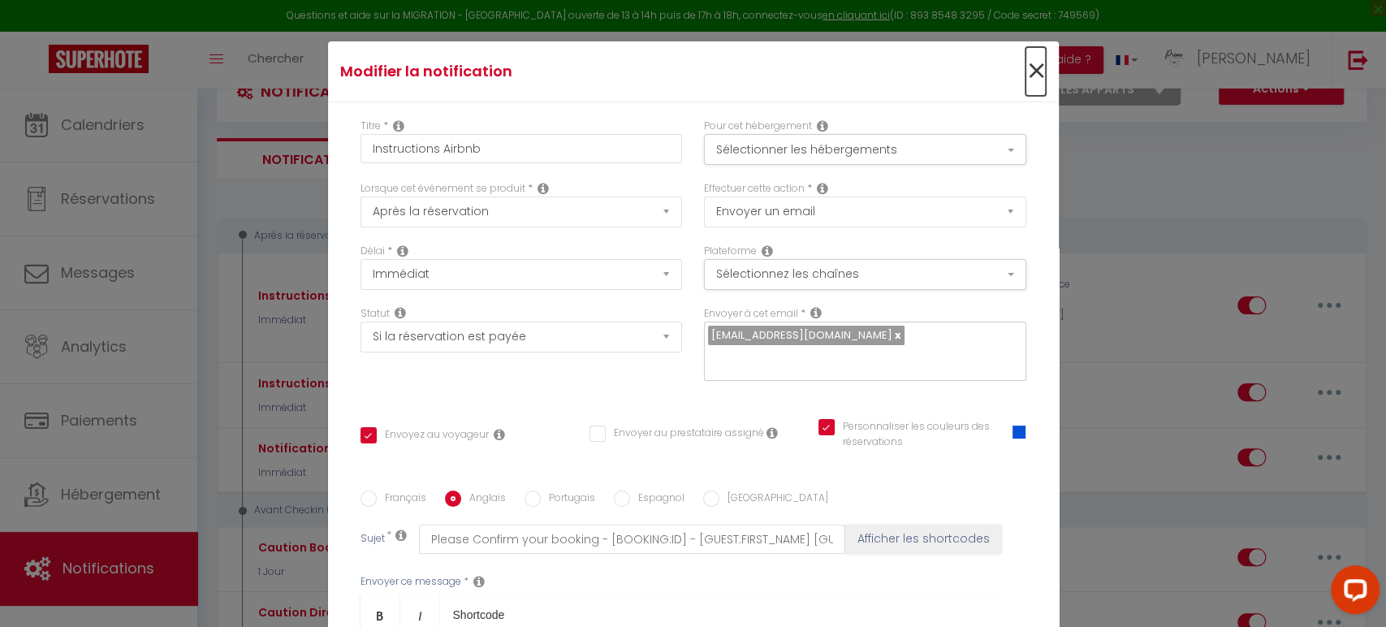
click at [1026, 76] on span "×" at bounding box center [1036, 71] width 20 height 49
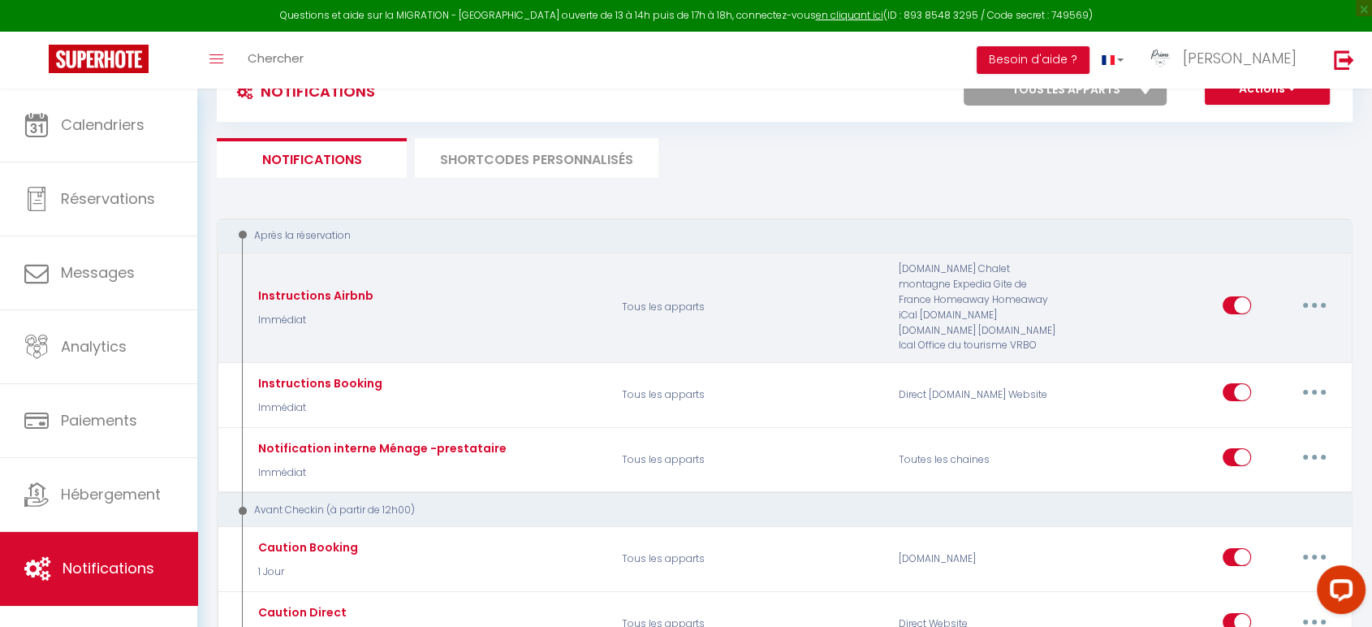
click at [1320, 297] on button "button" at bounding box center [1314, 305] width 45 height 26
click at [1261, 339] on link "Editer" at bounding box center [1272, 342] width 120 height 28
checkbox input "true"
checkbox input "false"
checkbox input "true"
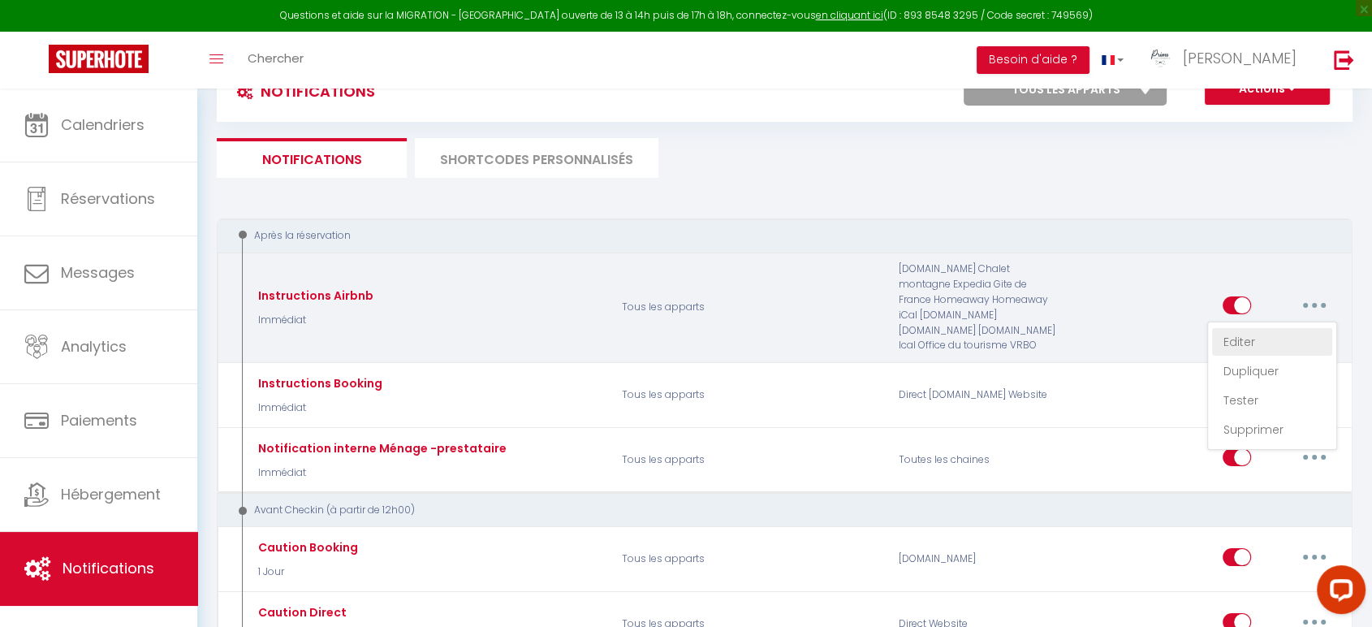
radio input "true"
type input "Confirmation de votre réservation - [BOOKING:ID] - [GUEST:FIRST_NAME] [GUEST:LA…"
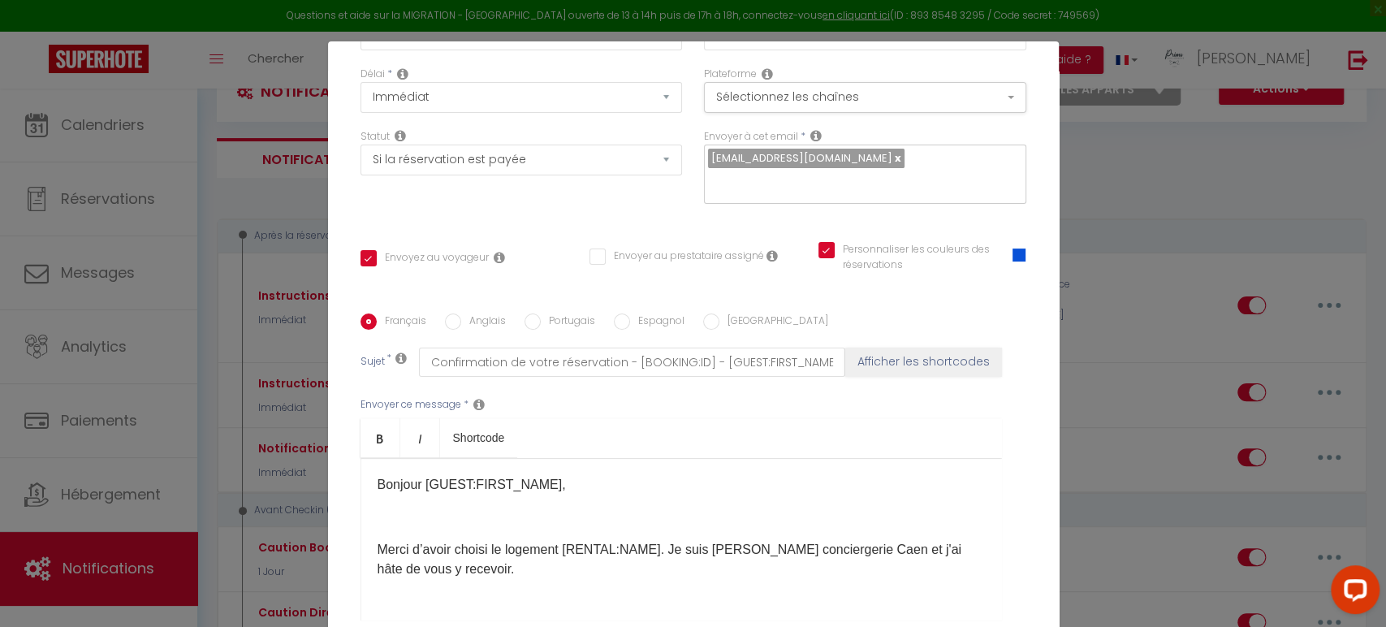
scroll to position [180, 0]
click at [449, 319] on input "Anglais" at bounding box center [453, 318] width 16 height 16
radio input "true"
checkbox input "true"
checkbox input "false"
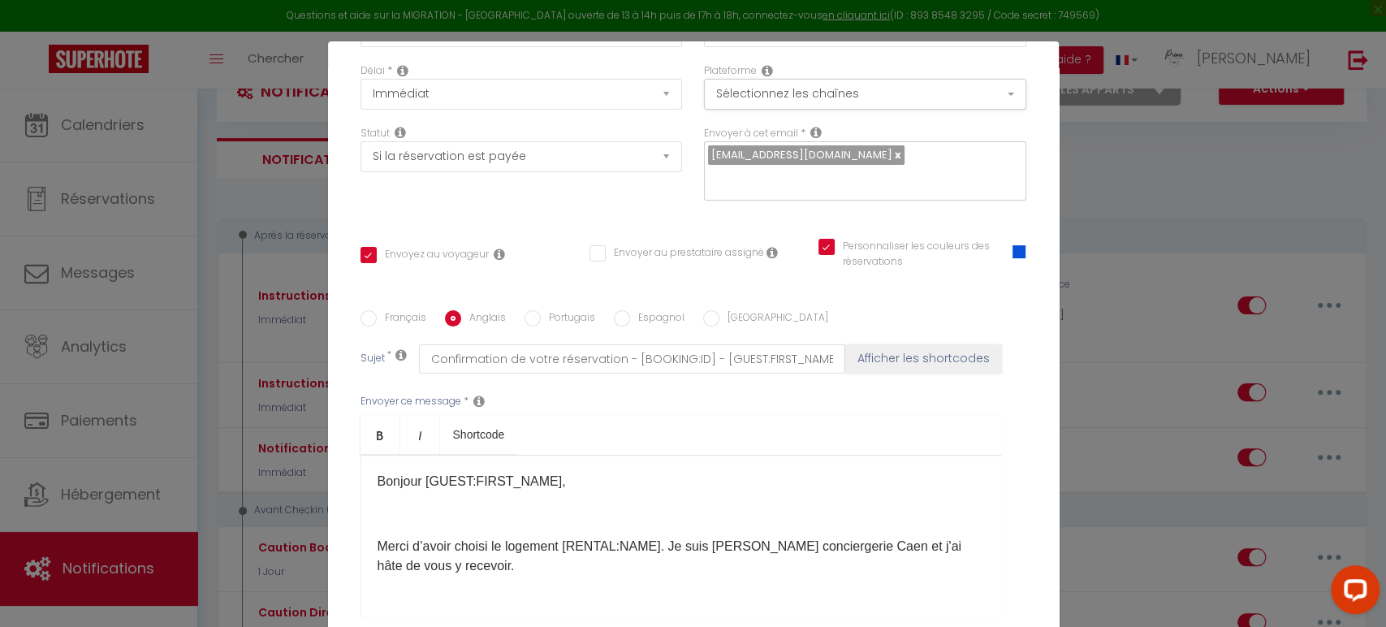
checkbox input "true"
type input "Please Confirm your booking - [BOOKING:ID] - [GUEST:FIRST_NAME] [GUEST:LAST_NAM…"
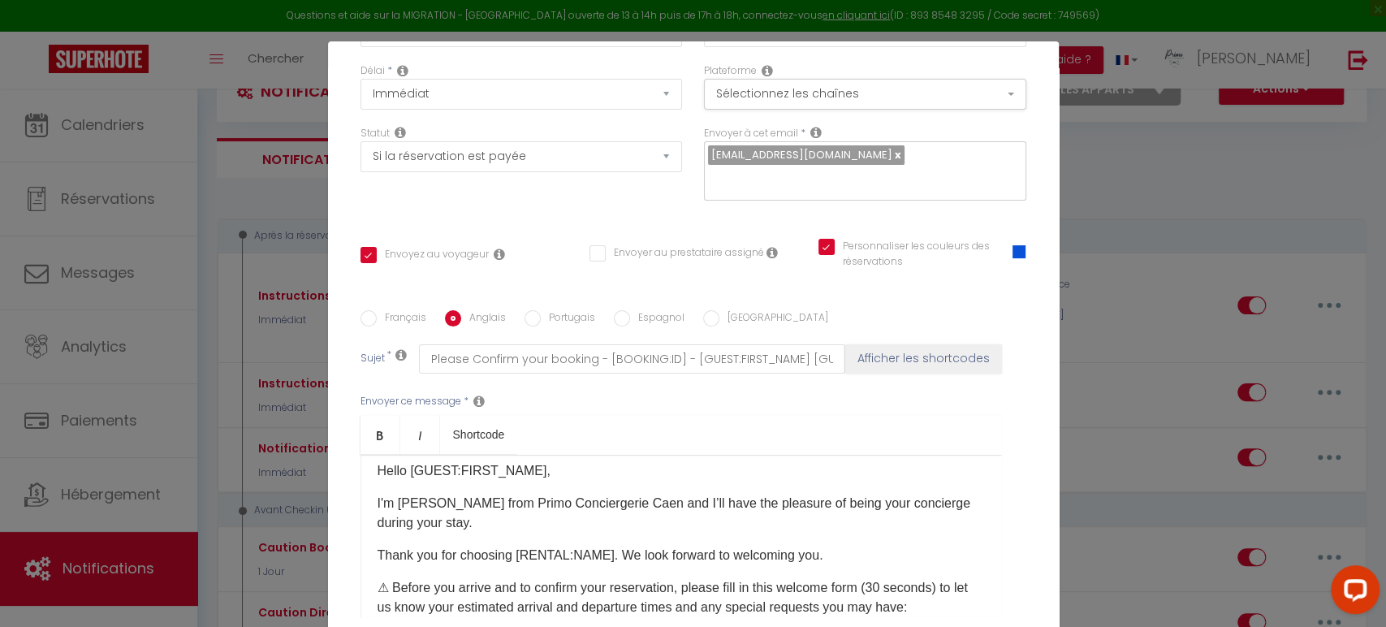
scroll to position [0, 0]
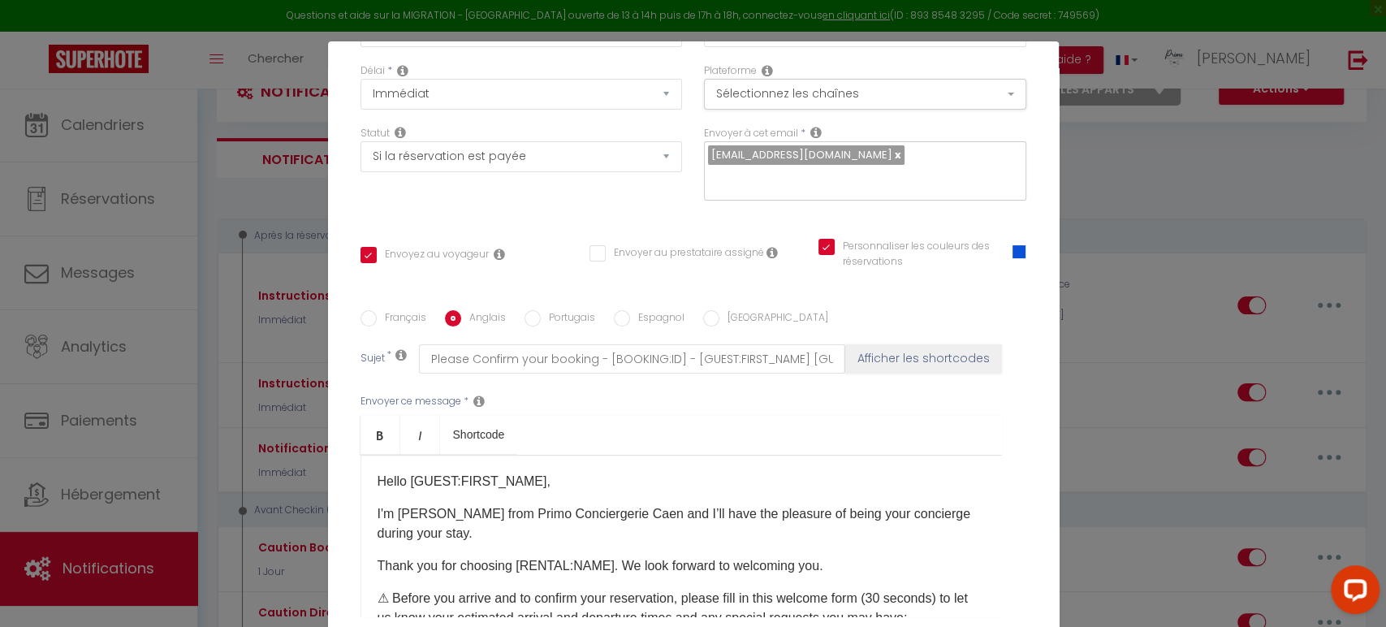
click at [369, 318] on input "Français" at bounding box center [369, 318] width 16 height 16
radio input "true"
checkbox input "true"
checkbox input "false"
checkbox input "true"
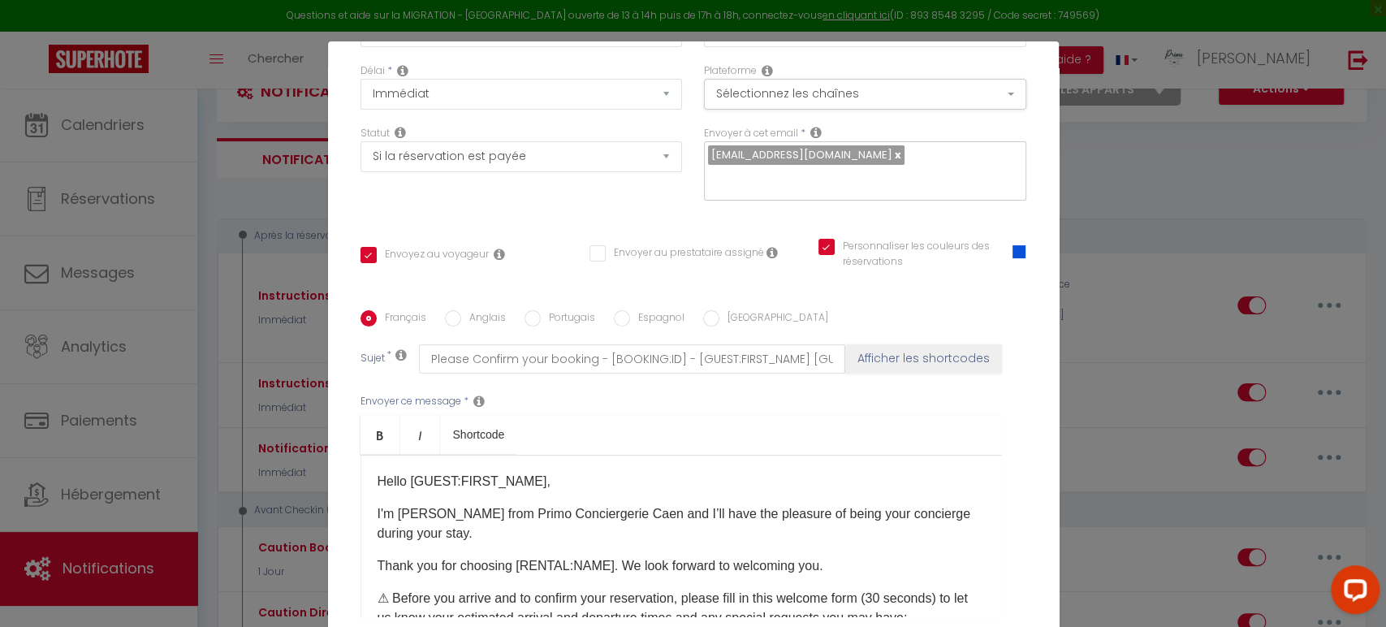
type input "Confirmation de votre réservation - [BOOKING:ID] - [GUEST:FIRST_NAME] [GUEST:LA…"
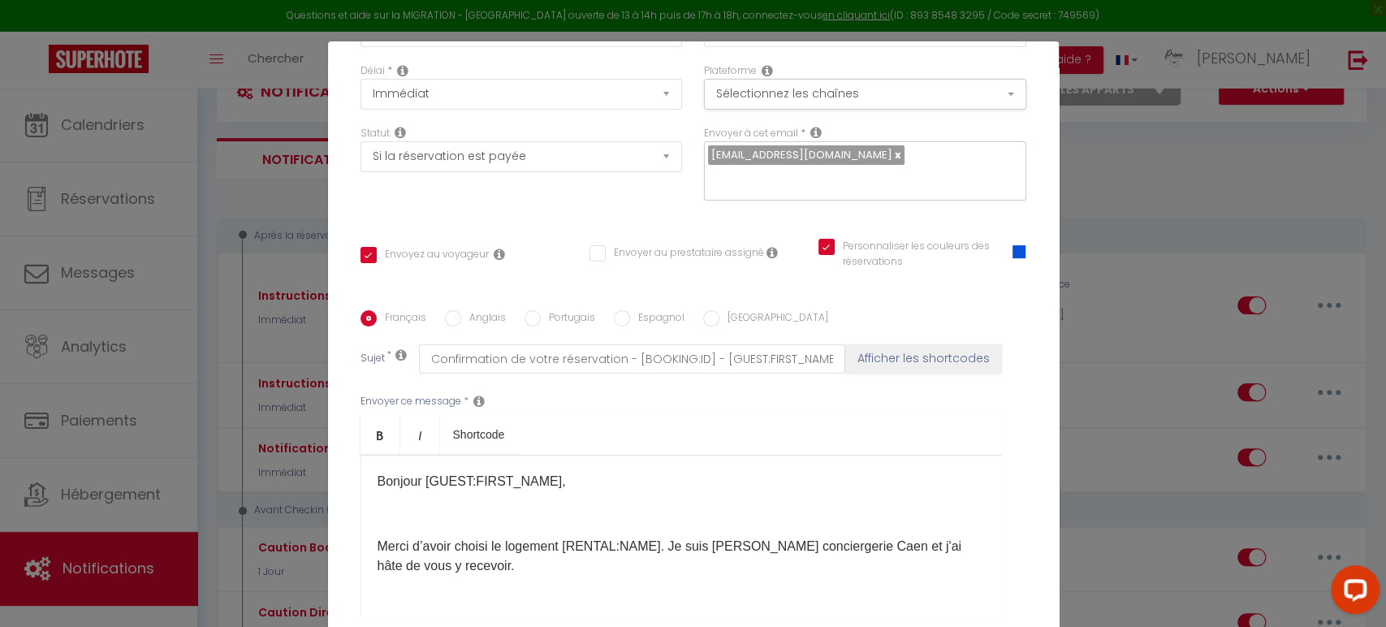
click at [445, 314] on input "Anglais" at bounding box center [453, 318] width 16 height 16
radio input "true"
checkbox input "true"
checkbox input "false"
checkbox input "true"
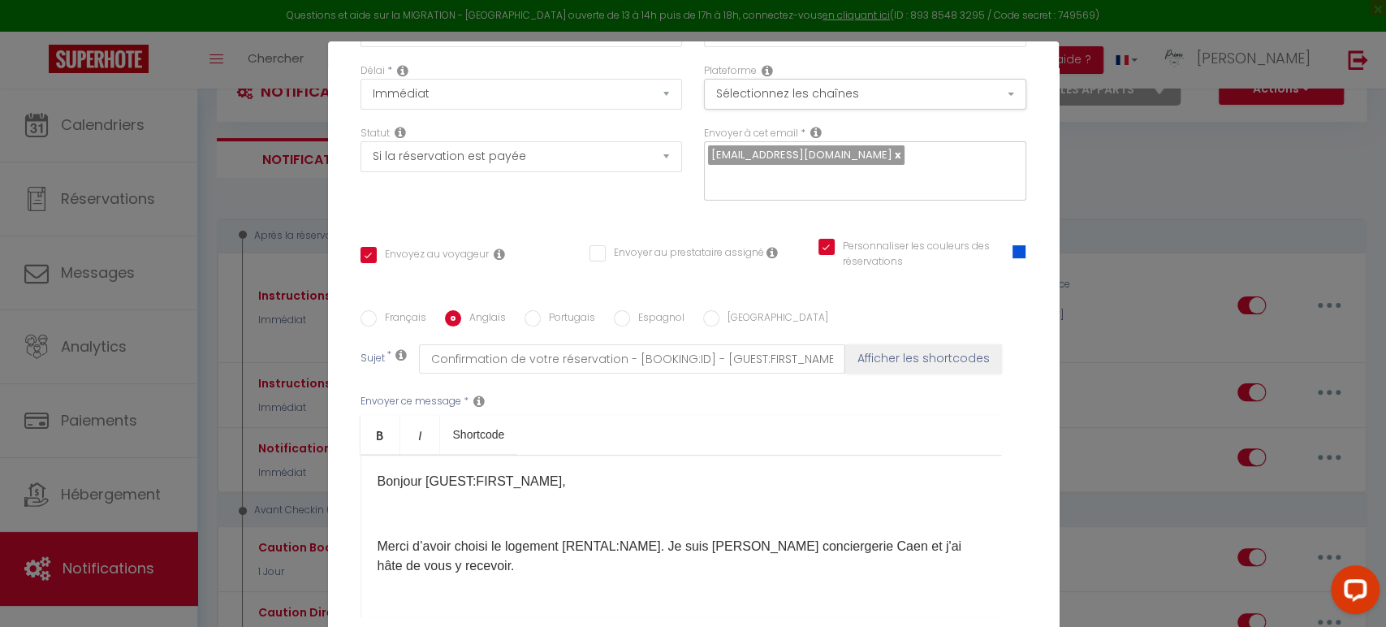
type input "Please Confirm your booking - [BOOKING:ID] - [GUEST:FIRST_NAME] [GUEST:LAST_NAM…"
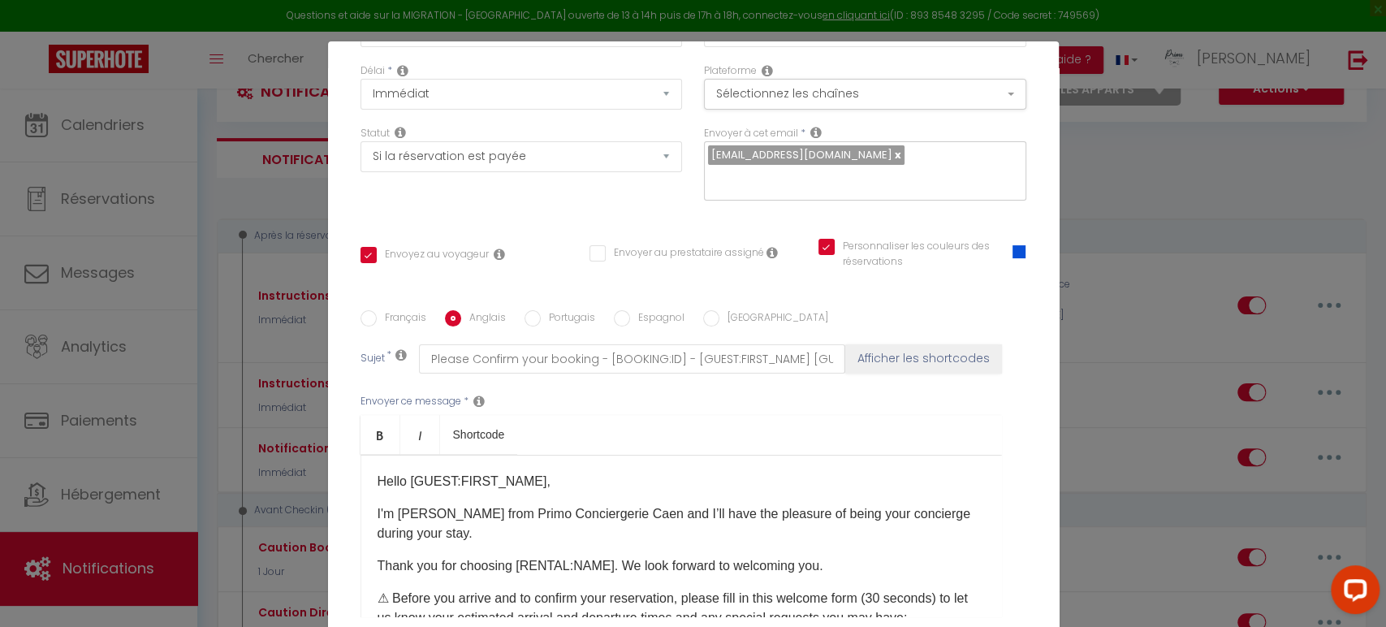
click at [587, 492] on div "Hello [GUEST:FIRST_NAME], I'm Lucie from Primo Conciergerie Caen and I’ll have …" at bounding box center [682, 536] width 642 height 162
click at [591, 482] on p "Hello [GUEST:FIRST_NAME]," at bounding box center [681, 481] width 607 height 19
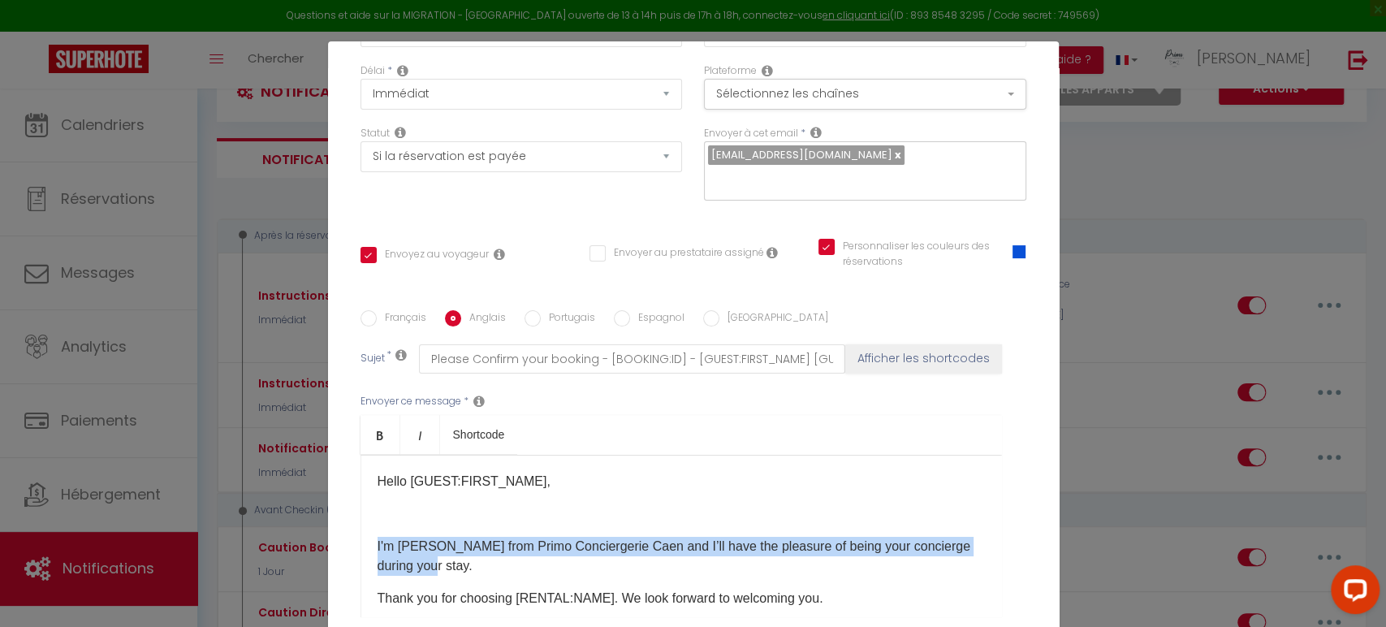
drag, startPoint x: 447, startPoint y: 567, endPoint x: 351, endPoint y: 544, distance: 98.5
click at [357, 544] on div "Français Anglais Portugais Espagnol Italien Sujet * Please Confirm your booking…" at bounding box center [694, 473] width 674 height 327
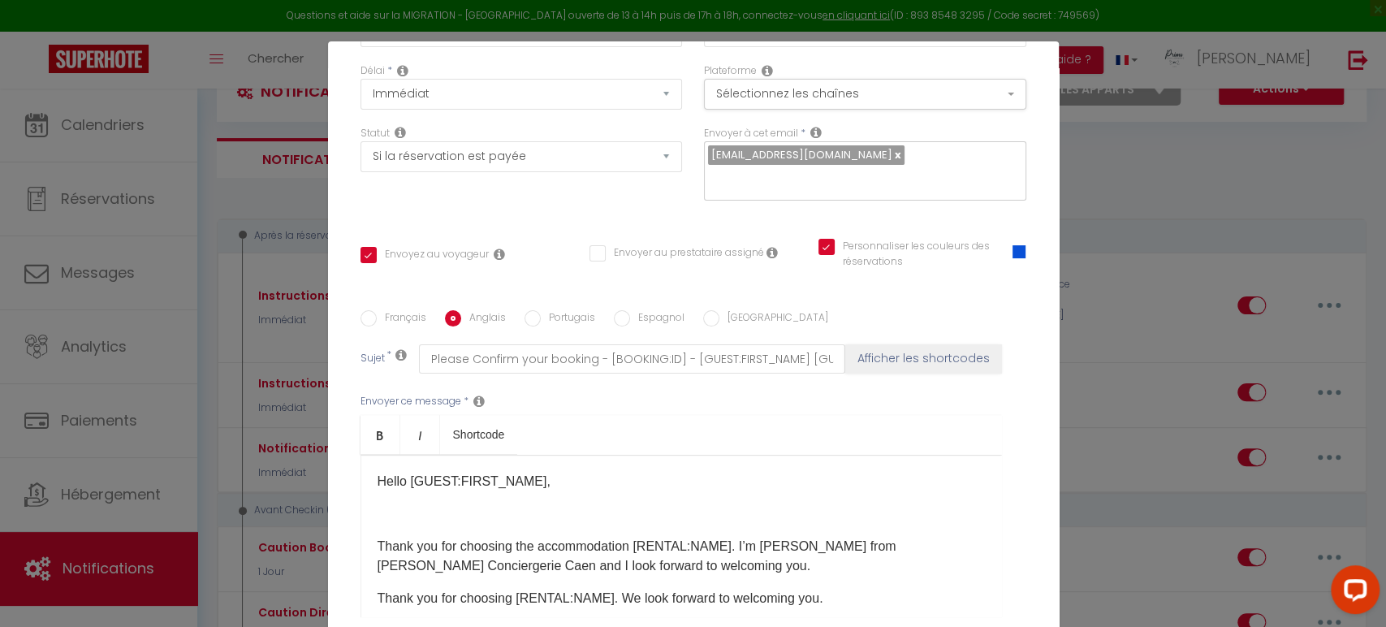
click at [436, 516] on p at bounding box center [681, 513] width 607 height 19
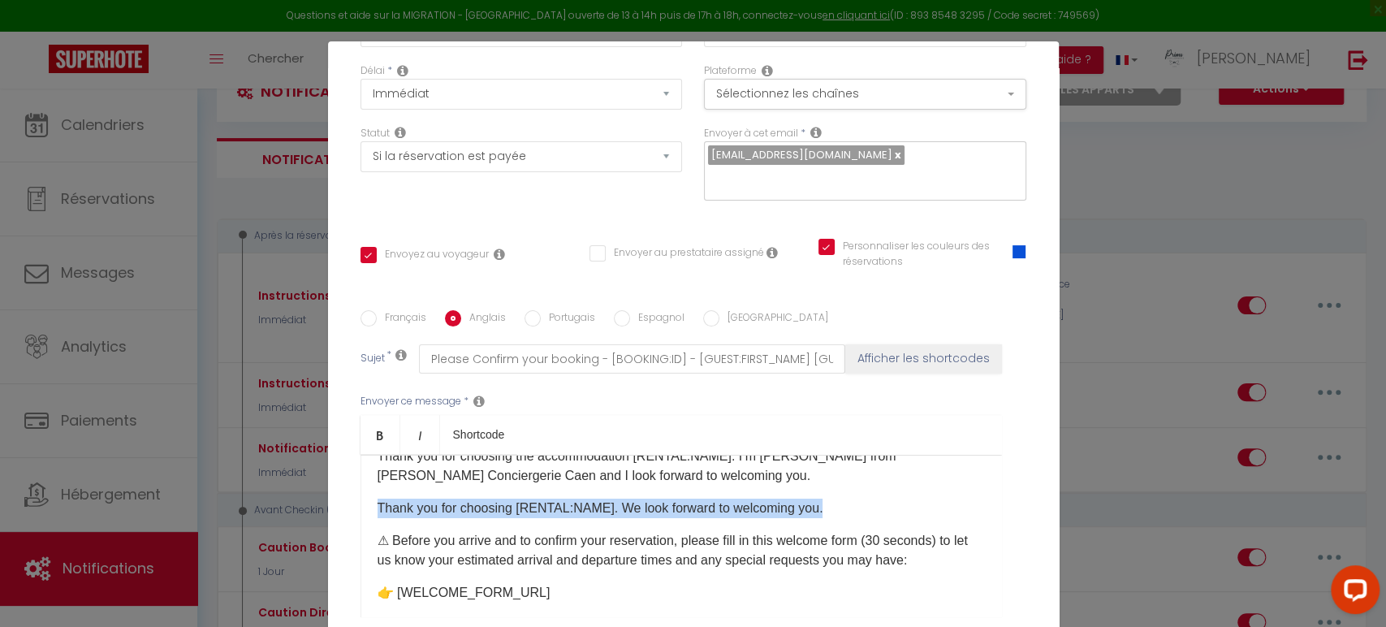
drag, startPoint x: 825, startPoint y: 505, endPoint x: 361, endPoint y: 511, distance: 463.7
click at [361, 511] on div "Hello [GUEST:FIRST_NAME], Thank you for choosing the accommodation [RENTAL:NAME…" at bounding box center [682, 536] width 642 height 162
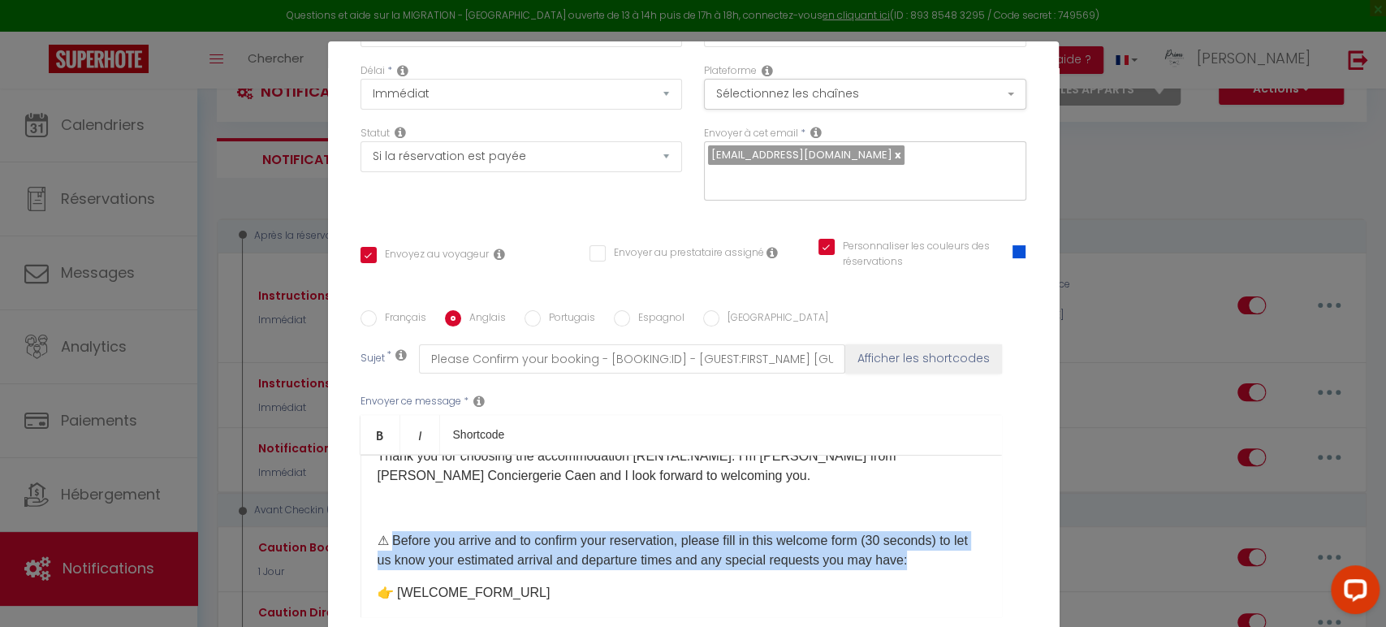
drag, startPoint x: 387, startPoint y: 539, endPoint x: 947, endPoint y: 564, distance: 560.1
click at [947, 564] on p "⚠ Before you arrive and to confirm your reservation, please fill in this welcom…" at bounding box center [681, 550] width 607 height 39
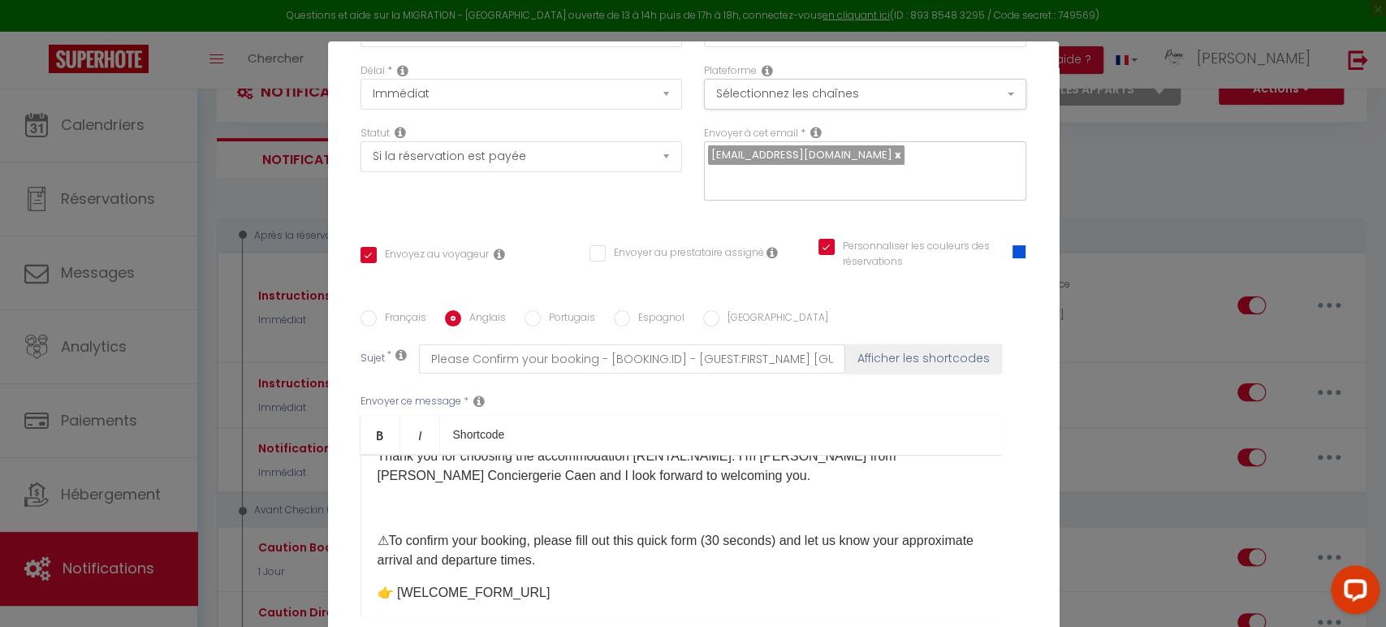
drag, startPoint x: 937, startPoint y: 559, endPoint x: 865, endPoint y: 568, distance: 72.8
click at [937, 558] on p "⚠ To confirm your booking, please fill out this quick form (30 seconds) and let…" at bounding box center [681, 550] width 607 height 39
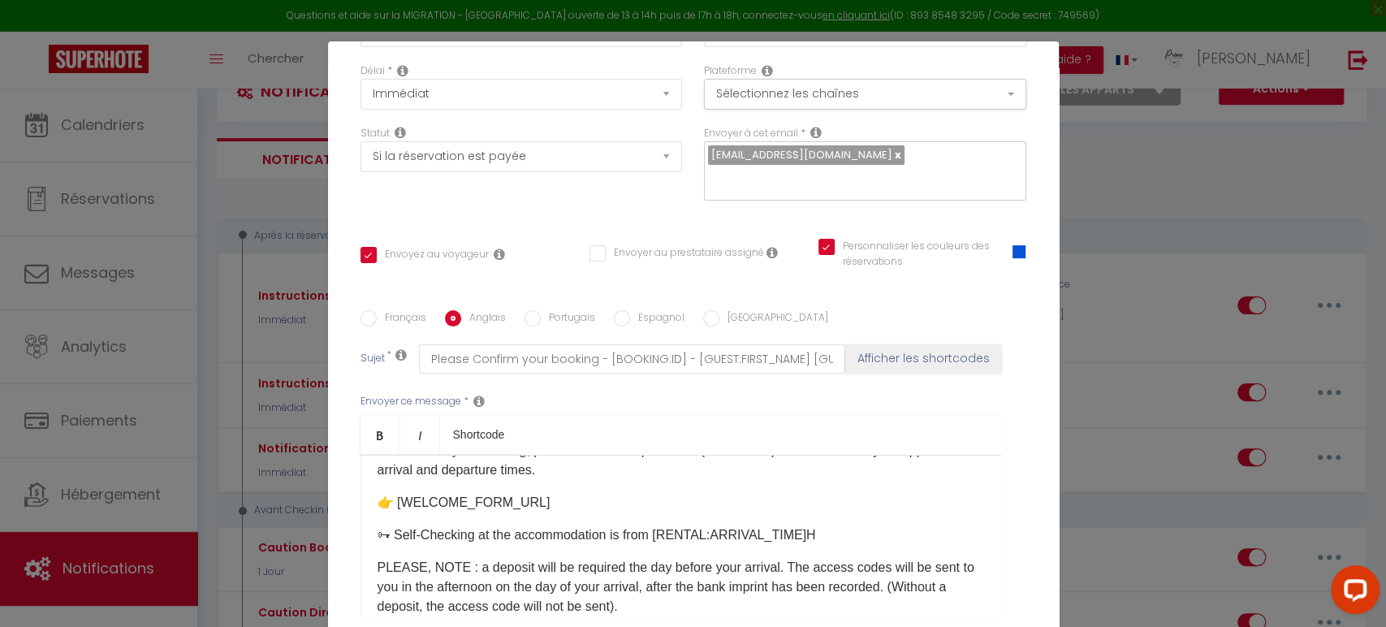
click at [612, 498] on p "👉 [WELCOME_FORM_URL]" at bounding box center [681, 502] width 607 height 19
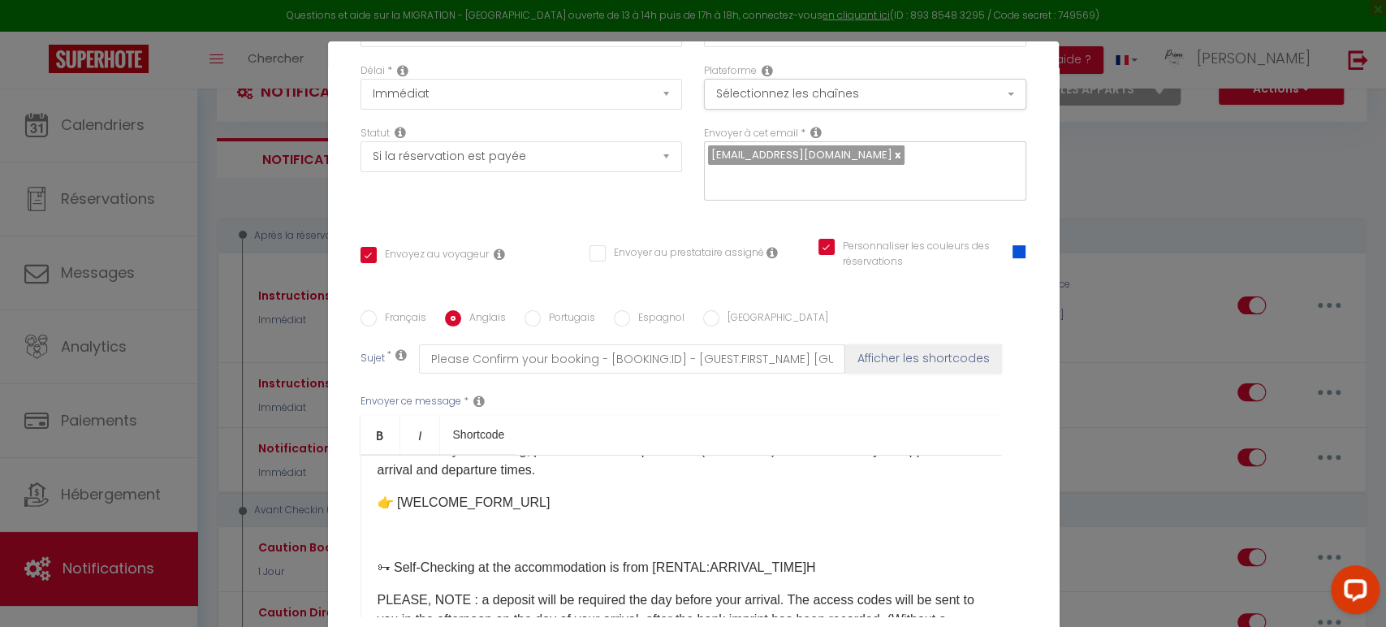
scroll to position [270, 0]
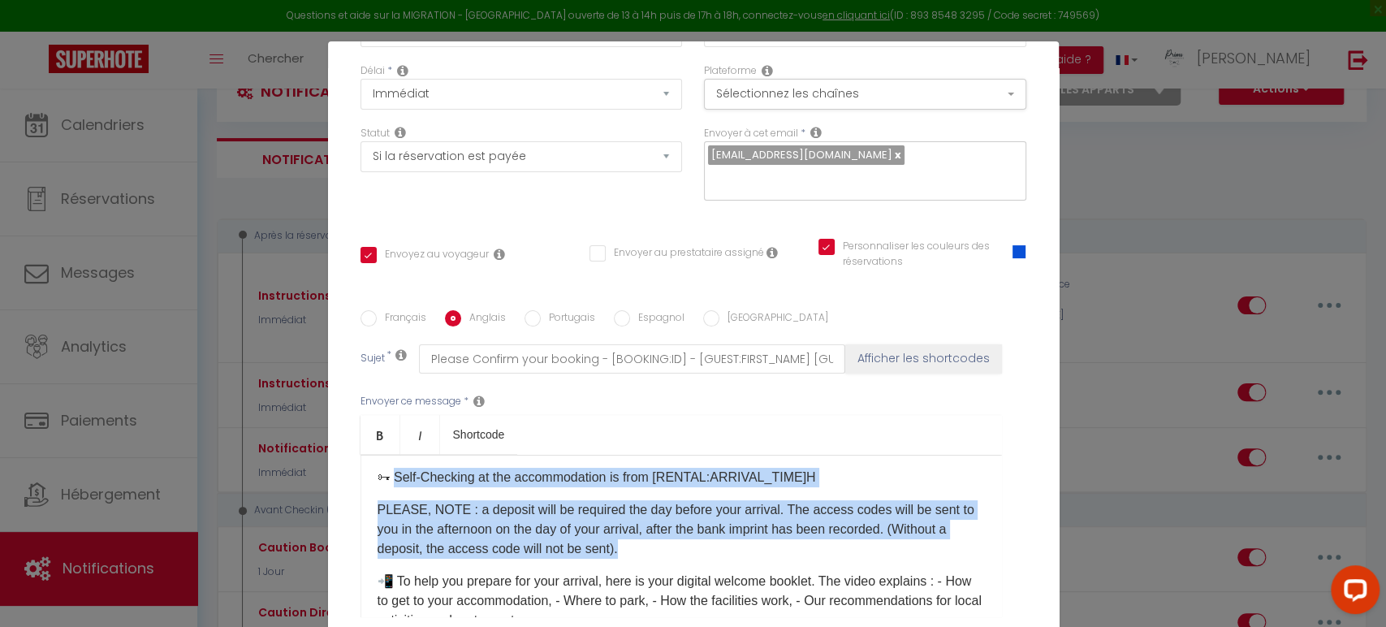
drag, startPoint x: 715, startPoint y: 549, endPoint x: 387, endPoint y: 479, distance: 336.2
click at [387, 479] on div "Hello [GUEST:FIRST_NAME], Thank you for choosing the accommodation [RENTAL:NAME…" at bounding box center [682, 536] width 642 height 162
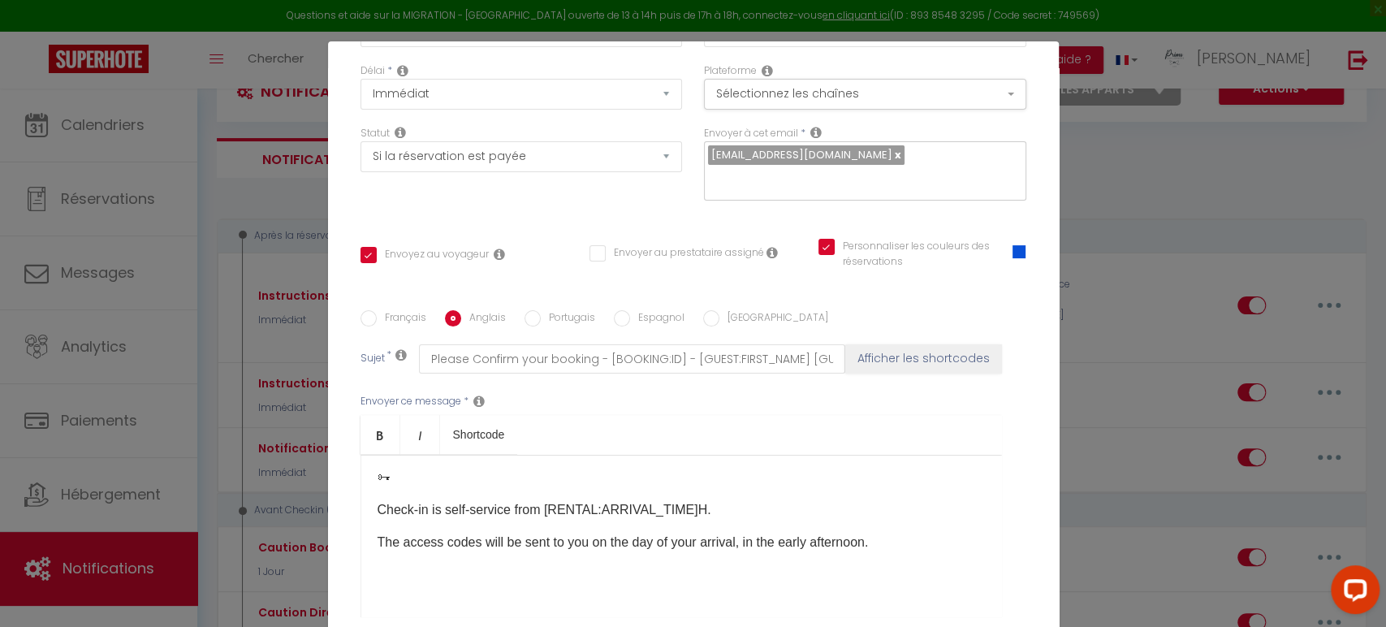
click at [378, 515] on p "Check-in is self-service from [RENTAL:ARRIVAL_TIME]H." at bounding box center [681, 509] width 607 height 19
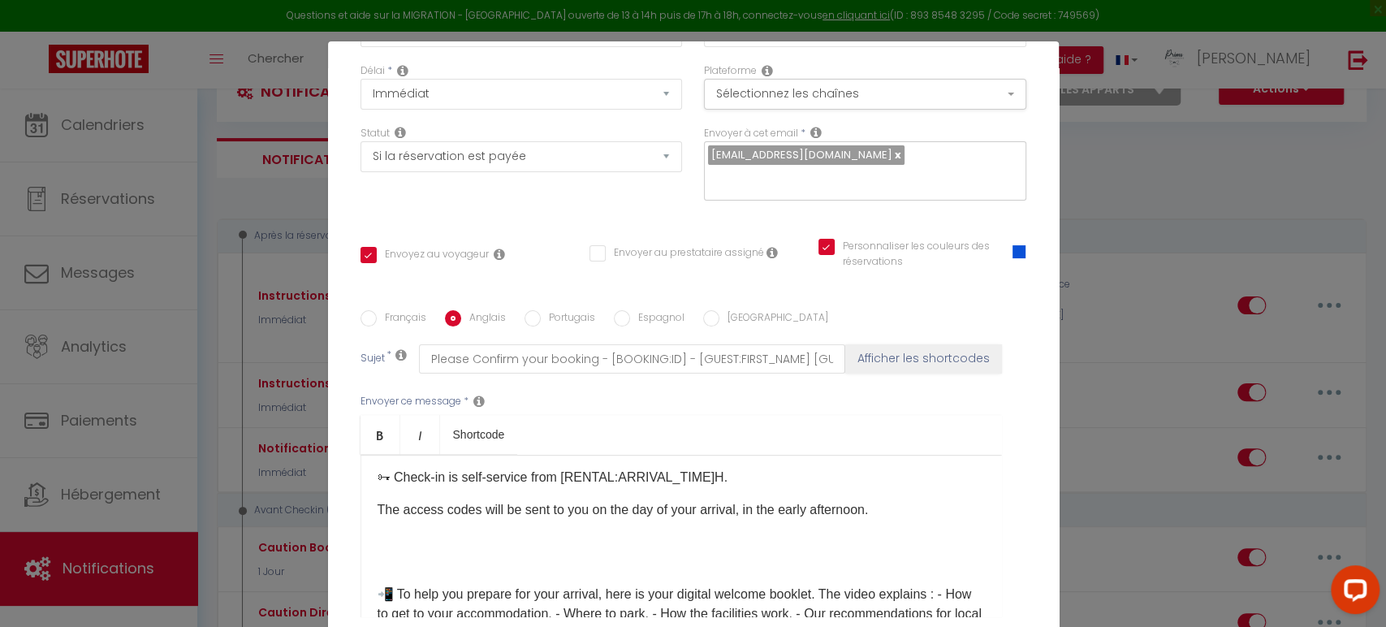
click at [744, 475] on p "🗝 Check-in is self-service from [RENTAL:ARRIVAL_TIME]H." at bounding box center [681, 477] width 607 height 19
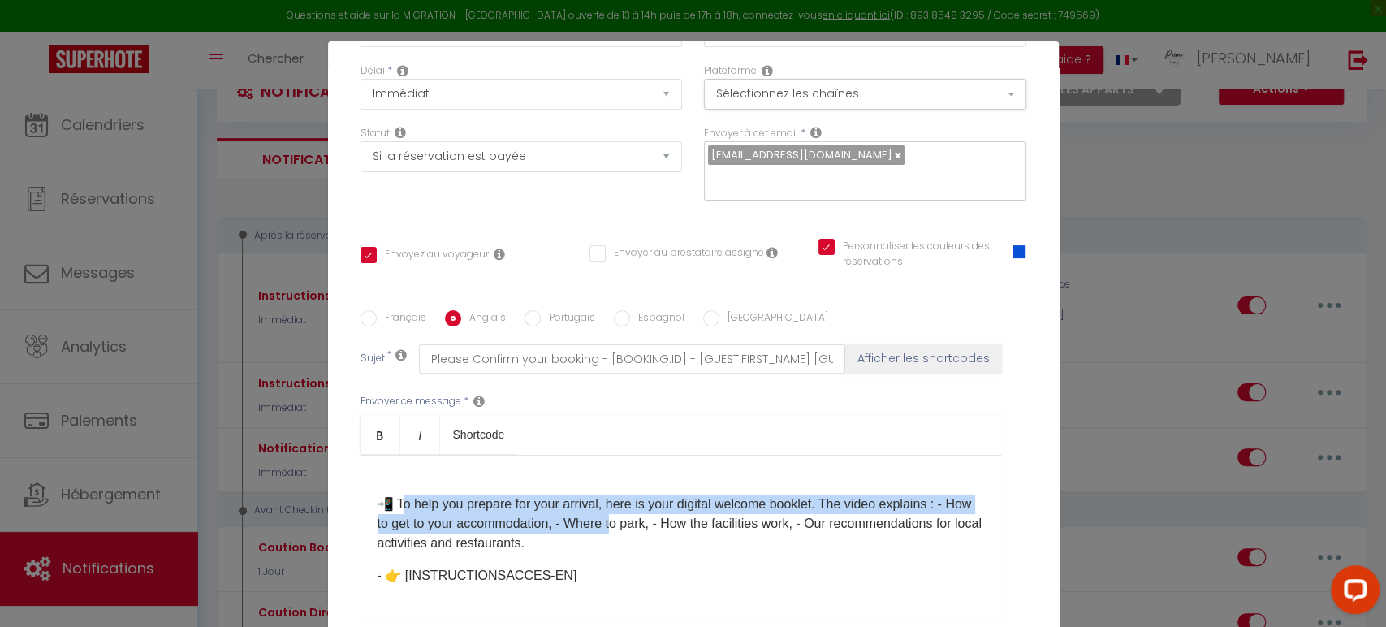
drag, startPoint x: 396, startPoint y: 501, endPoint x: 646, endPoint y: 520, distance: 250.8
click at [646, 520] on p "📲 To help you prepare for your arrival, here is your digital welcome booklet. T…" at bounding box center [681, 524] width 607 height 58
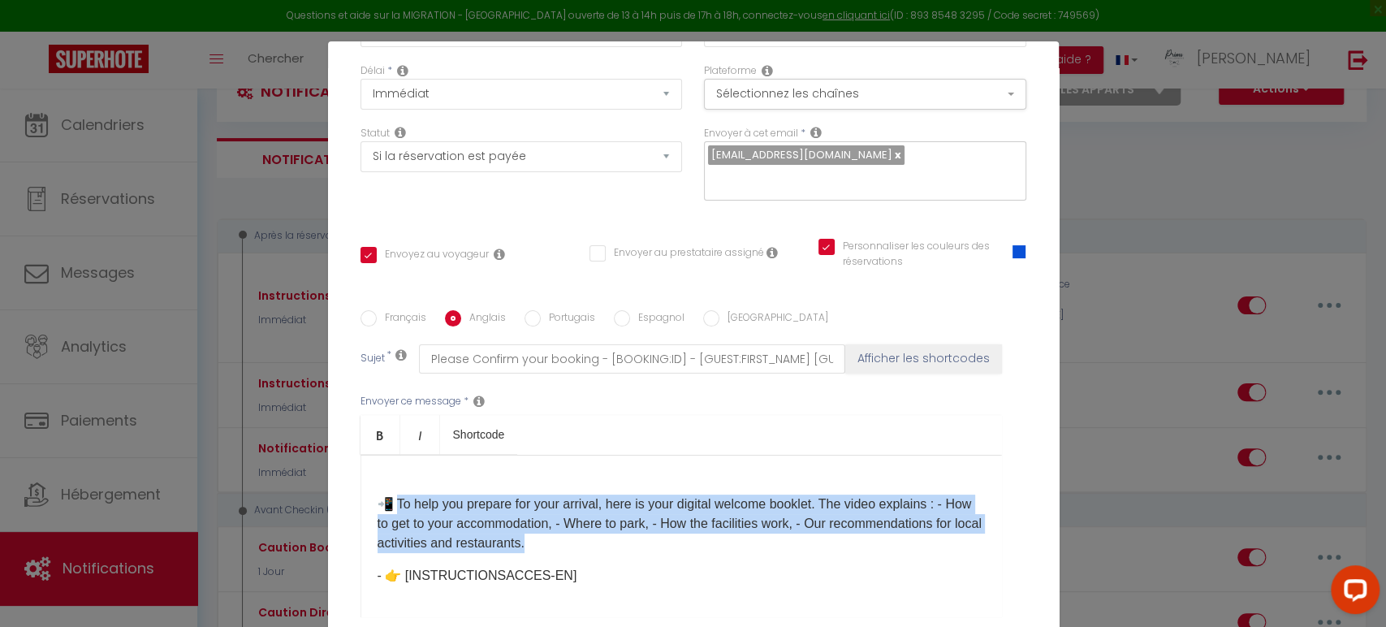
drag, startPoint x: 391, startPoint y: 502, endPoint x: 755, endPoint y: 541, distance: 365.9
click at [755, 541] on p "📲 To help you prepare for your arrival, here is your digital welcome booklet. T…" at bounding box center [681, 524] width 607 height 58
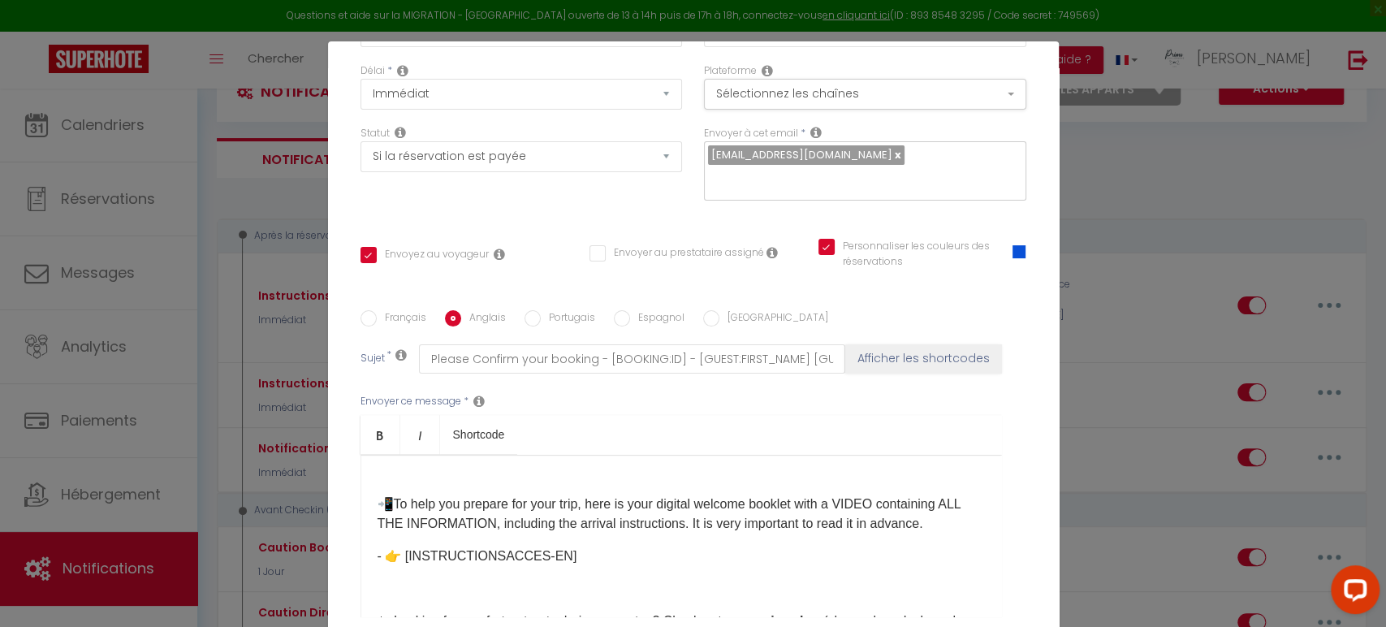
click at [380, 560] on p "- 👉 [INSTRUCTIONSACCES-EN]" at bounding box center [681, 556] width 607 height 19
click at [638, 540] on div "Hello [GUEST:FIRST_NAME], Thank you for choosing the accommodation [RENTAL:NAME…" at bounding box center [682, 536] width 642 height 162
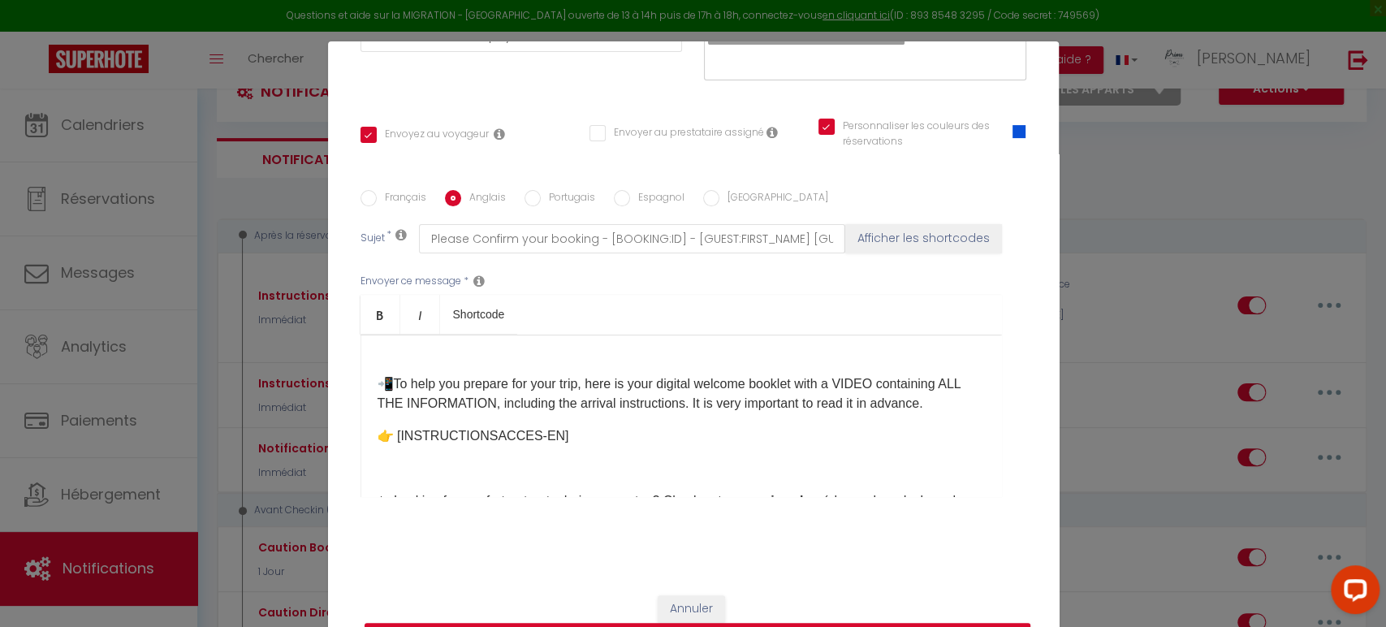
scroll to position [270, 0]
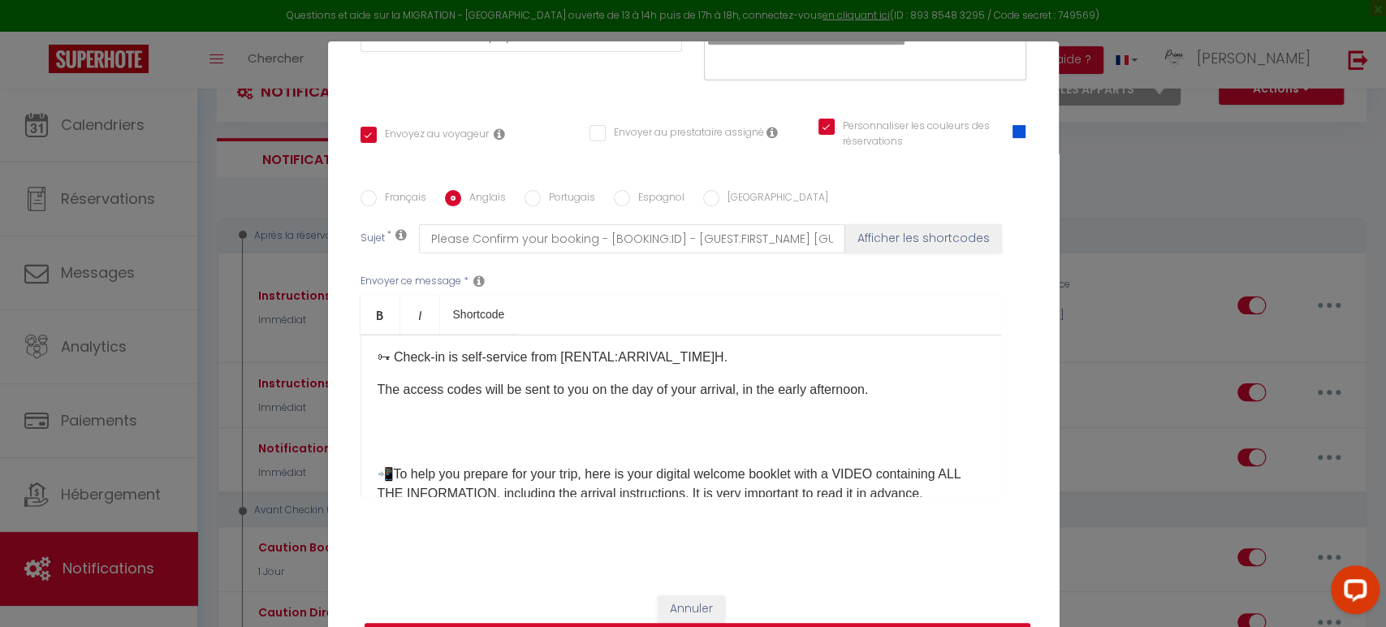
click at [497, 435] on p at bounding box center [681, 441] width 607 height 19
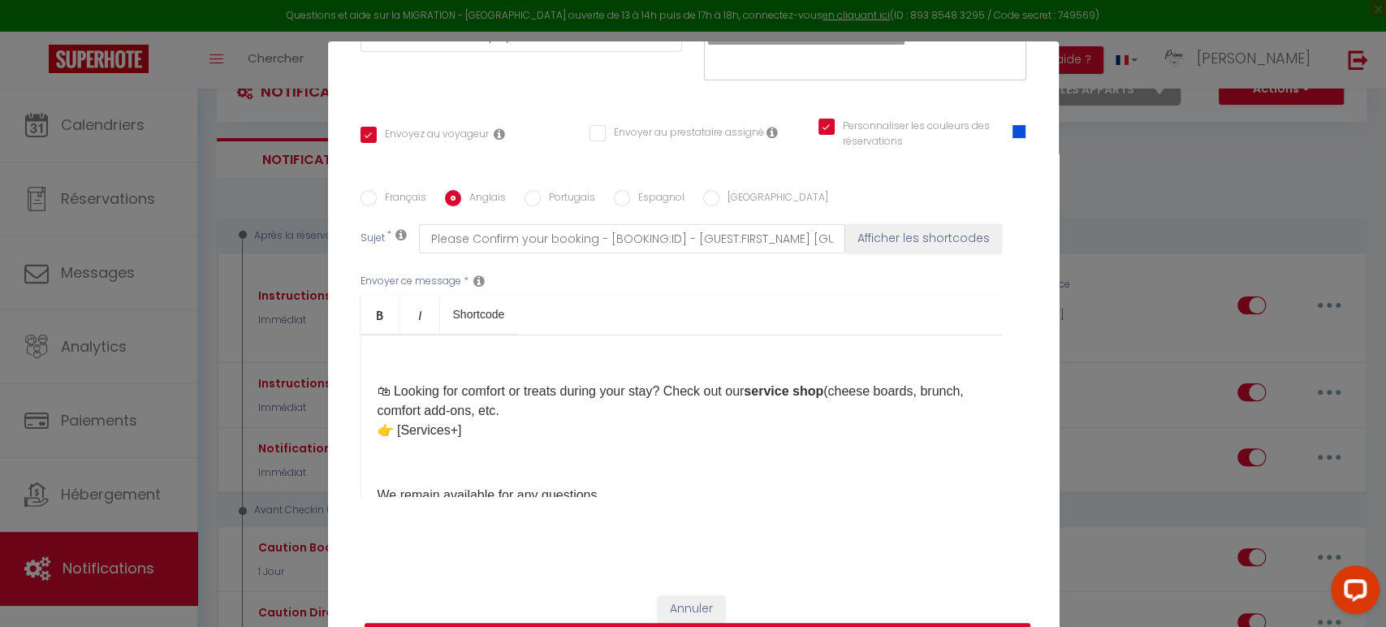
scroll to position [541, 0]
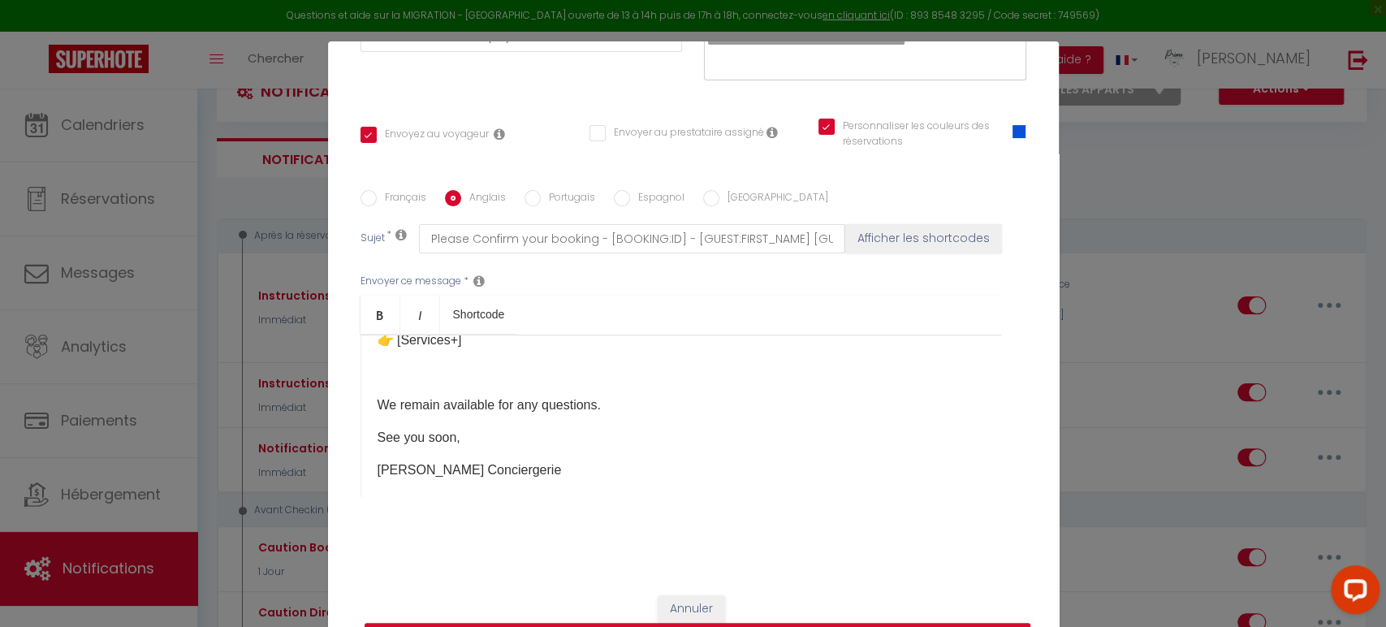
click at [698, 401] on p "We remain available for any questions." at bounding box center [681, 404] width 607 height 19
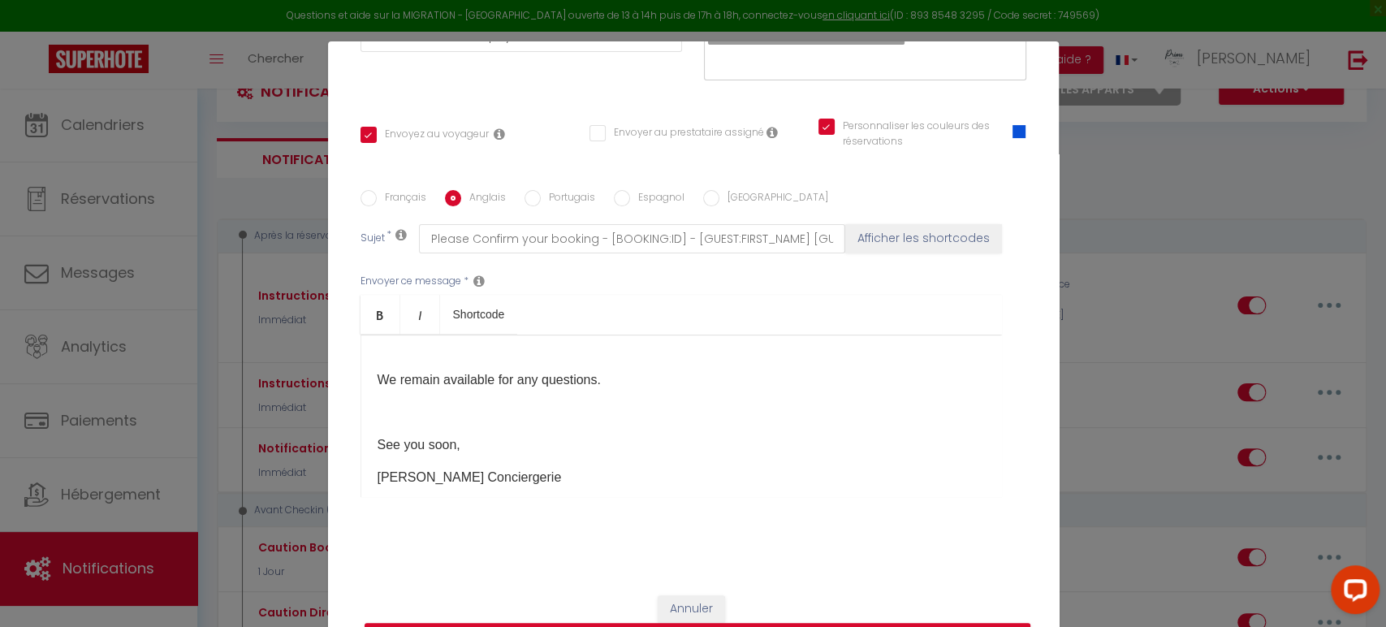
scroll to position [590, 0]
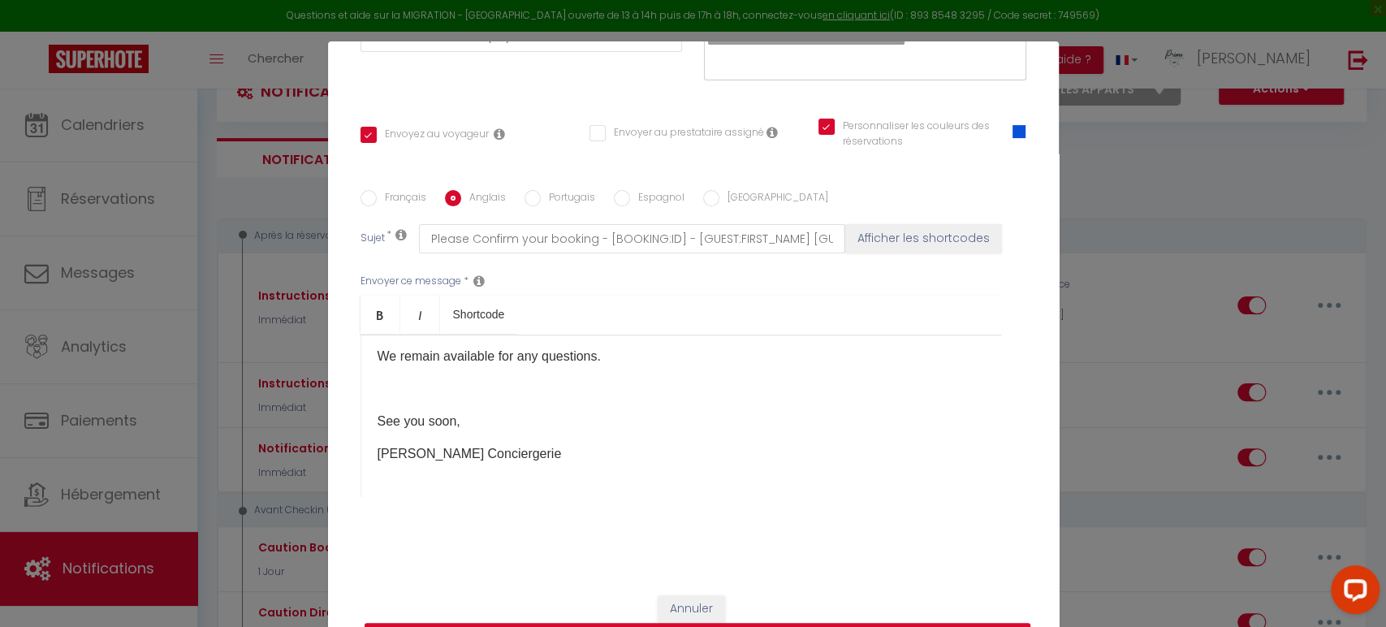
click at [413, 387] on p at bounding box center [681, 388] width 607 height 19
click at [501, 426] on p "See you soon," at bounding box center [681, 421] width 607 height 19
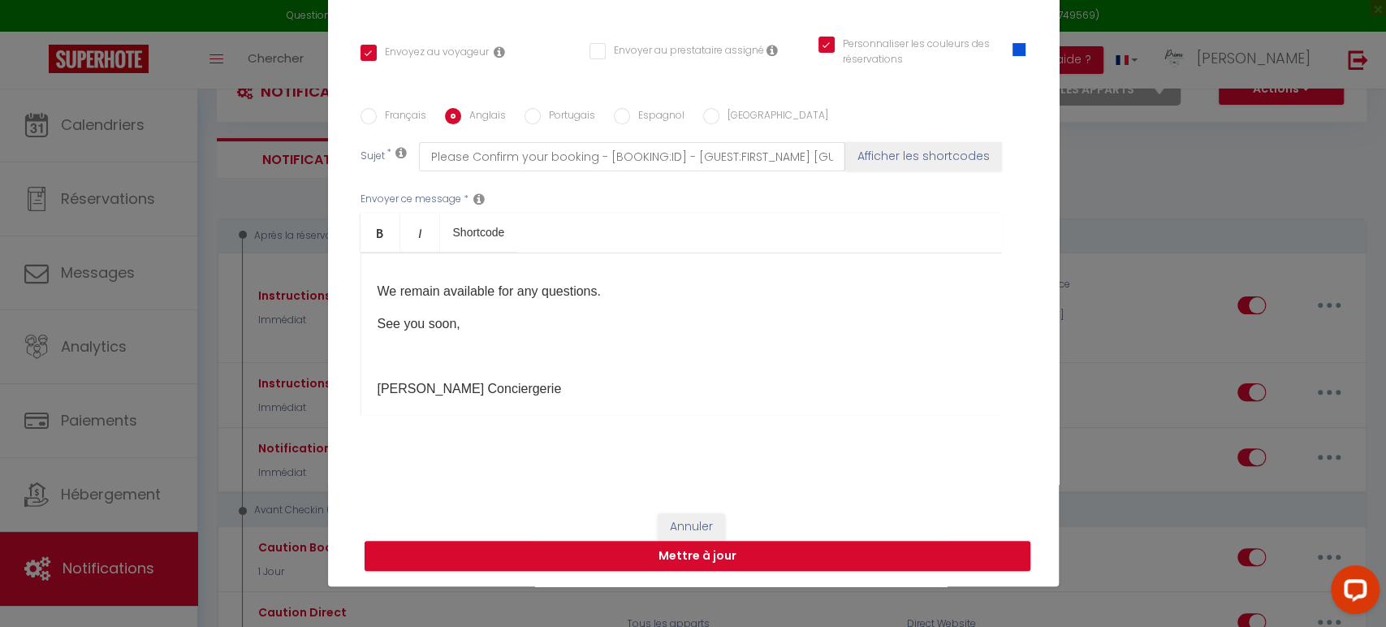
scroll to position [590, 0]
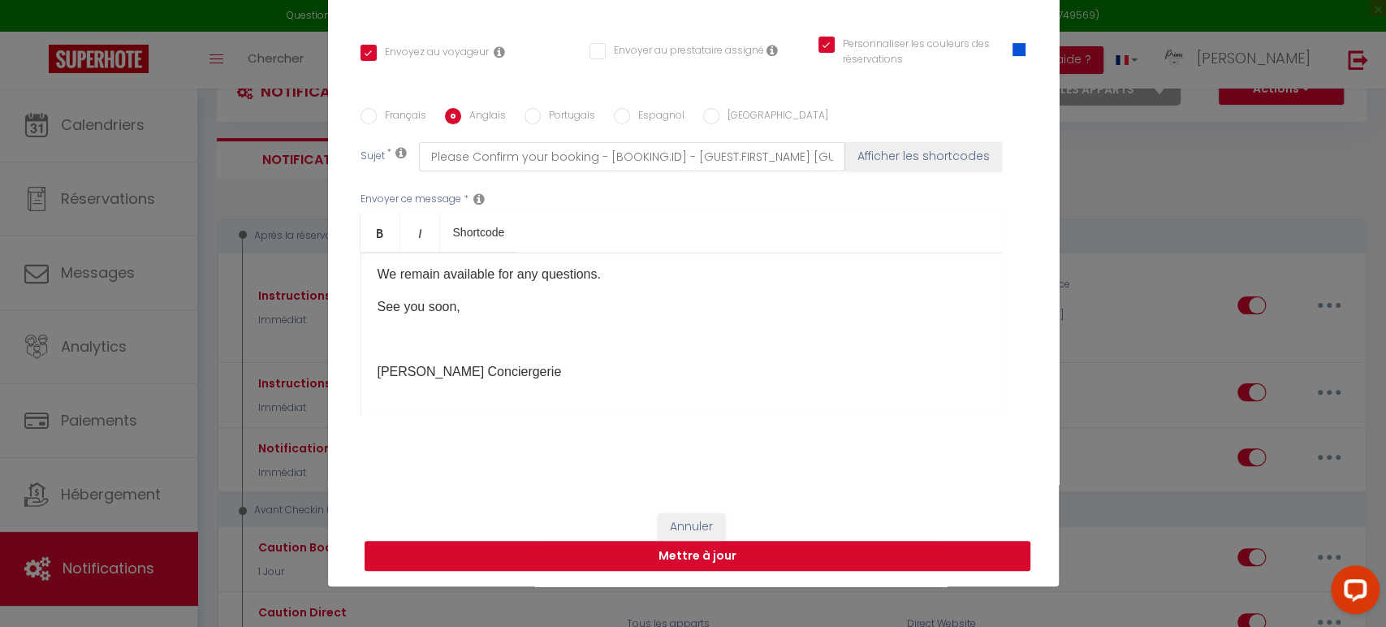
click at [676, 551] on button "Mettre à jour" at bounding box center [698, 556] width 666 height 31
checkbox input "true"
checkbox input "false"
checkbox input "true"
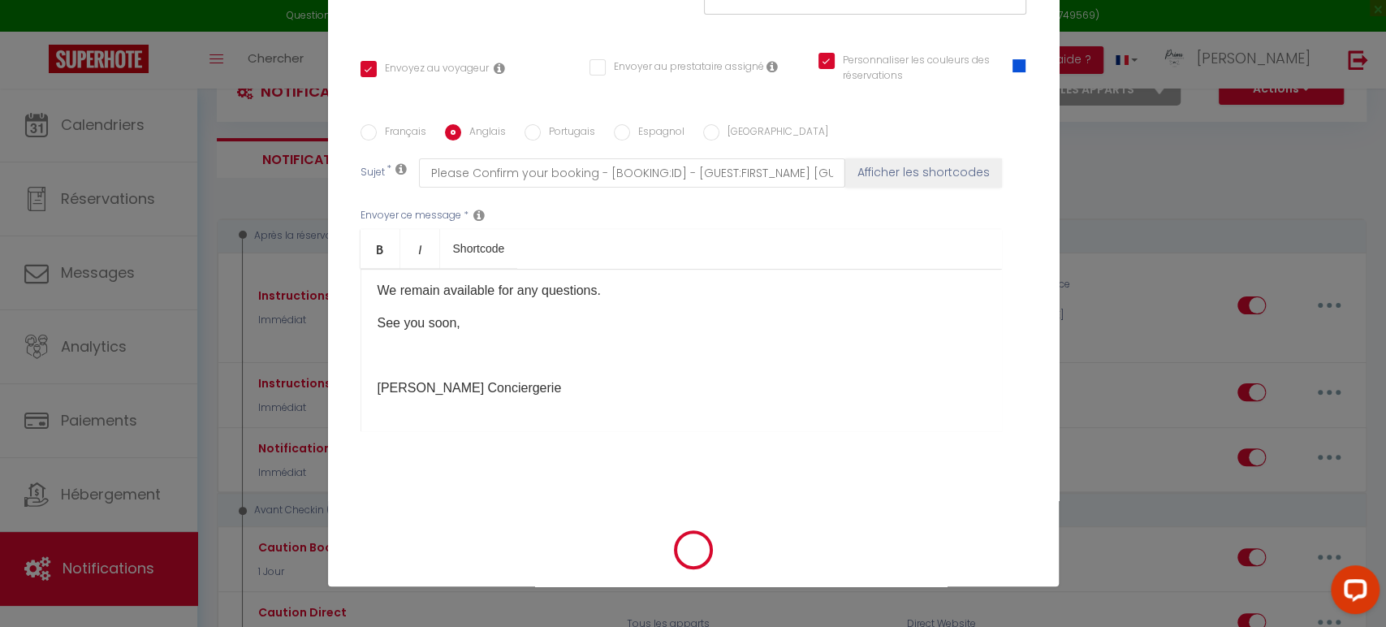
scroll to position [283, 0]
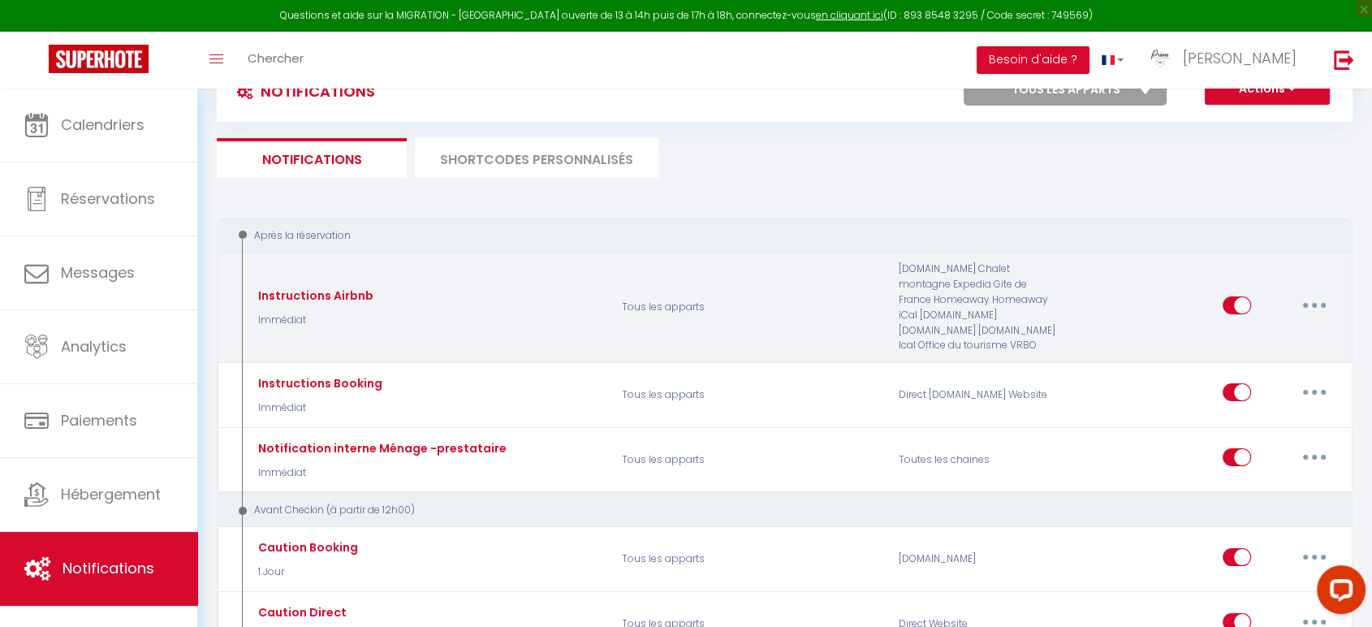
click at [1313, 307] on button "button" at bounding box center [1314, 305] width 45 height 26
click at [1245, 339] on link "Editer" at bounding box center [1272, 342] width 120 height 28
type input "Instructions Airbnb"
select select "Immédiat"
select select "if_booking_is_paid"
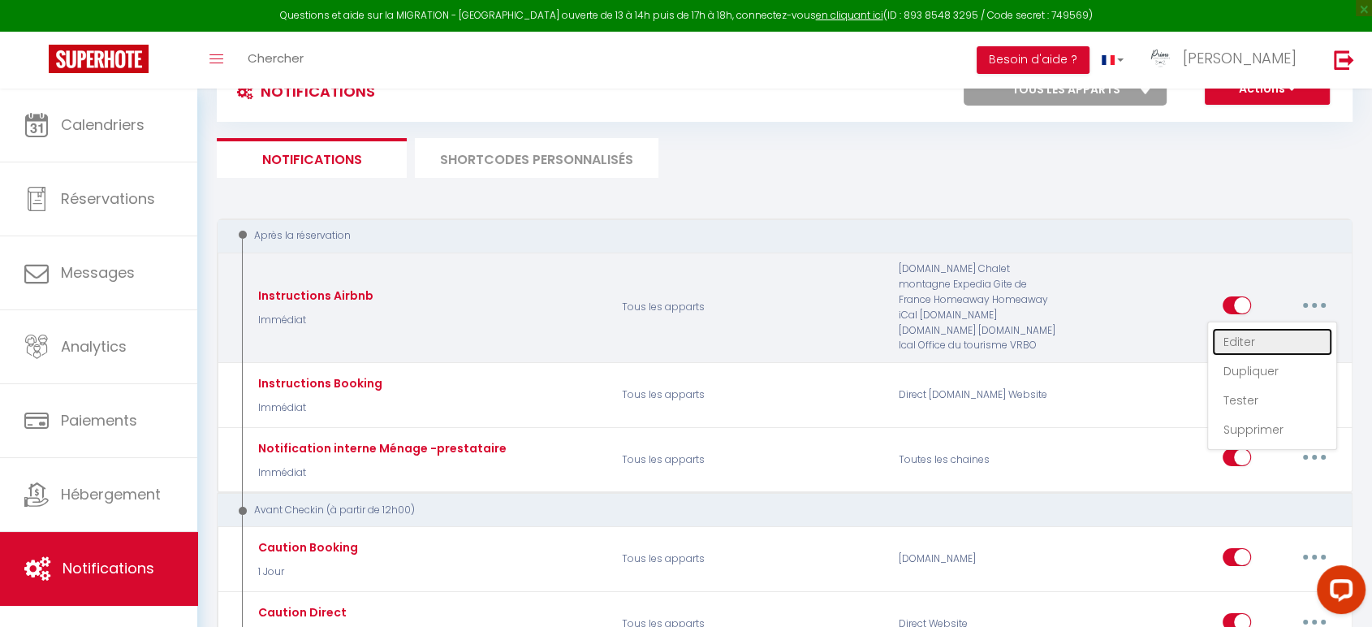
checkbox input "true"
checkbox input "false"
checkbox input "true"
radio input "true"
type input "Confirmation de votre réservation - [BOOKING:ID] - [GUEST:FIRST_NAME] [GUEST:LA…"
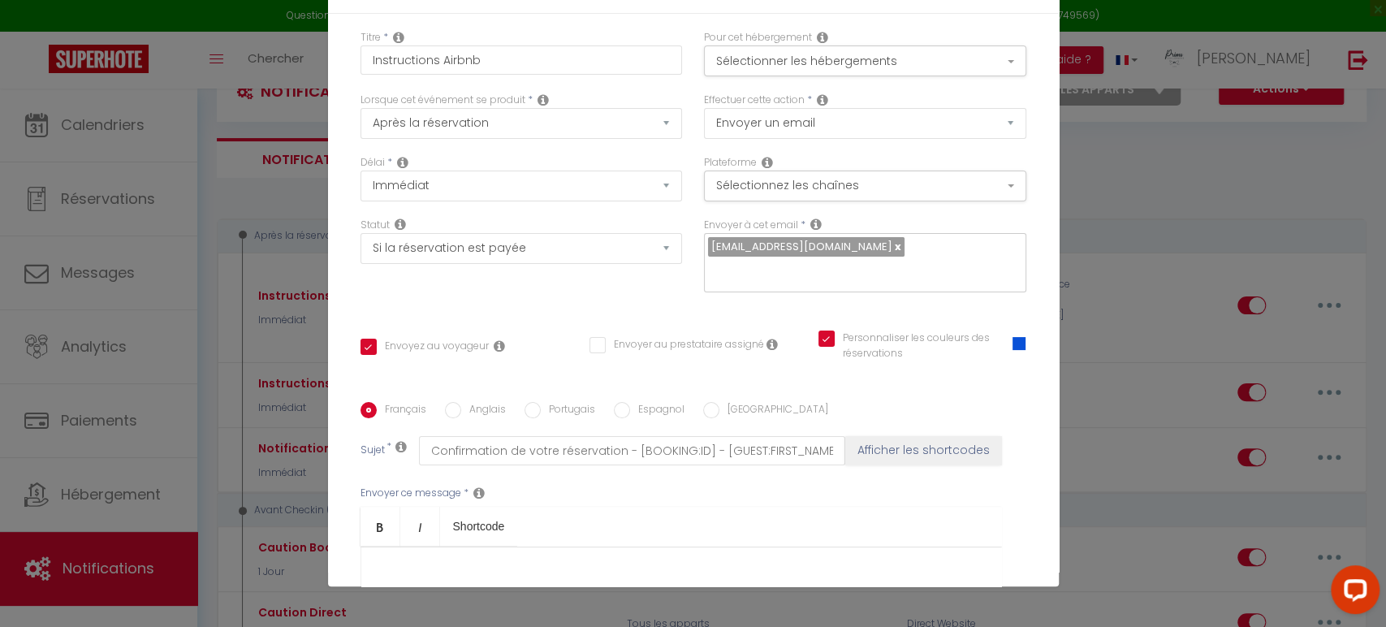
scroll to position [0, 0]
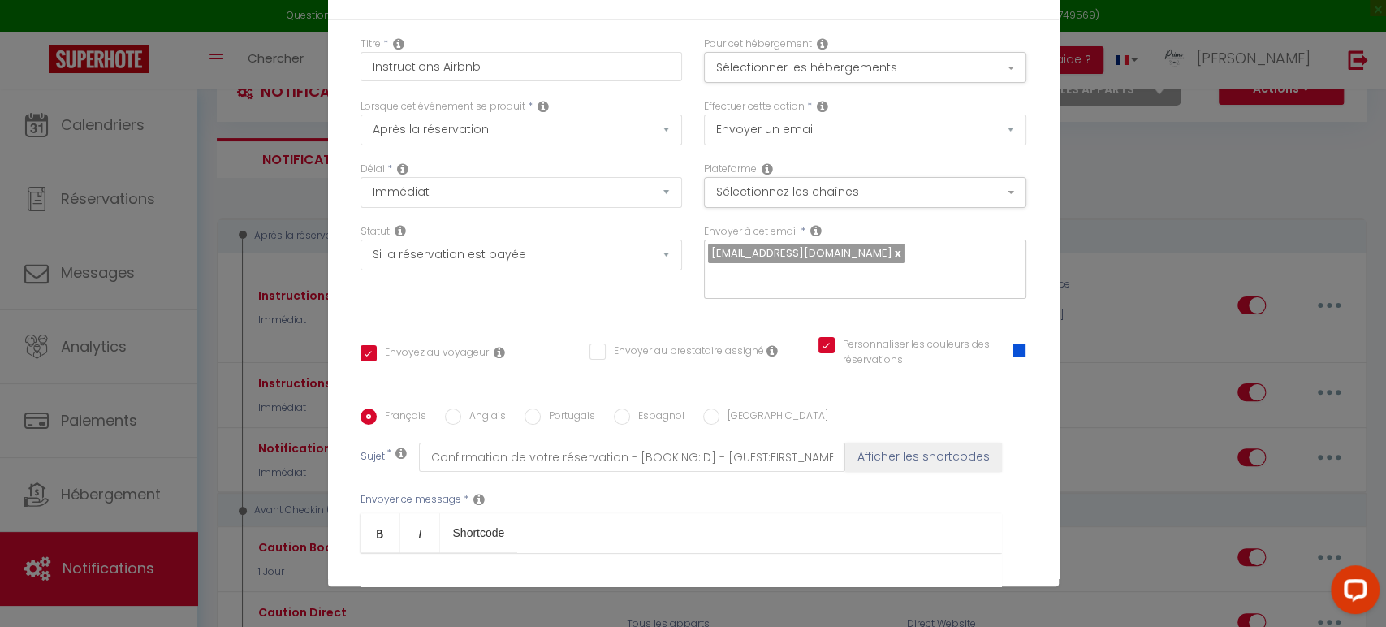
click at [450, 419] on input "Anglais" at bounding box center [453, 416] width 16 height 16
radio input "true"
checkbox input "true"
checkbox input "false"
checkbox input "true"
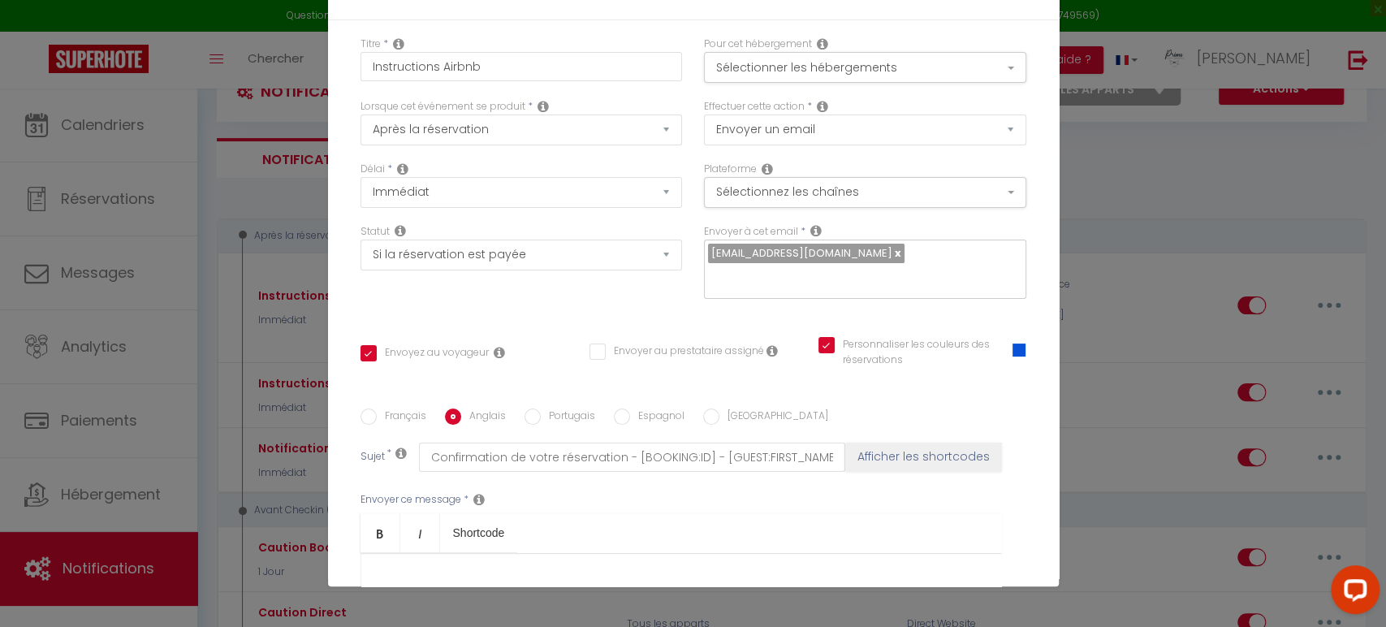
type input "Please Confirm your booking - [BOOKING:ID] - [GUEST:FIRST_NAME] [GUEST:LAST_NAM…"
click at [361, 414] on input "Français" at bounding box center [369, 416] width 16 height 16
radio input "true"
checkbox input "true"
checkbox input "false"
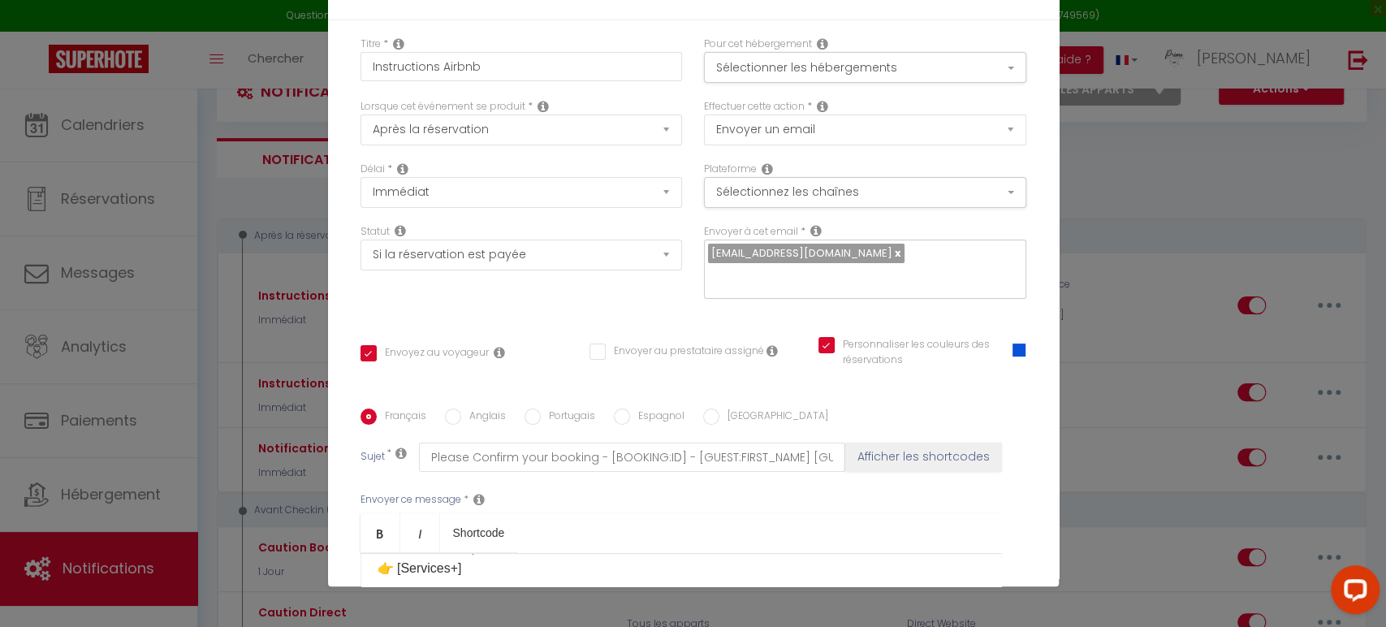
checkbox input "true"
type input "Confirmation de votre réservation - [BOOKING:ID] - [GUEST:FIRST_NAME] [GUEST:LA…"
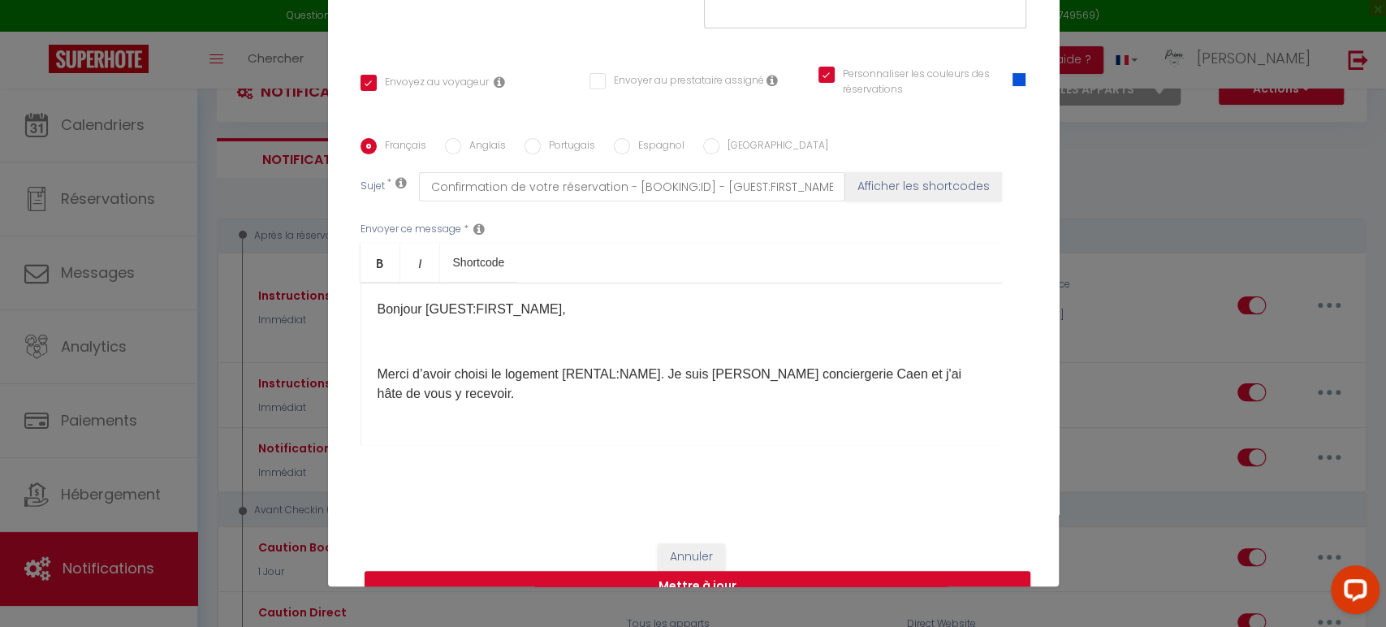
click at [445, 145] on input "Anglais" at bounding box center [453, 146] width 16 height 16
radio input "true"
checkbox input "true"
checkbox input "false"
checkbox input "true"
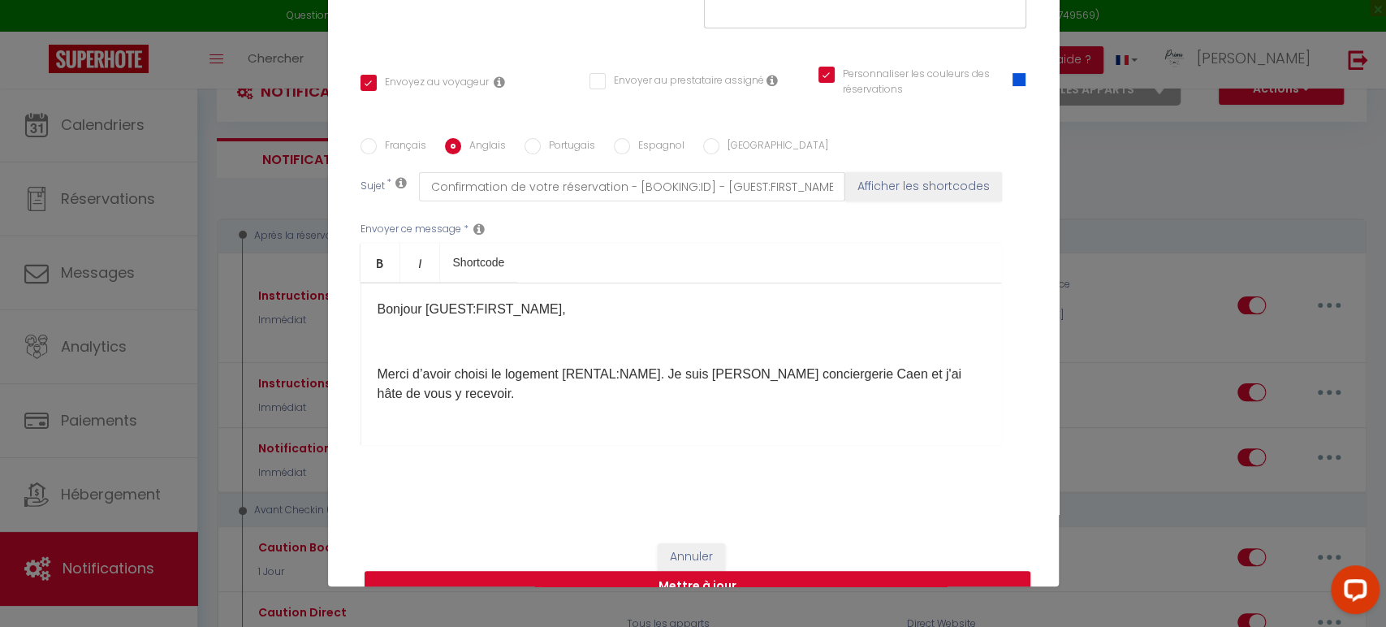
type input "Please Confirm your booking - [BOOKING:ID] - [GUEST:FIRST_NAME] [GUEST:LAST_NAM…"
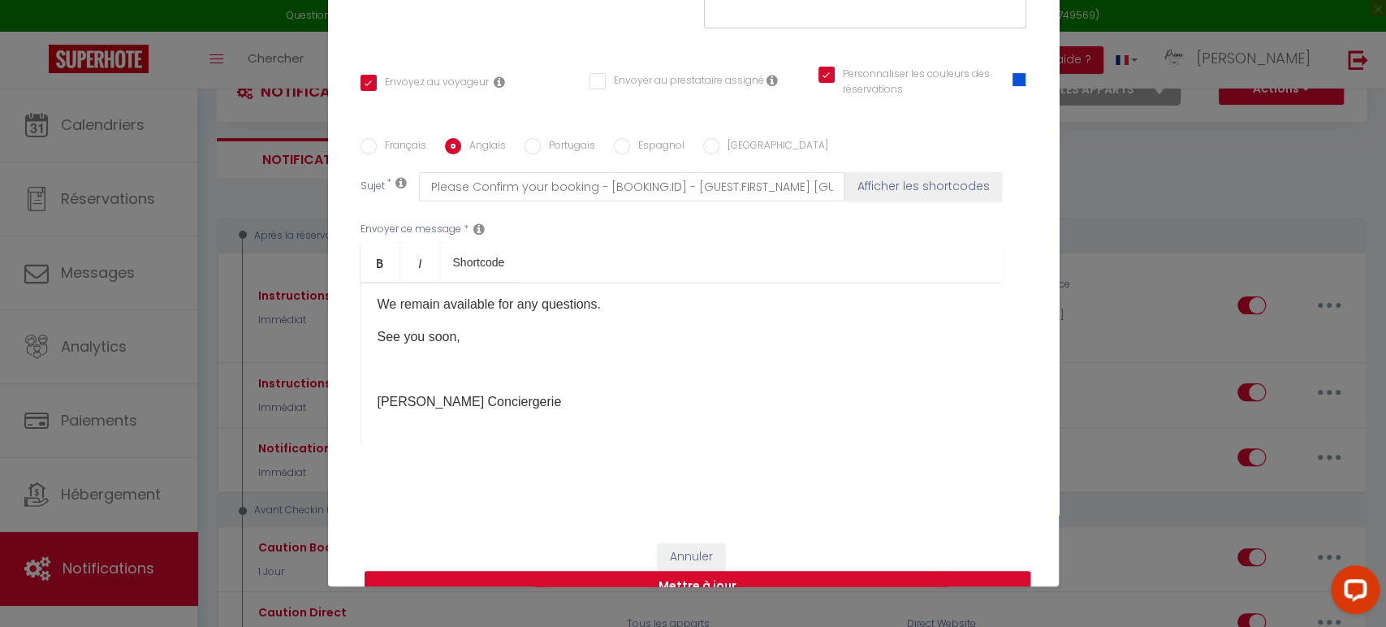
scroll to position [300, 0]
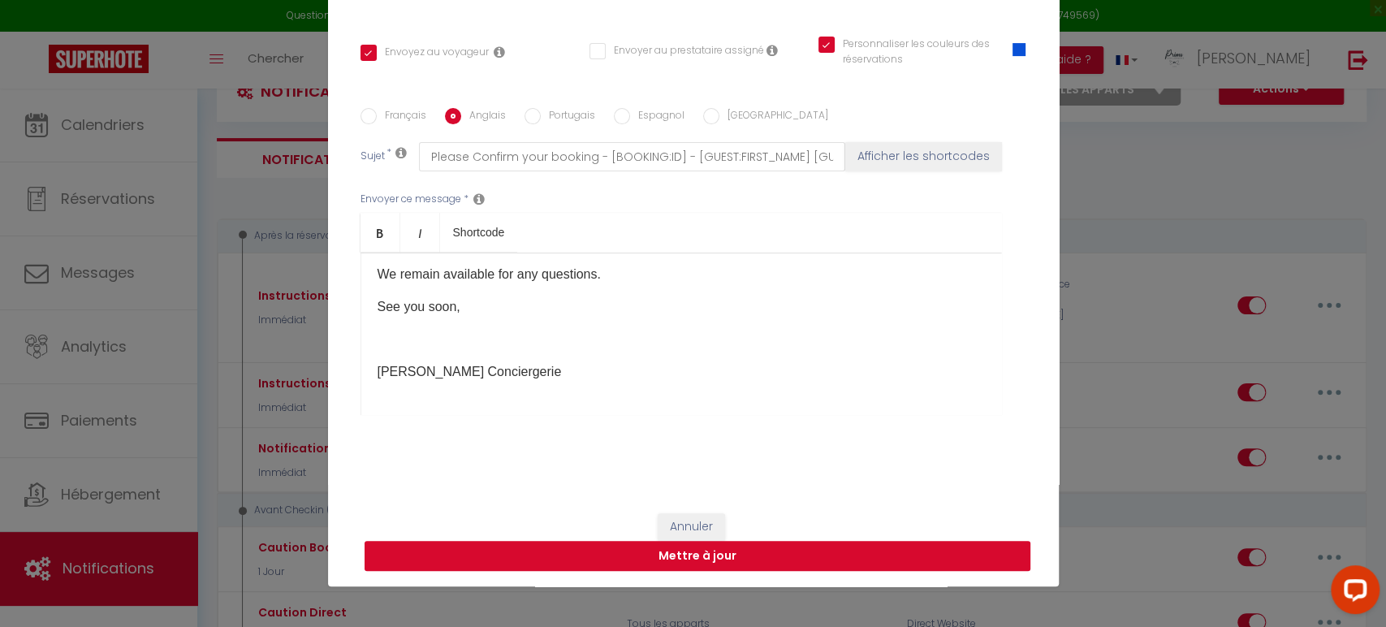
click at [698, 558] on button "Mettre à jour" at bounding box center [698, 556] width 666 height 31
checkbox input "true"
checkbox input "false"
checkbox input "true"
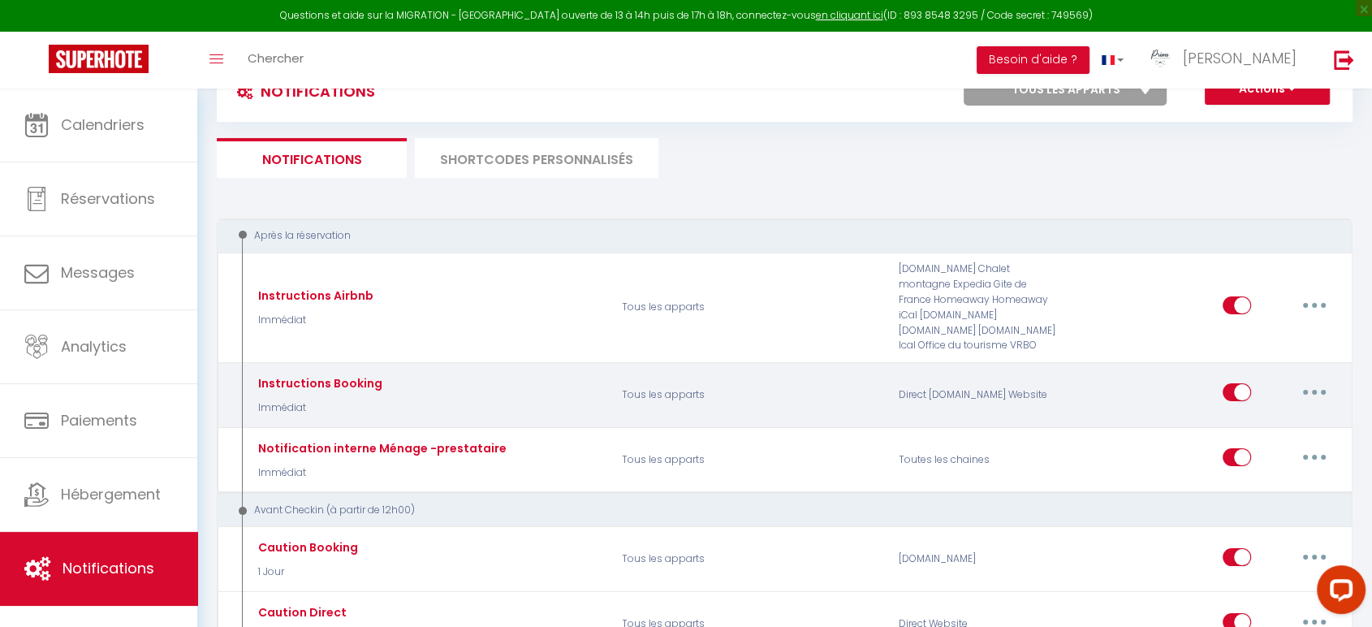
click at [1324, 395] on button "button" at bounding box center [1314, 392] width 45 height 26
click at [1293, 422] on link "Editer" at bounding box center [1272, 430] width 120 height 28
type input "Instructions Booking"
select select "Immédiat"
select select "if_booking_is_paid"
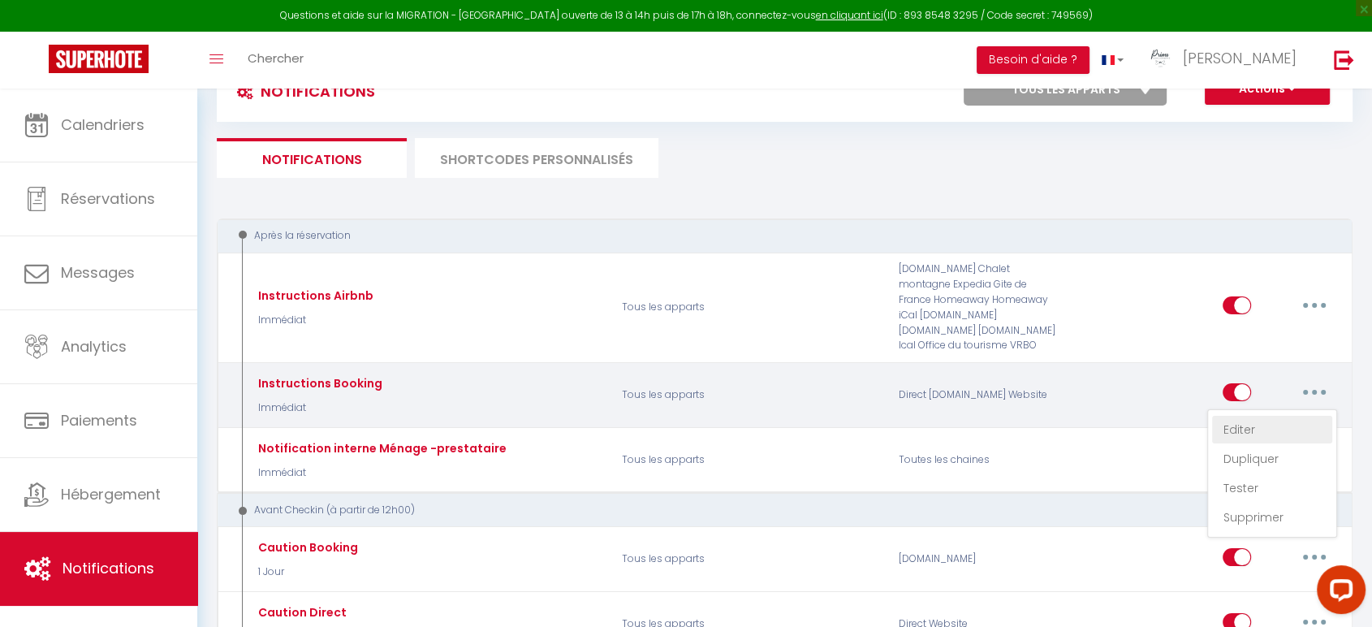
checkbox input "true"
checkbox input "false"
checkbox input "true"
radio input "true"
type input "Confirmation de votre réservation - [BOOKING:ID] - [GUEST:FIRST_NAME] [GUEST:LA…"
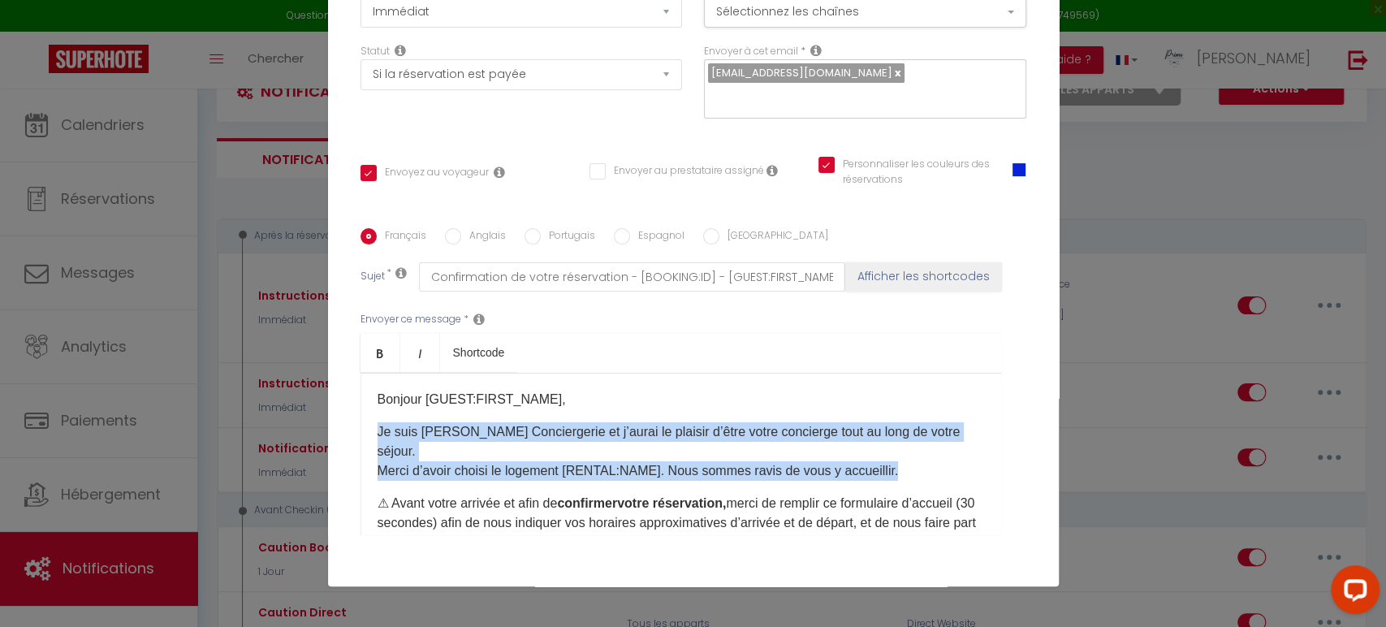
drag, startPoint x: 369, startPoint y: 429, endPoint x: 901, endPoint y: 475, distance: 534.7
click at [901, 475] on div "Bonjour [GUEST:FIRST_NAME], Je suis Lucie de Primo Conciergerie et j’aurai le p…" at bounding box center [682, 454] width 642 height 162
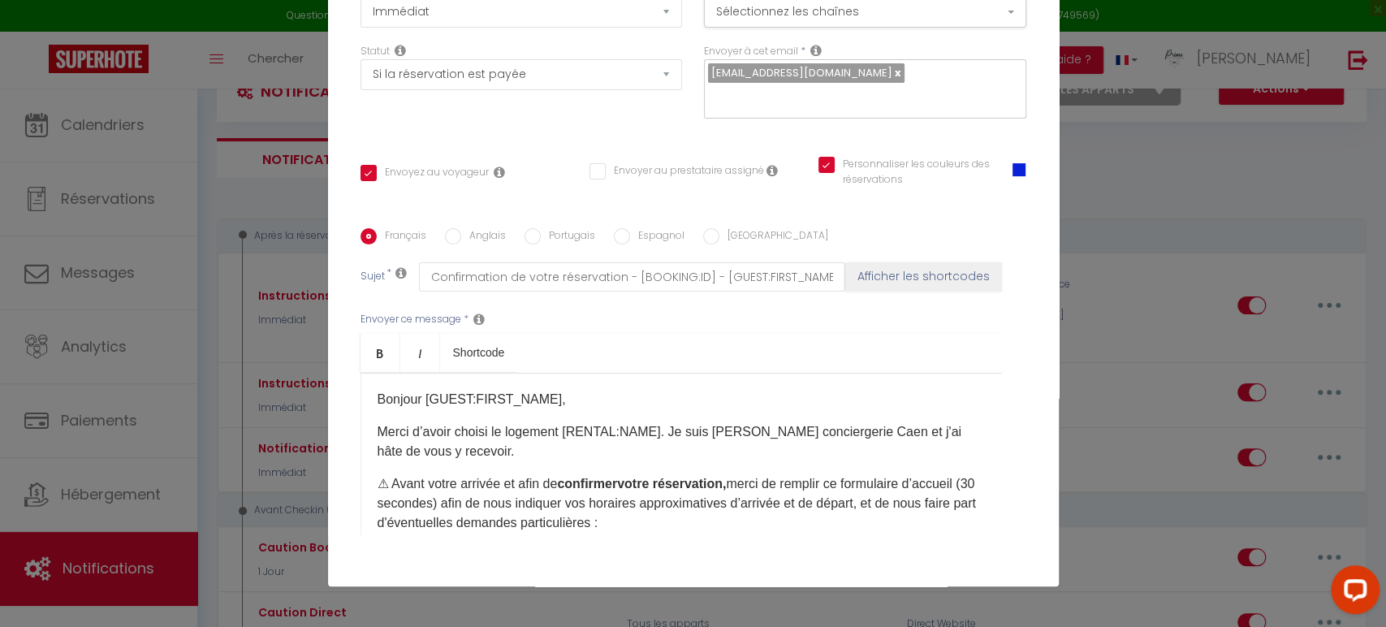
click at [576, 447] on p "Merci d’avoir choisi le logement [RENTAL:NAME]. Je suis Lucie de Primo concierg…" at bounding box center [681, 441] width 607 height 39
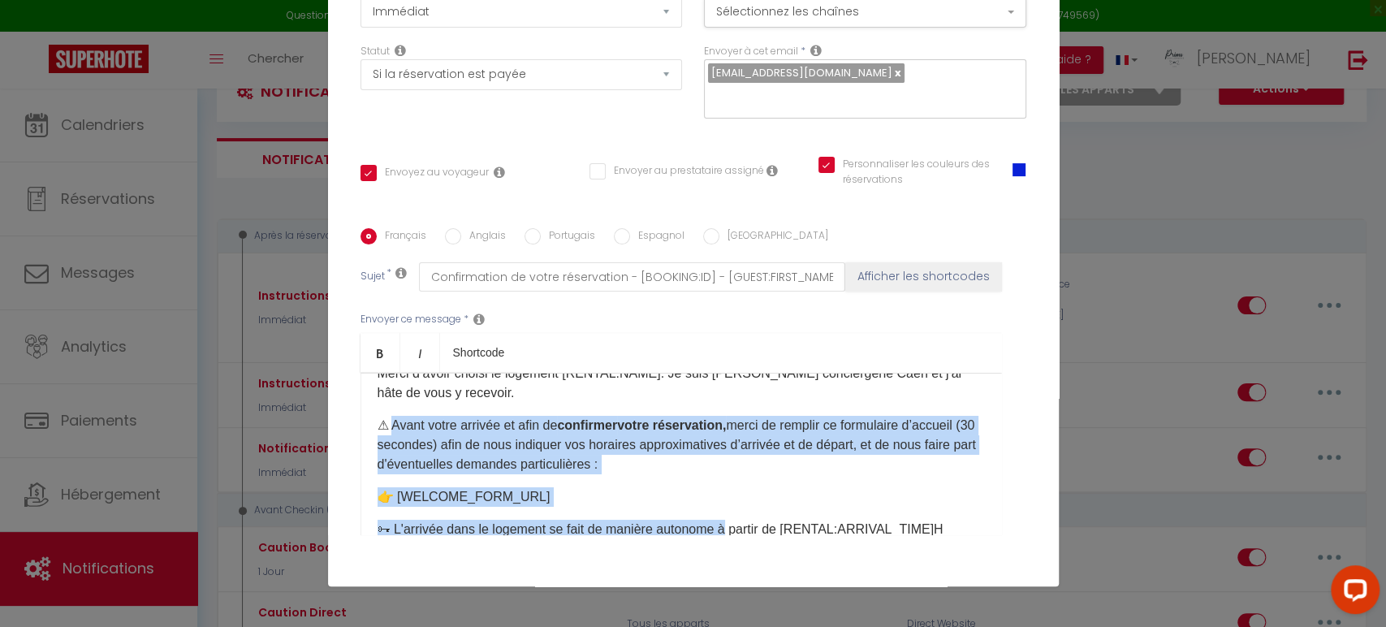
scroll to position [76, 0]
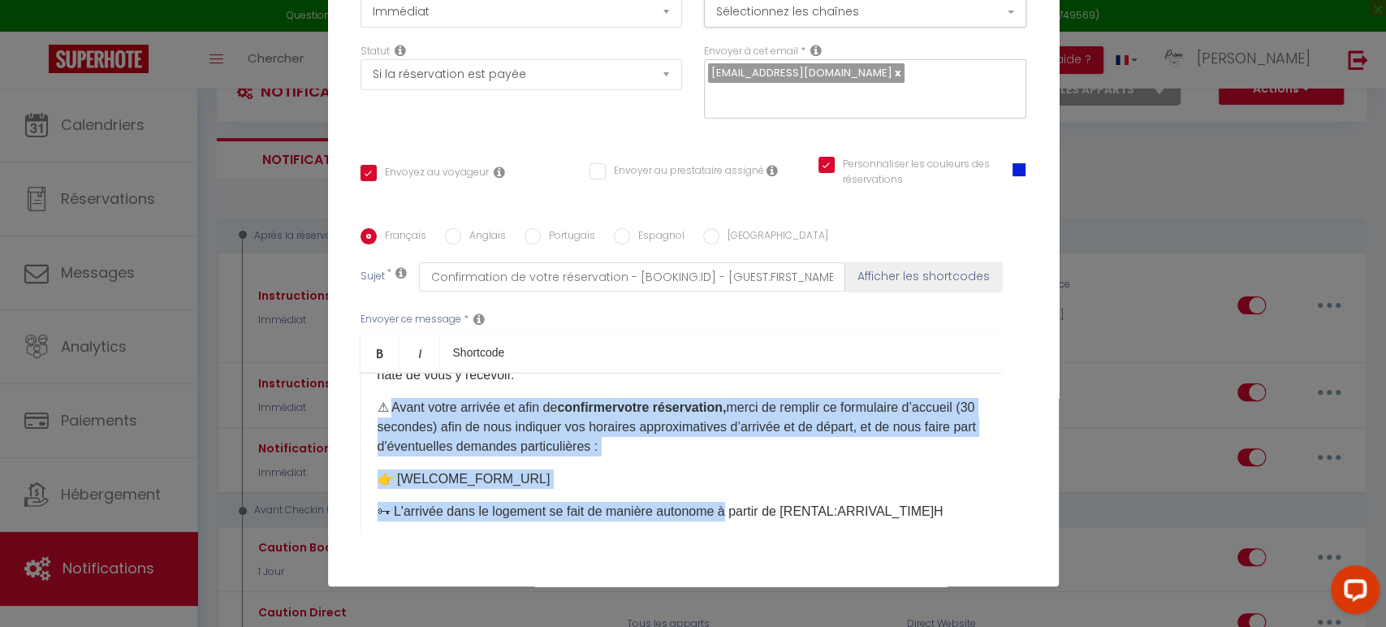
drag, startPoint x: 387, startPoint y: 482, endPoint x: 745, endPoint y: 449, distance: 358.9
click at [745, 449] on p "⚠ Avant votre arrivée et afin de confirmer votre réservation, merci de remplir …" at bounding box center [681, 427] width 607 height 58
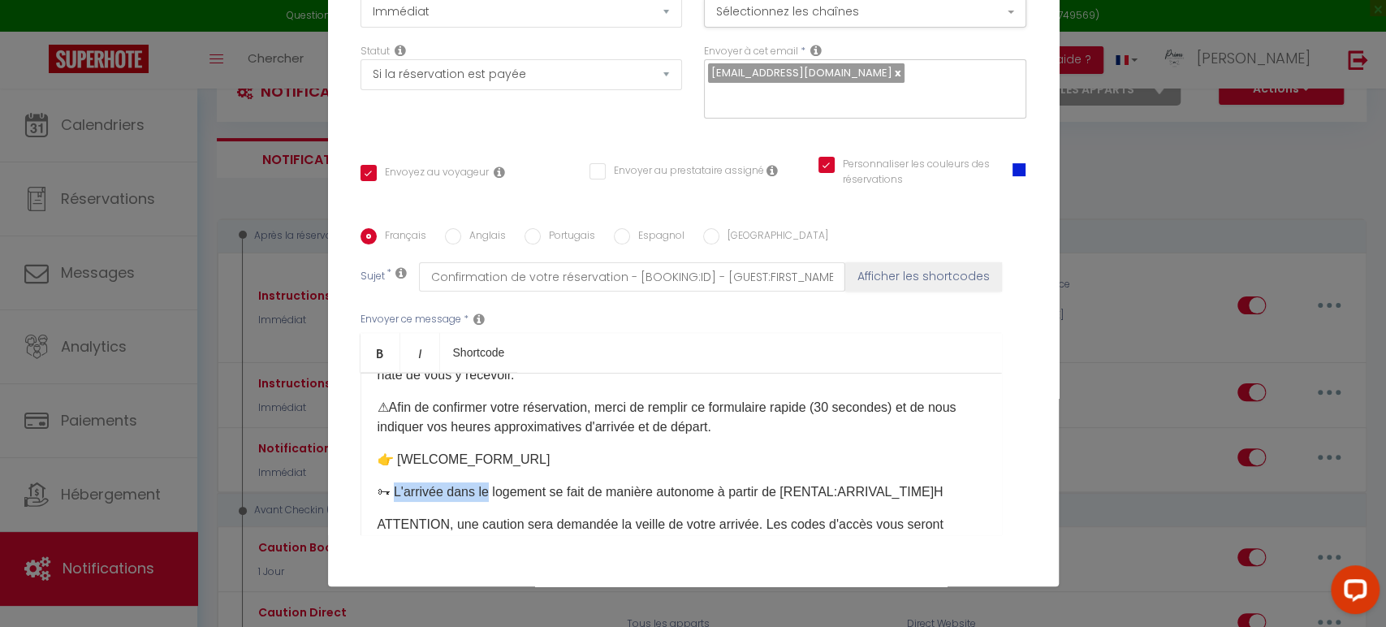
drag, startPoint x: 388, startPoint y: 488, endPoint x: 482, endPoint y: 494, distance: 93.6
click at [482, 494] on p "🗝 ​L'arrivée dans le logement se fait de manière autonome à partir de [RENTAL:A…" at bounding box center [681, 491] width 607 height 19
click at [684, 507] on div "Bonjour [GUEST:FIRST_NAME], Merci d’avoir choisi le logement [RENTAL:NAME]. Je …" at bounding box center [682, 454] width 642 height 162
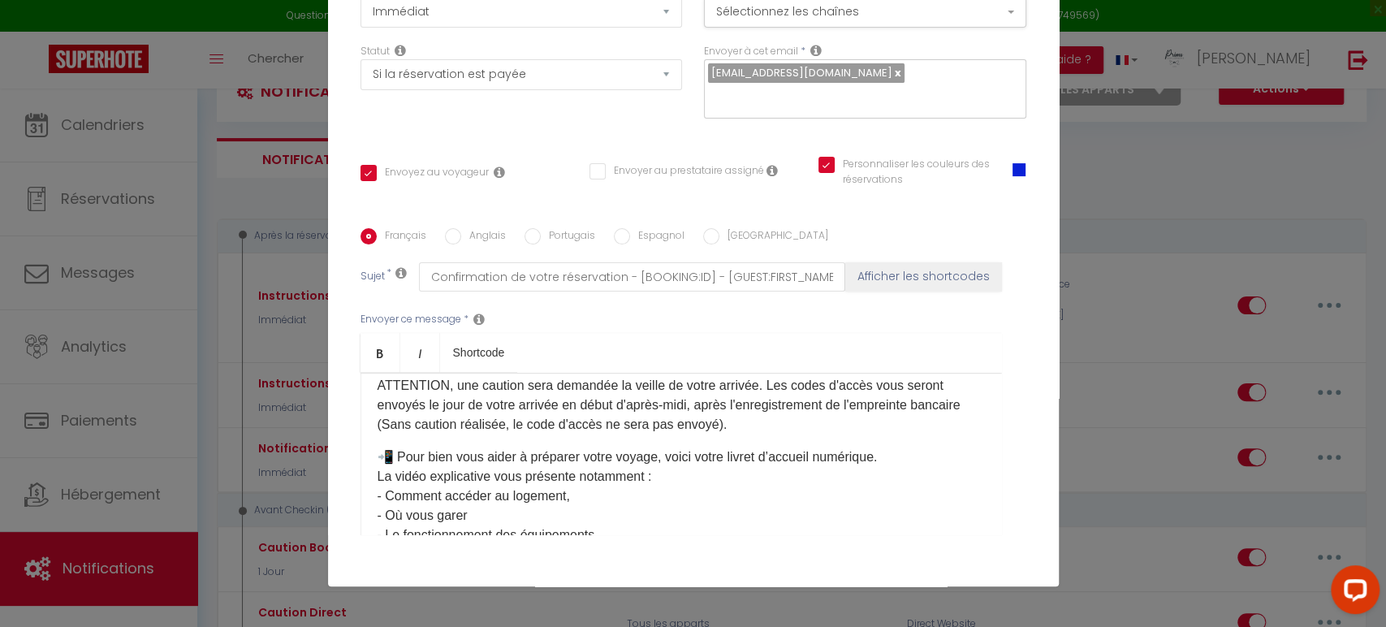
scroll to position [257, 0]
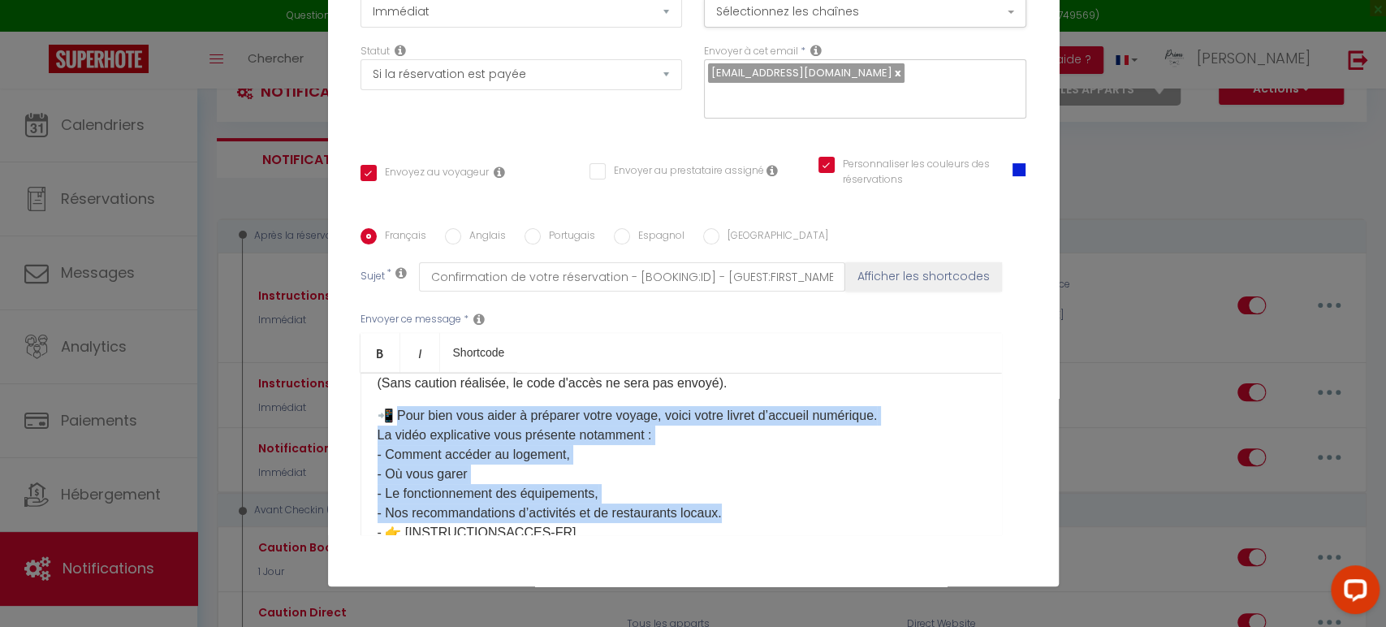
drag, startPoint x: 394, startPoint y: 410, endPoint x: 750, endPoint y: 510, distance: 370.2
click at [750, 510] on p "📲 Pour bien vous aider à préparer votre voyage, voici votre livret d’accueil nu…" at bounding box center [681, 474] width 607 height 136
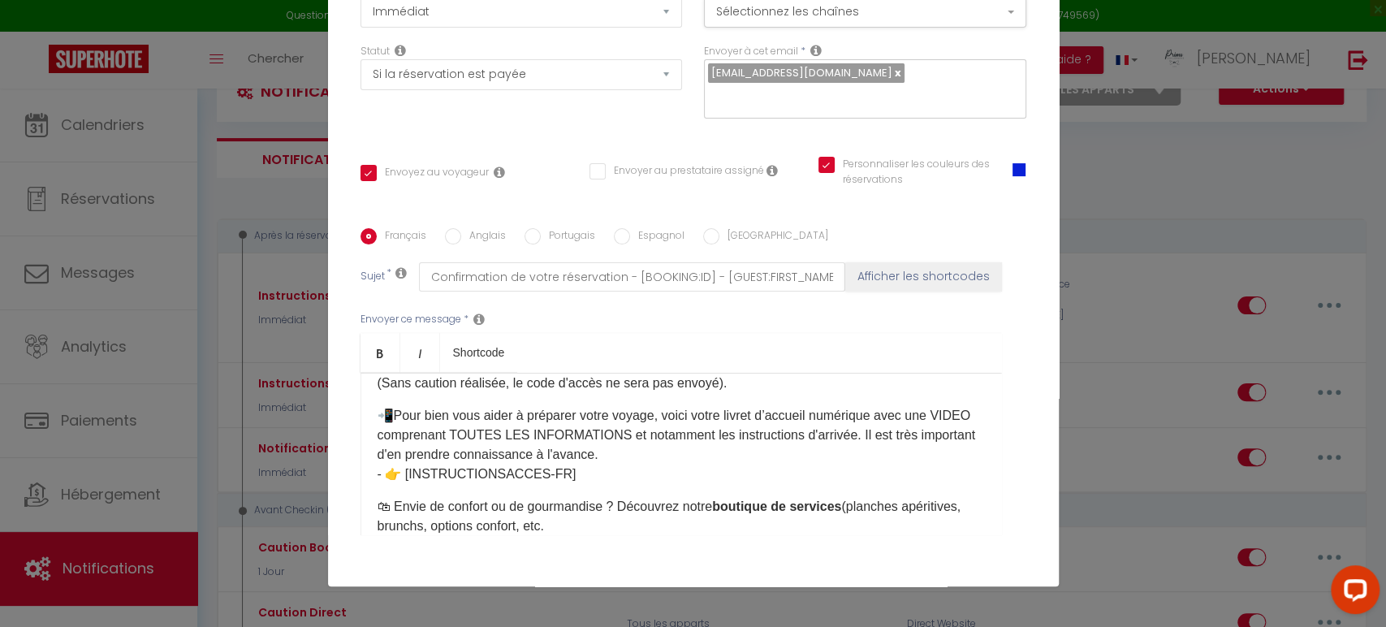
click at [380, 470] on p "📲 Pour bien vous aider à préparer votre voyage, voici votre livret d’accueil nu…" at bounding box center [681, 445] width 607 height 78
click at [591, 482] on p "📲 Pour bien vous aider à préparer votre voyage, voici votre livret d’accueil nu…" at bounding box center [681, 445] width 607 height 78
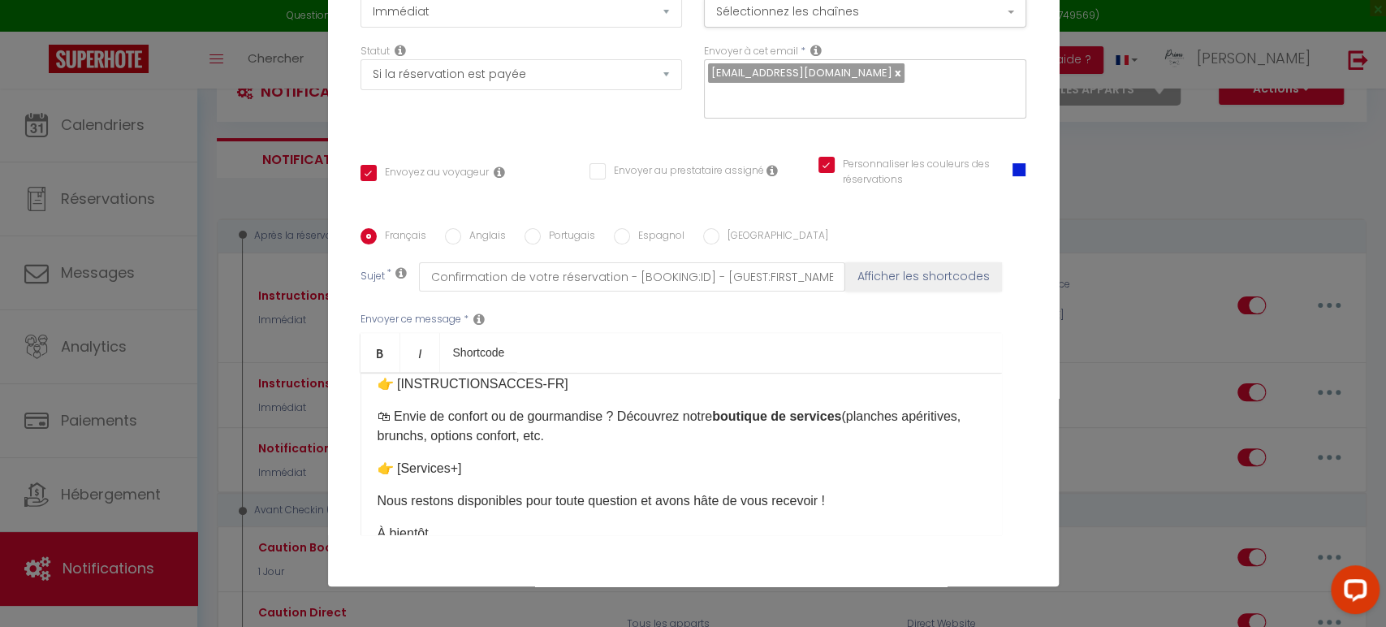
scroll to position [421, 0]
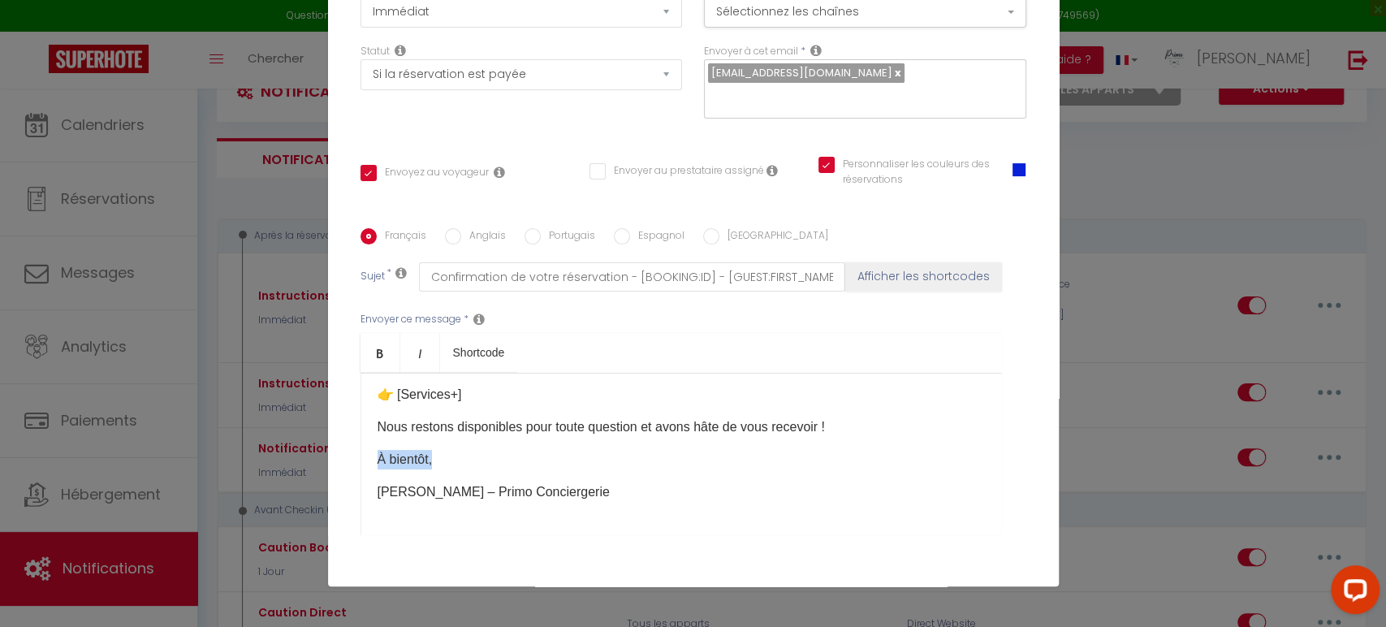
drag, startPoint x: 444, startPoint y: 460, endPoint x: 355, endPoint y: 460, distance: 89.3
click at [361, 460] on div "Bonjour [GUEST:FIRST_NAME], Merci d’avoir choisi le logement [RENTAL:NAME]. Je …" at bounding box center [682, 454] width 642 height 162
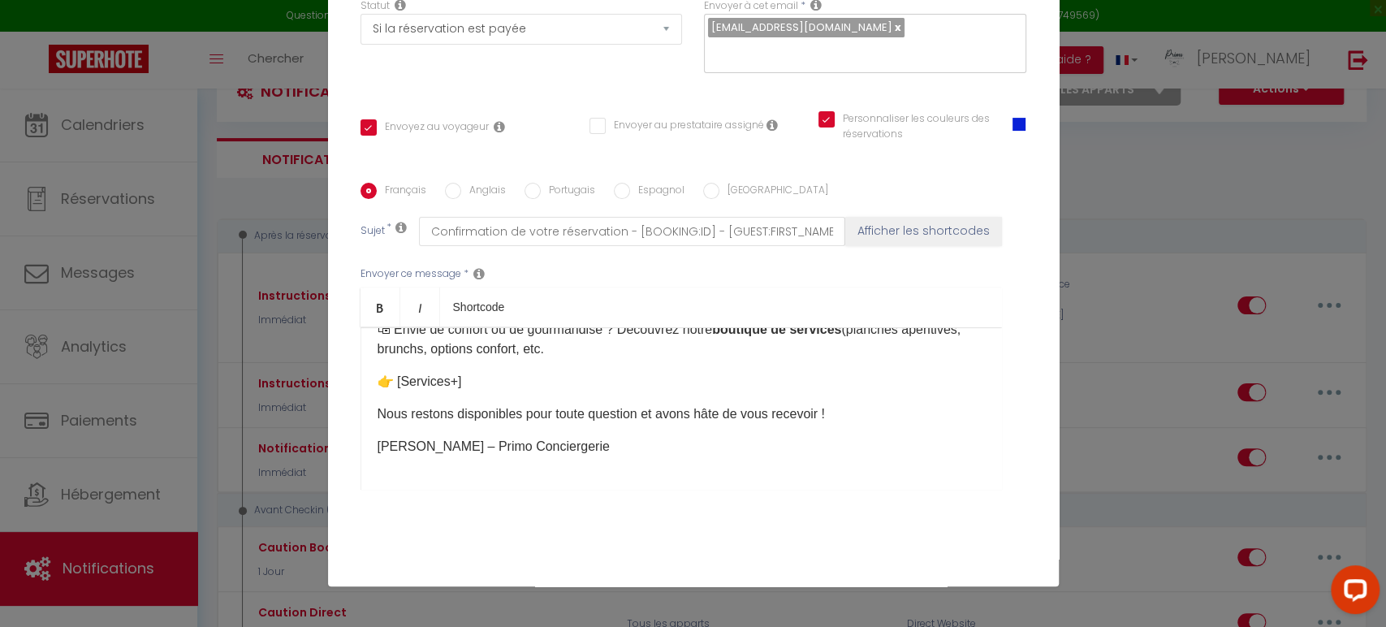
scroll to position [300, 0]
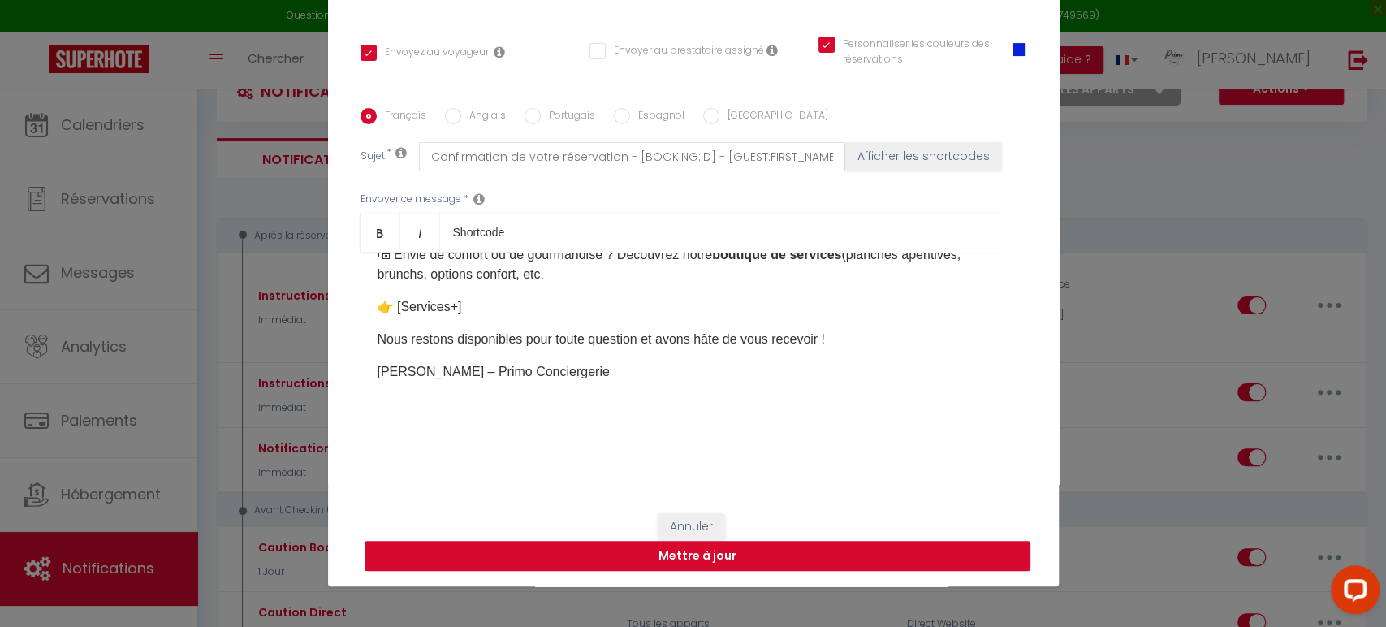
click at [623, 557] on button "Mettre à jour" at bounding box center [698, 556] width 666 height 31
checkbox input "true"
checkbox input "false"
checkbox input "true"
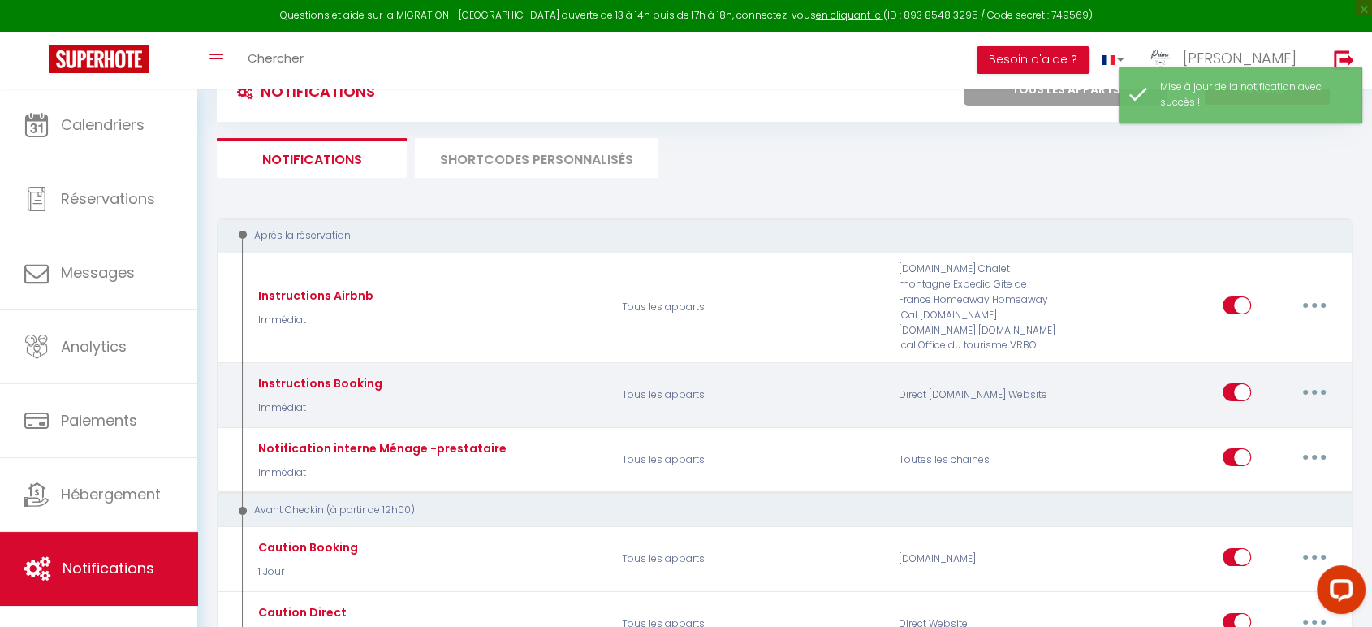
click at [1313, 391] on icon "button" at bounding box center [1314, 392] width 5 height 5
click at [1273, 424] on link "Editer" at bounding box center [1272, 430] width 120 height 28
type input "Instructions Booking"
select select "Immédiat"
select select "if_booking_is_paid"
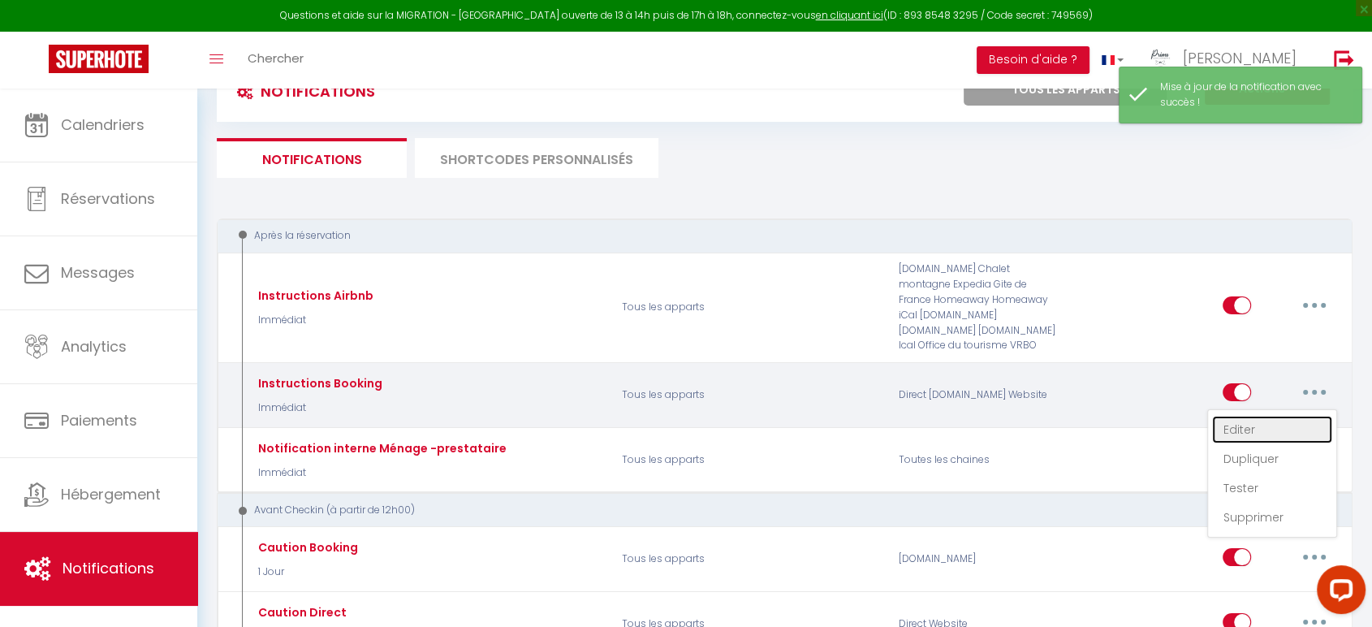
checkbox input "true"
checkbox input "false"
checkbox input "true"
radio input "true"
type input "Confirmation de votre réservation - [BOOKING:ID] - [GUEST:FIRST_NAME] [GUEST:LA…"
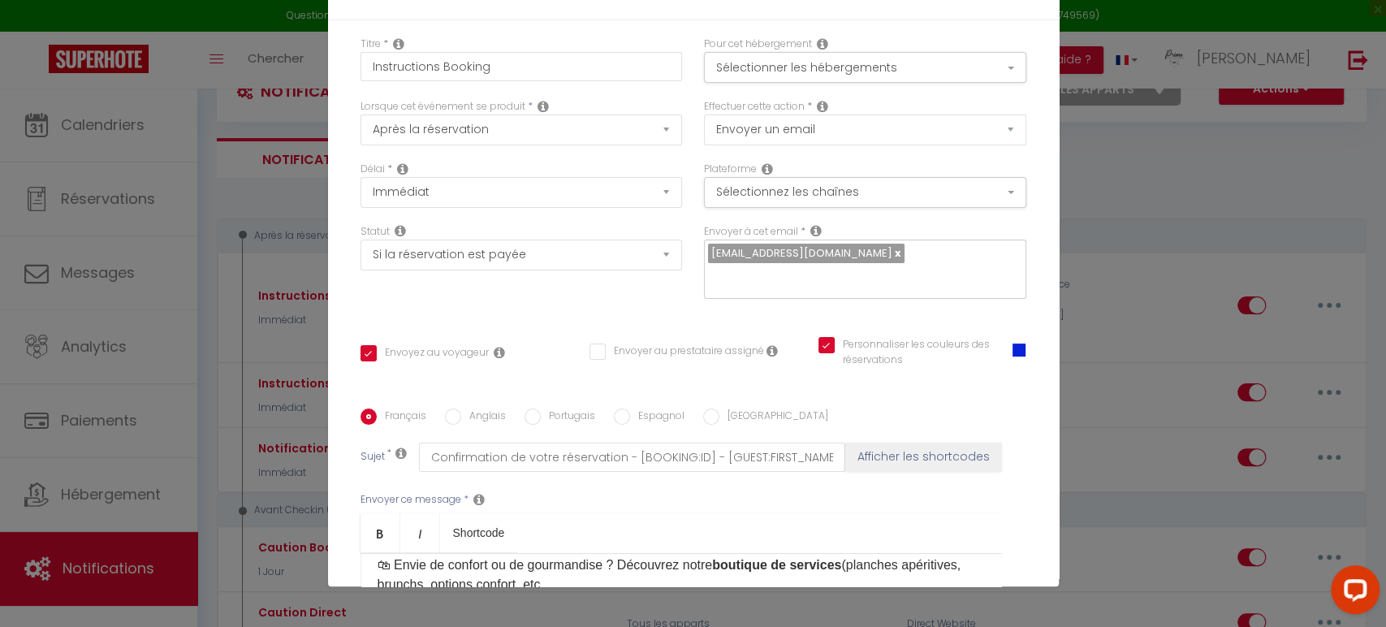
scroll to position [388, 0]
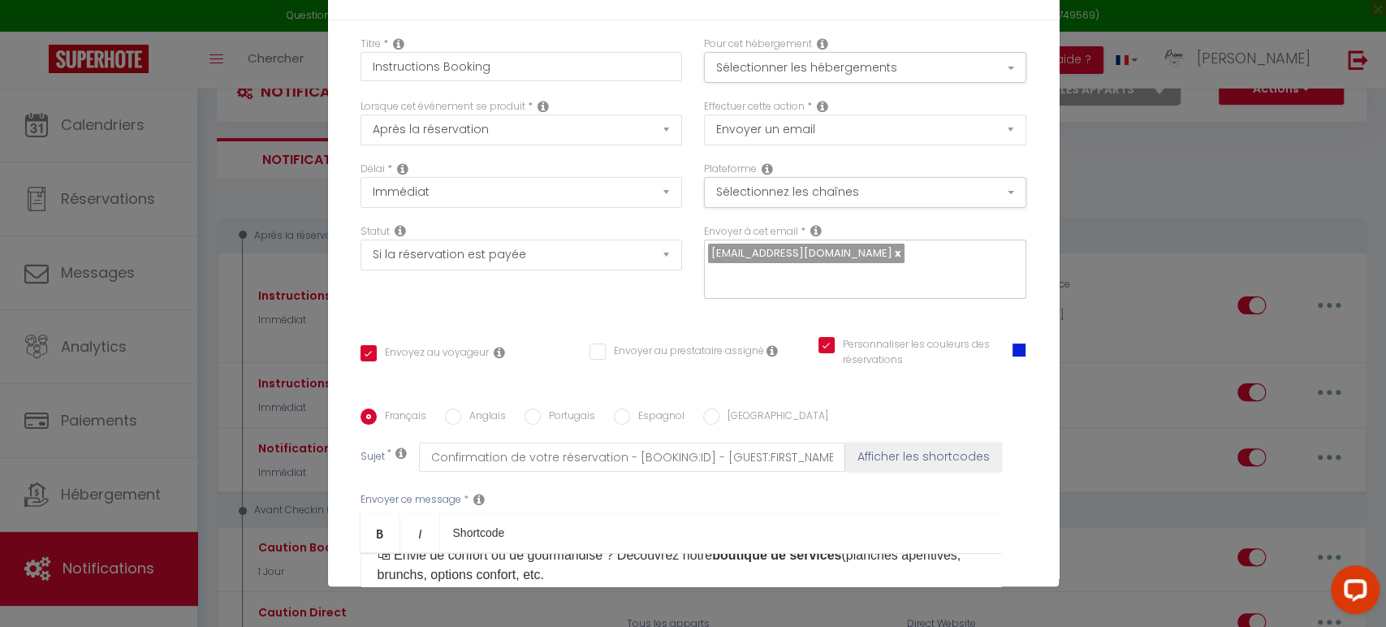
click at [447, 408] on input "Anglais" at bounding box center [453, 416] width 16 height 16
radio input "true"
checkbox input "true"
checkbox input "false"
checkbox input "true"
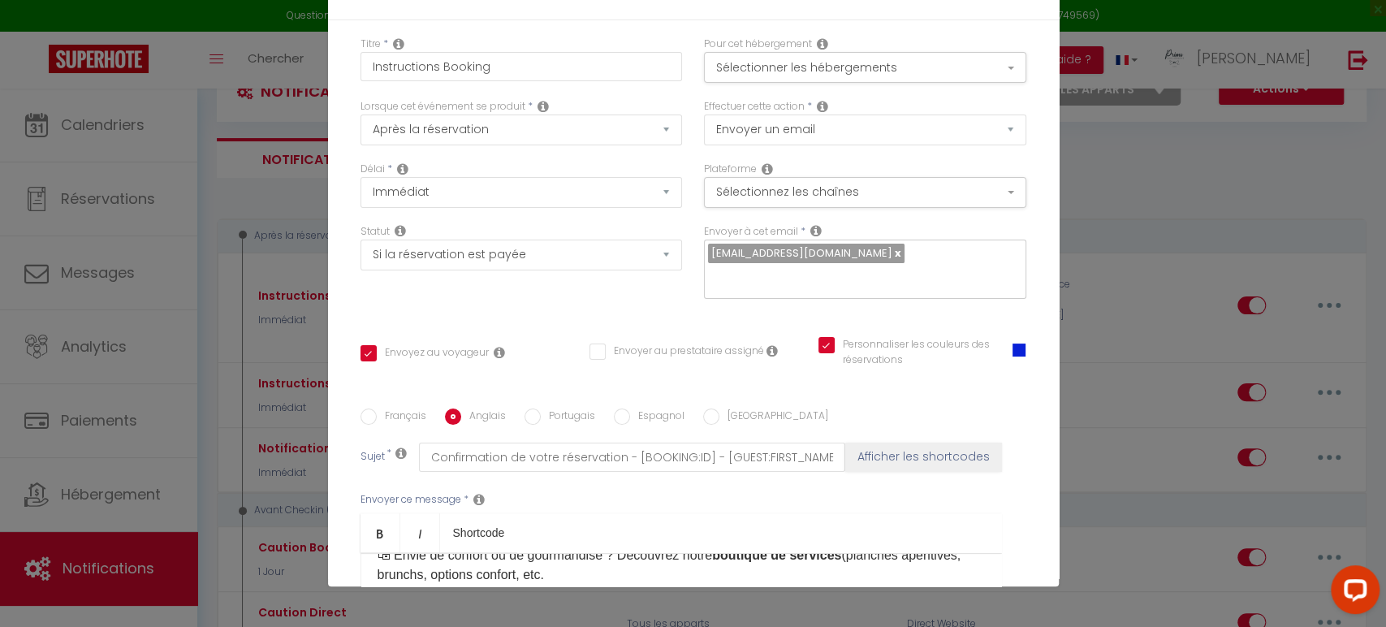
type input "Please Confirm your booking - [BOOKING:ID] - [GUEST:FIRST_NAME] [GUEST:LAST_NAM…"
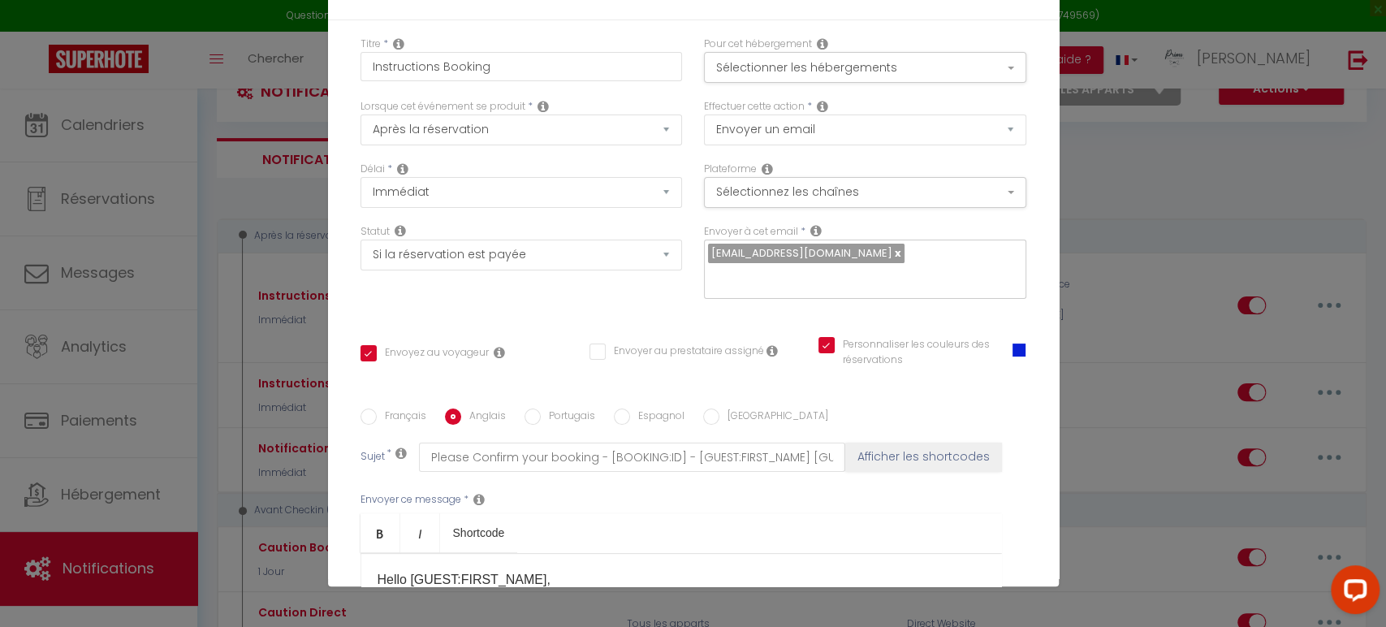
drag, startPoint x: 368, startPoint y: 325, endPoint x: 841, endPoint y: 383, distance: 477.1
click at [841, 553] on div "Hello [GUEST:FIRST_NAME], I'm Lucie from Primo Conciergerie and I’ll have the p…" at bounding box center [682, 634] width 642 height 162
click at [413, 603] on p at bounding box center [681, 612] width 607 height 19
click at [429, 553] on div "Hello [GUEST:FIRST_NAME], Thank you for choosing the accommodation [RENTAL:NAME…" at bounding box center [682, 634] width 642 height 162
click at [653, 553] on div "Hello [GUEST:FIRST_NAME], Thank you for choosing the accommodation [RENTAL:NAME…" at bounding box center [682, 634] width 642 height 162
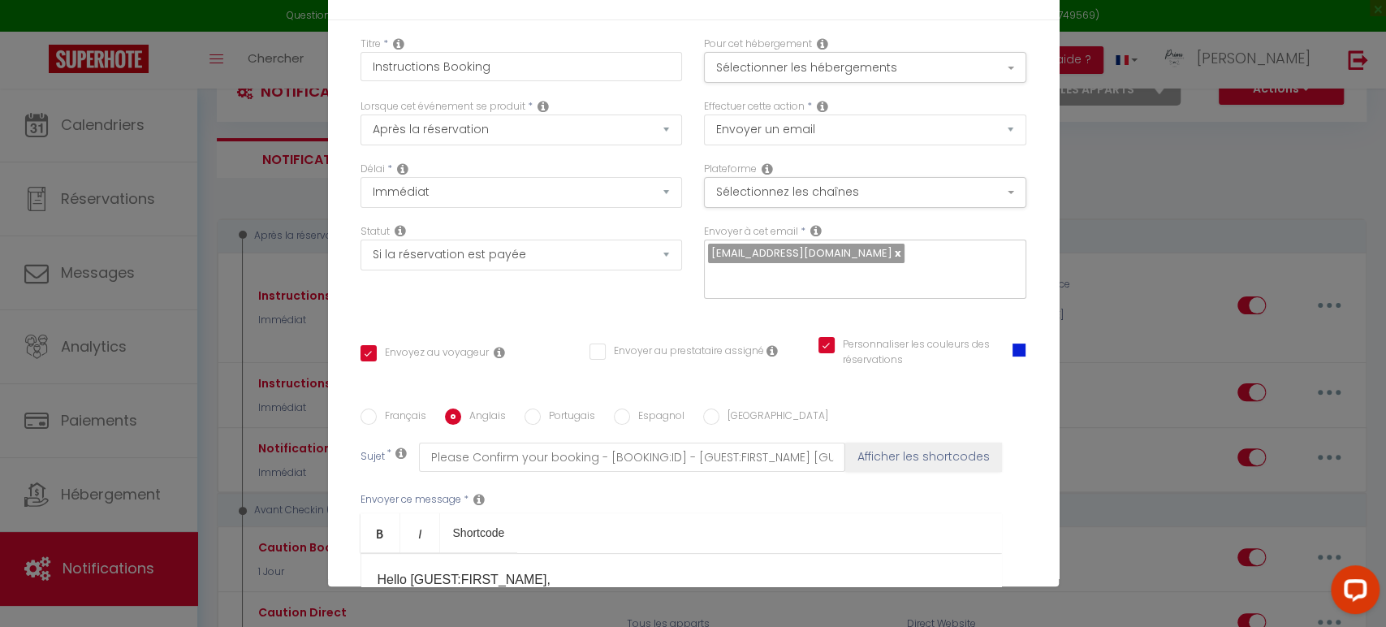
scroll to position [90, 0]
drag, startPoint x: 383, startPoint y: 306, endPoint x: 499, endPoint y: 344, distance: 123.0
click at [499, 584] on p "⚠ Before you arrive and to confirm your reservation , please fill in this welco…" at bounding box center [681, 603] width 607 height 39
click at [639, 584] on p "⚠ To confirm your booking, please fill out this quick form (30 seconds) and let…" at bounding box center [681, 603] width 607 height 39
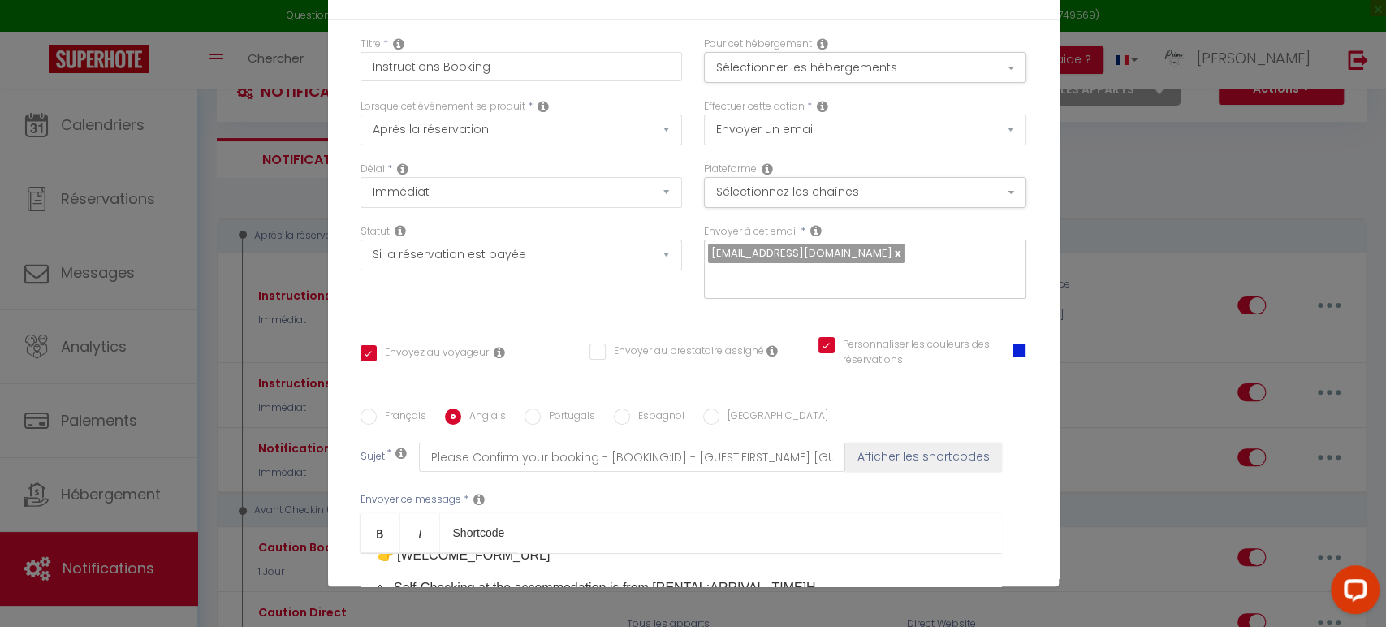
scroll to position [270, 0]
drag, startPoint x: 395, startPoint y: 318, endPoint x: 747, endPoint y: 348, distance: 353.7
click at [747, 592] on p "📲 To help you prepare for your arrival, here is your digital welcome booklet. T…" at bounding box center [681, 621] width 607 height 58
drag, startPoint x: 394, startPoint y: 315, endPoint x: 825, endPoint y: 355, distance: 433.1
click at [825, 592] on p "📲 To help you prepare for your arrival, here is your digital welcome booklet. T…" at bounding box center [681, 621] width 607 height 58
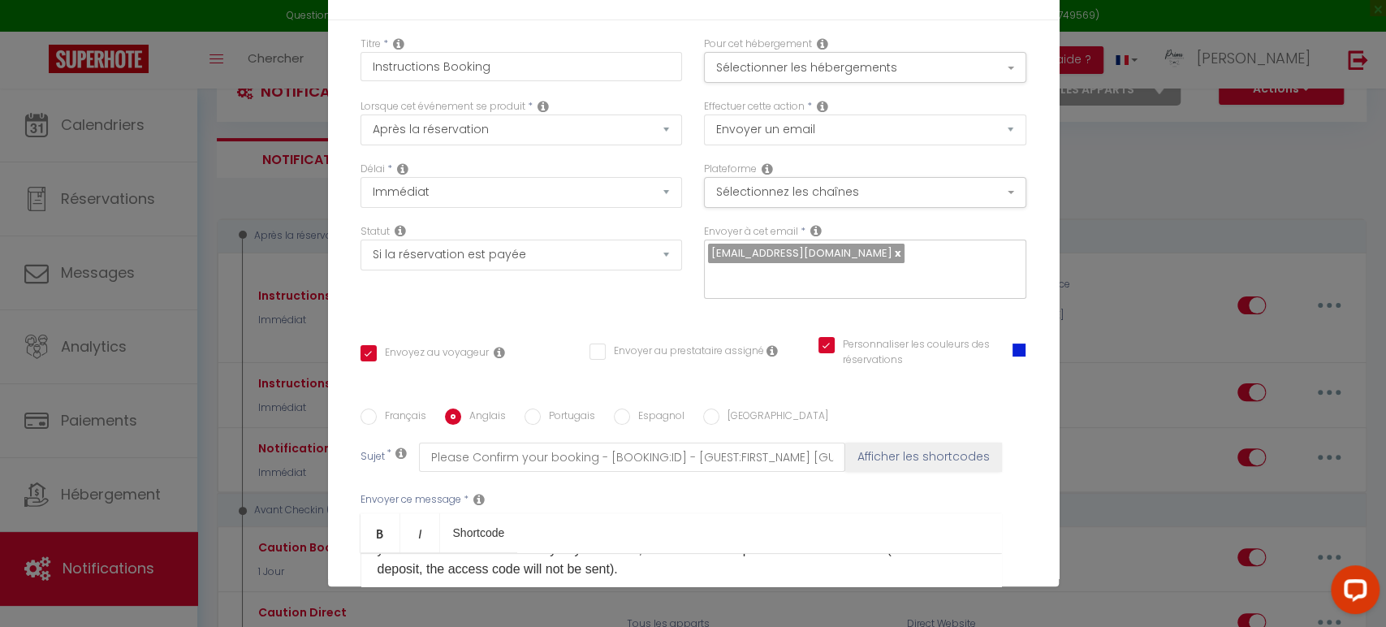
click at [624, 553] on div "Hello [GUEST:FIRST_NAME], Thank you for choosing the accommodation [RENTAL:NAME…" at bounding box center [682, 634] width 642 height 162
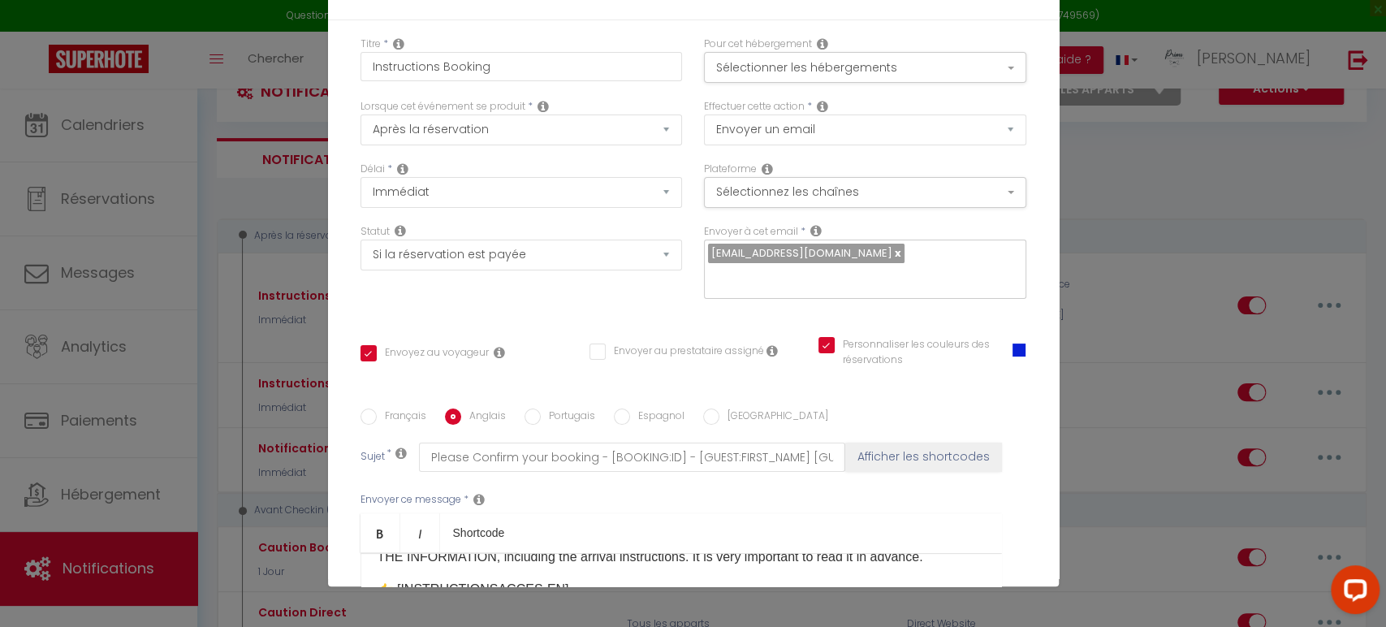
scroll to position [361, 0]
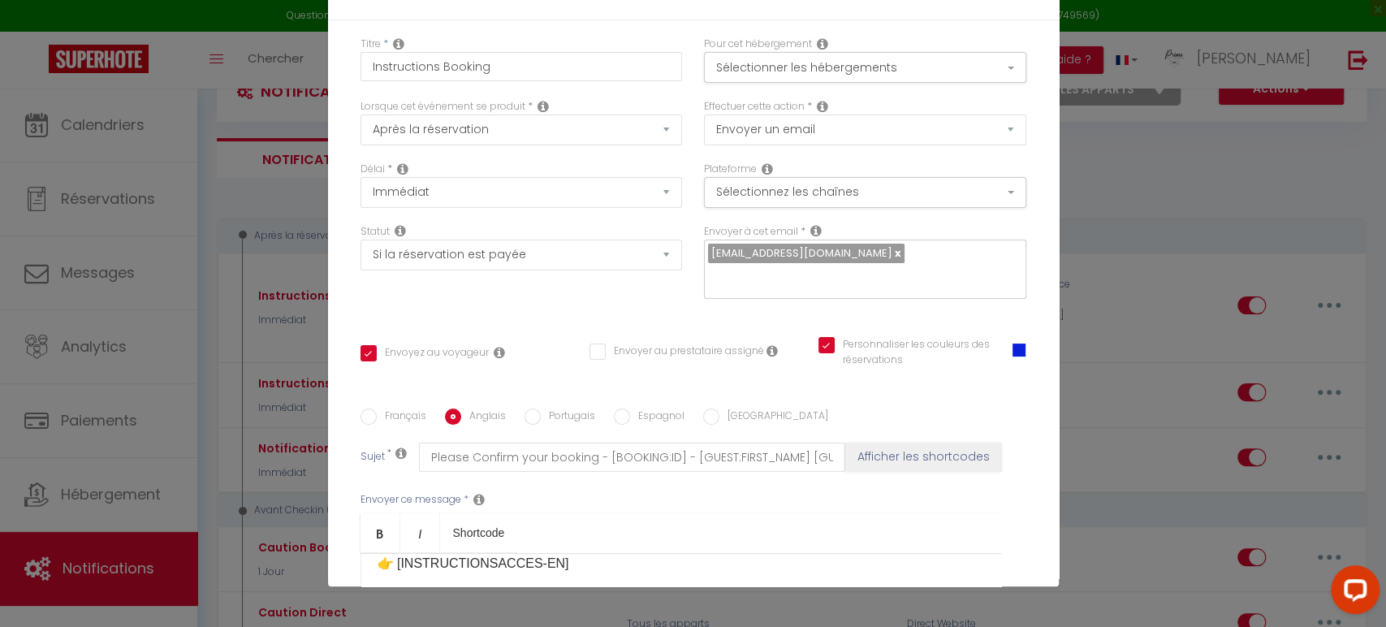
click at [632, 553] on div "Hello [GUEST:FIRST_NAME], Thank you for choosing the accommodation [RENTAL:NAME…" at bounding box center [682, 634] width 642 height 162
click at [594, 586] on p "​" at bounding box center [681, 595] width 607 height 19
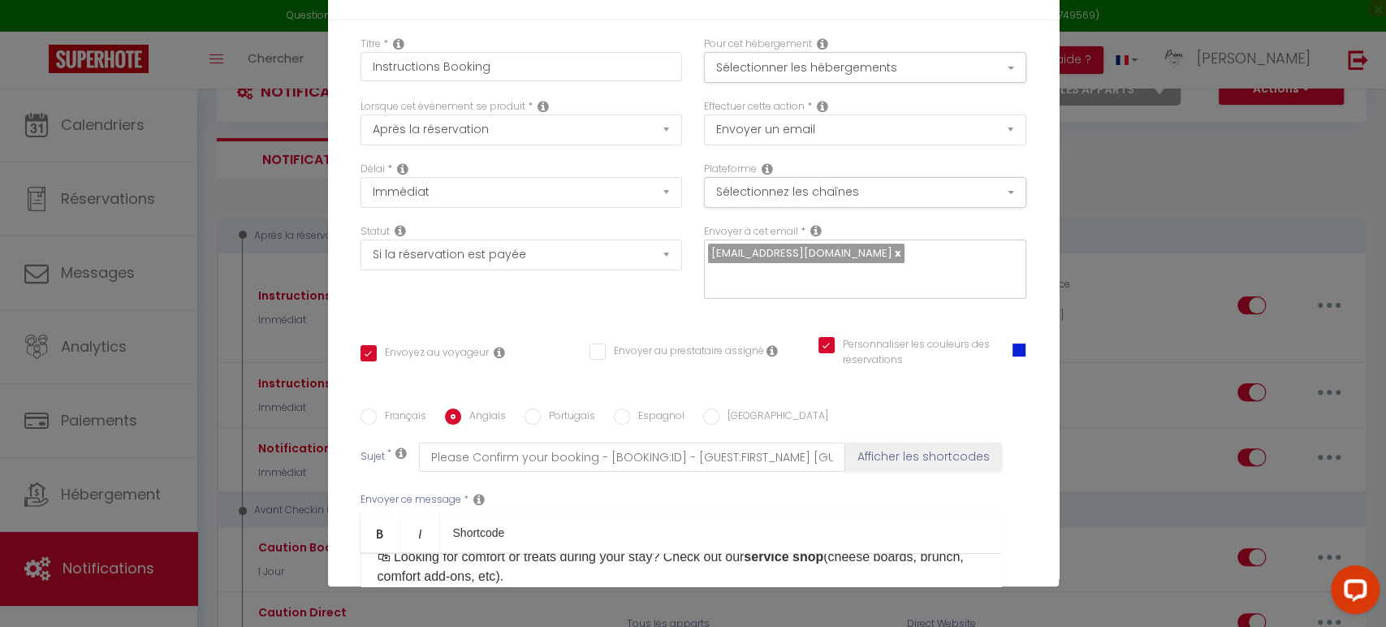
scroll to position [421, 0]
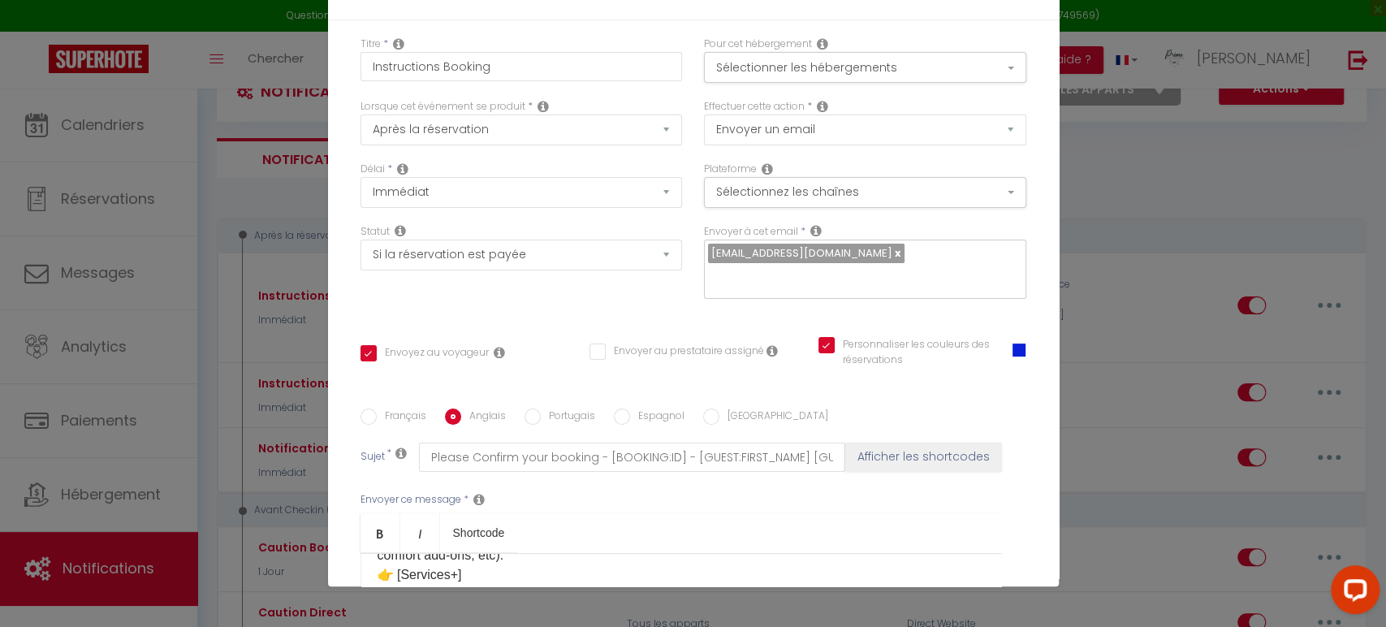
drag, startPoint x: 481, startPoint y: 362, endPoint x: 333, endPoint y: 337, distance: 149.9
click at [333, 337] on div "Titre * Instructions Booking Pour cet hébergement Sélectionner les hébergements…" at bounding box center [693, 408] width 731 height 777
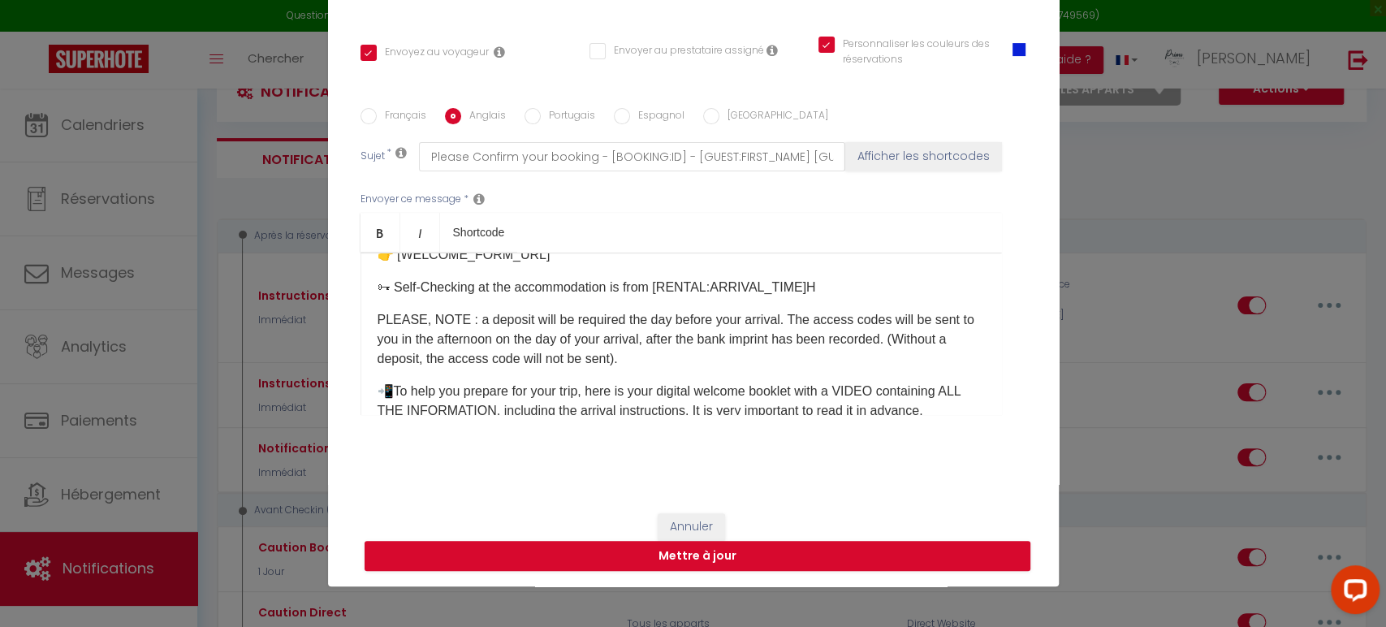
scroll to position [270, 0]
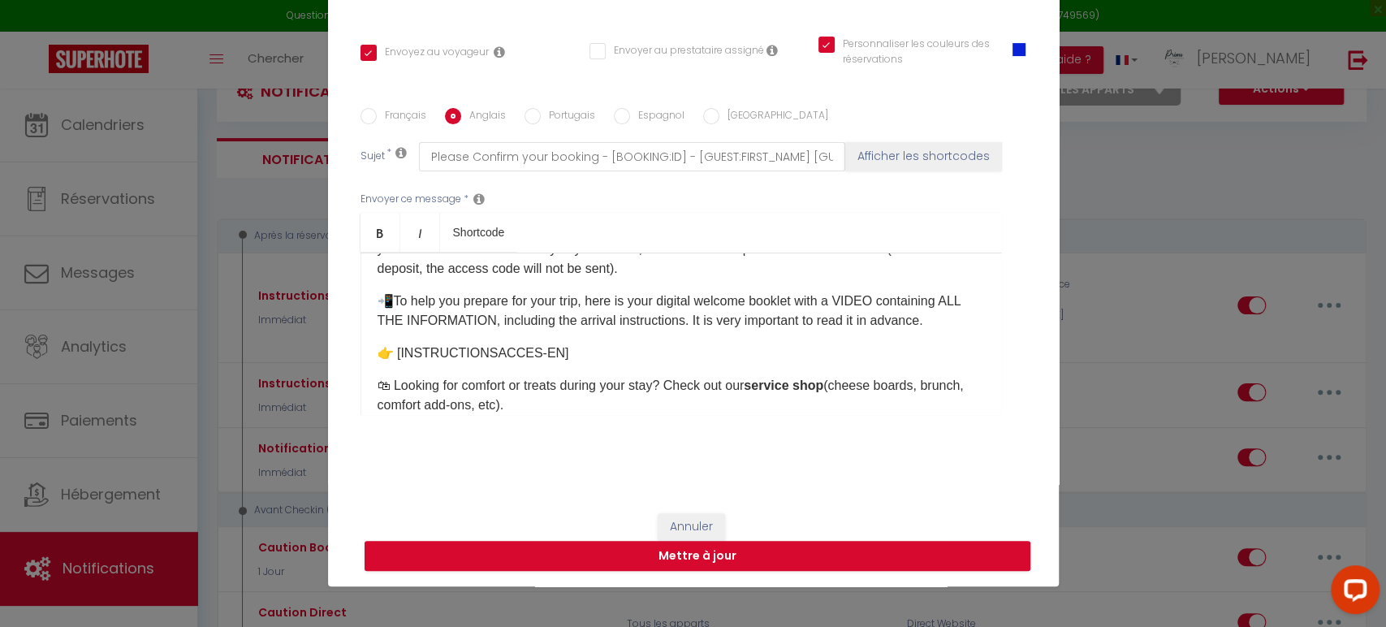
click at [741, 276] on p "PLEASE, NOTE : a deposit will be required the day before your arrival. The acce…" at bounding box center [681, 249] width 607 height 58
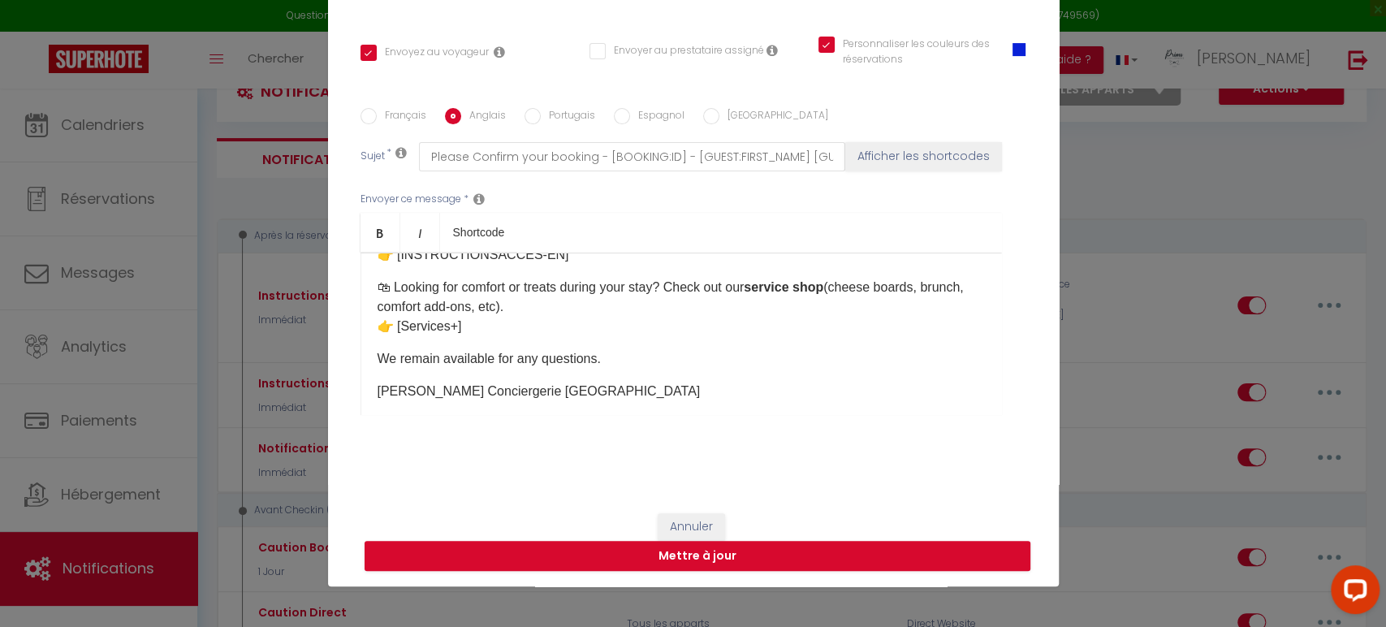
scroll to position [421, 0]
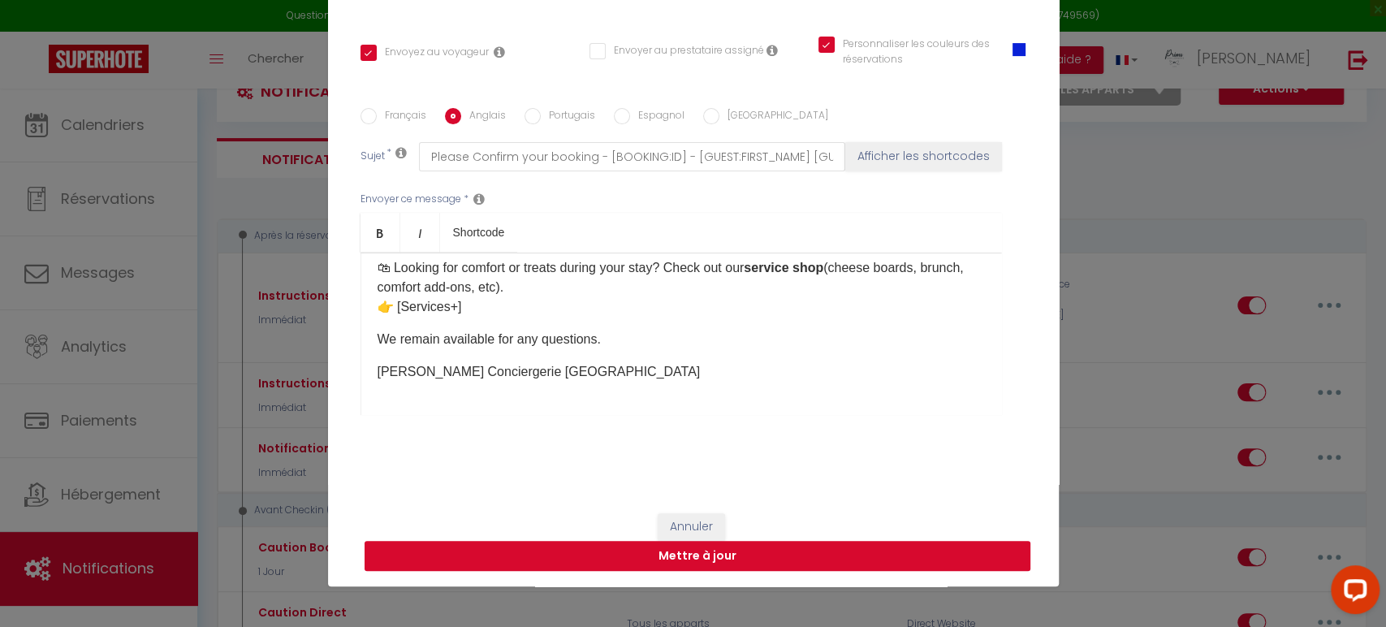
click at [612, 553] on button "Mettre à jour" at bounding box center [698, 556] width 666 height 31
checkbox input "true"
checkbox input "false"
checkbox input "true"
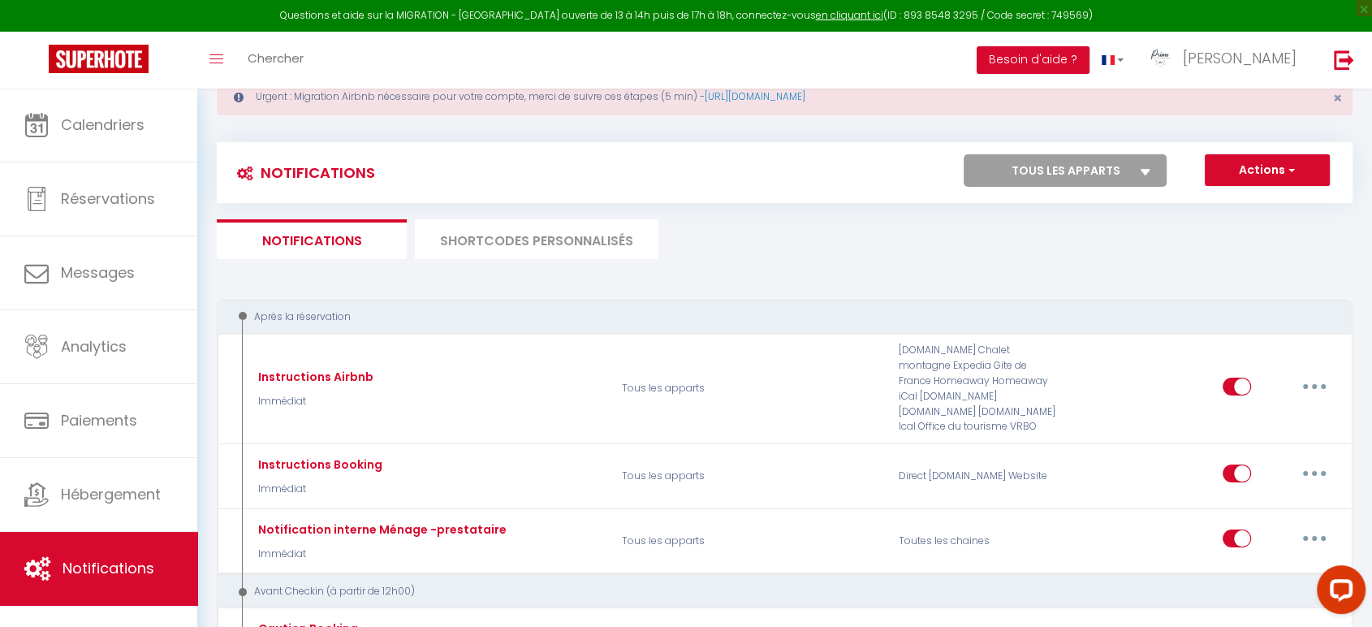
scroll to position [0, 0]
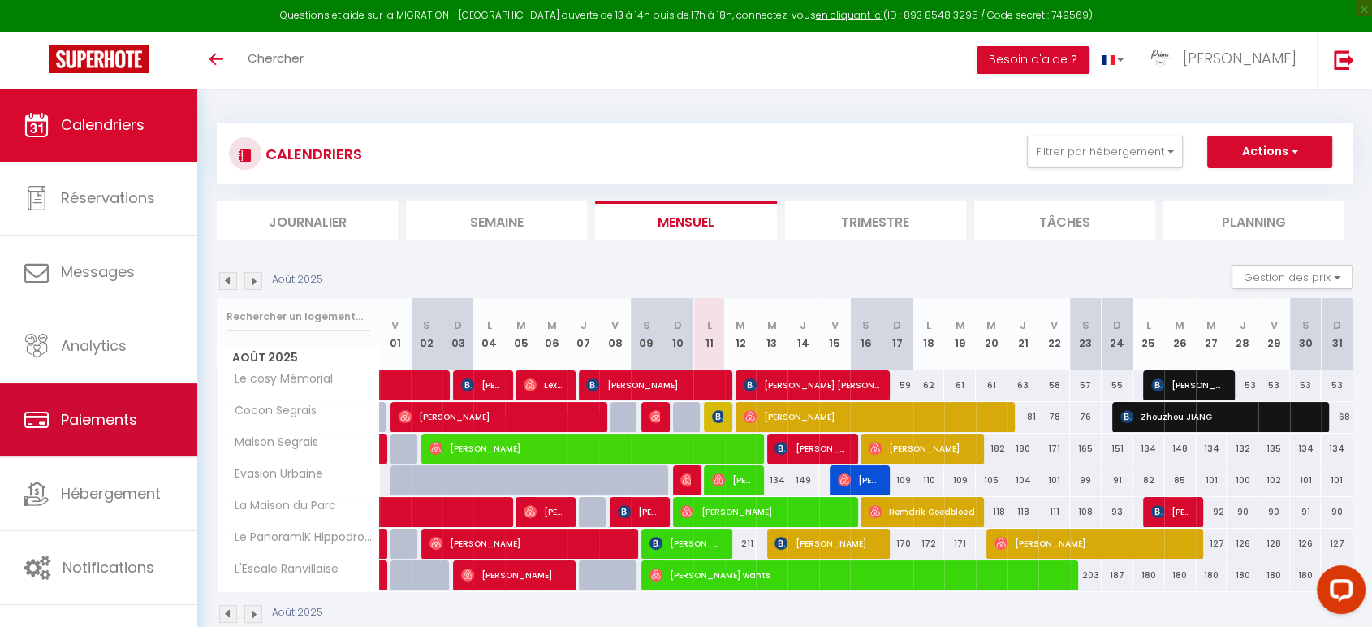
click at [96, 413] on span "Paiements" at bounding box center [99, 419] width 76 height 20
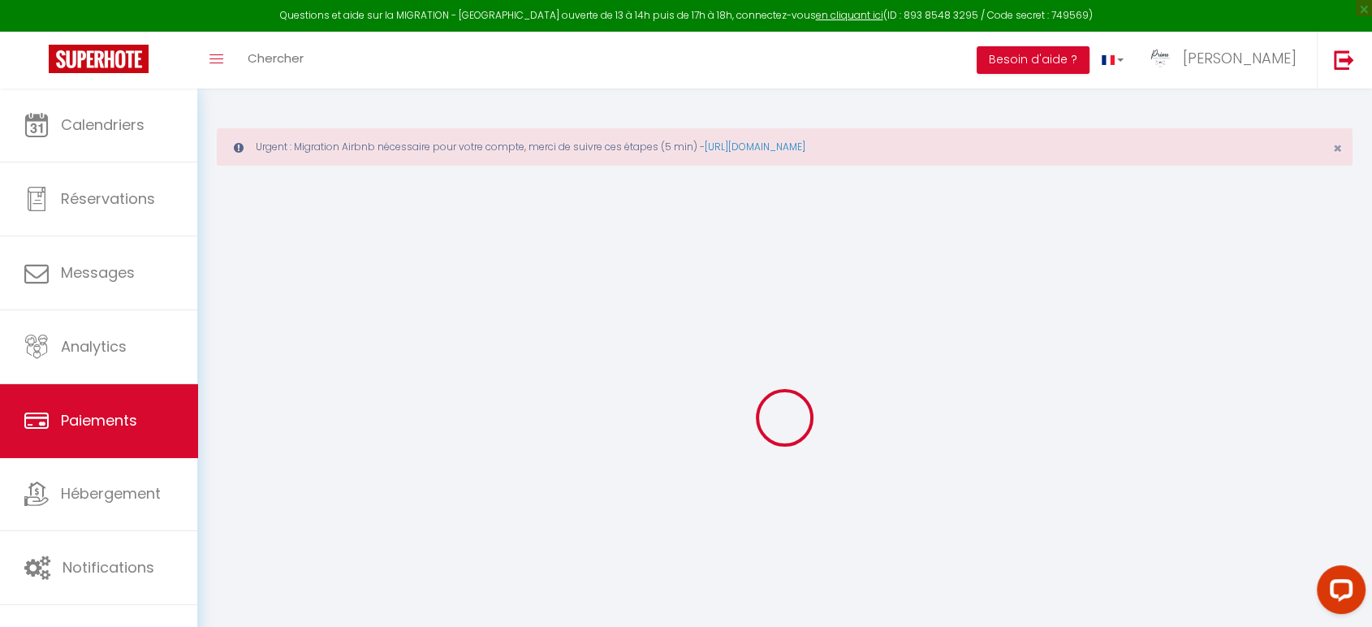
select select "2"
select select "0"
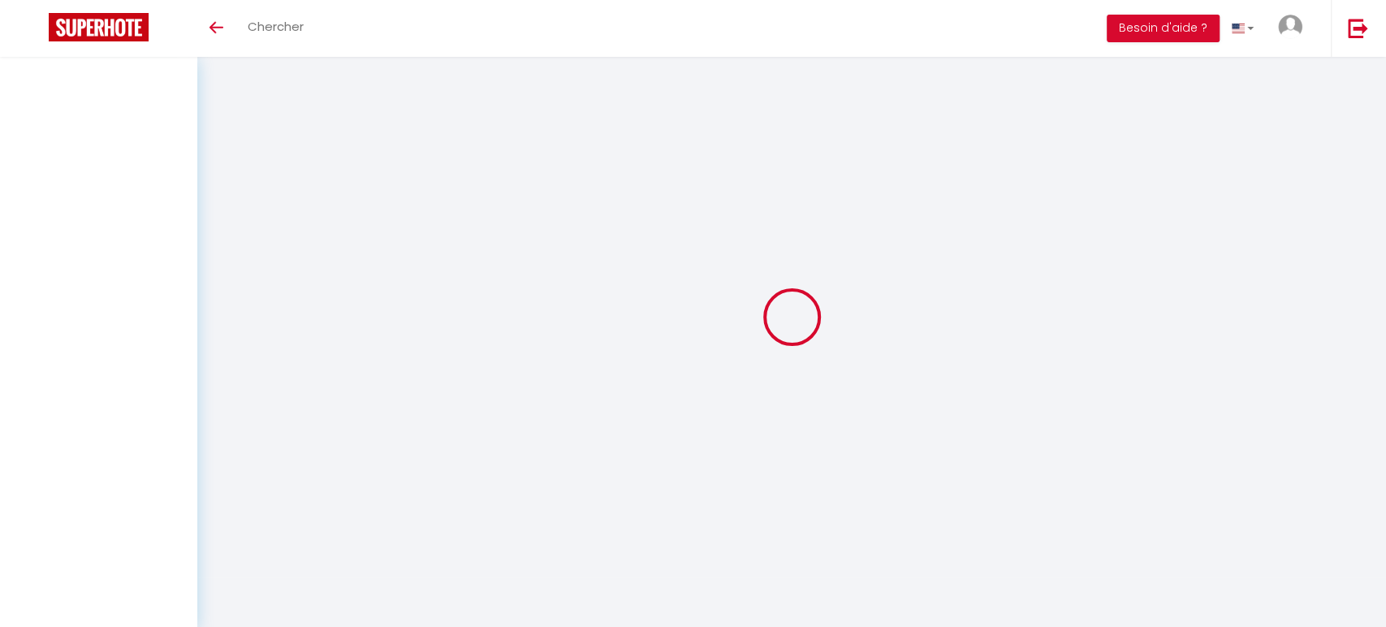
select select "2"
select select "0"
select select "2"
select select "0"
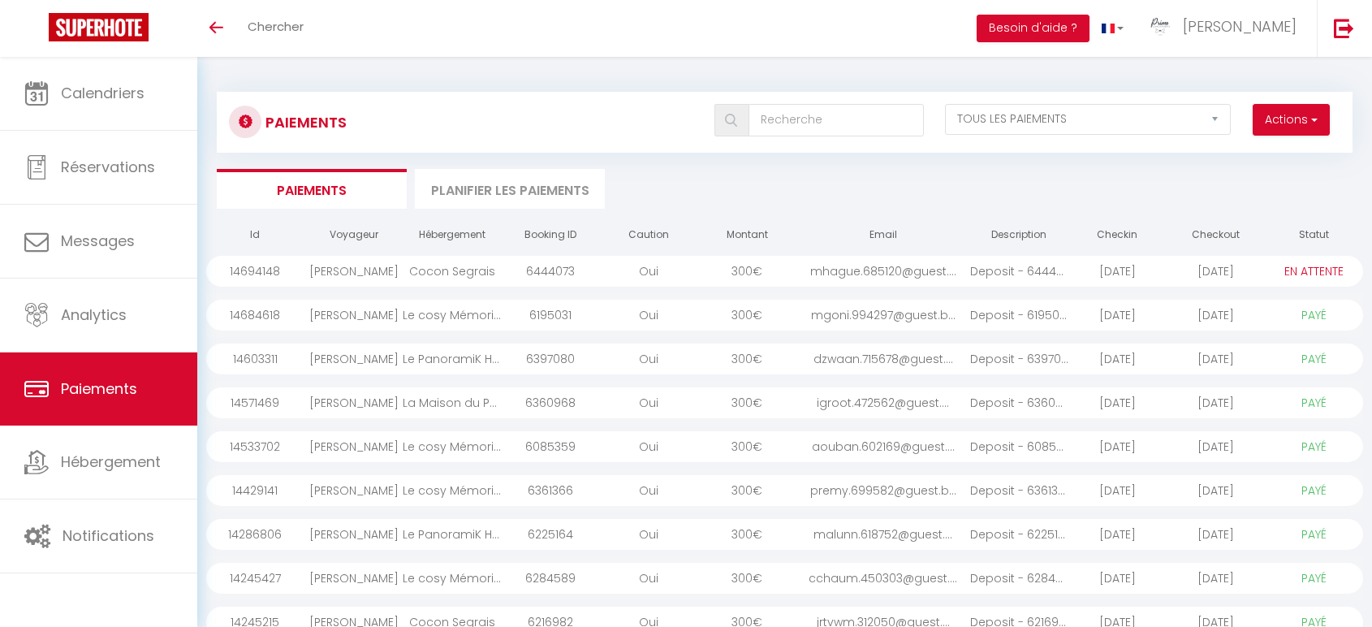
select select "2"
select select "0"
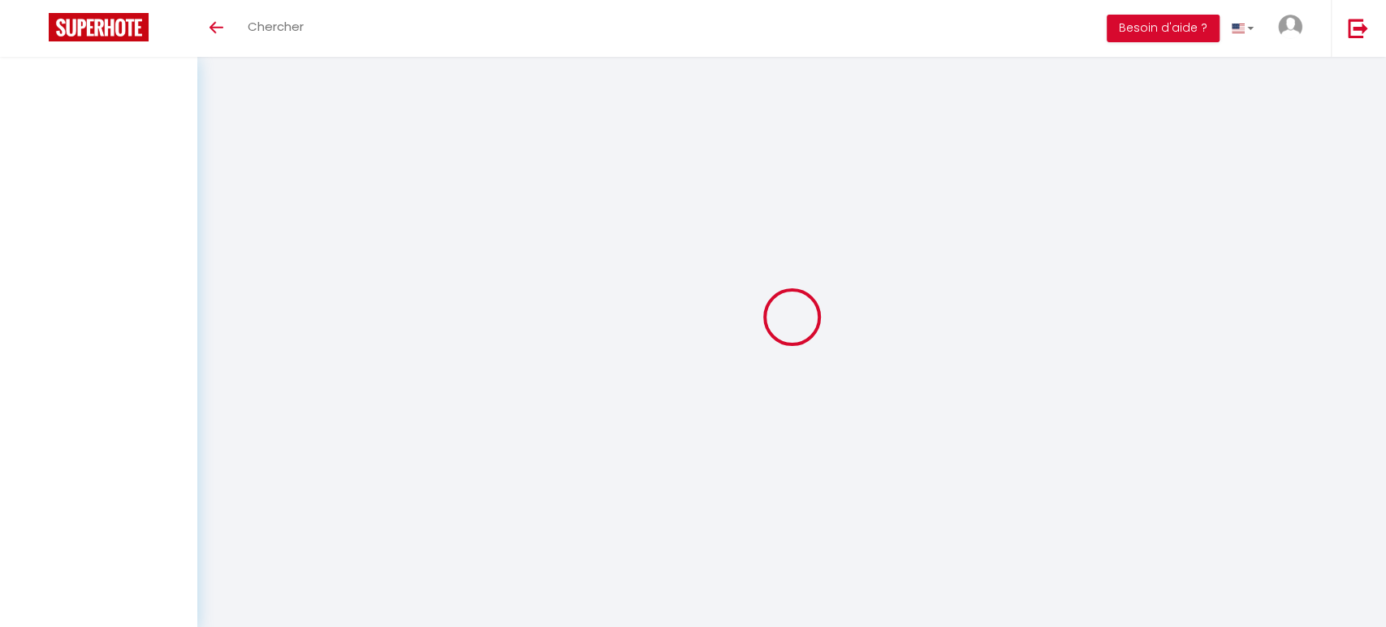
select select "2"
select select "0"
select select "2"
select select "0"
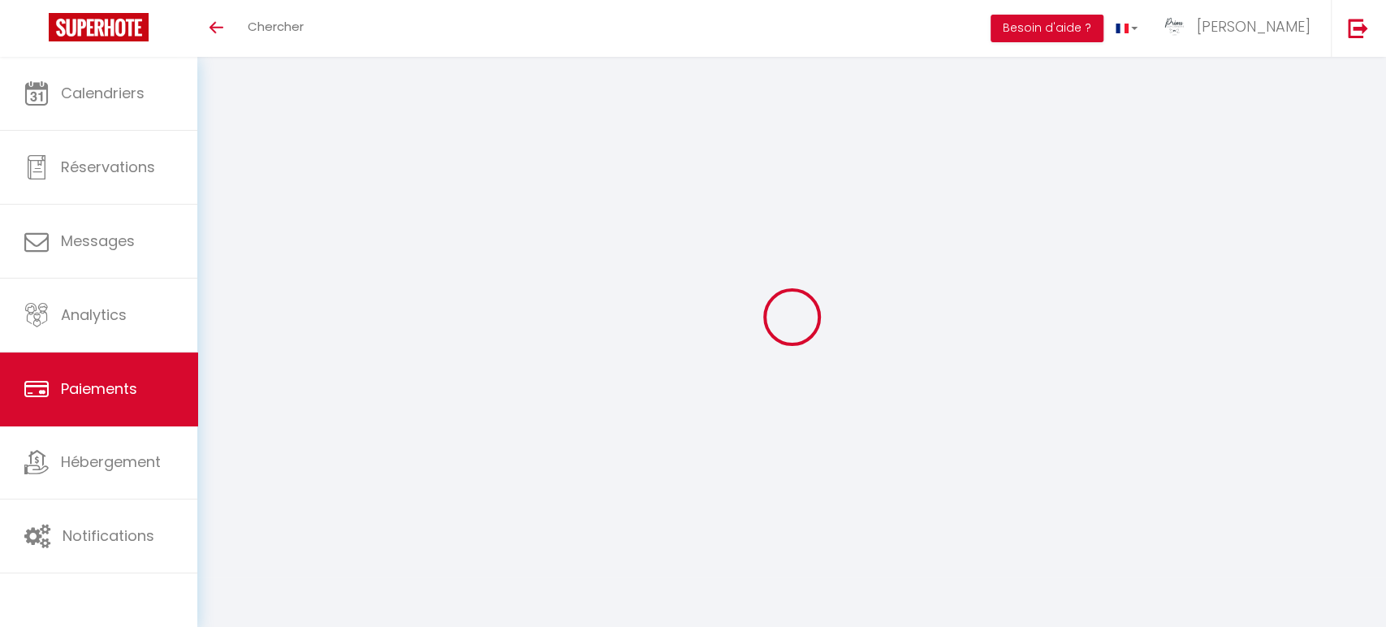
select select "2"
select select "0"
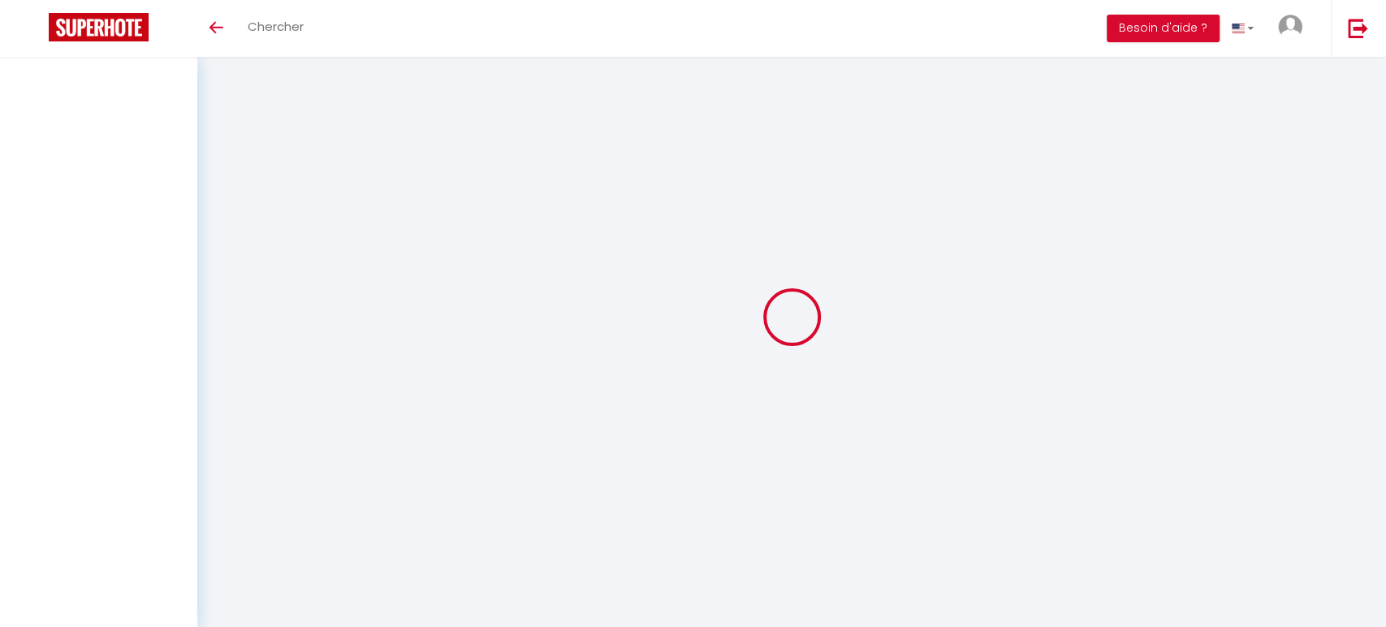
select select "2"
select select "0"
select select "2"
select select "0"
select select "2"
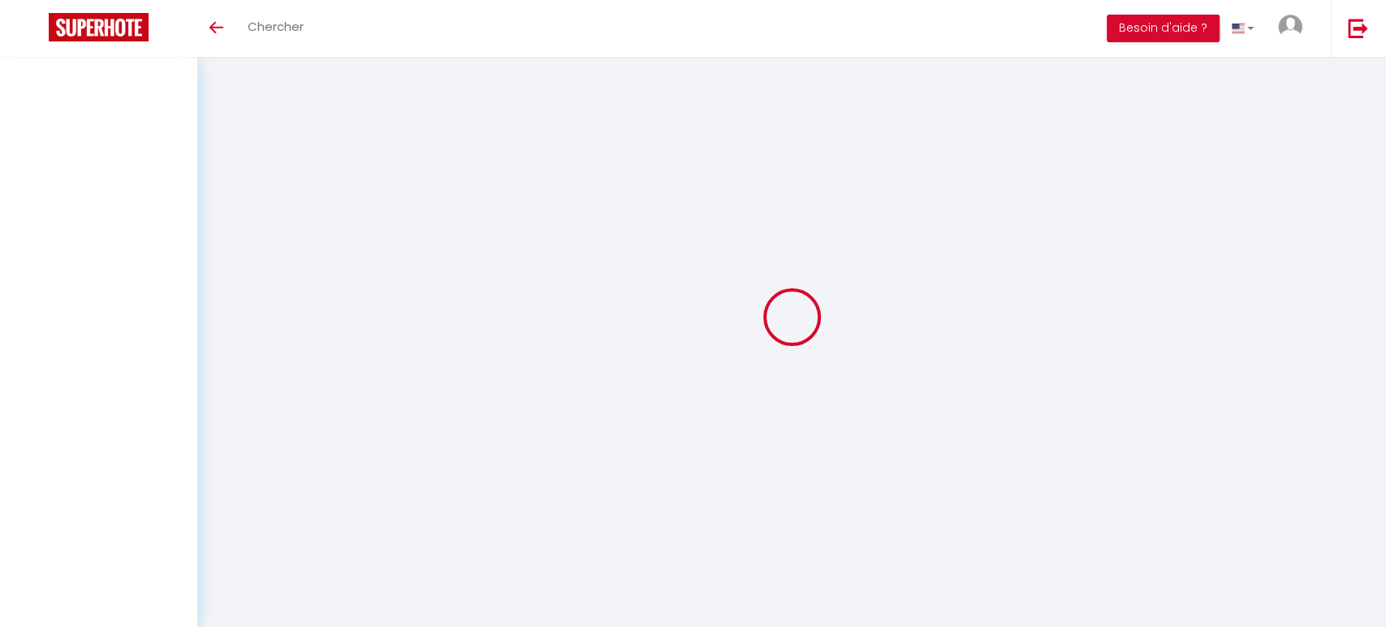
select select "0"
select select "2"
select select "0"
select select "2"
select select "0"
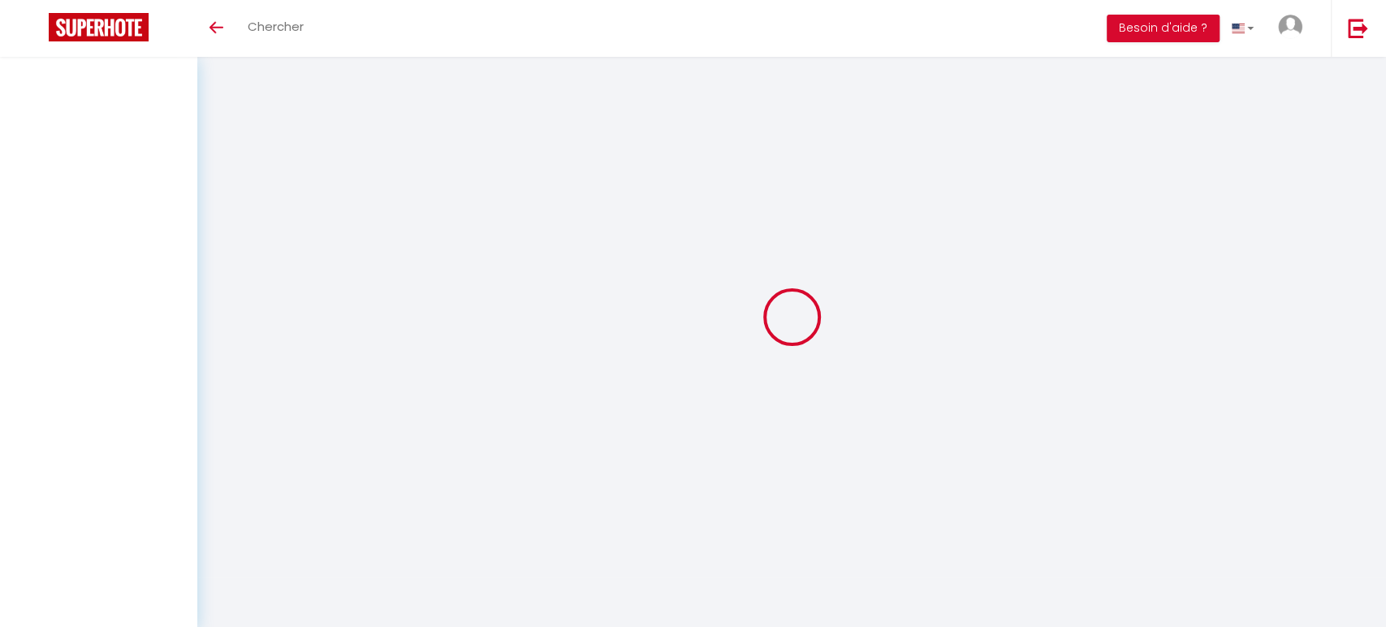
select select "2"
select select "0"
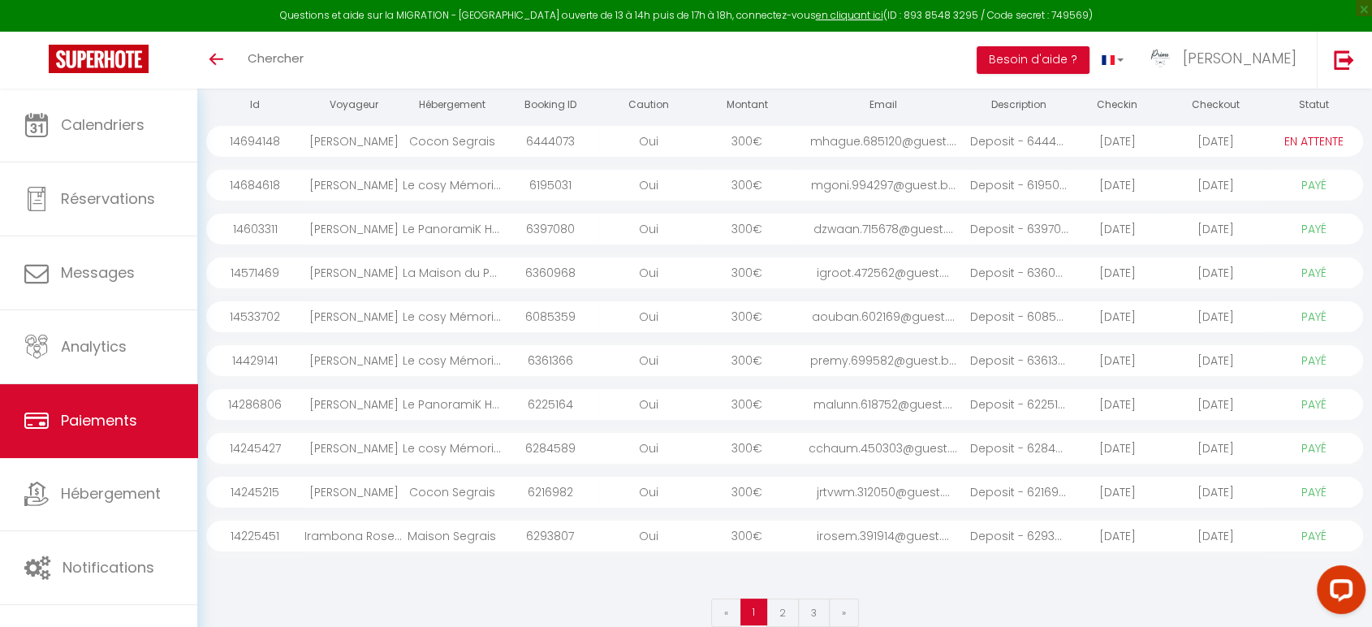
scroll to position [186, 0]
